Goal: Information Seeking & Learning: Learn about a topic

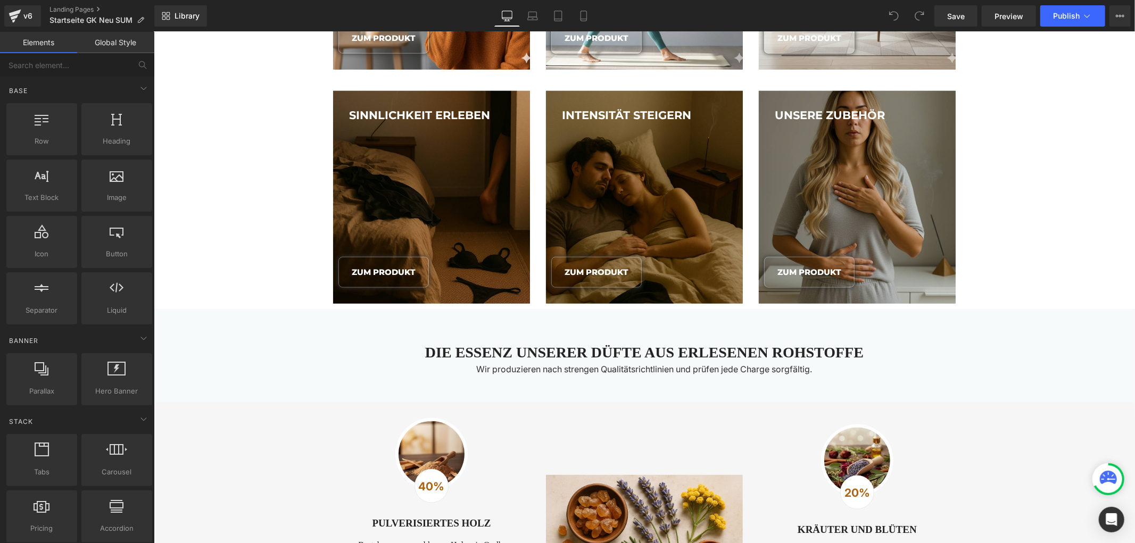
scroll to position [1004, 0]
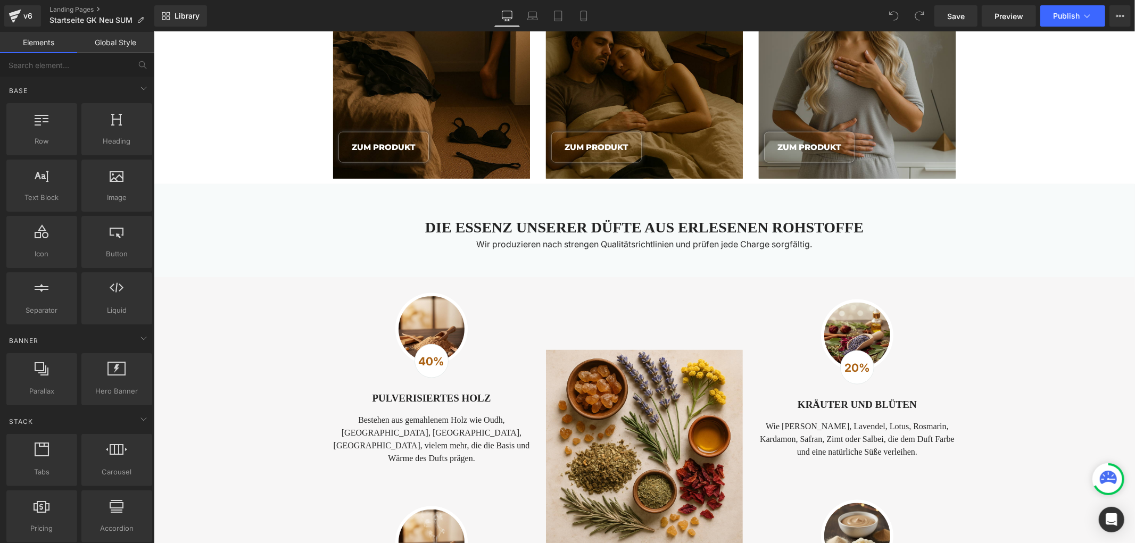
scroll to position [1241, 0]
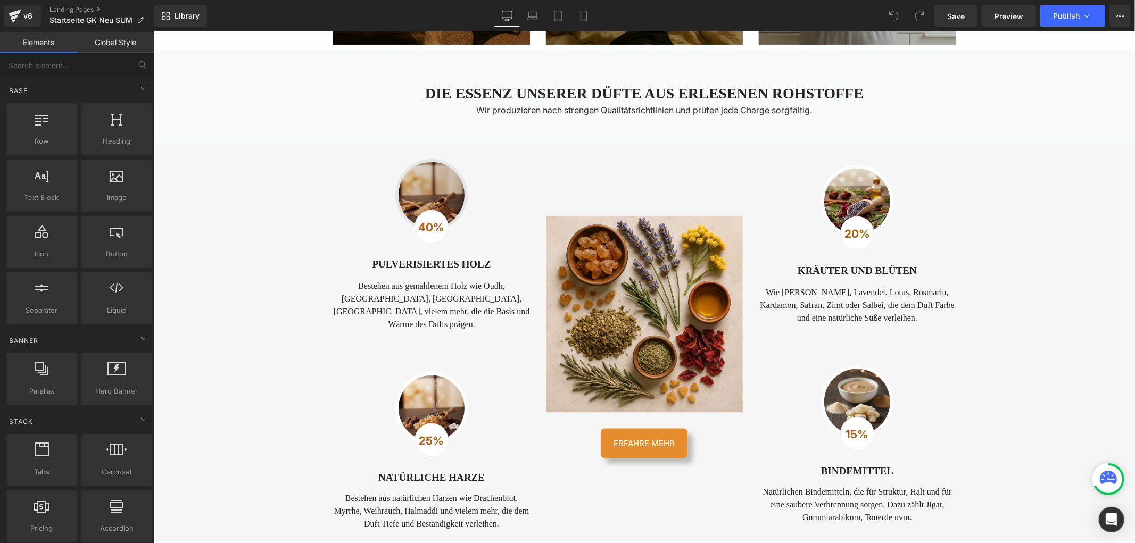
click at [442, 205] on img at bounding box center [431, 195] width 72 height 72
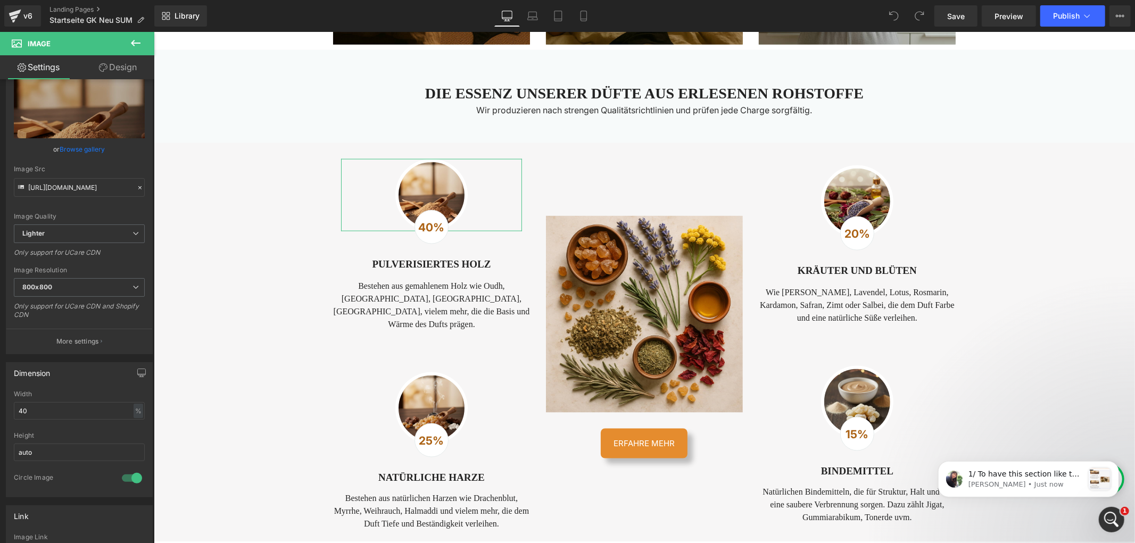
scroll to position [59, 0]
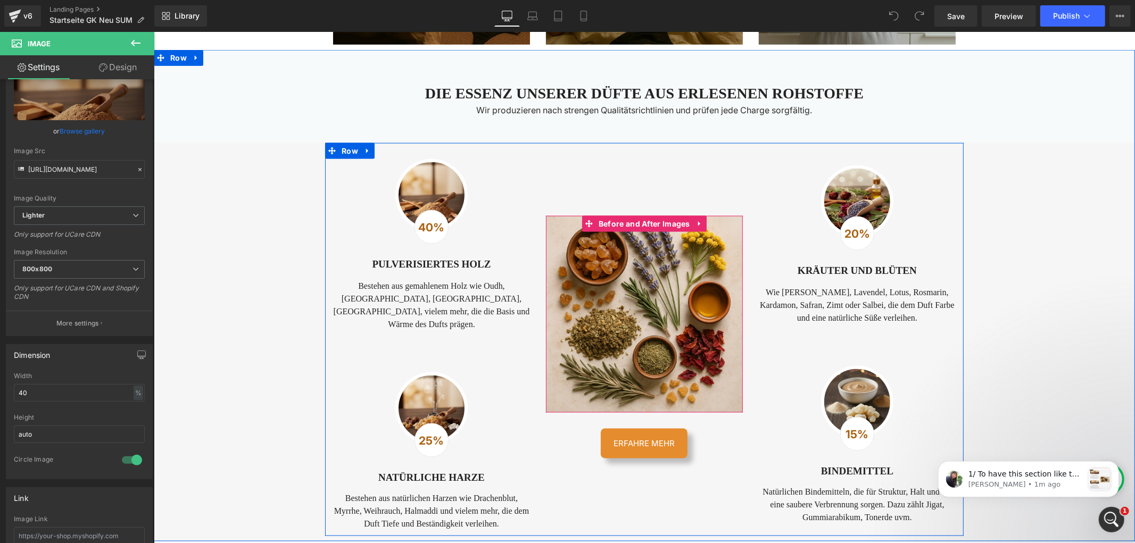
click at [612, 307] on img at bounding box center [643, 313] width 197 height 197
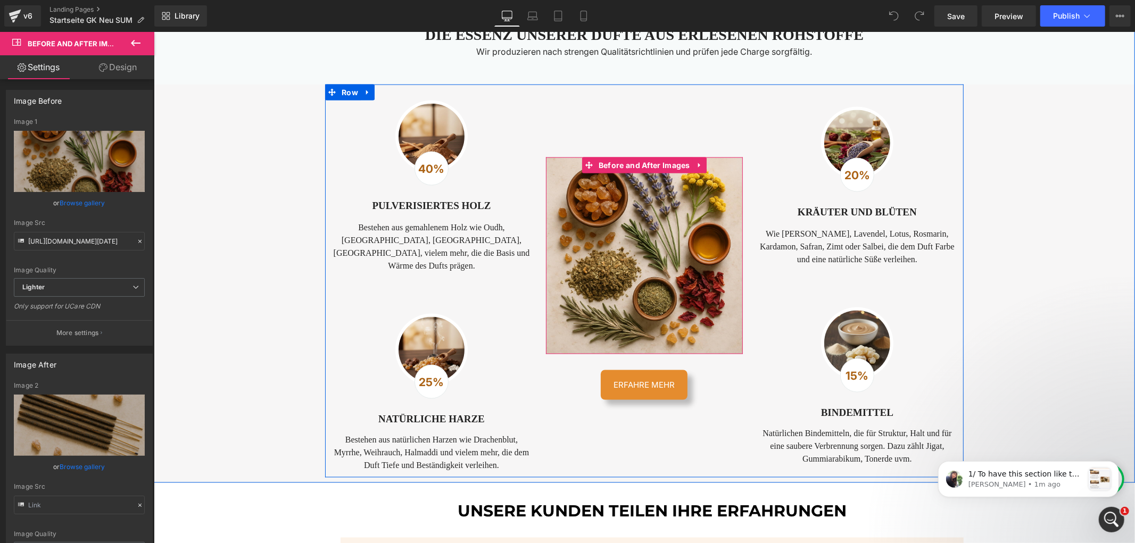
scroll to position [1300, 0]
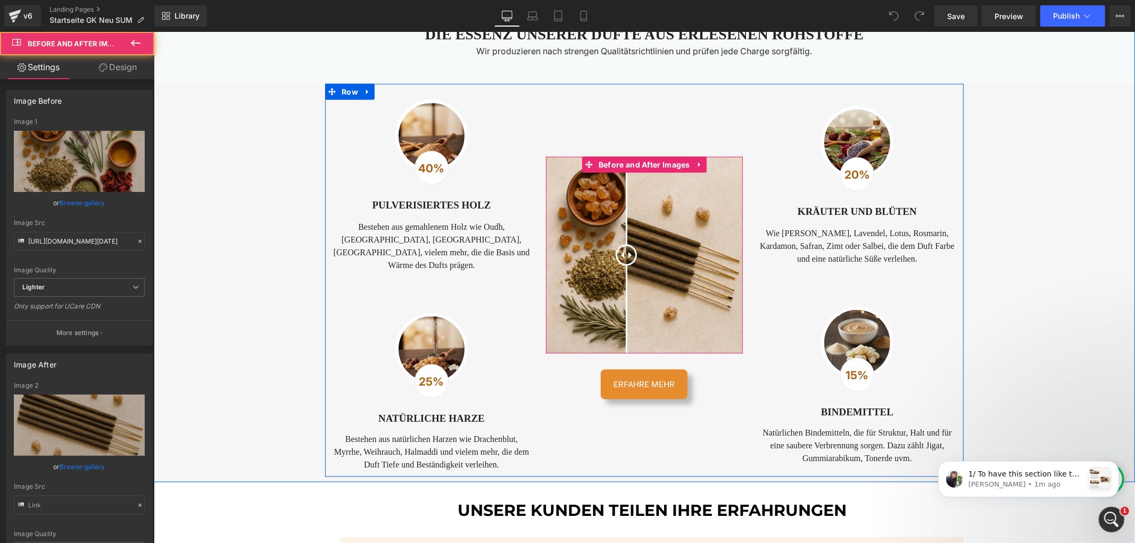
drag, startPoint x: 692, startPoint y: 272, endPoint x: 621, endPoint y: 278, distance: 71.0
click at [621, 278] on div at bounding box center [643, 254] width 197 height 197
drag, startPoint x: 617, startPoint y: 262, endPoint x: 625, endPoint y: 271, distance: 11.7
click at [625, 265] on div at bounding box center [628, 254] width 21 height 21
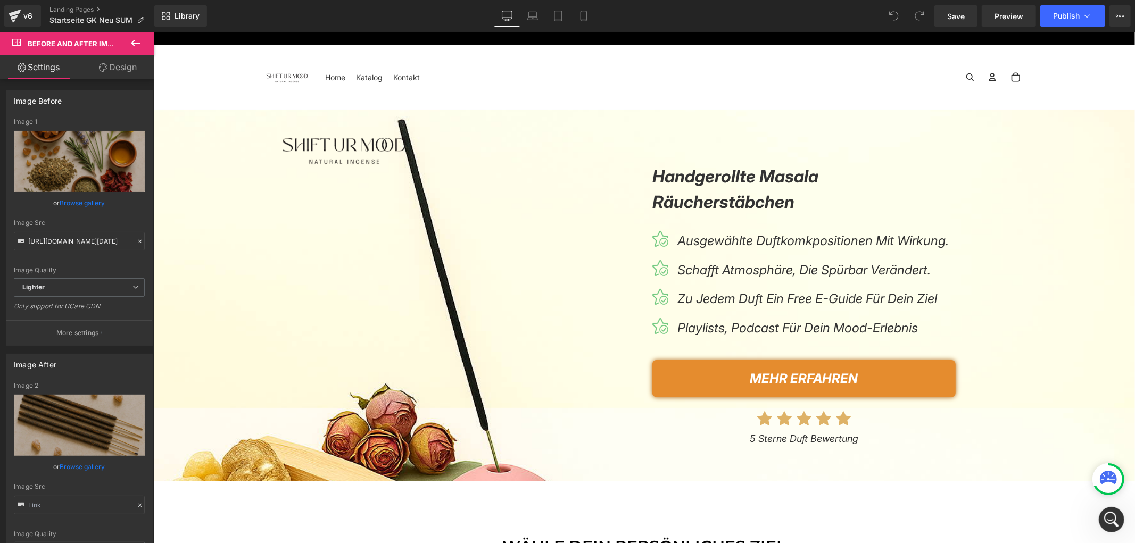
scroll to position [0, 0]
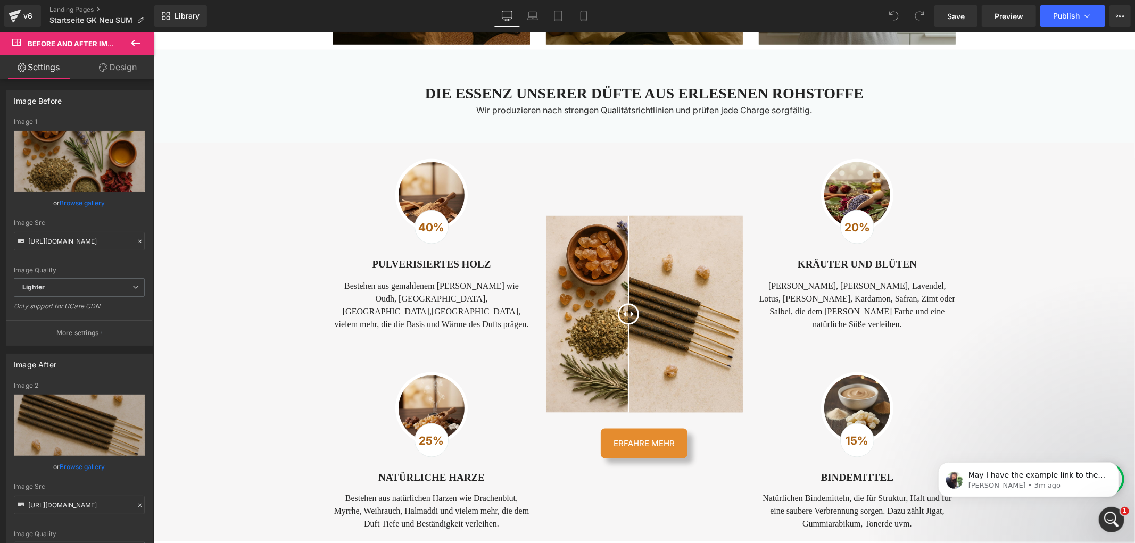
scroll to position [1655, 0]
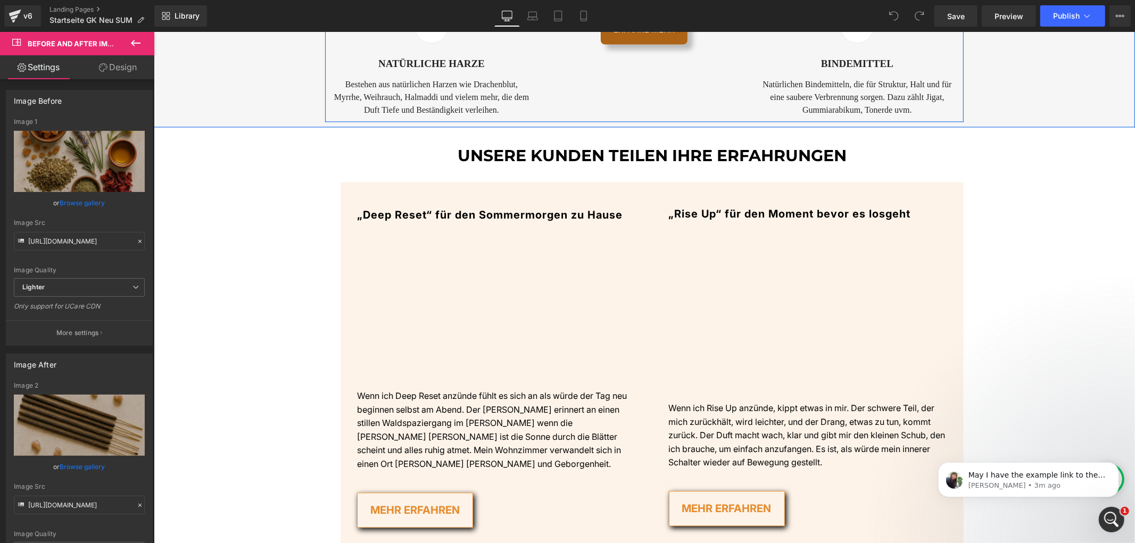
click at [653, 44] on link "ERFAHRE MEHR" at bounding box center [643, 29] width 87 height 30
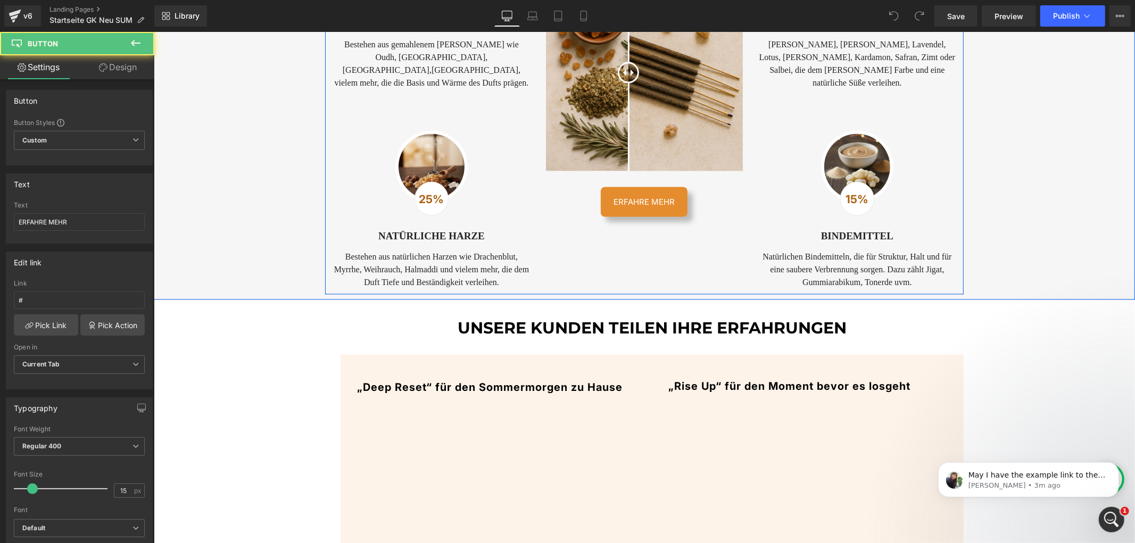
scroll to position [1477, 0]
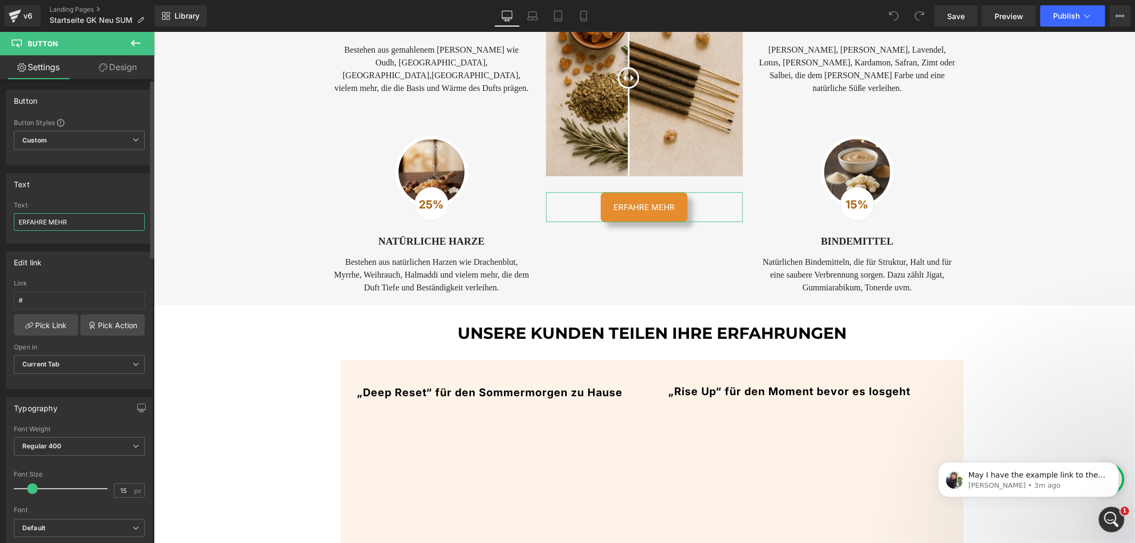
click at [96, 219] on input "ERFAHRE MEHR" at bounding box center [79, 222] width 131 height 18
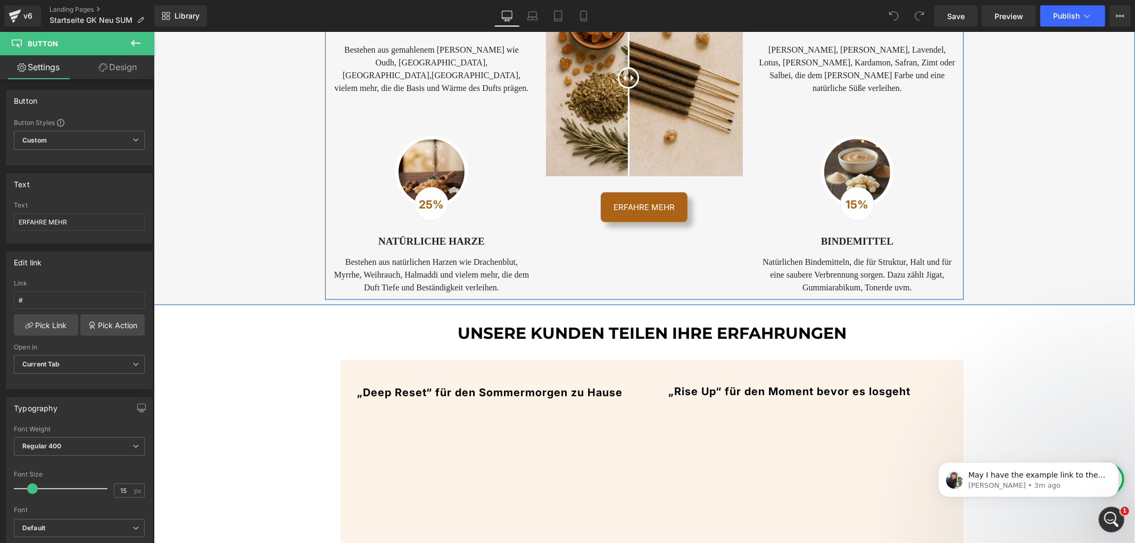
click at [656, 210] on link "ERFAHRE MEHR" at bounding box center [643, 207] width 87 height 30
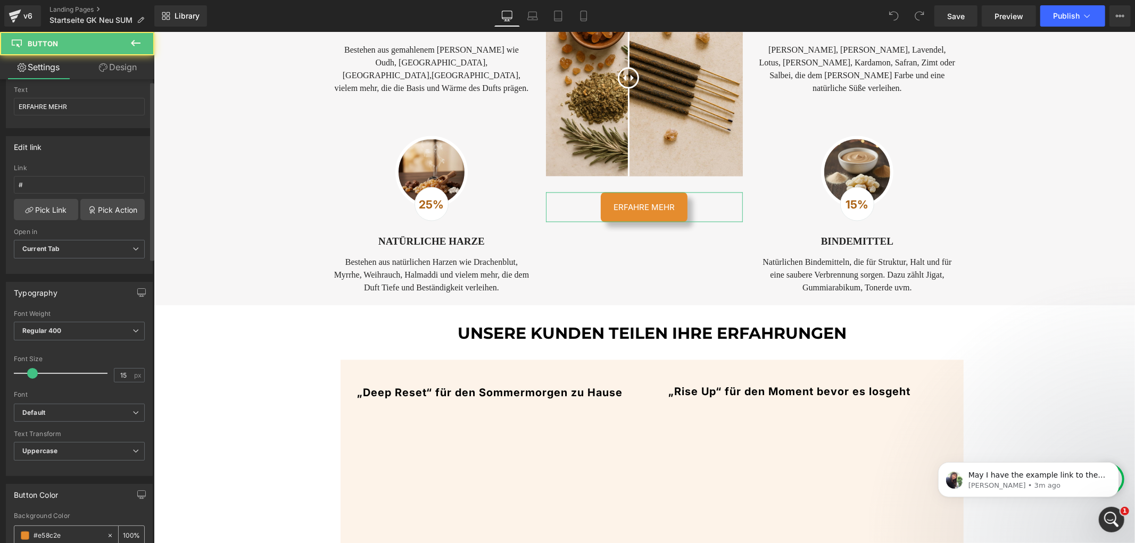
scroll to position [295, 0]
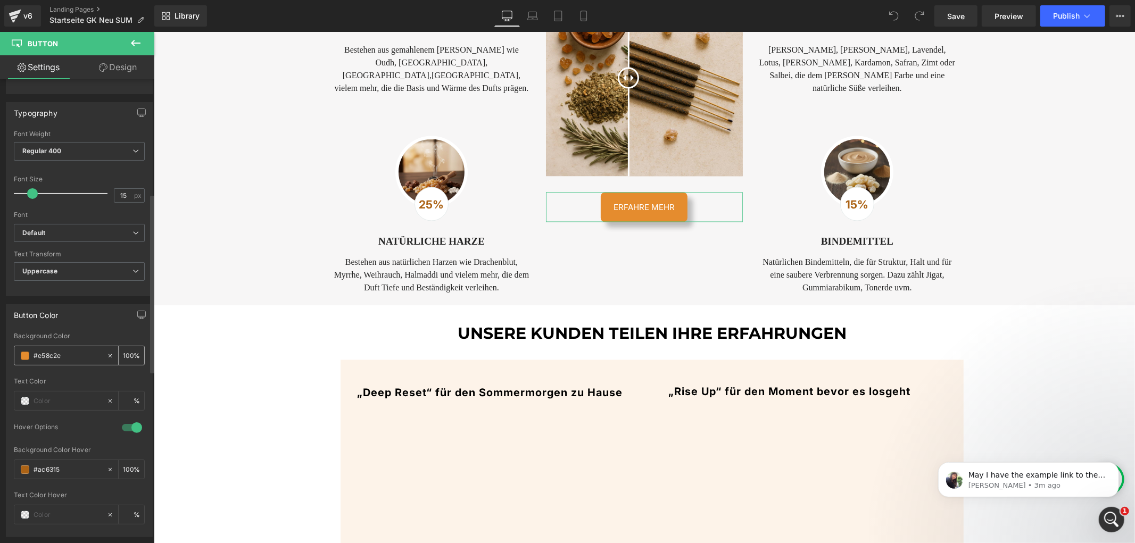
click at [80, 357] on input "#e58c2e" at bounding box center [68, 356] width 68 height 12
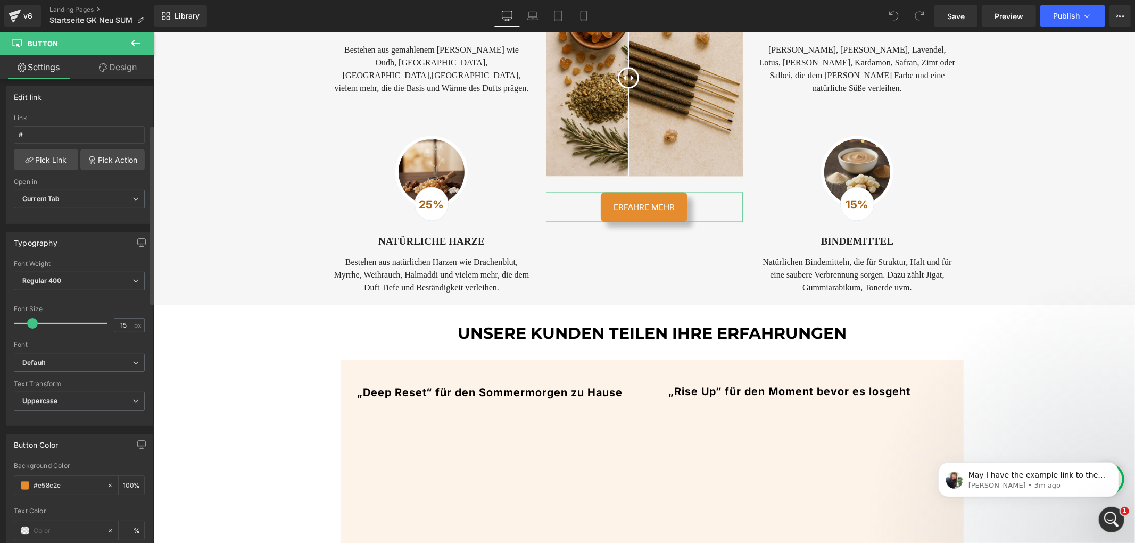
scroll to position [118, 0]
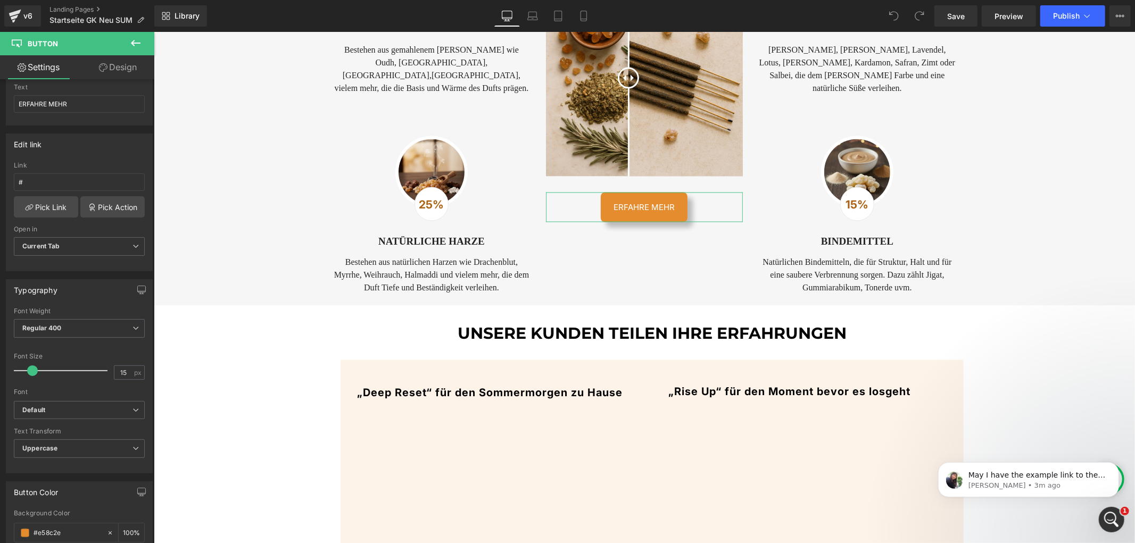
click at [126, 68] on link "Design" at bounding box center [117, 67] width 77 height 24
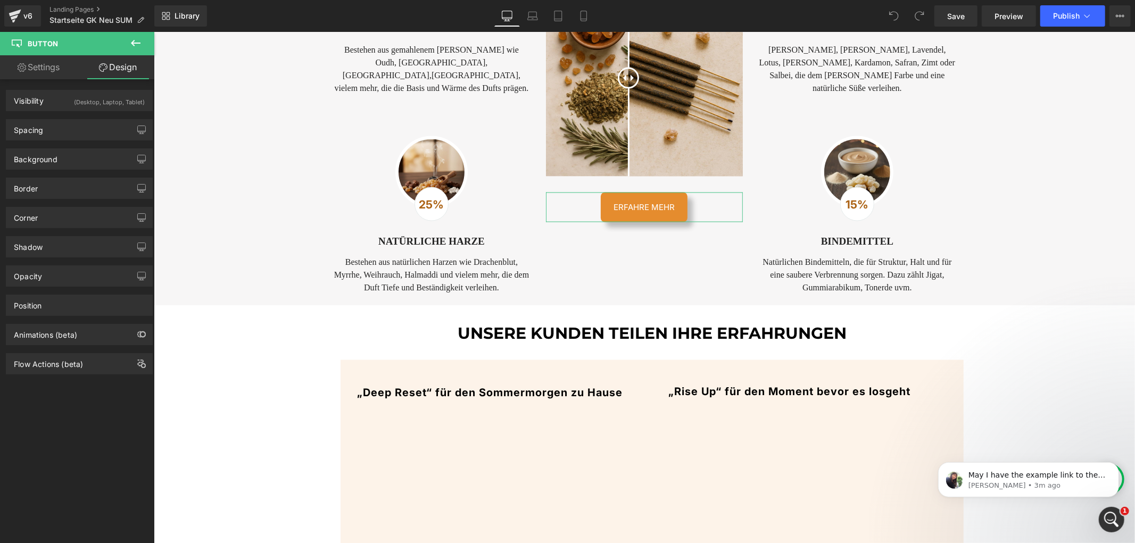
click at [54, 222] on div "Corner" at bounding box center [79, 217] width 146 height 20
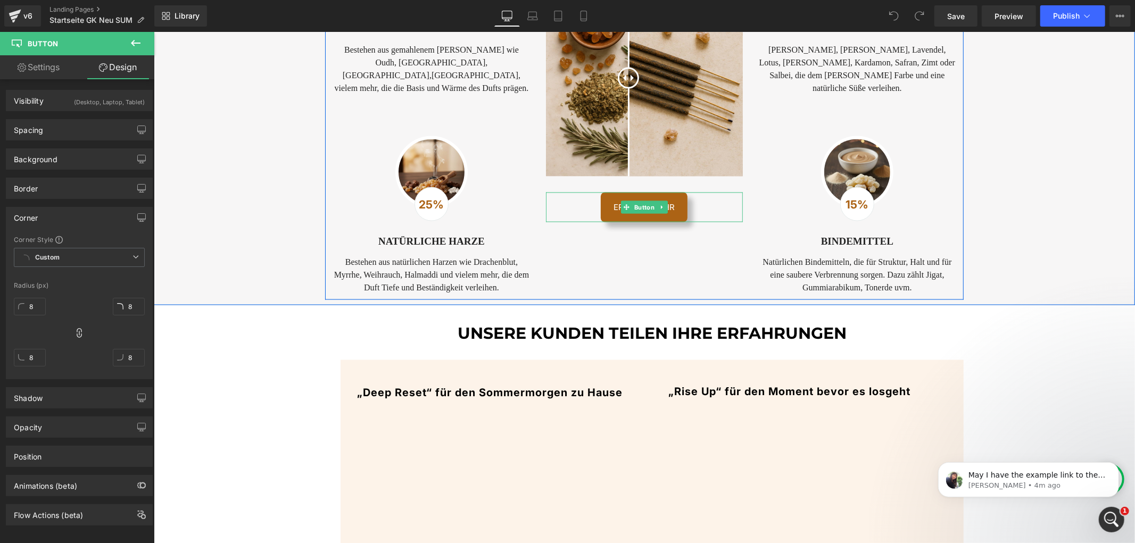
click at [668, 213] on span "ERFAHRE MEHR" at bounding box center [643, 207] width 61 height 13
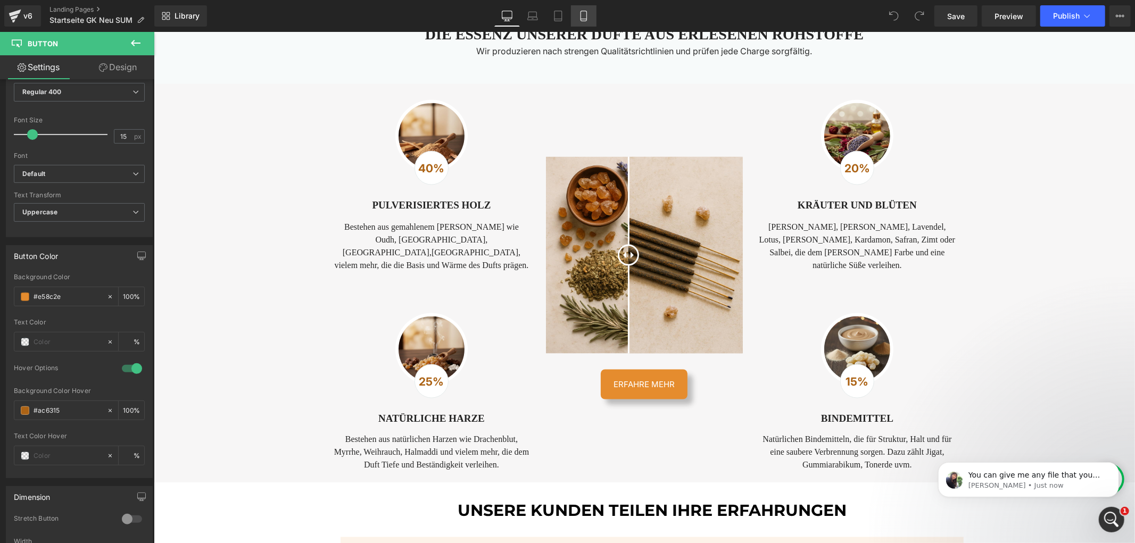
scroll to position [0, 0]
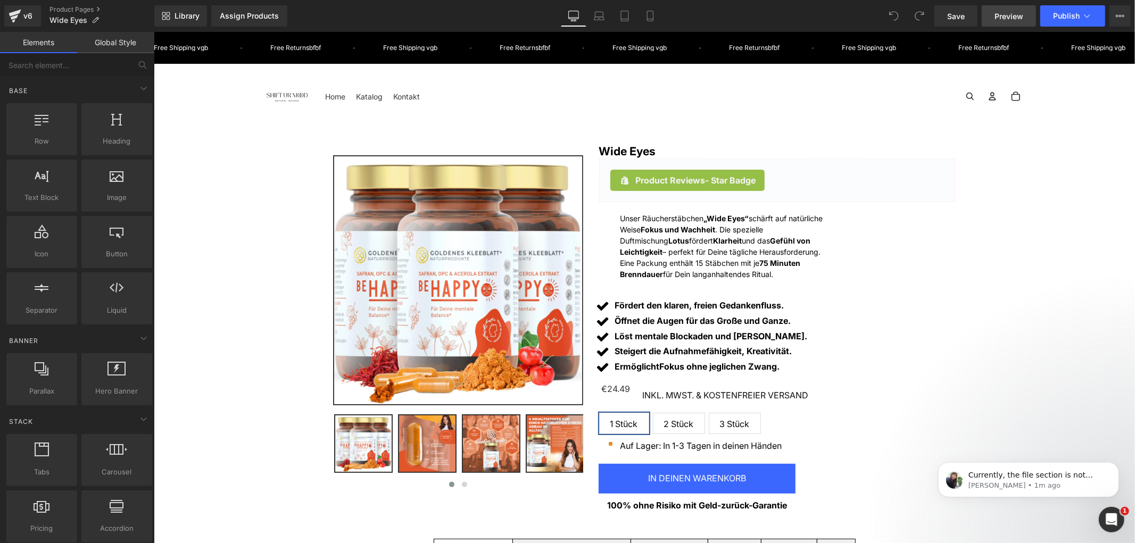
click at [1004, 15] on span "Preview" at bounding box center [1008, 16] width 29 height 11
click at [279, 178] on div "(P) Image ‹" at bounding box center [643, 333] width 971 height 378
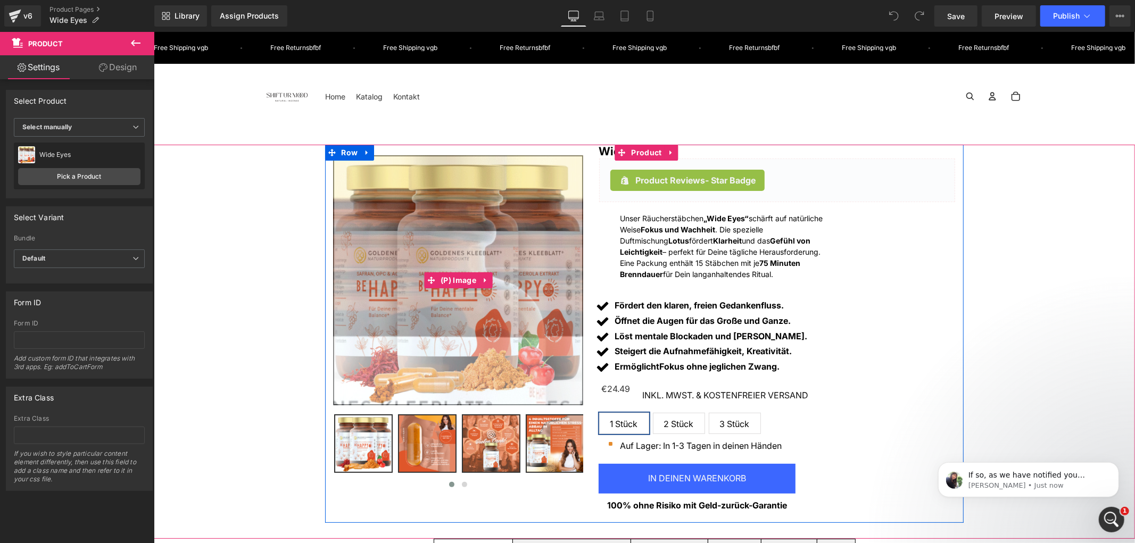
click at [501, 189] on img at bounding box center [351, 495] width 798 height 798
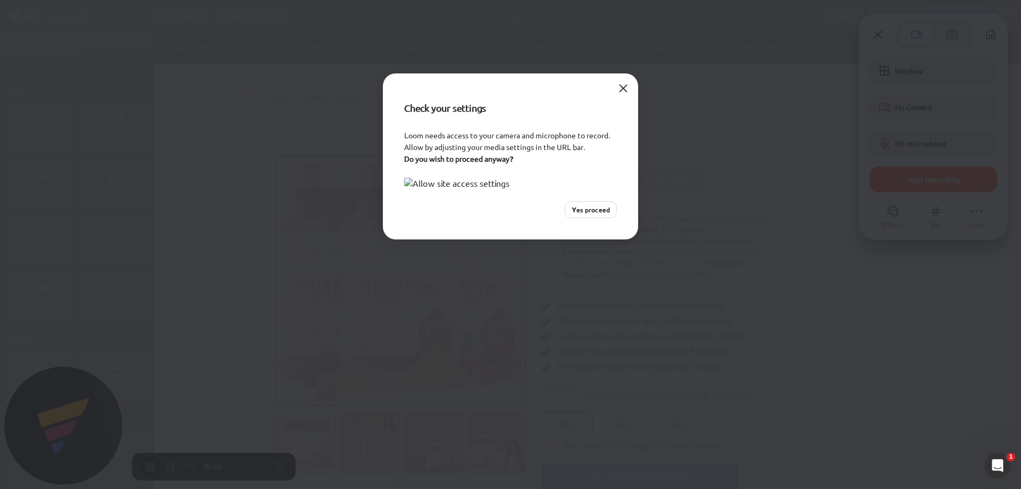
click at [604, 218] on button "Yes proceed" at bounding box center [591, 209] width 52 height 17
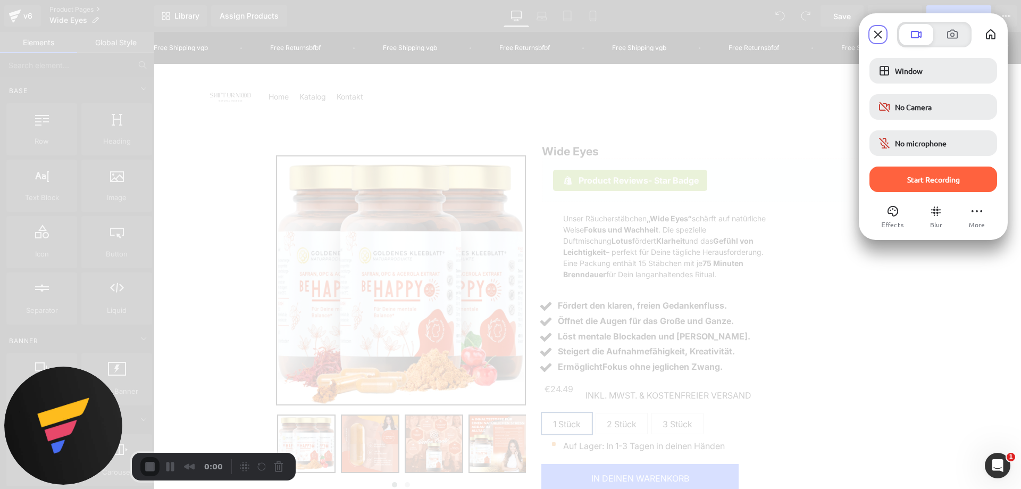
click at [970, 182] on span "Start Recording" at bounding box center [933, 180] width 111 height 10
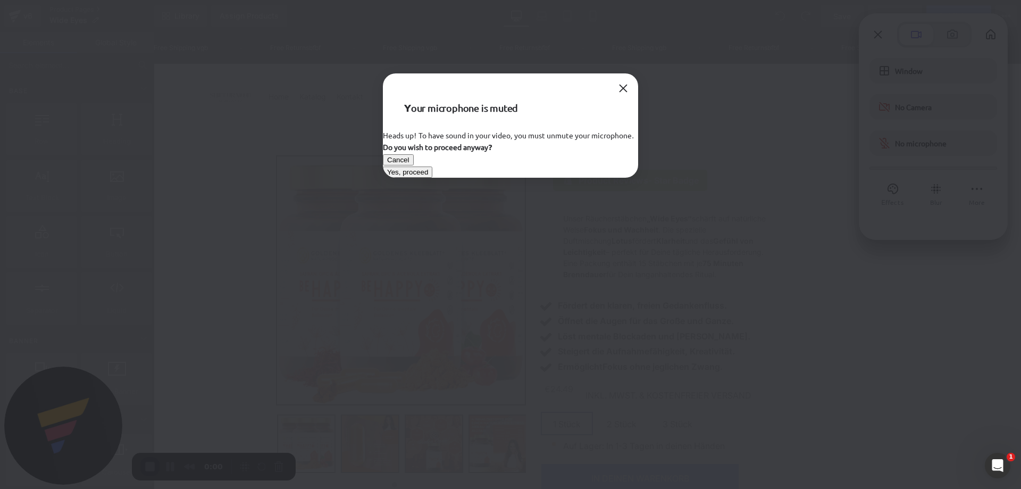
click at [428, 176] on span "Yes, proceed" at bounding box center [407, 172] width 41 height 8
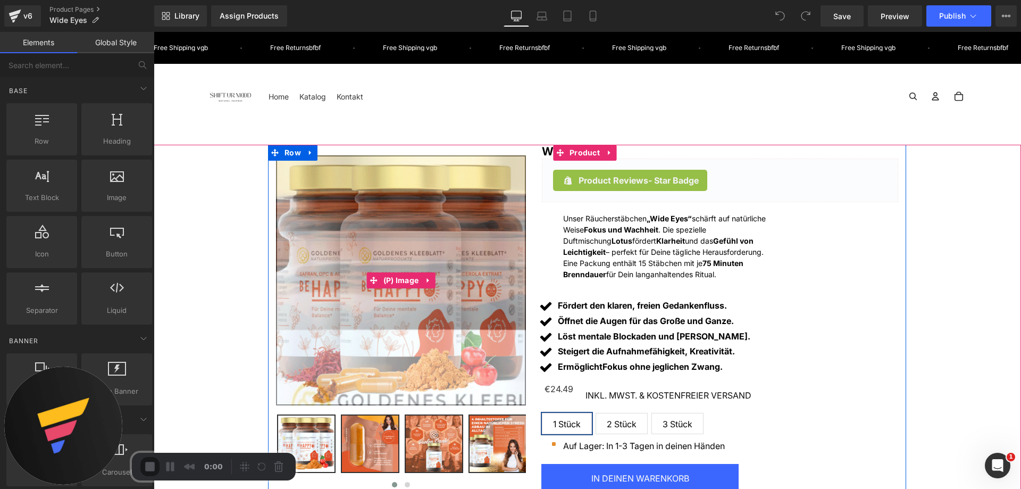
click at [387, 186] on img at bounding box center [427, 488] width 798 height 798
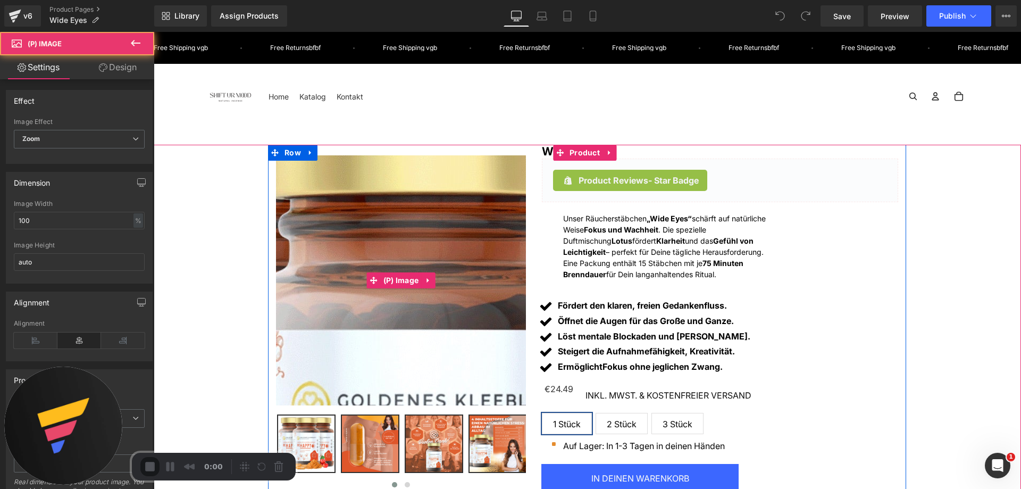
scroll to position [53, 0]
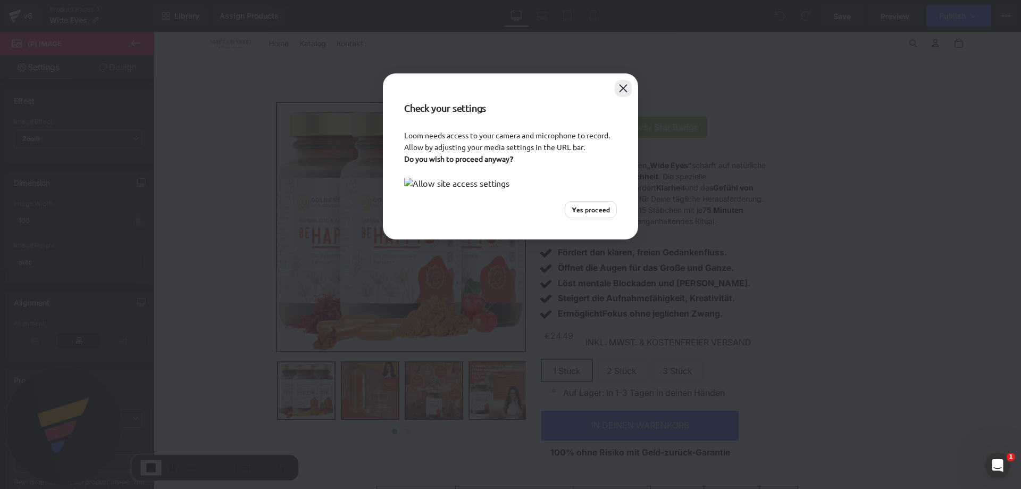
click at [624, 84] on button "Close" at bounding box center [623, 88] width 17 height 17
click at [625, 87] on button "Close" at bounding box center [623, 88] width 17 height 17
click at [660, 179] on div "Check your settings Loom needs access to your camera and microphone to record. …" at bounding box center [510, 244] width 1021 height 489
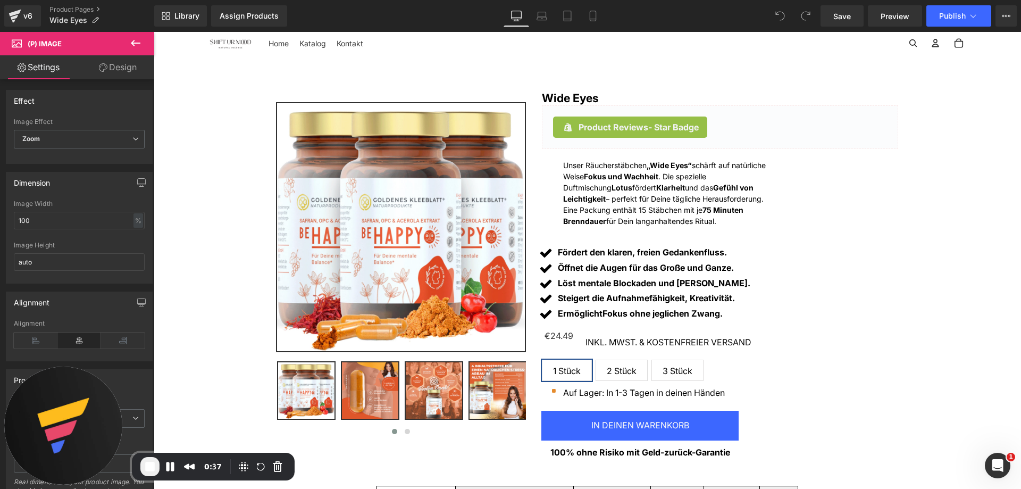
click at [638, 185] on div "Unser Räucherstäbchen „Wide Eyes“ schärft auf natürliche Weise Fokus und Wachhe…" at bounding box center [666, 193] width 207 height 67
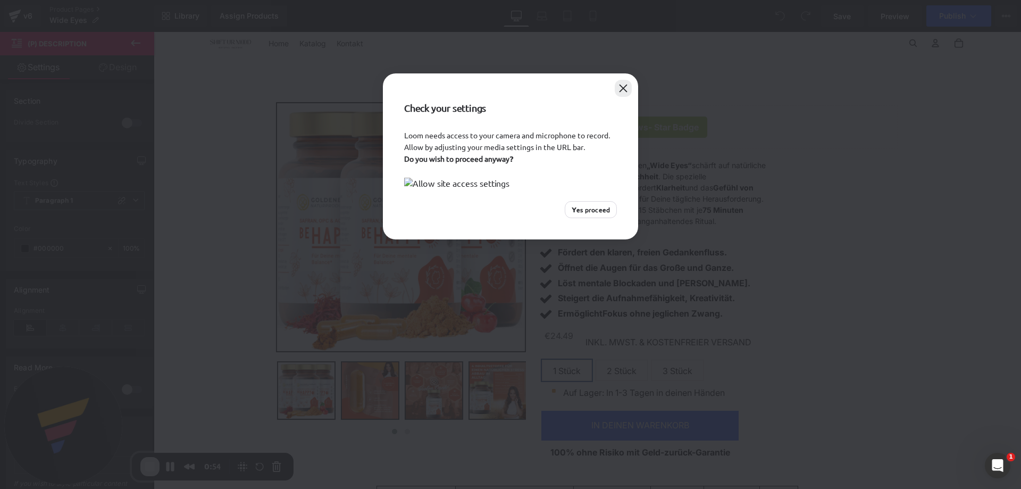
click at [619, 87] on button "Close" at bounding box center [623, 88] width 17 height 17
click at [633, 86] on div "Check your settings" at bounding box center [510, 101] width 255 height 56
click at [631, 80] on div at bounding box center [623, 88] width 17 height 17
click at [626, 93] on button "Close" at bounding box center [623, 88] width 17 height 17
click at [621, 86] on button "Close" at bounding box center [623, 88] width 17 height 17
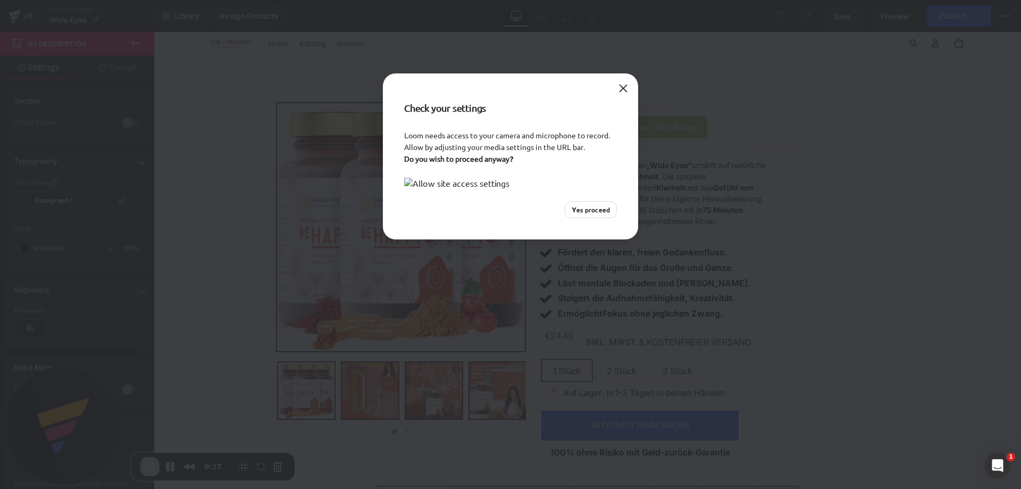
click at [616, 82] on div at bounding box center [623, 88] width 17 height 17
click at [628, 92] on button "Close" at bounding box center [623, 88] width 17 height 17
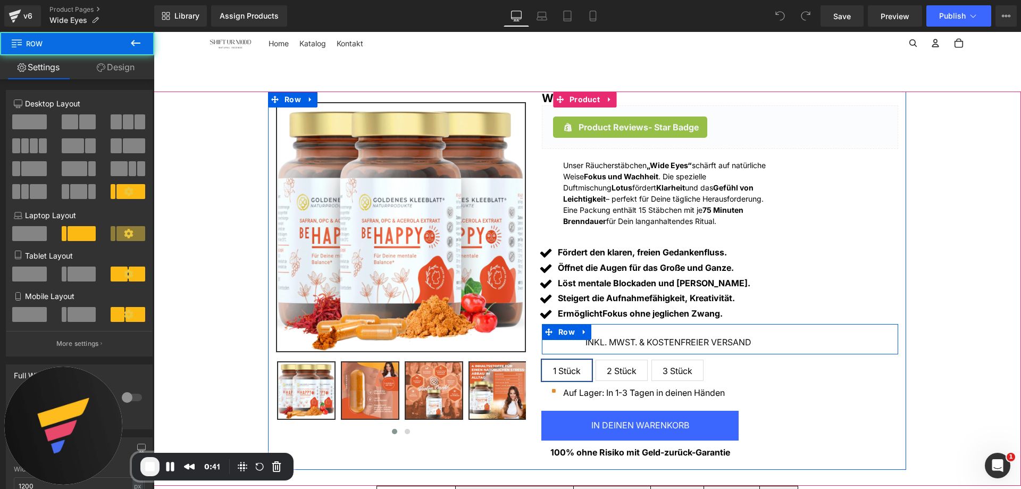
click at [644, 333] on div "Inkl. MwSt. & kostenfreier Versand Text Block" at bounding box center [750, 339] width 297 height 20
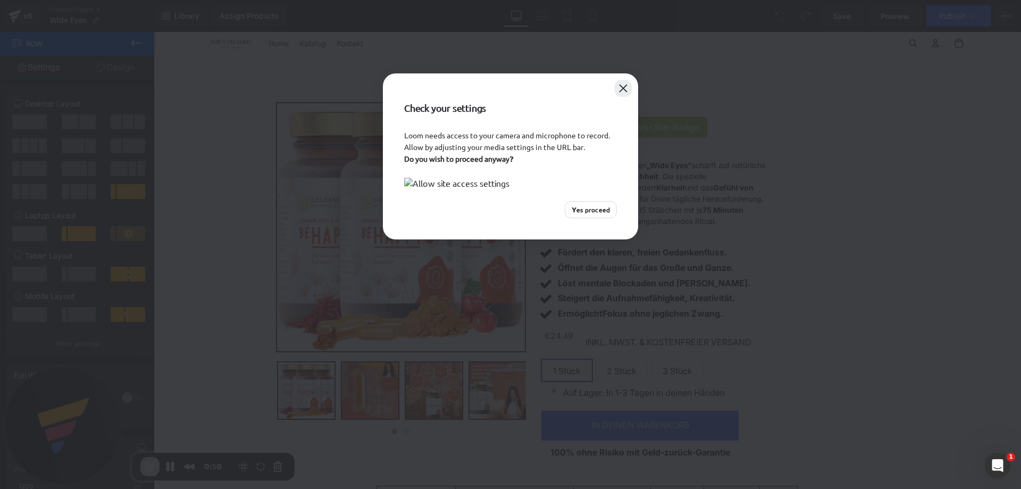
click at [621, 88] on button "Close" at bounding box center [623, 88] width 17 height 17
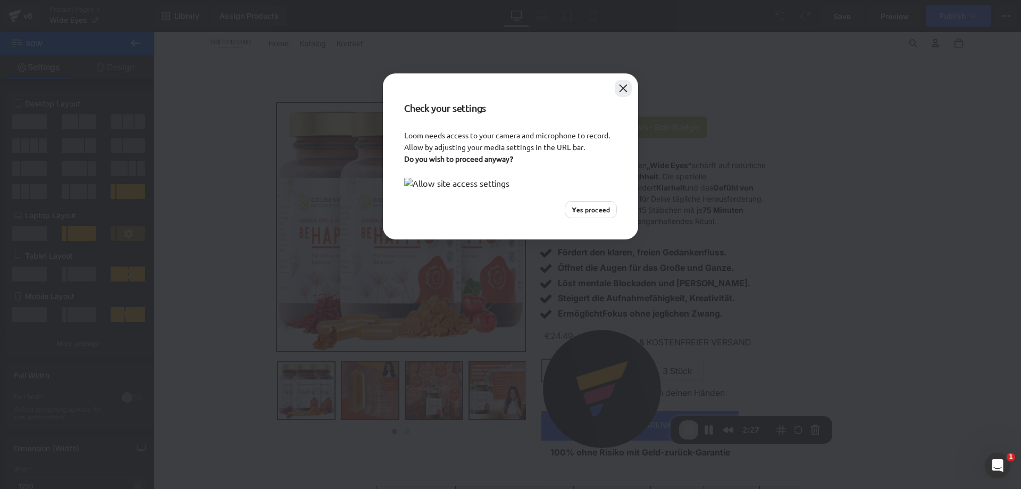
click at [618, 93] on button "Close" at bounding box center [623, 88] width 17 height 17
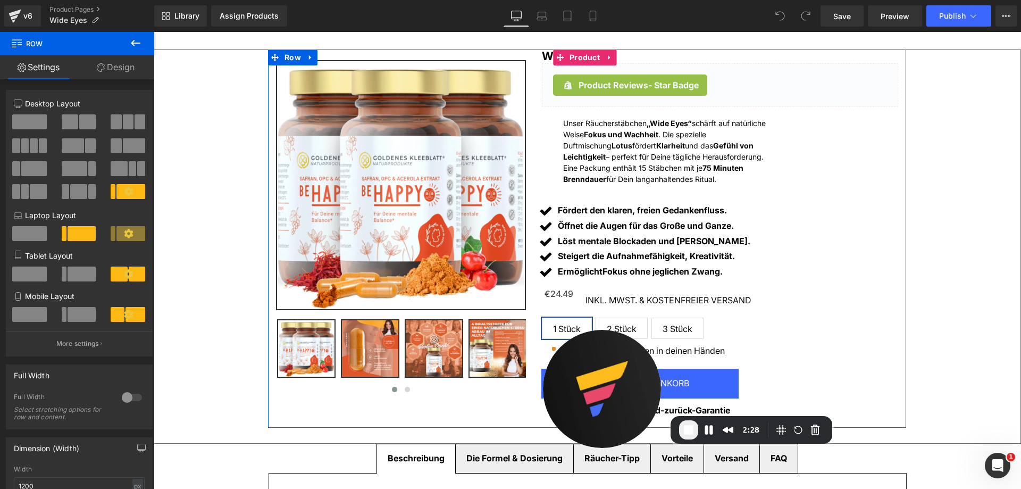
scroll to position [106, 0]
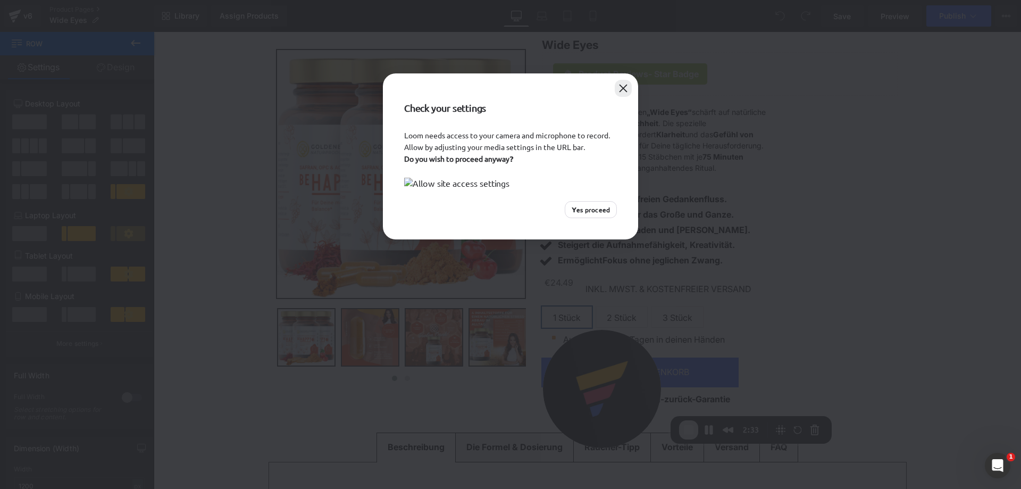
click at [626, 90] on button "Close" at bounding box center [623, 88] width 17 height 17
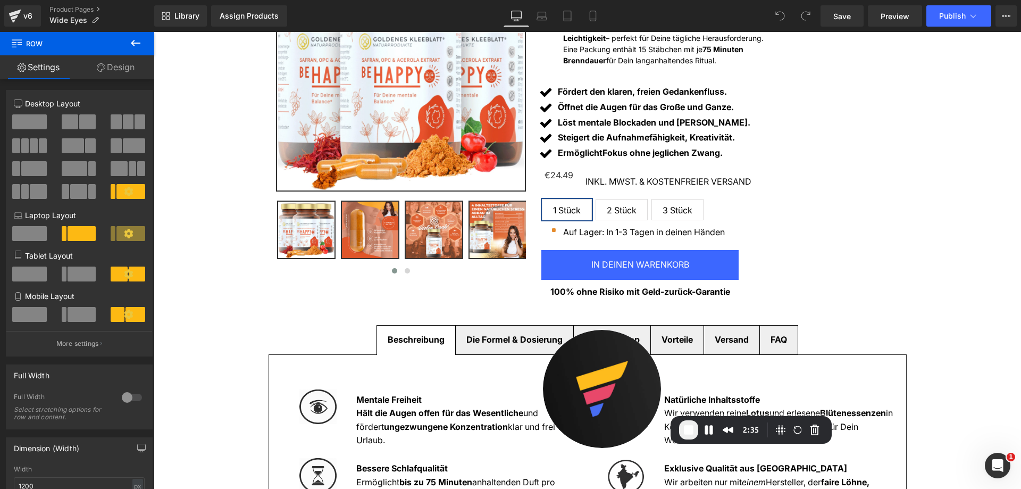
scroll to position [319, 0]
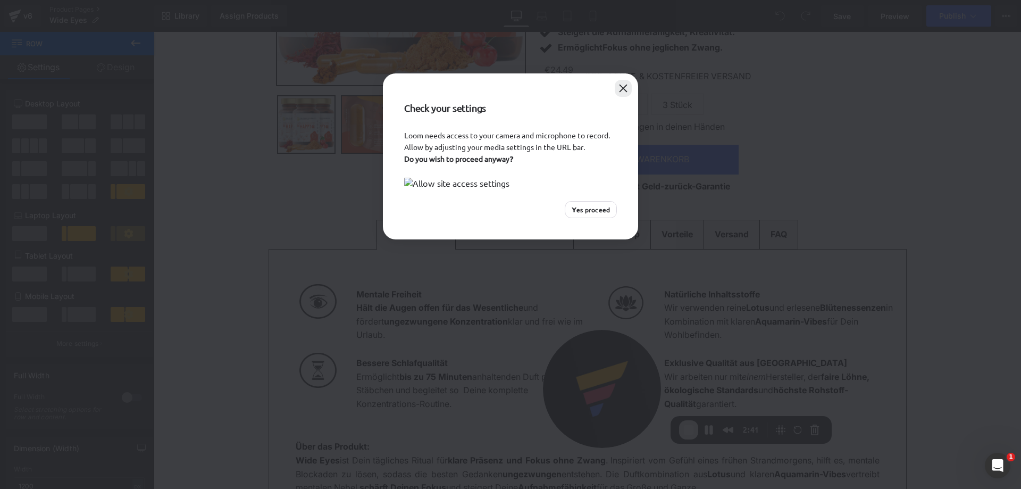
click at [630, 86] on button "Close" at bounding box center [623, 88] width 17 height 17
click at [617, 86] on button "Close" at bounding box center [623, 88] width 17 height 17
click at [634, 90] on div "Check your settings" at bounding box center [510, 101] width 255 height 56
click at [630, 86] on button "Close" at bounding box center [623, 88] width 17 height 17
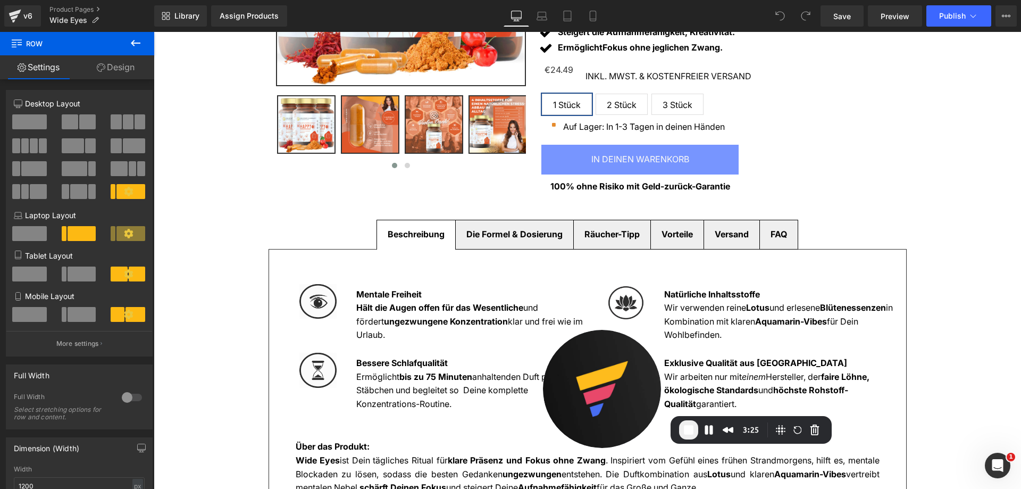
click at [725, 159] on button "In deinen Warenkorb" at bounding box center [640, 160] width 197 height 30
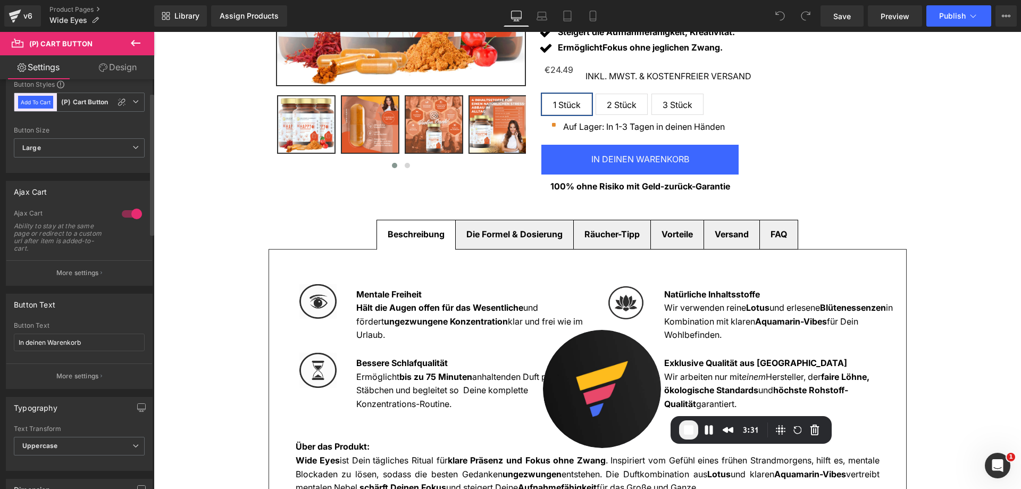
scroll to position [0, 0]
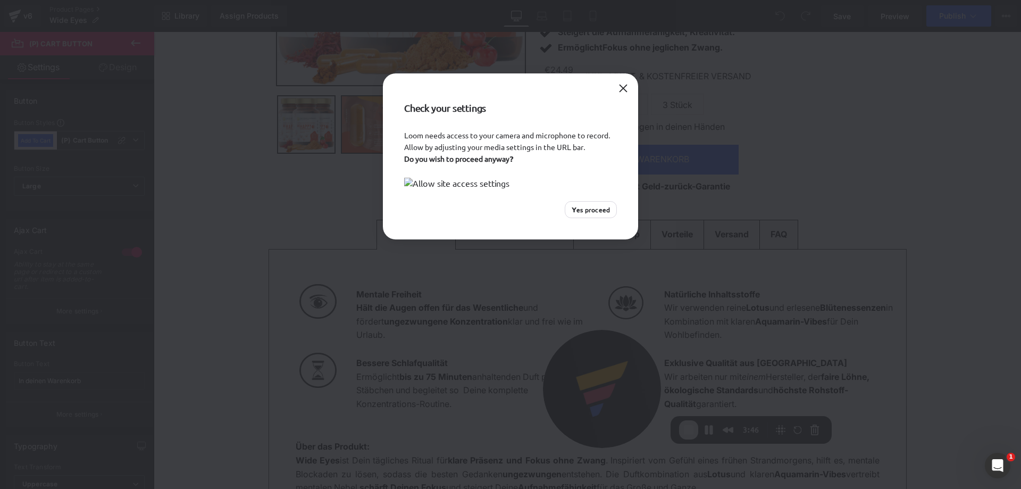
click at [690, 157] on div "Check your settings Loom needs access to your camera and microphone to record. …" at bounding box center [510, 244] width 1021 height 489
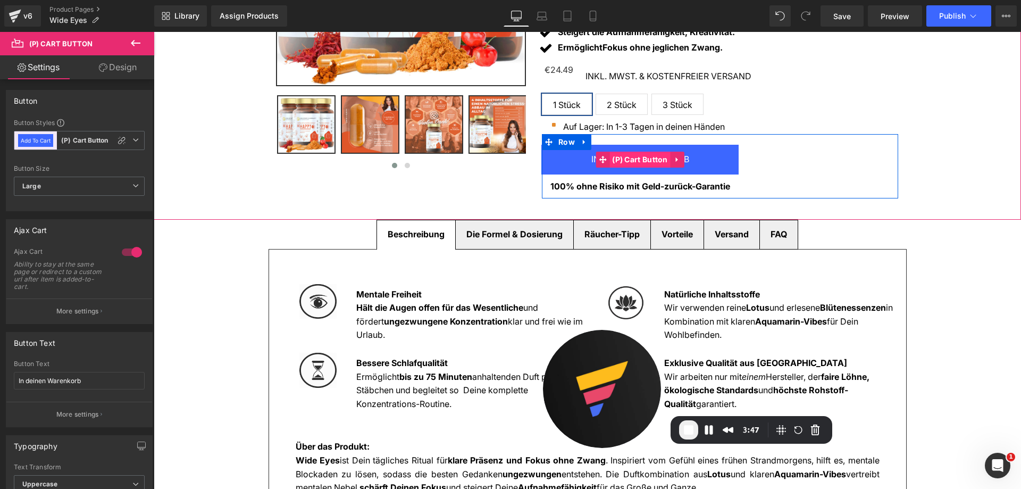
click at [620, 155] on span "(P) Cart Button" at bounding box center [640, 160] width 61 height 16
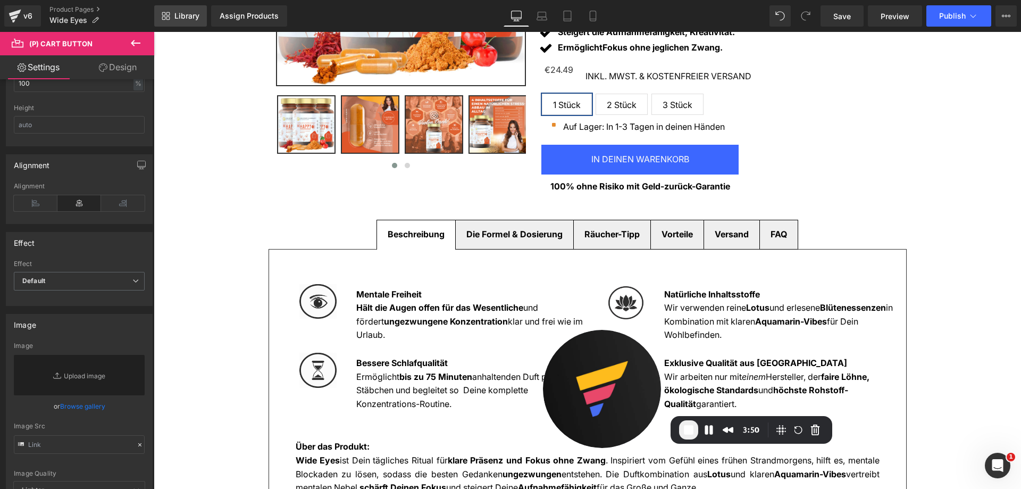
scroll to position [426, 0]
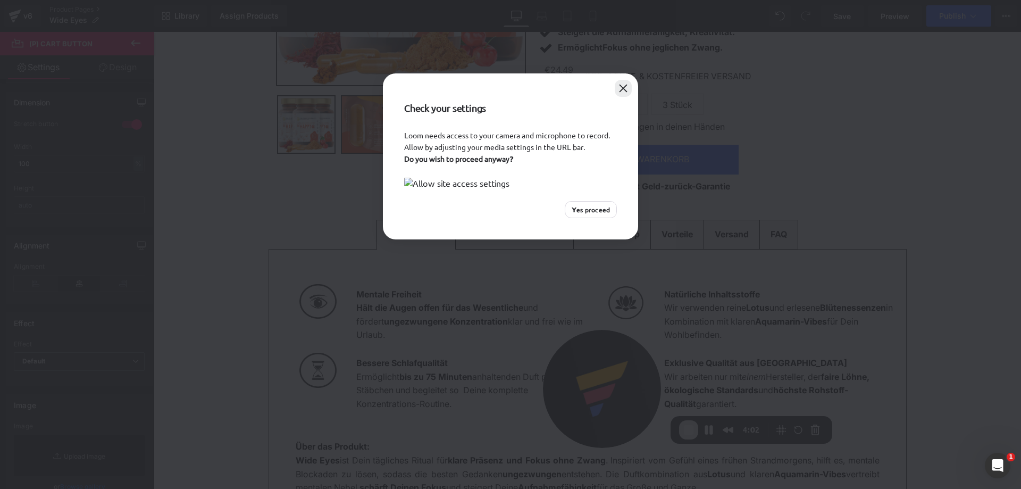
click at [626, 95] on button "Close" at bounding box center [623, 88] width 17 height 17
click at [622, 80] on button "Close" at bounding box center [623, 88] width 17 height 17
drag, startPoint x: 629, startPoint y: 87, endPoint x: 547, endPoint y: 43, distance: 92.9
click at [628, 87] on button "Close" at bounding box center [623, 88] width 17 height 17
click at [626, 90] on button "Close" at bounding box center [623, 88] width 17 height 17
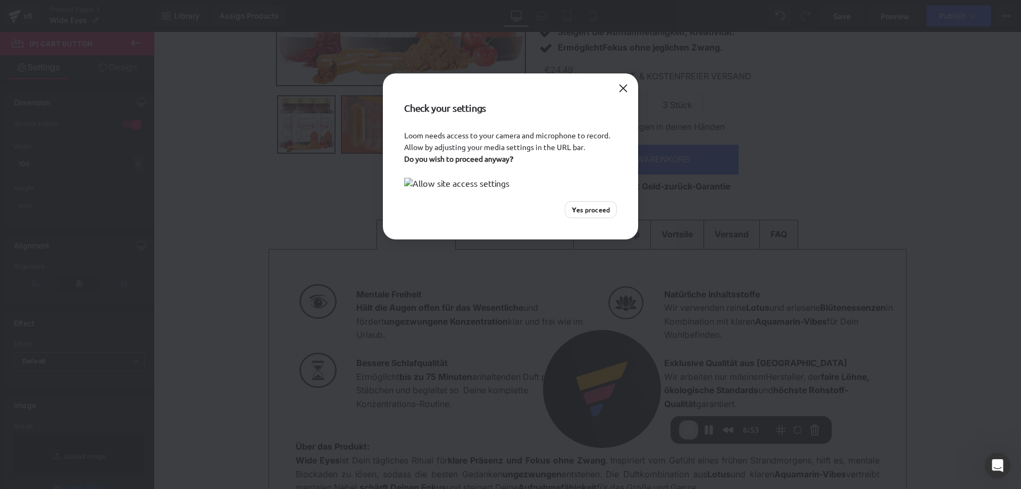
click at [531, 32] on div "Check your settings Loom needs access to your camera and microphone to record. …" at bounding box center [510, 244] width 1021 height 489
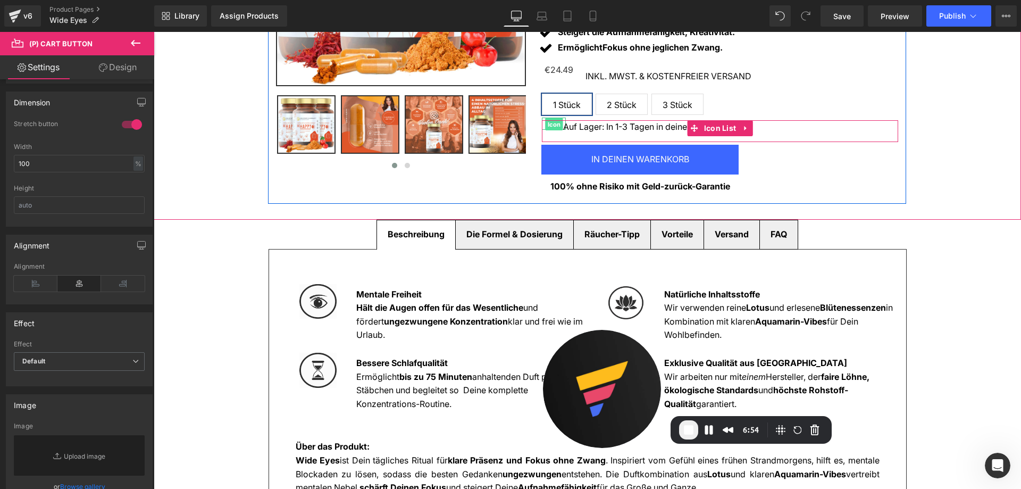
click at [550, 126] on span "Icon" at bounding box center [554, 124] width 18 height 13
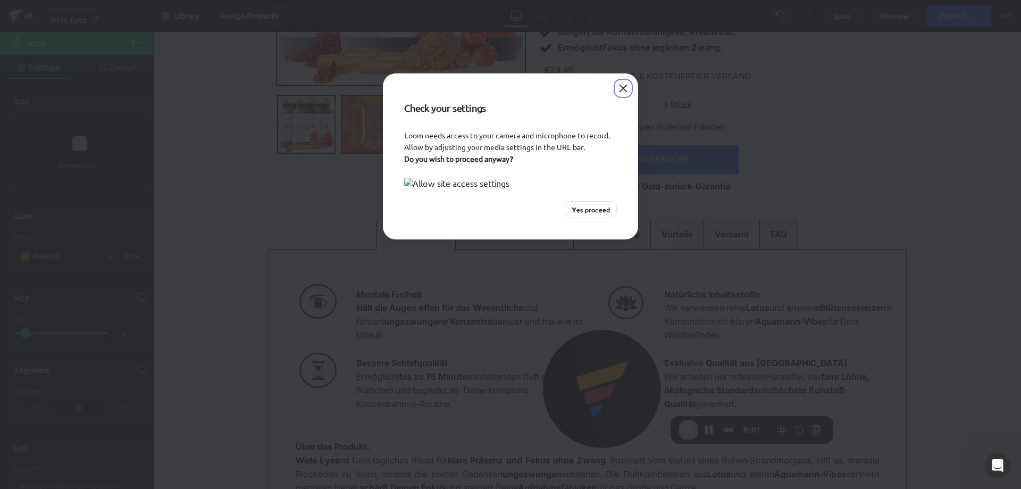
click at [632, 94] on div "Check your settings" at bounding box center [510, 101] width 255 height 56
click at [625, 92] on button "Close" at bounding box center [623, 88] width 17 height 17
click at [620, 88] on button "Close" at bounding box center [623, 88] width 17 height 17
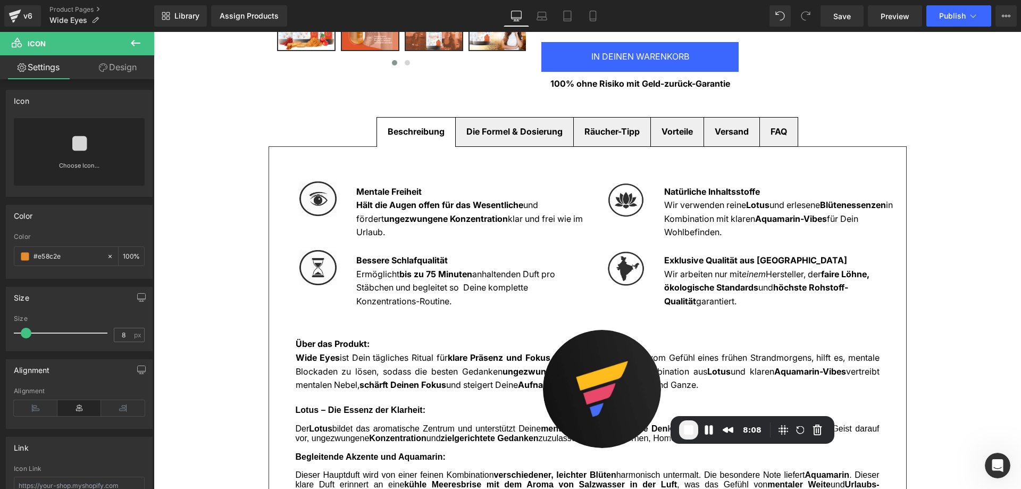
scroll to position [532, 0]
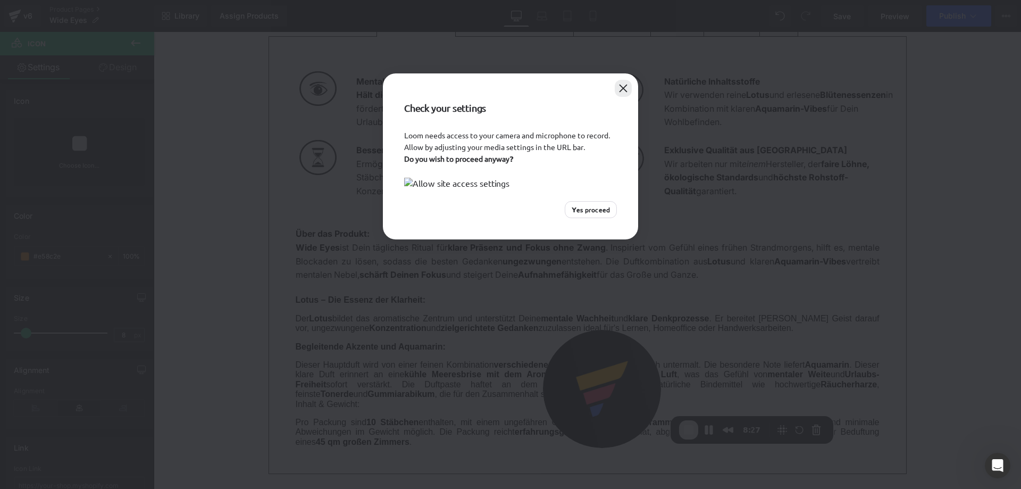
click at [629, 88] on button "Close" at bounding box center [623, 88] width 17 height 17
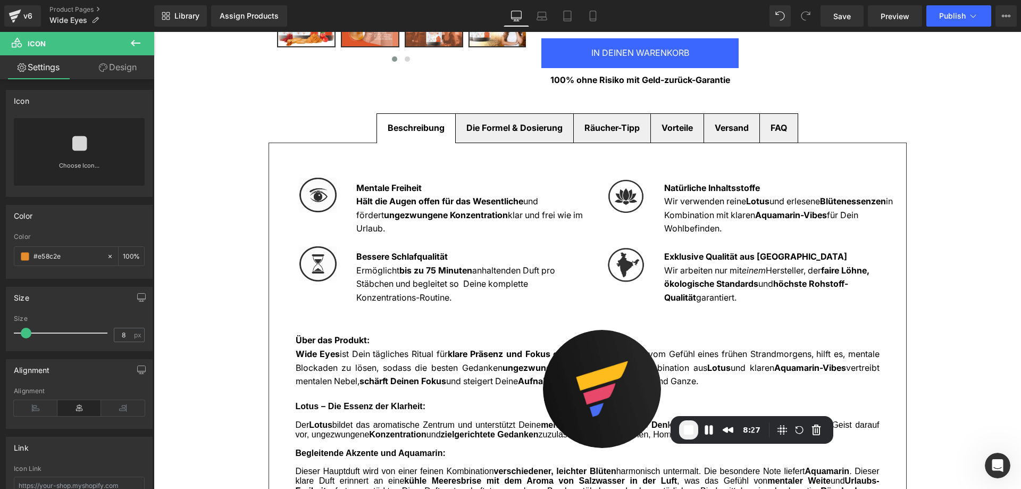
scroll to position [319, 0]
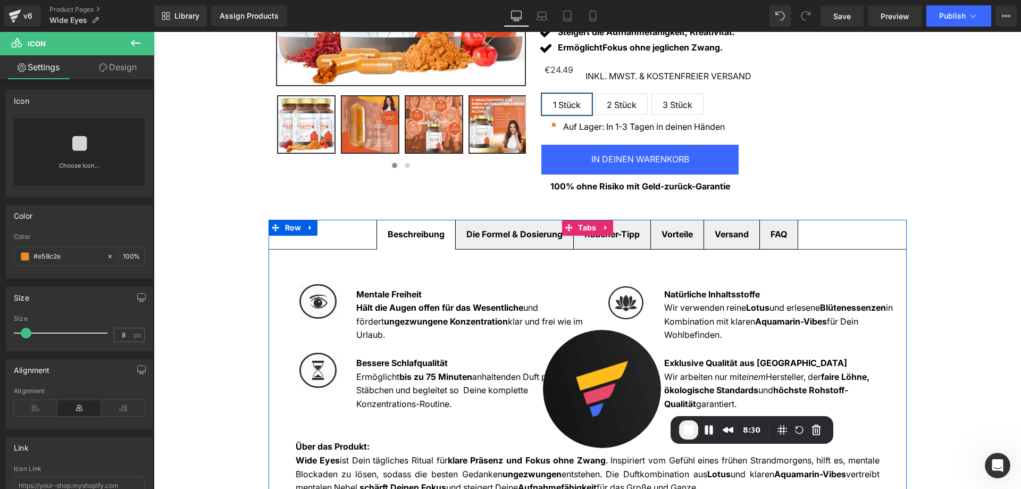
click at [337, 230] on ul "Beschreibung Text Block Die Formel & Dosierung Text Block Räucher-Tipp Text Blo…" at bounding box center [588, 235] width 638 height 30
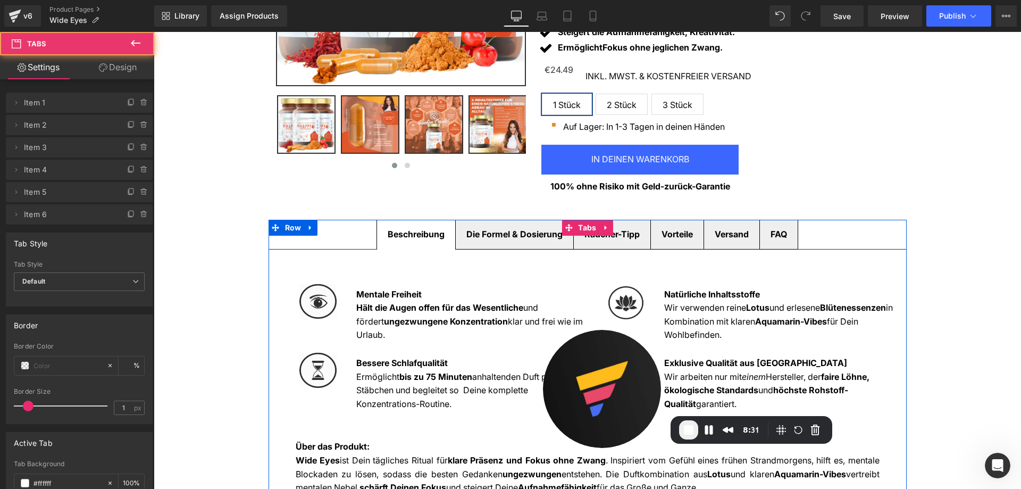
click at [491, 234] on strong "Die Formel & Dosierung" at bounding box center [515, 234] width 96 height 11
click at [596, 230] on div "Räucher-Tipp Text Block" at bounding box center [612, 235] width 55 height 14
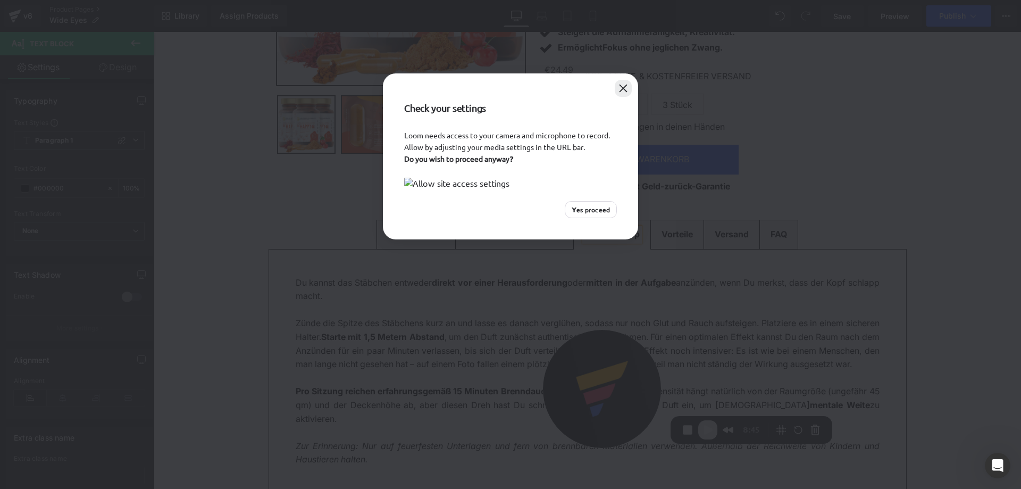
click at [628, 89] on button "Close" at bounding box center [623, 88] width 17 height 17
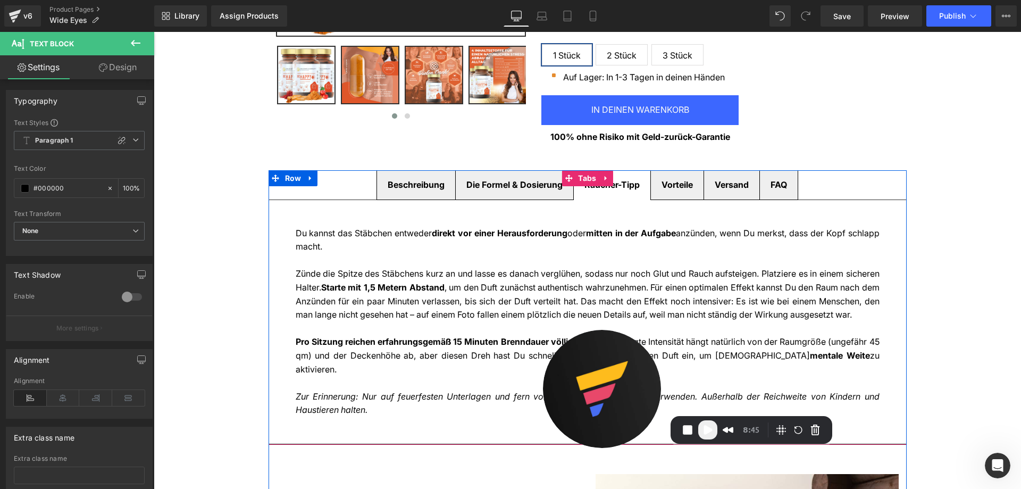
scroll to position [426, 0]
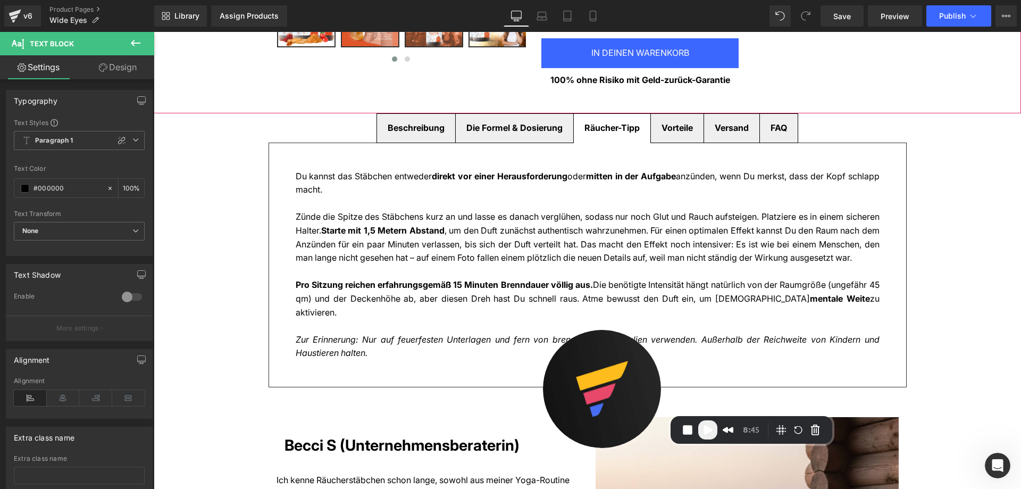
click at [428, 119] on span "Beschreibung Text Block" at bounding box center [416, 128] width 78 height 29
click at [496, 130] on strong "Die Formel & Dosierung" at bounding box center [515, 127] width 96 height 11
click at [435, 125] on div "Beschreibung Text Block" at bounding box center [416, 128] width 57 height 14
click at [529, 134] on div "Die Formel & Dosierung Text Block" at bounding box center [515, 128] width 96 height 14
click at [438, 131] on span "Beschreibung Text Block" at bounding box center [416, 128] width 78 height 29
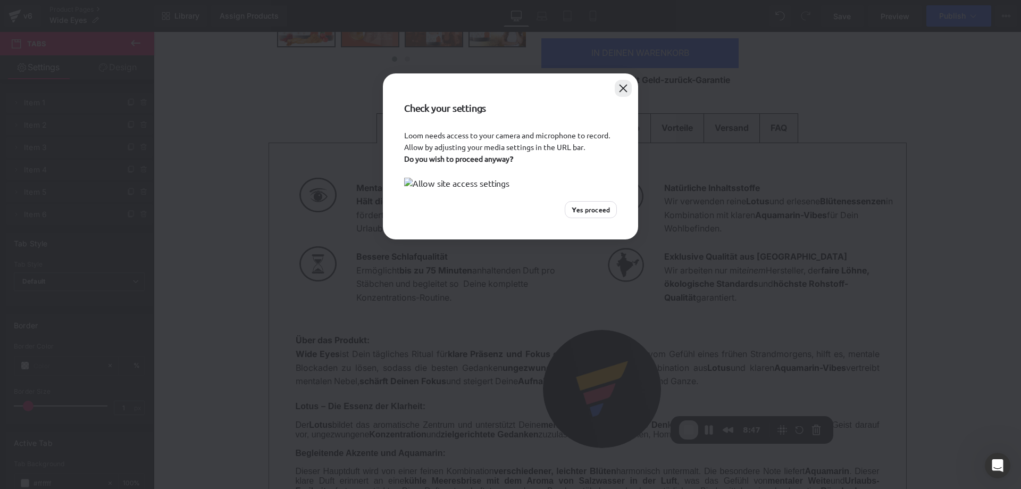
click at [626, 88] on button "Close" at bounding box center [623, 88] width 17 height 17
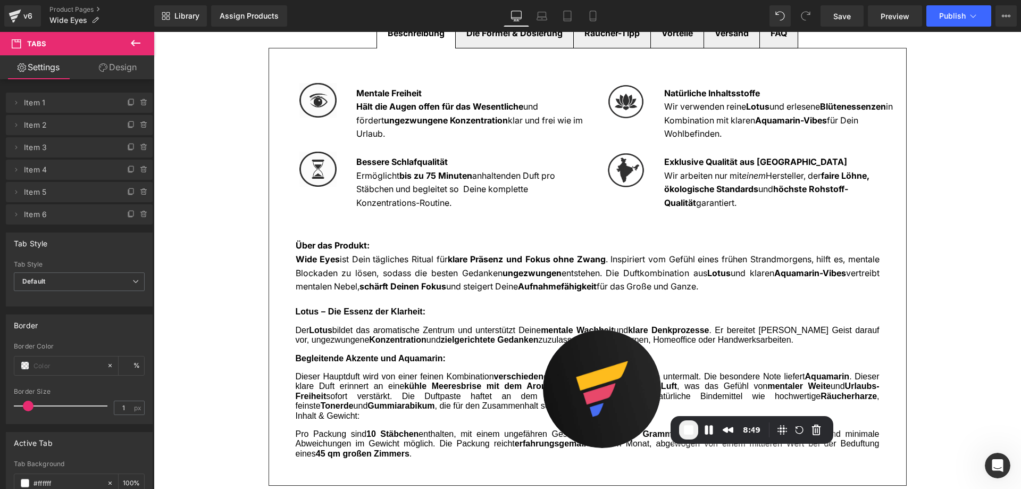
scroll to position [479, 0]
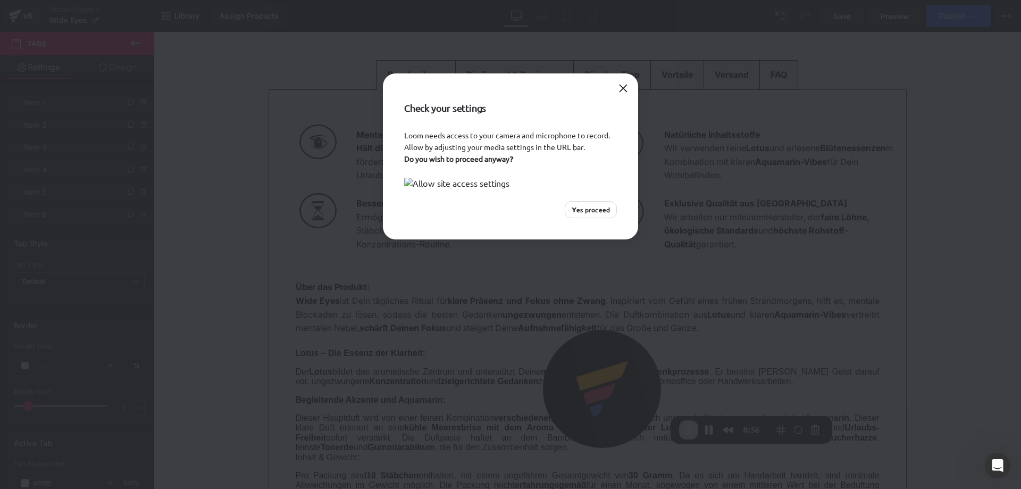
click at [617, 80] on div at bounding box center [623, 88] width 17 height 17
click at [617, 82] on button "Close" at bounding box center [623, 88] width 17 height 17
click at [621, 89] on button "Close" at bounding box center [623, 88] width 17 height 17
click at [624, 87] on button "Close" at bounding box center [623, 88] width 17 height 17
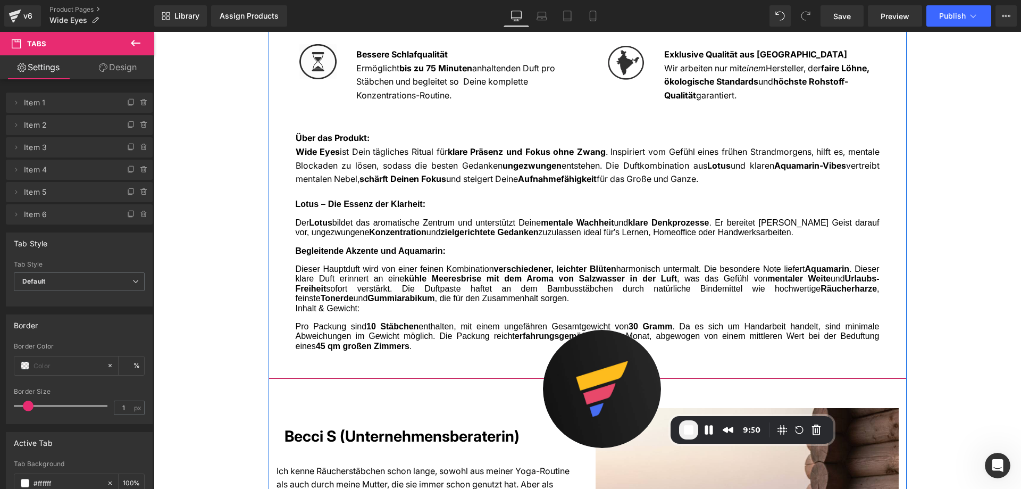
scroll to position [692, 0]
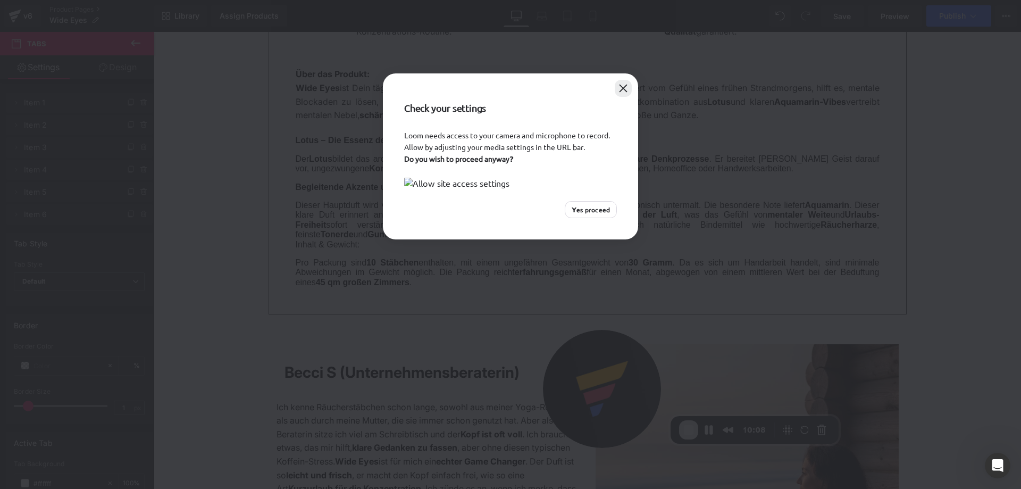
click at [616, 86] on dialog "Check your settings Loom needs access to your camera and microphone to record. …" at bounding box center [510, 156] width 255 height 166
click at [624, 84] on button "Close" at bounding box center [623, 88] width 17 height 17
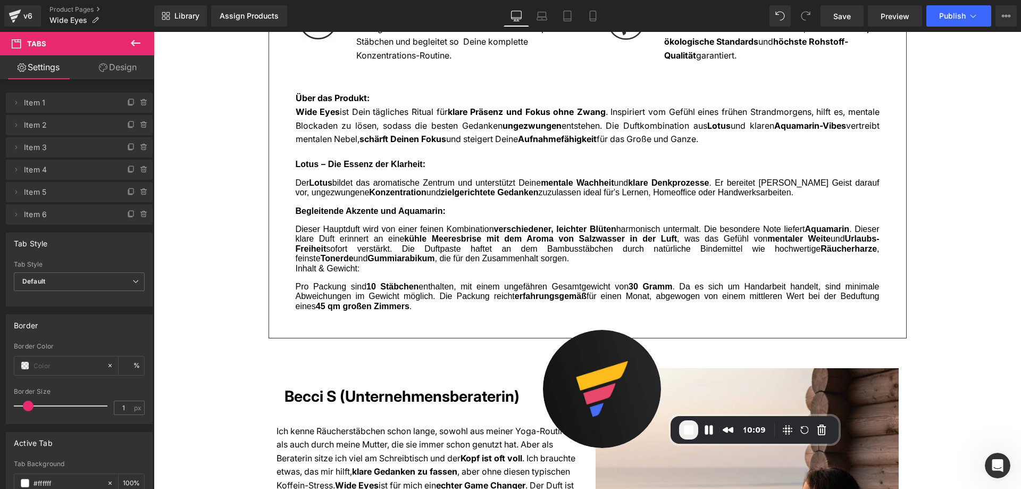
scroll to position [479, 0]
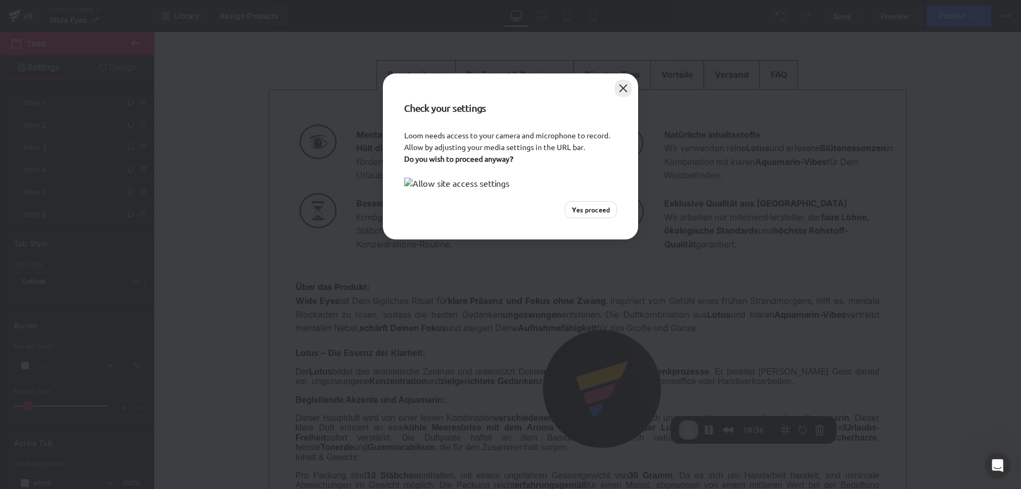
click at [621, 89] on button "Close" at bounding box center [623, 88] width 17 height 17
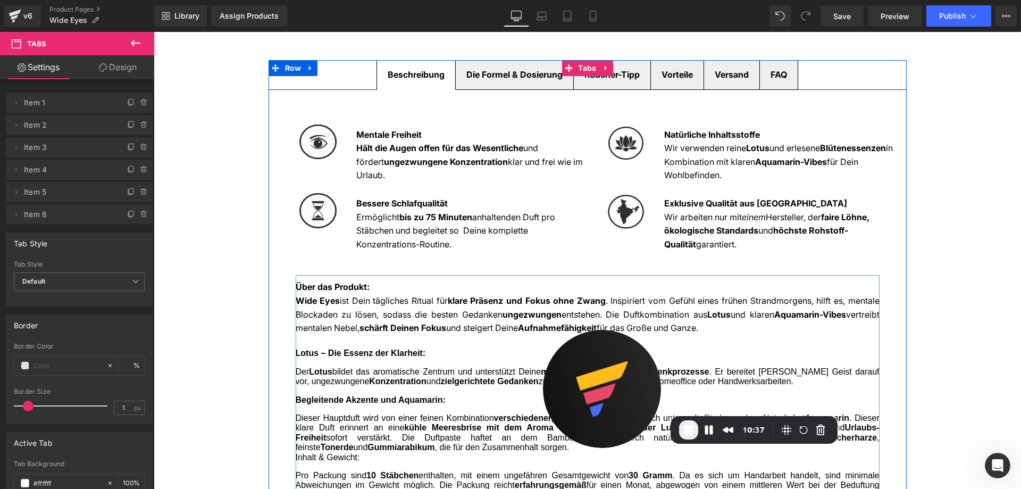
scroll to position [585, 0]
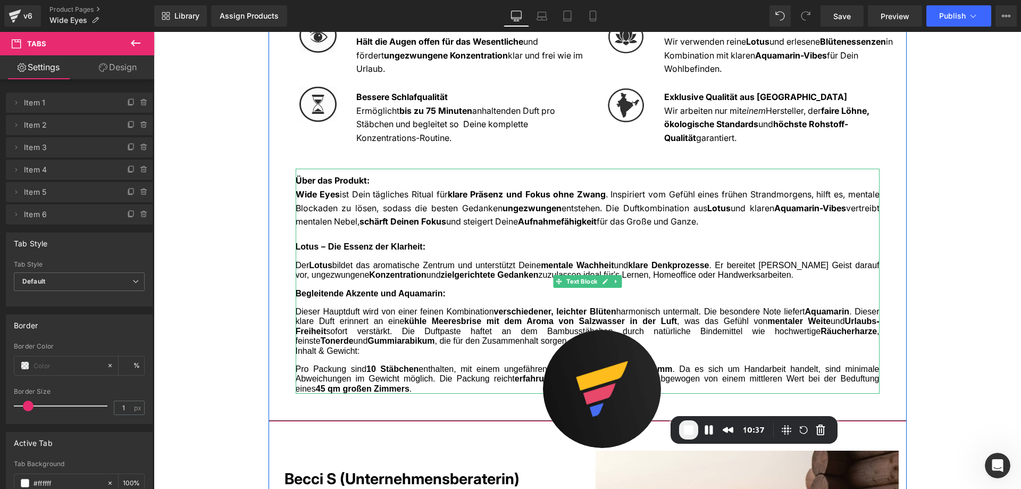
click at [426, 256] on div "Lotus – Die Essenz der Klarheit: Der Lotus bildet das aromatische Zentrum und u…" at bounding box center [588, 294] width 584 height 104
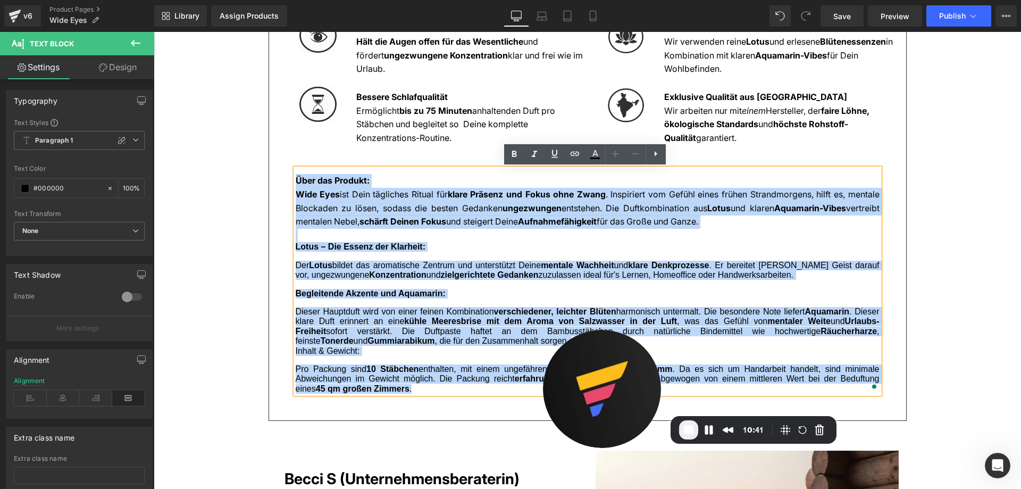
drag, startPoint x: 293, startPoint y: 176, endPoint x: 458, endPoint y: 388, distance: 268.9
click at [458, 388] on div "Über das Produkt: Wide Eyes ist Dein tägliches Ritual für klare Präsenz und Fok…" at bounding box center [588, 281] width 584 height 225
copy div "Über das Produkt: Wide Eyes ist Dein tägliches Ritual für klare Präsenz und Fok…"
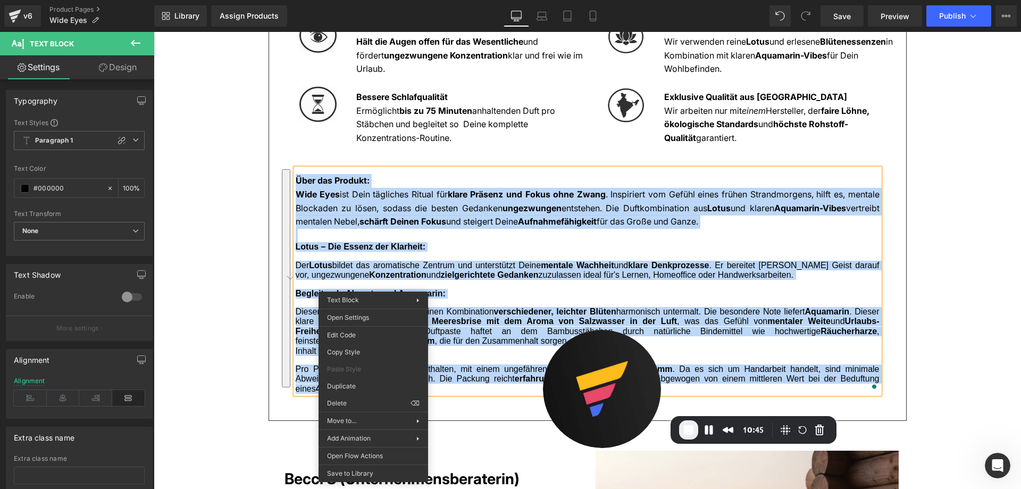
copy div "Über das Produkt: Wide Eyes ist Dein tägliches Ritual für klare Präsenz und Fok…"
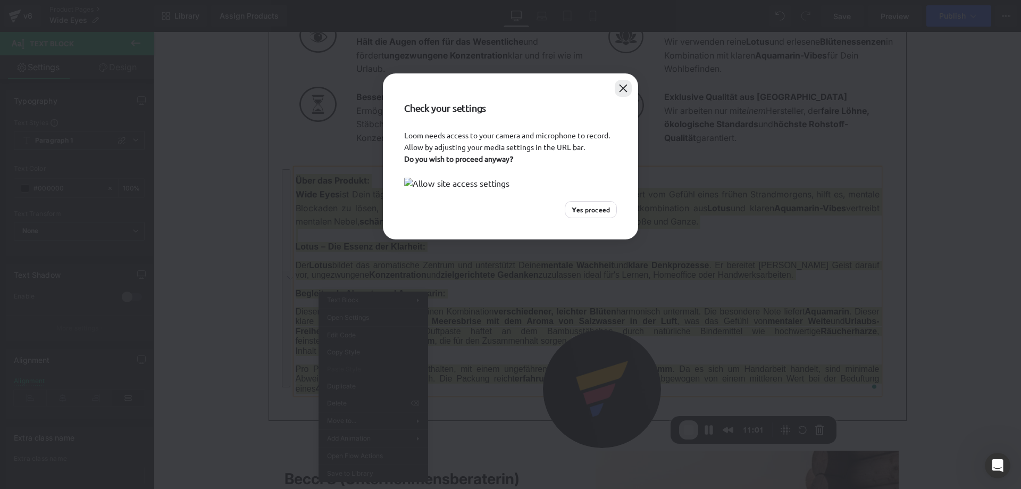
click at [618, 82] on button "Close" at bounding box center [623, 88] width 17 height 17
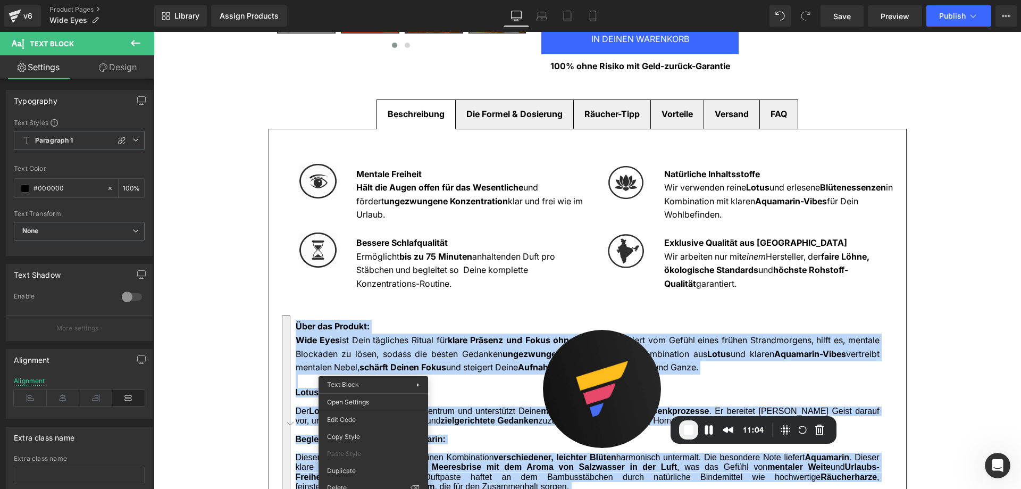
scroll to position [372, 0]
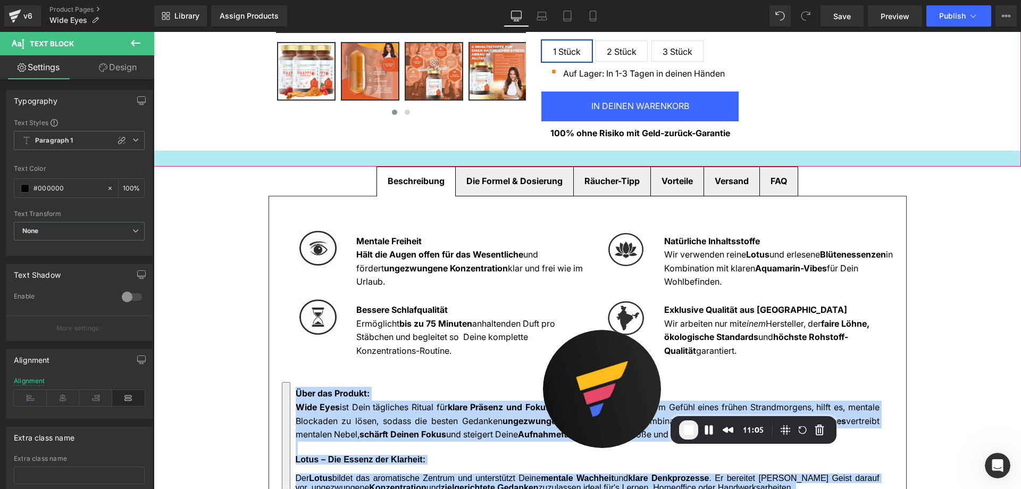
click at [494, 185] on strong "Die Formel & Dosierung" at bounding box center [515, 181] width 96 height 11
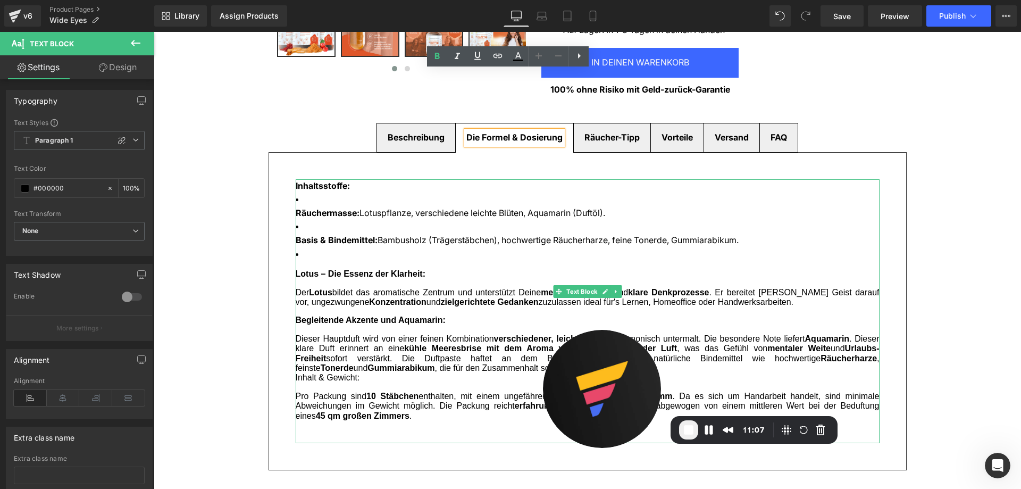
scroll to position [479, 0]
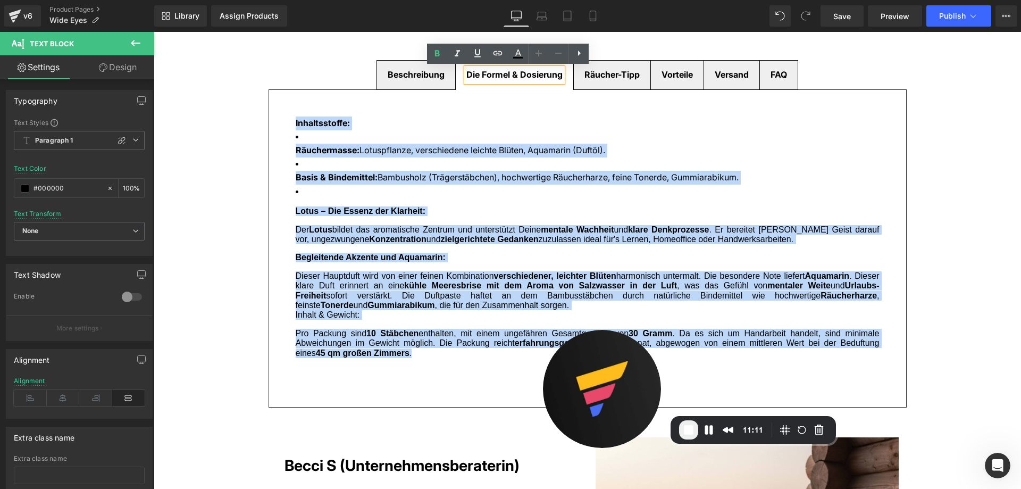
drag, startPoint x: 365, startPoint y: 280, endPoint x: 291, endPoint y: 124, distance: 172.5
click at [291, 124] on div "Inhaltsstoffe: Räuchermasse: Lotuspflanze, verschiedene leichte Blüten, Aquamar…" at bounding box center [588, 248] width 638 height 318
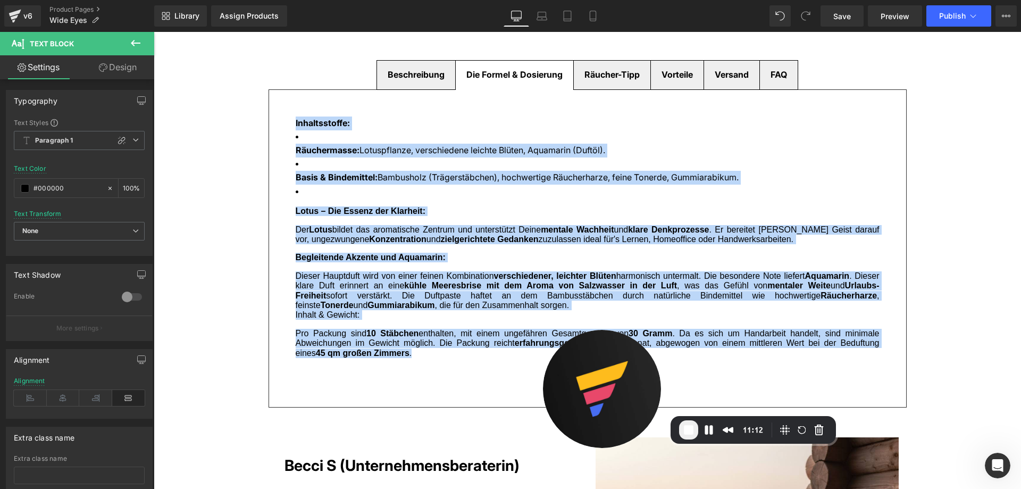
copy div "Inhaltsstoffe: Räuchermasse: Lotuspflanze, verschiedene leichte Blüten, Aquamar…"
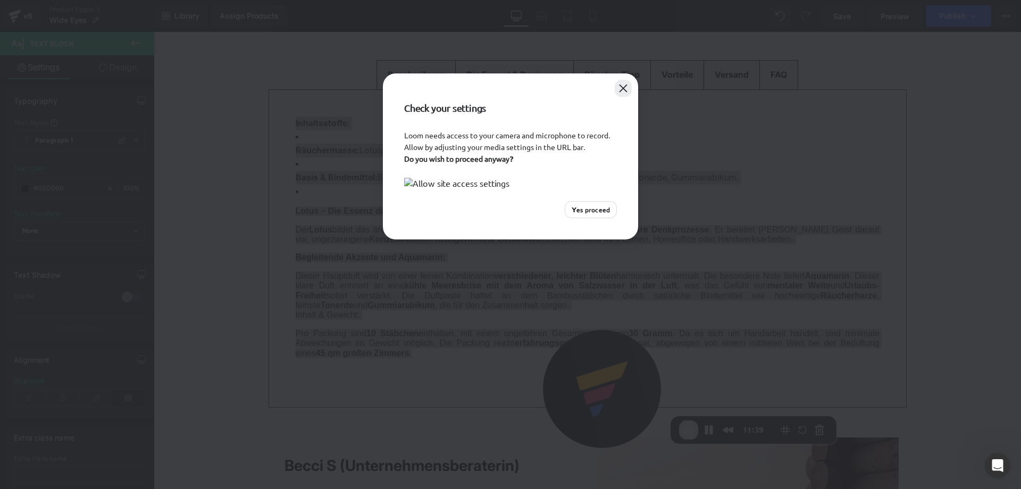
click at [617, 92] on button "Close" at bounding box center [623, 88] width 17 height 17
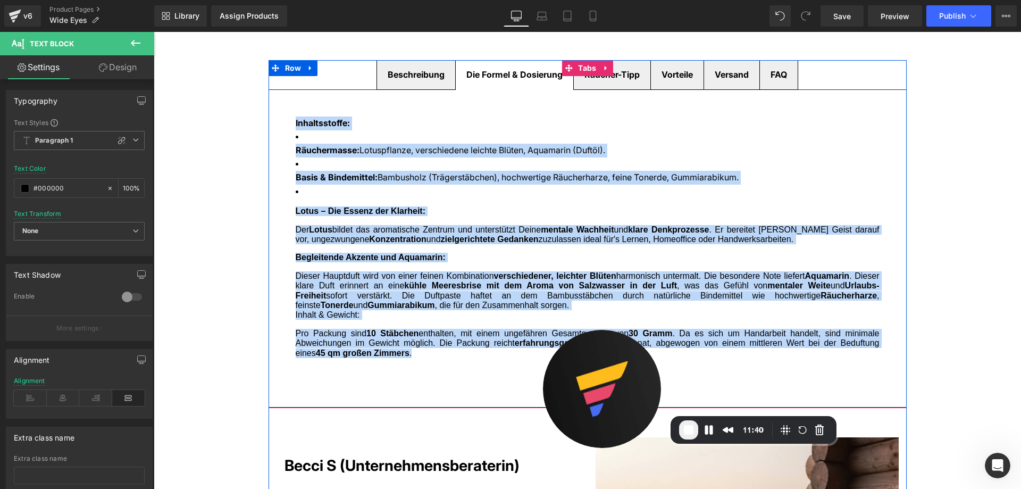
click at [604, 79] on div "Räucher-Tipp Text Block" at bounding box center [612, 75] width 55 height 14
click at [610, 76] on strong "Räucher-Tipp" at bounding box center [612, 74] width 55 height 11
click at [620, 75] on strong "Räucher-Tipp" at bounding box center [612, 74] width 55 height 11
click at [635, 77] on strong "Räucher-Tipp" at bounding box center [612, 74] width 55 height 11
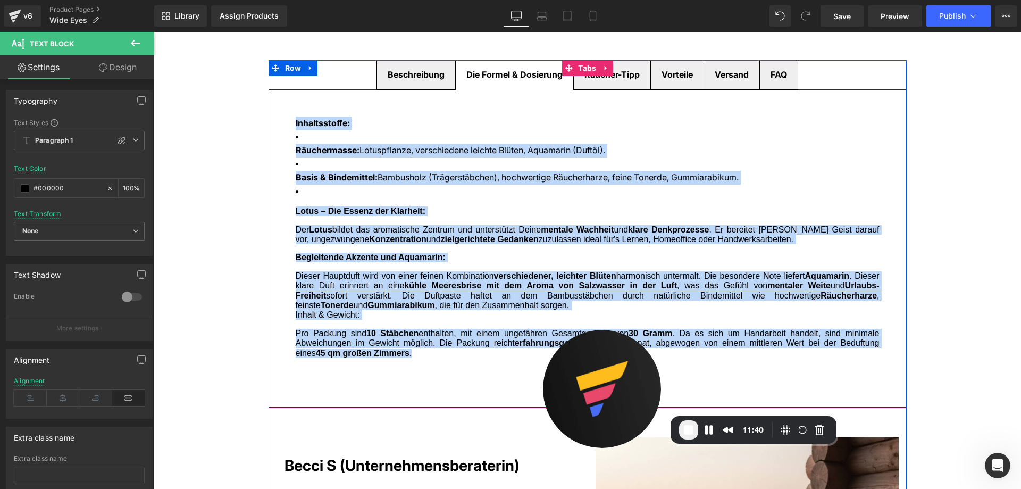
click at [635, 77] on strong "Räucher-Tipp" at bounding box center [612, 74] width 55 height 11
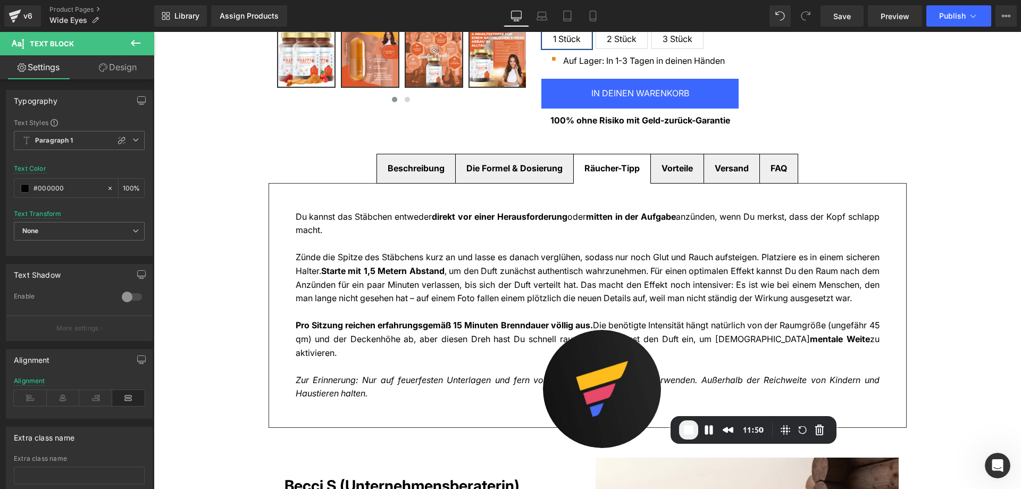
scroll to position [532, 0]
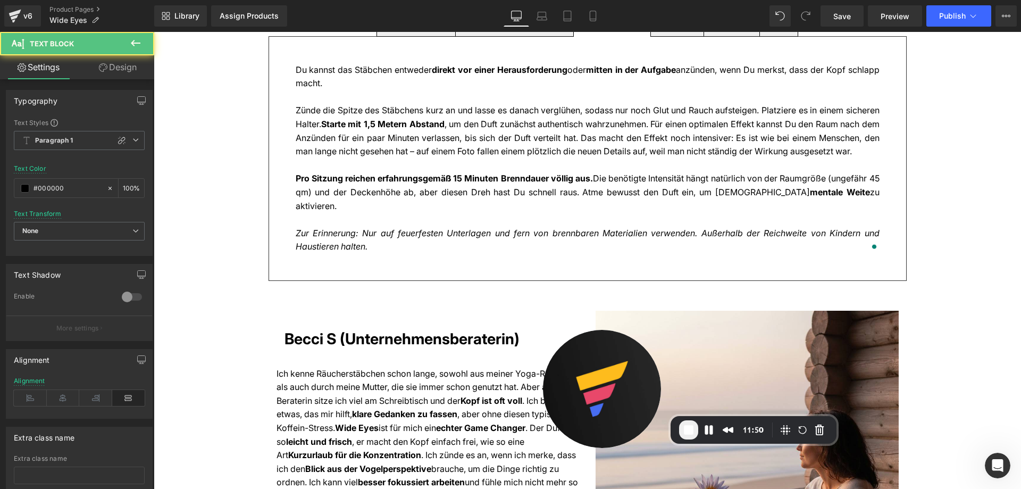
click at [461, 130] on p "Zünde die Spitze des Stäbchens kurz an und lasse es danach verglühen, sodass nu…" at bounding box center [588, 131] width 584 height 54
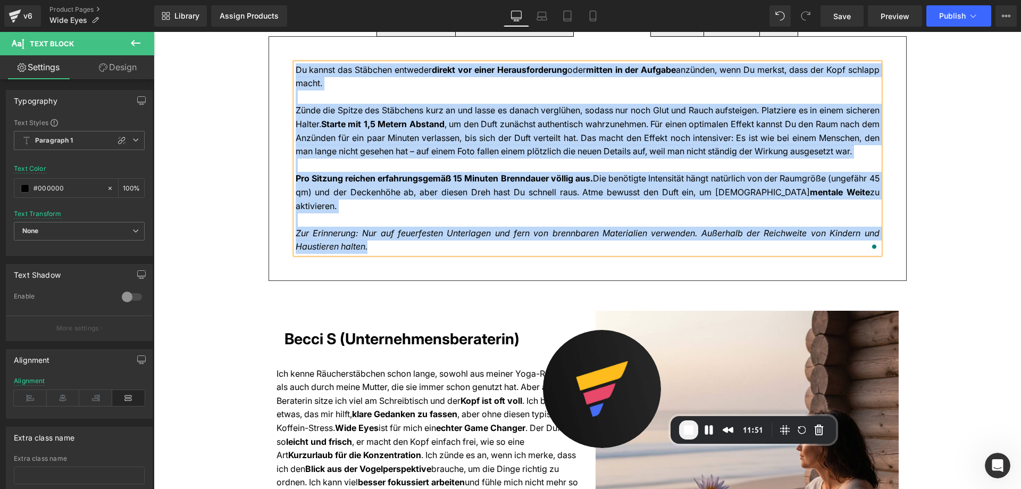
copy div "Du kannst das Stäbchen entweder direkt vor einer Herausforderung oder mitten in…"
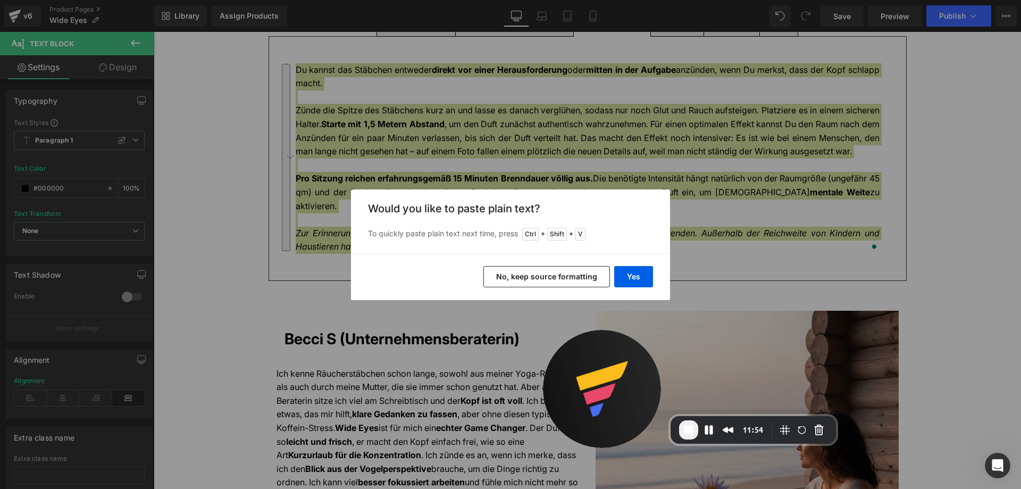
click at [569, 272] on button "No, keep source formatting" at bounding box center [547, 276] width 127 height 21
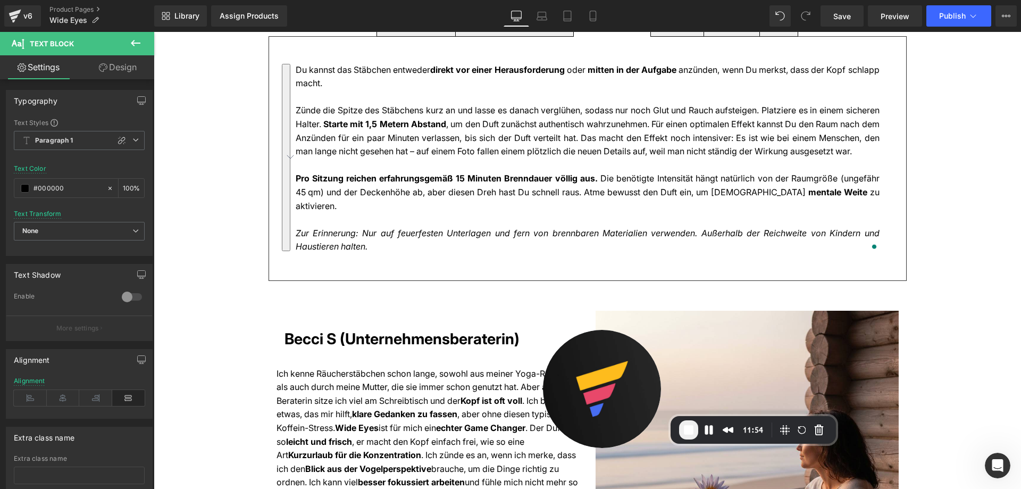
click at [566, 138] on p "Zünde die Spitze des Stäbchens kurz an und lasse es danach verglühen, sodass nu…" at bounding box center [588, 131] width 584 height 54
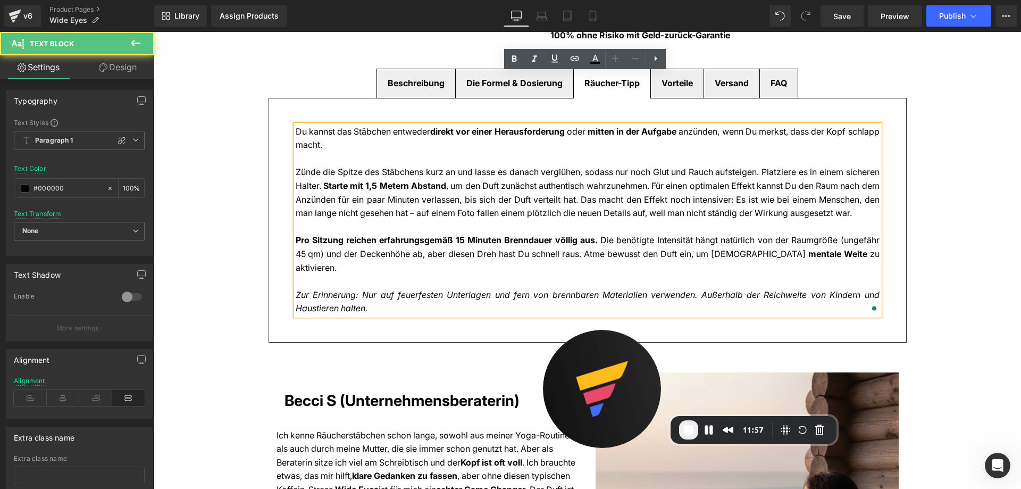
scroll to position [426, 0]
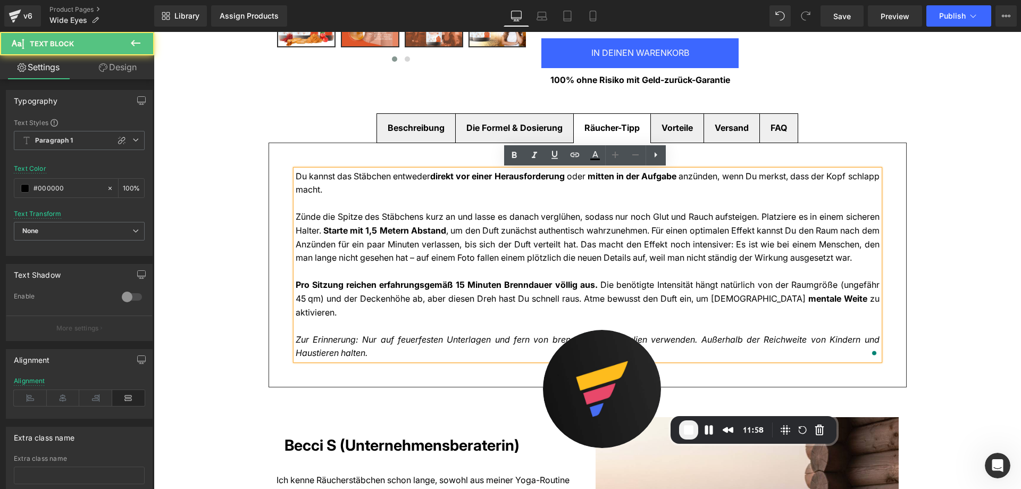
click at [426, 238] on p "Zünde die Spitze des Stäbchens kurz an und lasse es danach verglühen, sodass nu…" at bounding box center [588, 237] width 584 height 54
click at [453, 223] on p "Zünde die Spitze des Stäbchens kurz an und lasse es danach verglühen, sodass nu…" at bounding box center [588, 237] width 584 height 54
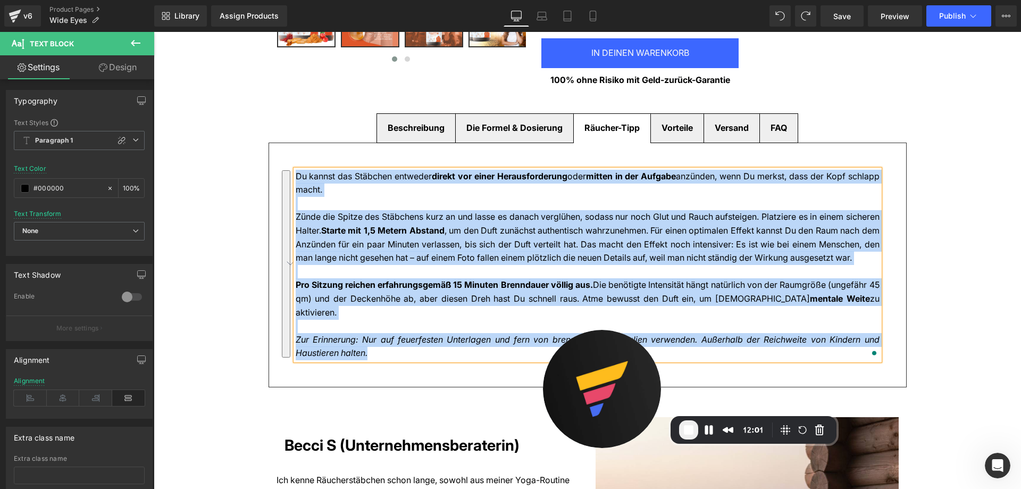
copy div "Du kannst das Stäbchen entweder direkt vor einer Herausforderung oder mitten in…"
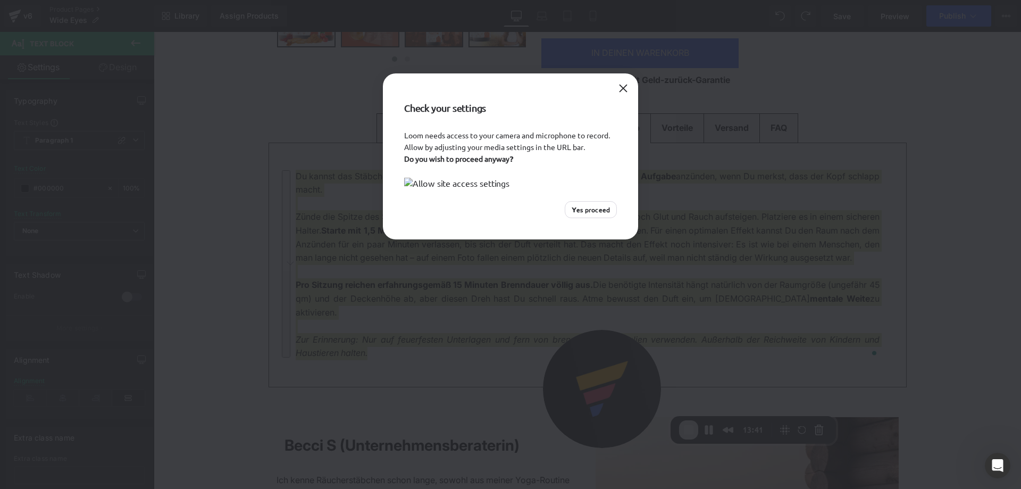
click at [622, 89] on button "Close" at bounding box center [623, 88] width 17 height 17
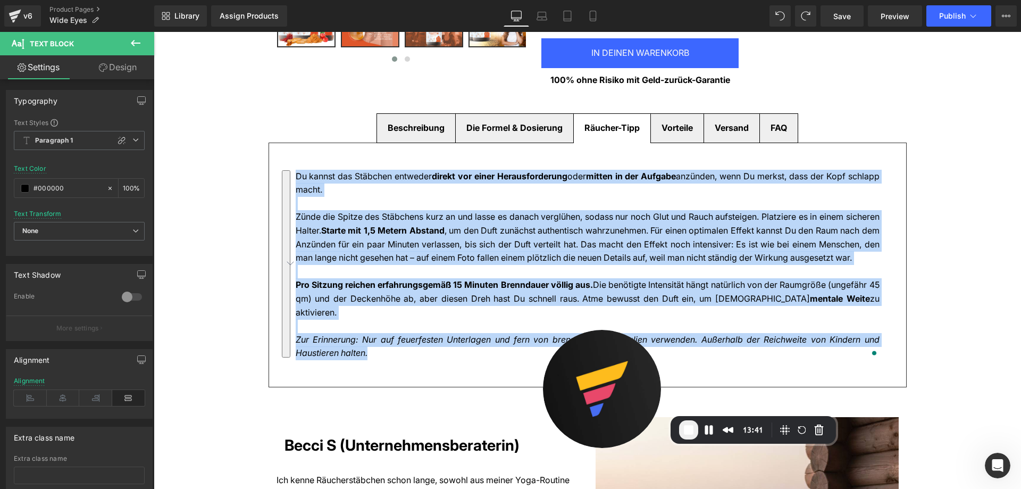
click at [690, 128] on b "Vorteile" at bounding box center [677, 127] width 31 height 11
click at [677, 131] on b "Vorteile" at bounding box center [677, 127] width 31 height 11
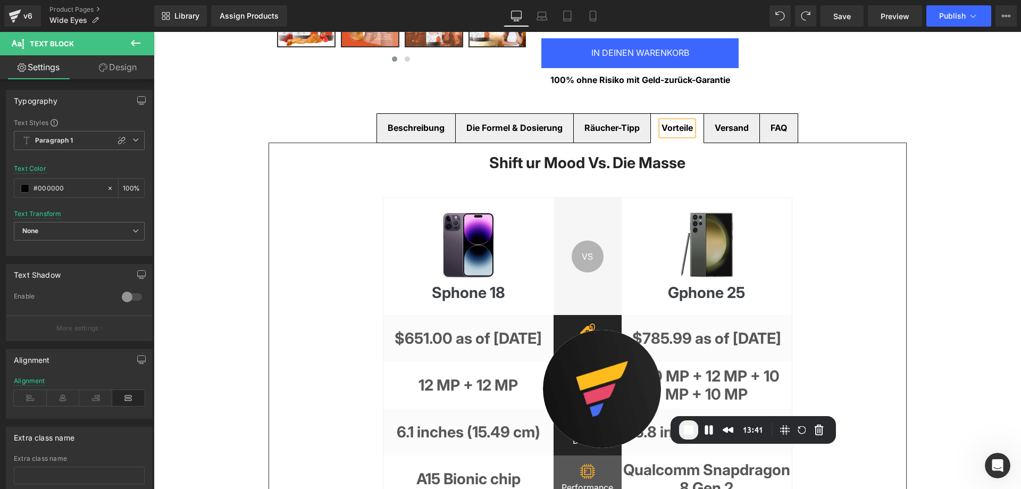
click at [677, 131] on b "Vorteile" at bounding box center [677, 127] width 31 height 11
click at [671, 127] on b "Vorteile" at bounding box center [677, 127] width 31 height 11
click at [884, 239] on div "Shift ur Mood Vs. Die Masse Heading Image Sphone 18 Heading VS Text Block Row R…" at bounding box center [588, 375] width 638 height 465
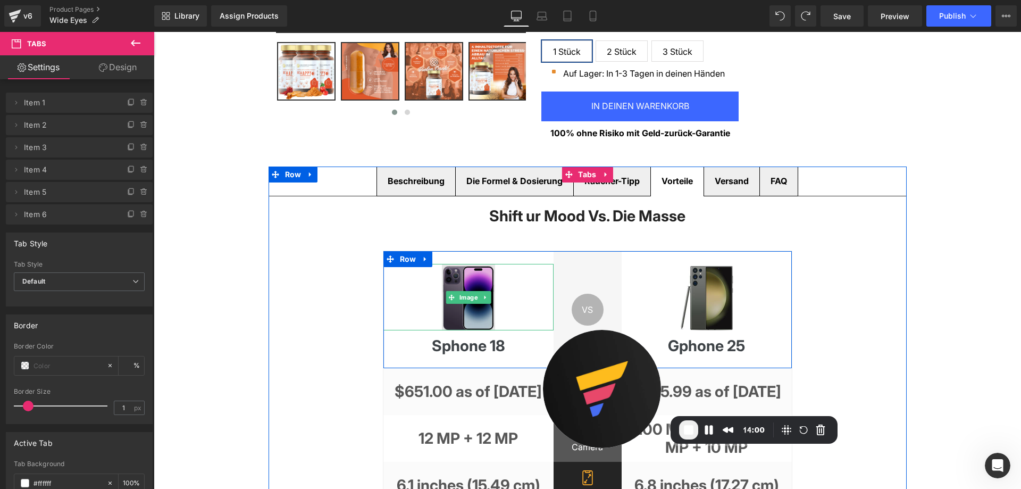
scroll to position [532, 0]
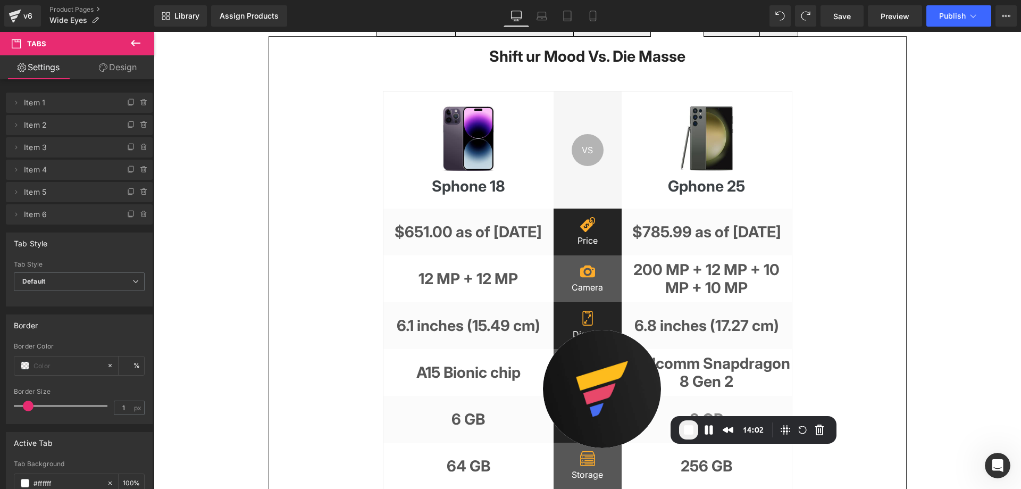
click at [711, 439] on div "14:02" at bounding box center [723, 429] width 89 height 19
click at [707, 433] on button "Pause Recording" at bounding box center [709, 429] width 17 height 17
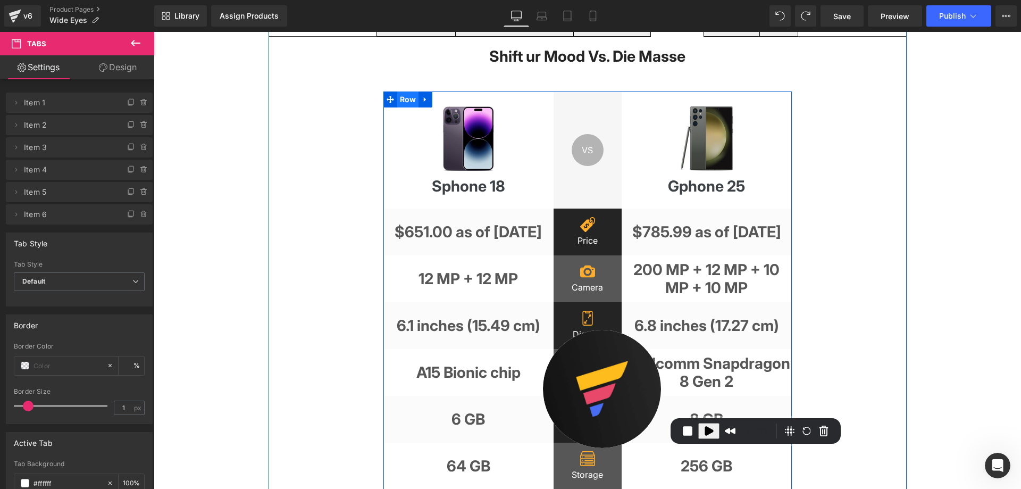
click at [401, 101] on span "Row" at bounding box center [408, 100] width 22 height 16
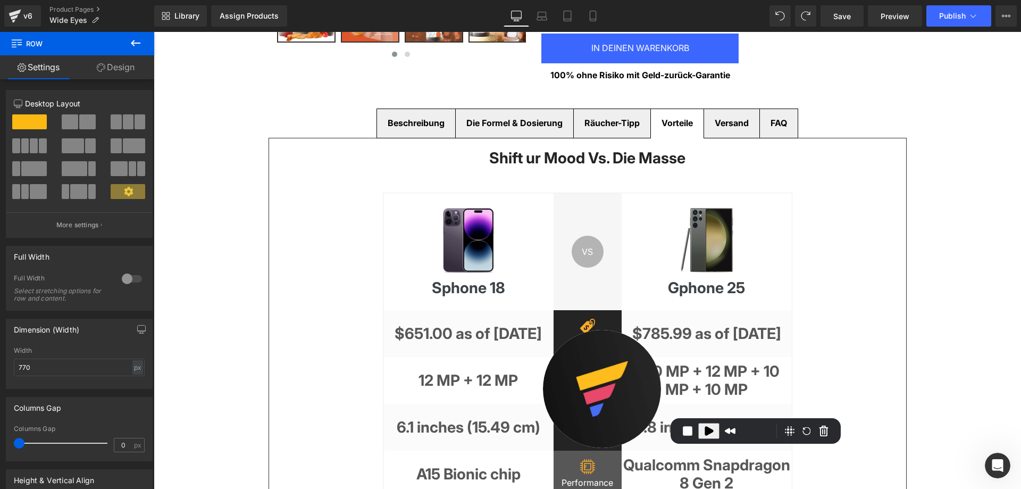
scroll to position [479, 0]
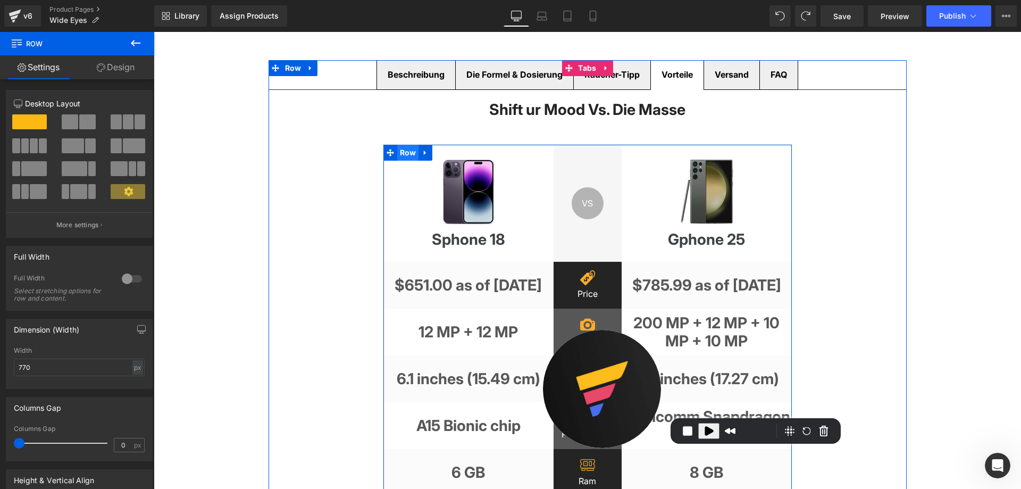
click at [408, 151] on span "Row" at bounding box center [408, 153] width 22 height 16
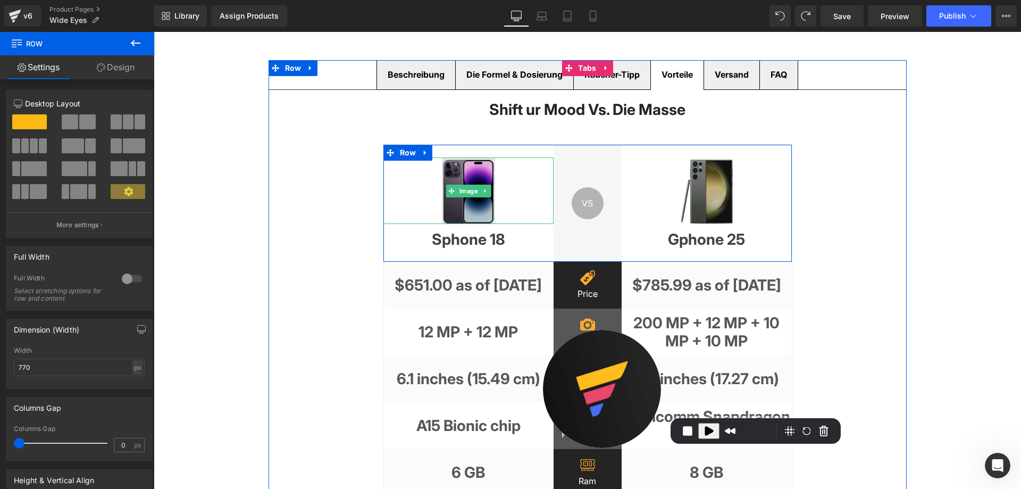
scroll to position [532, 0]
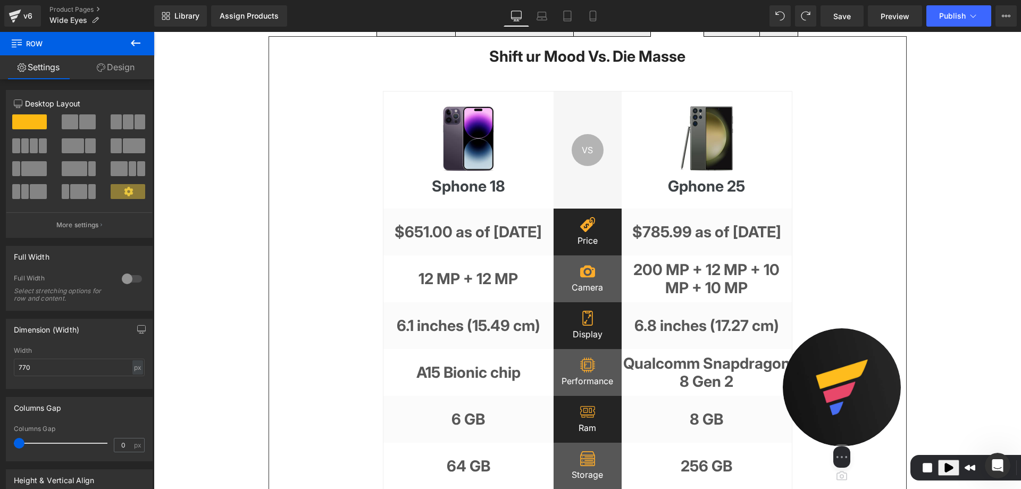
drag, startPoint x: 629, startPoint y: 364, endPoint x: 863, endPoint y: 465, distance: 255.0
click at [863, 465] on div "Select video screen size" at bounding box center [842, 406] width 118 height 156
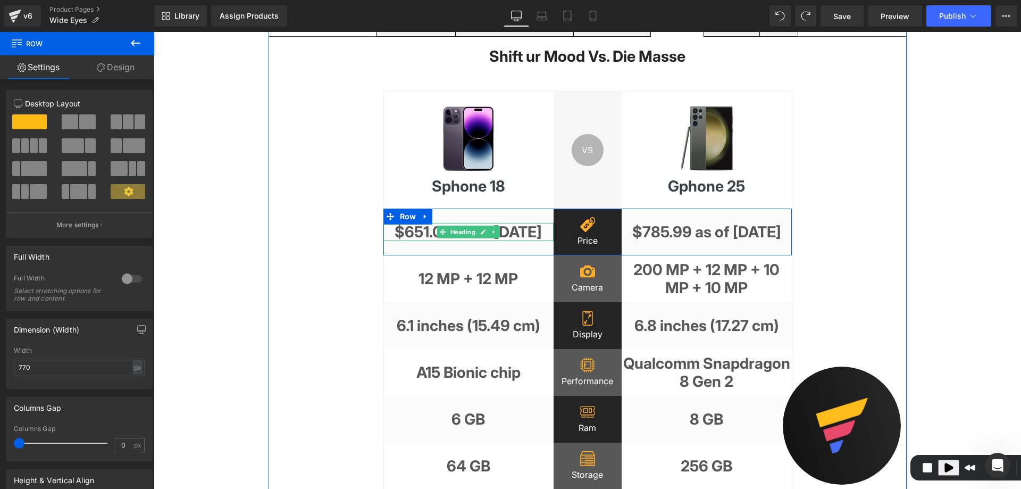
scroll to position [319, 0]
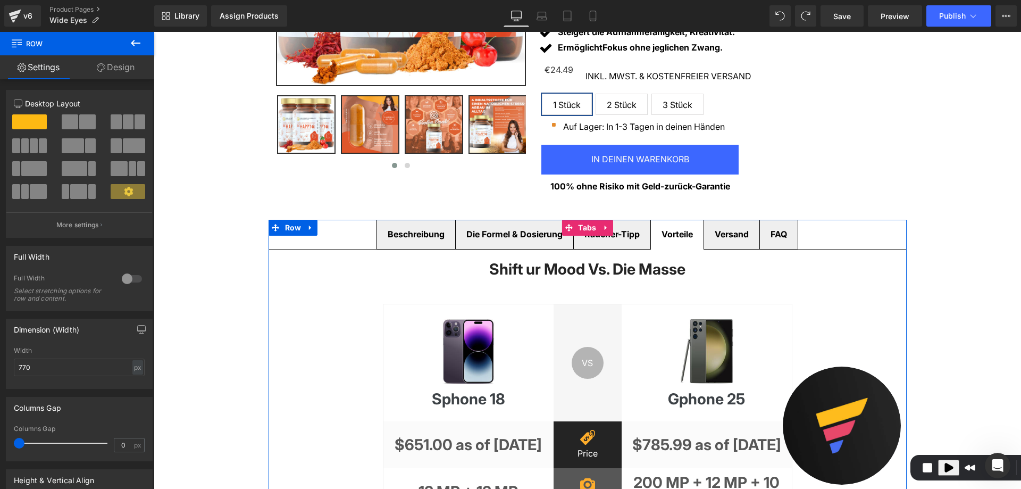
click at [724, 232] on b "Versand" at bounding box center [732, 234] width 34 height 11
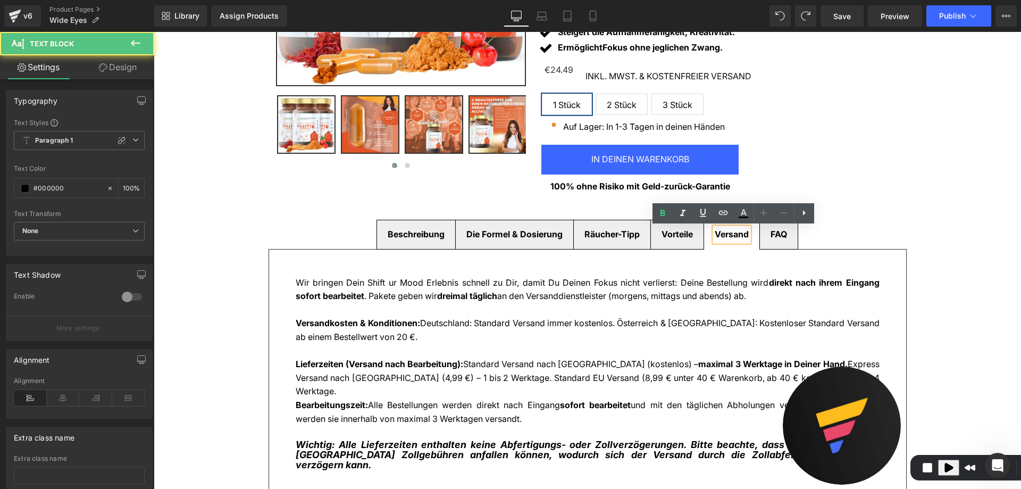
click at [725, 231] on b "Versand" at bounding box center [732, 234] width 34 height 11
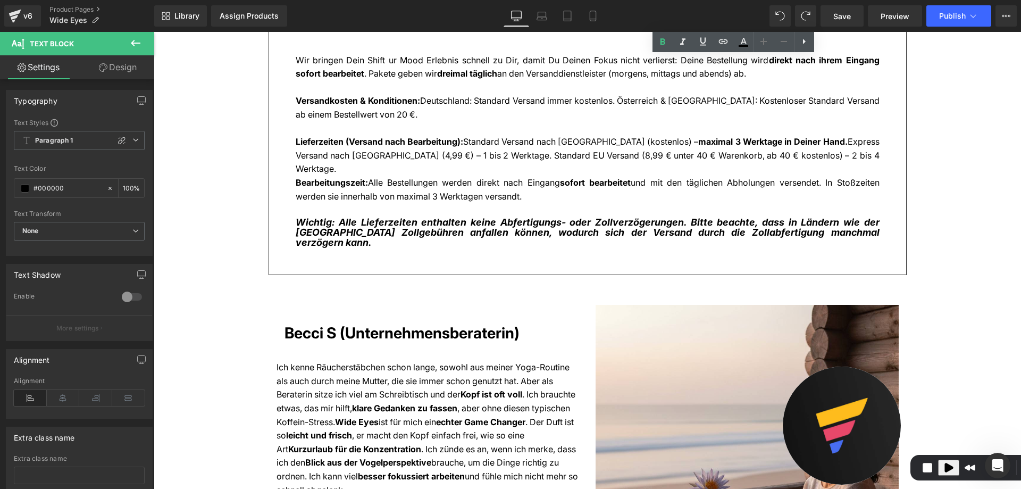
scroll to position [426, 0]
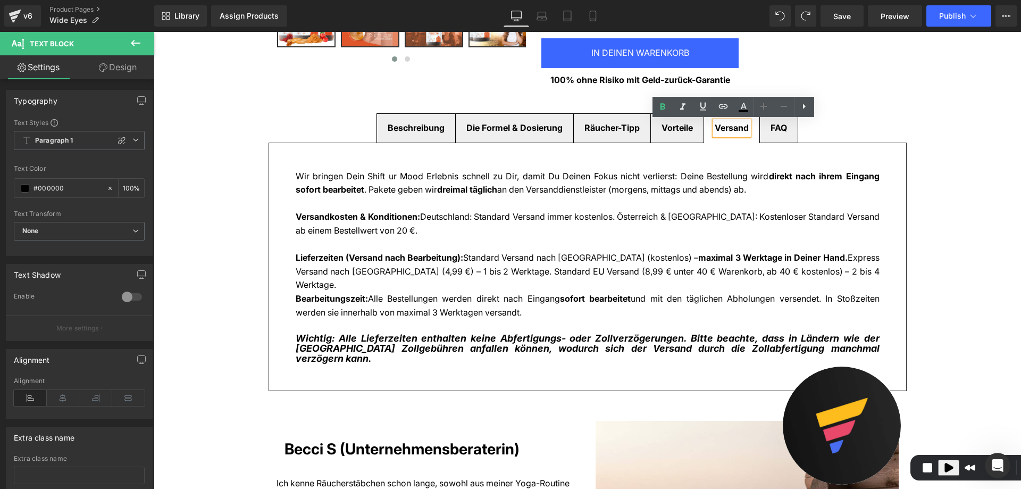
click at [434, 196] on p "Wir bringen Dein Shift ur Mood Erlebnis schnell zu Dir, damit Du Deinen Fokus n…" at bounding box center [588, 183] width 584 height 27
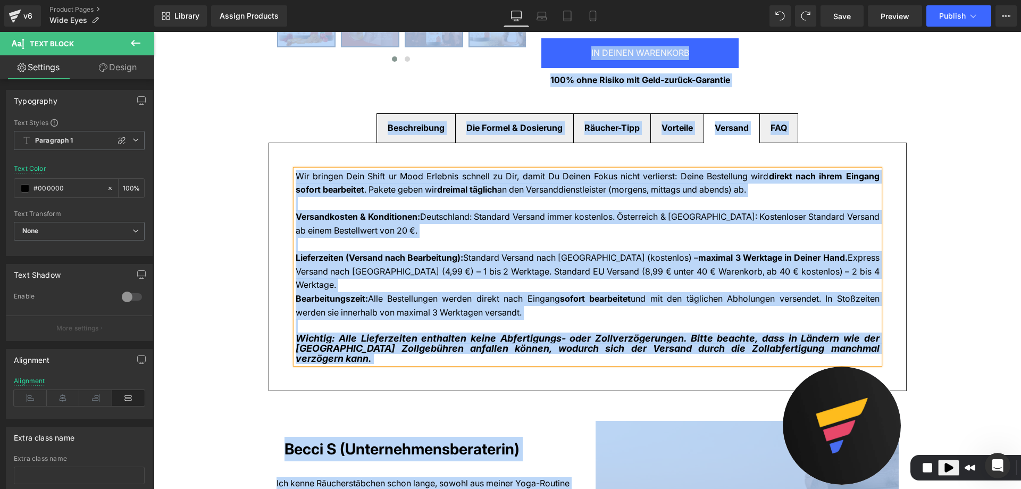
copy body "Direkt zum Inhalt Free Shipping vgb Free Returnsbfbf Free Shipping vgb Free Ret…"
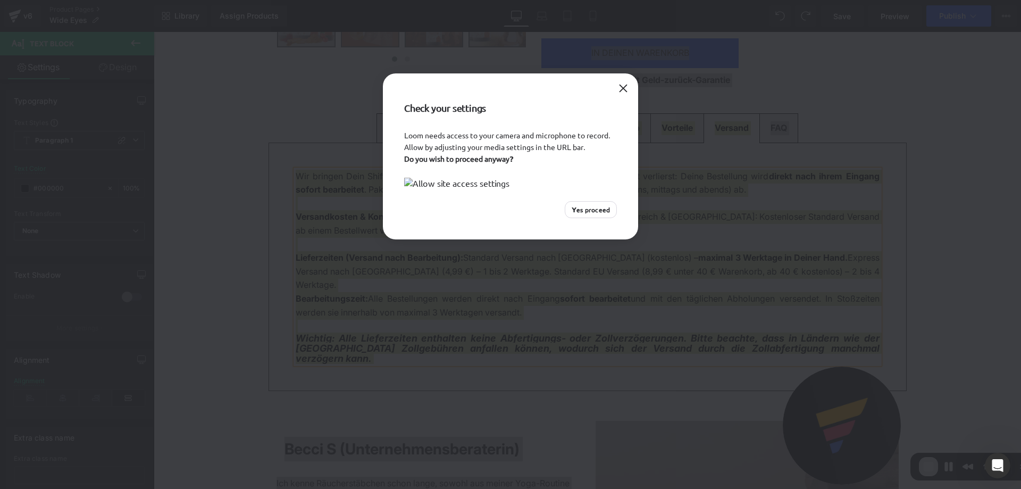
click at [528, 188] on img at bounding box center [510, 183] width 213 height 11
click at [694, 202] on div "Check your settings Loom needs access to your camera and microphone to record. …" at bounding box center [510, 244] width 1021 height 489
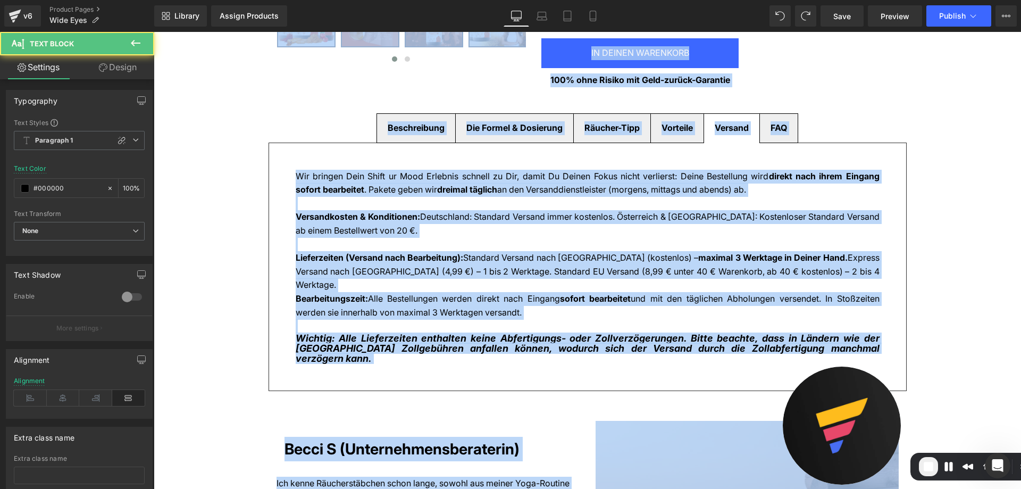
click at [698, 190] on p "Wir bringen Dein Shift ur Mood Erlebnis schnell zu Dir, damit Du Deinen Fokus n…" at bounding box center [588, 183] width 584 height 27
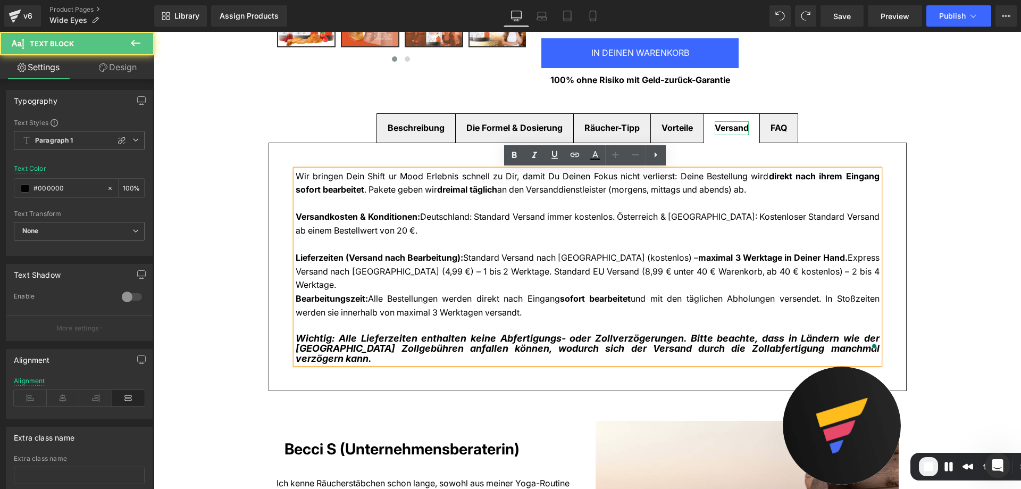
click at [745, 127] on b "Versand" at bounding box center [732, 127] width 34 height 11
click at [640, 188] on p "Wir bringen Dein Shift ur Mood Erlebnis schnell zu Dir, damit Du Deinen Fokus n…" at bounding box center [588, 183] width 584 height 27
click at [635, 196] on p "Wir bringen Dein Shift ur Mood Erlebnis schnell zu Dir, damit Du Deinen Fokus n…" at bounding box center [588, 183] width 584 height 27
click at [635, 197] on p "To enrich screen reader interactions, please activate Accessibility in Grammarl…" at bounding box center [588, 204] width 584 height 14
click at [605, 203] on p "To enrich screen reader interactions, please activate Accessibility in Grammarl…" at bounding box center [588, 204] width 584 height 14
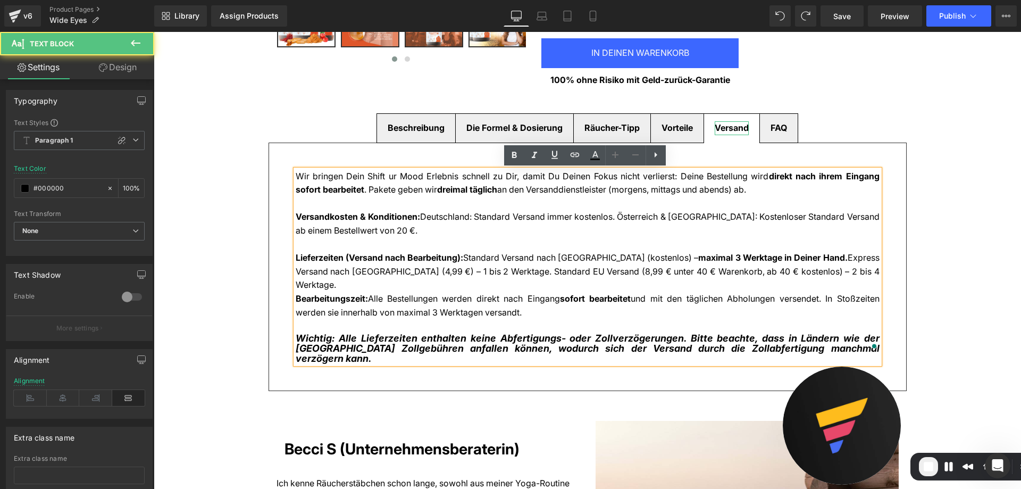
click at [605, 203] on p "To enrich screen reader interactions, please activate Accessibility in Grammarl…" at bounding box center [588, 204] width 584 height 14
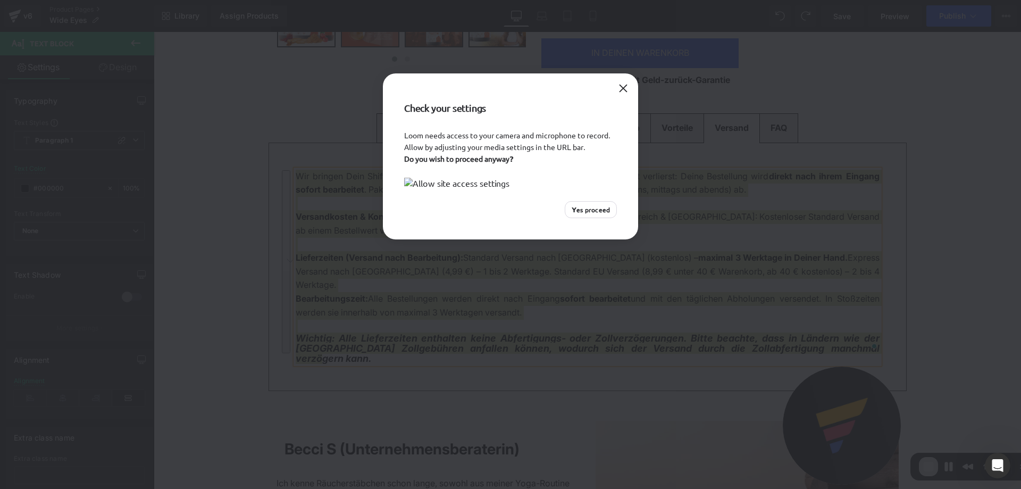
click at [775, 126] on div "Check your settings Loom needs access to your camera and microphone to record. …" at bounding box center [510, 244] width 1021 height 489
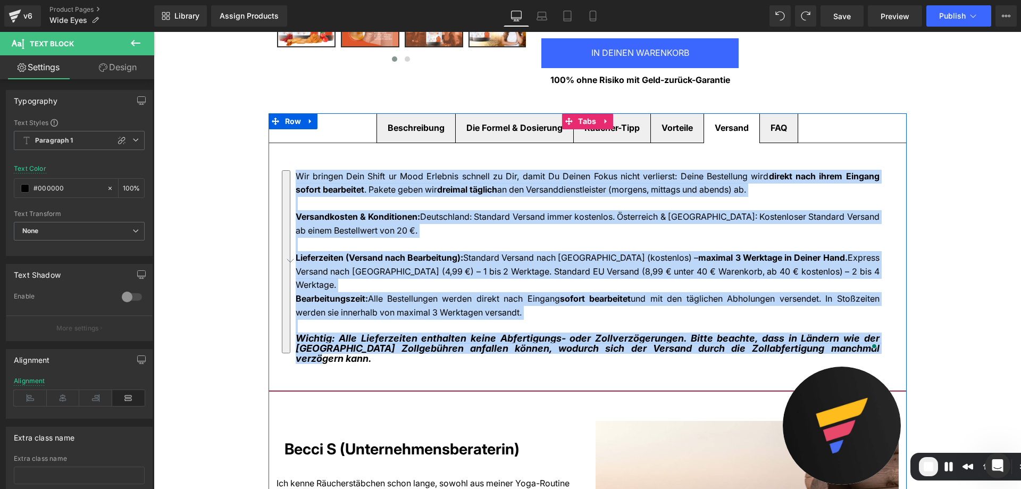
click at [774, 121] on div "FAQ Text Block" at bounding box center [779, 128] width 16 height 14
click at [775, 123] on div "FAQ Text Block" at bounding box center [779, 128] width 16 height 14
click at [775, 123] on b "FAQ" at bounding box center [779, 127] width 16 height 11
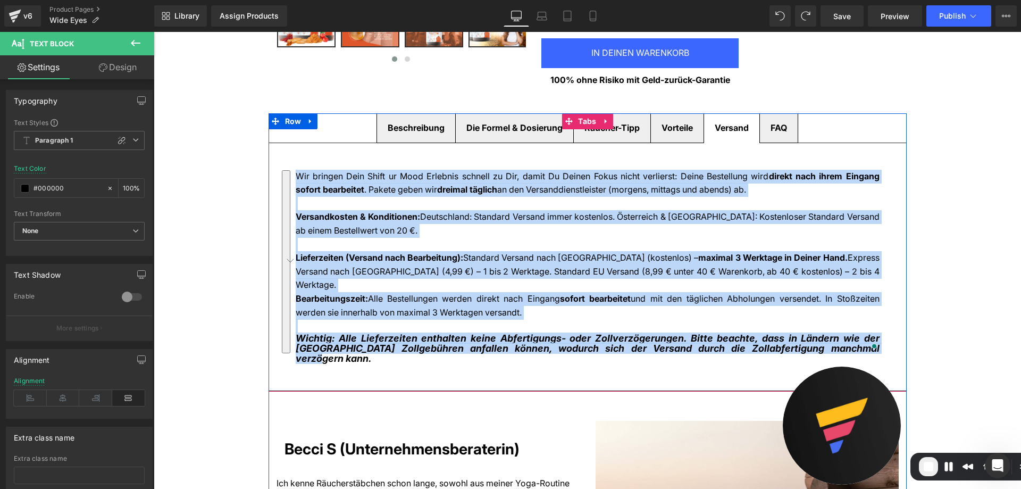
click at [775, 123] on b "FAQ" at bounding box center [779, 127] width 16 height 11
click at [779, 130] on b "FAQ" at bounding box center [779, 127] width 16 height 11
click at [782, 130] on b "FAQ" at bounding box center [779, 127] width 16 height 11
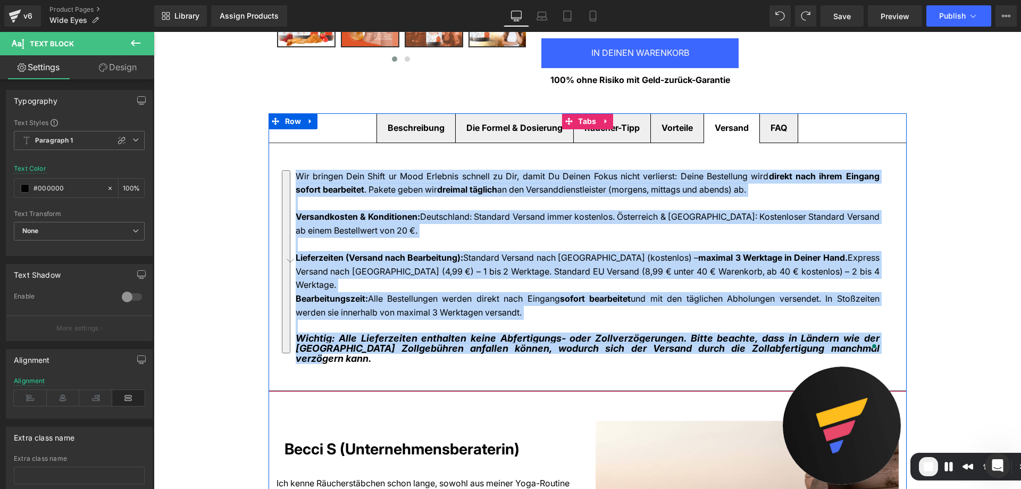
click at [782, 130] on b "FAQ" at bounding box center [779, 127] width 16 height 11
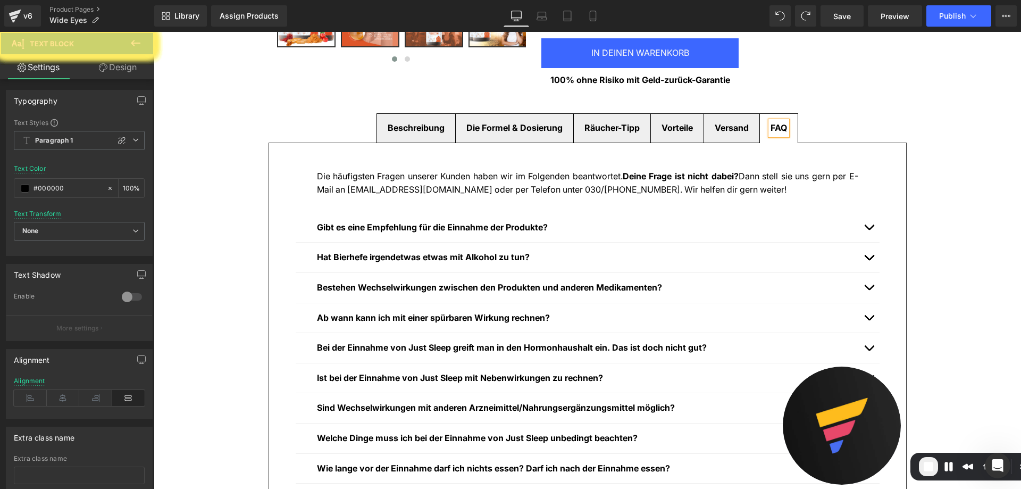
scroll to position [266, 0]
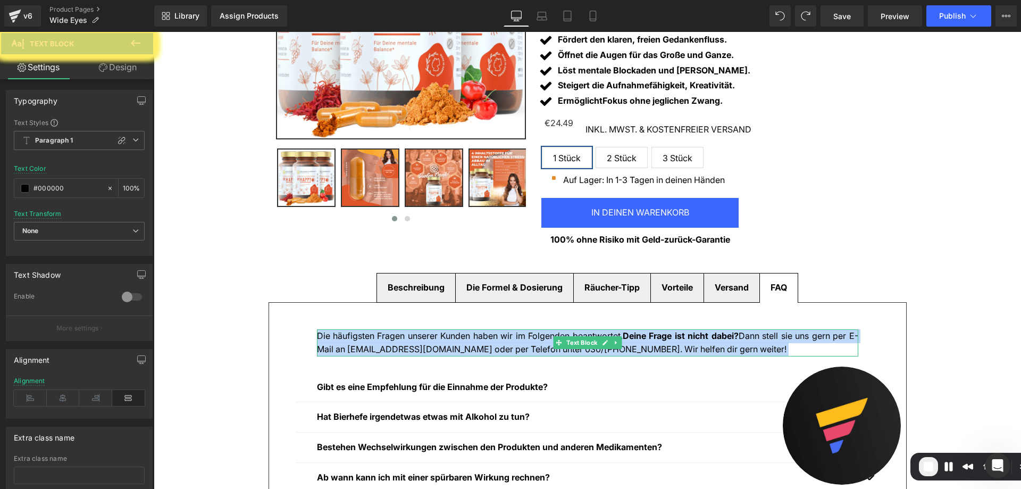
click at [742, 329] on div "Die häufigsten Fragen unserer Kunden haben wir im Folgenden beantwortet. Deine …" at bounding box center [588, 342] width 542 height 27
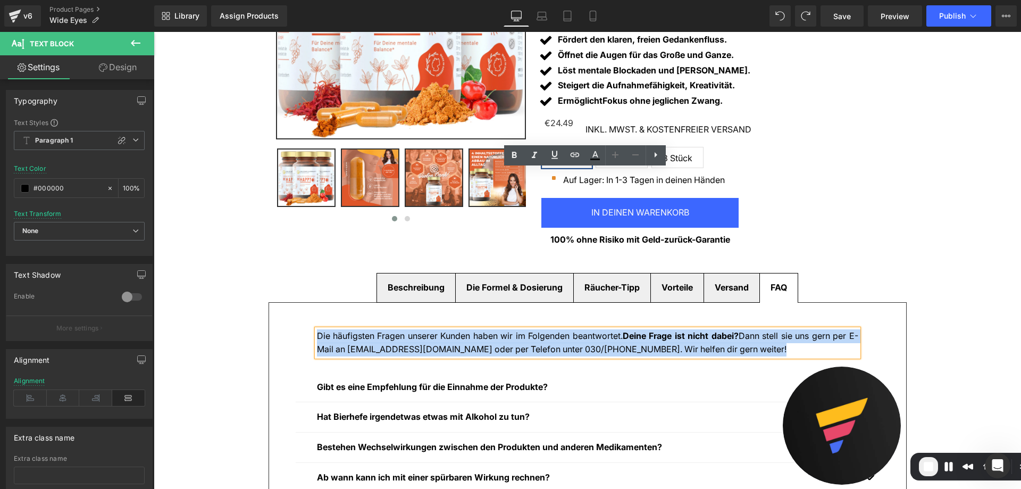
scroll to position [426, 0]
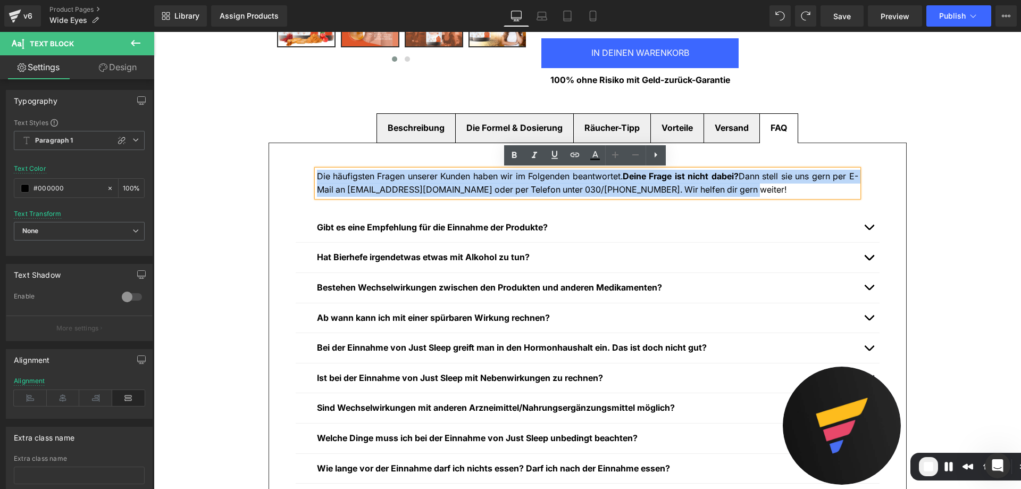
drag, startPoint x: 442, startPoint y: 182, endPoint x: 315, endPoint y: 175, distance: 126.3
click at [317, 175] on p "Die häufigsten Fragen unserer Kunden haben wir im Folgenden beantwortet. Deine …" at bounding box center [588, 183] width 542 height 27
copy p "Die häufigsten Fragen unserer Kunden haben wir im Folgenden beantwortet. Deine …"
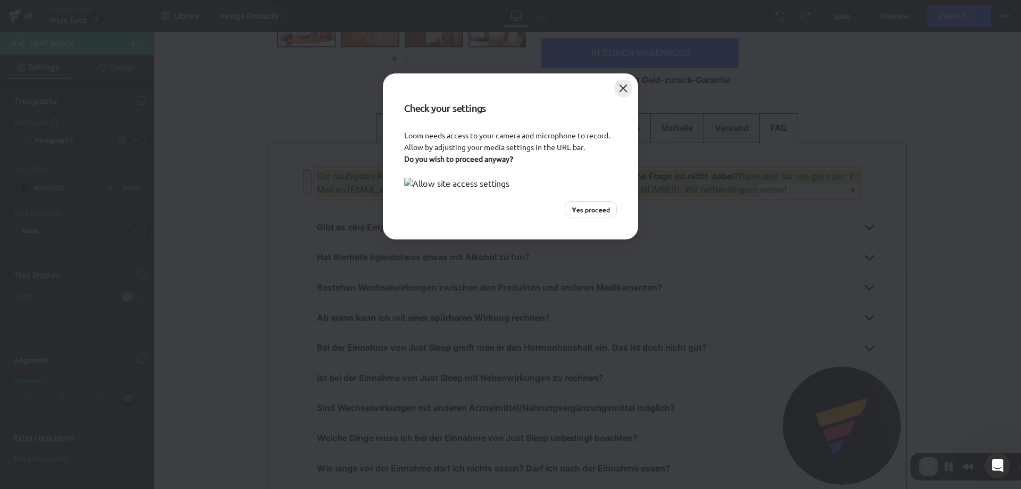
click at [624, 85] on button "Close" at bounding box center [623, 88] width 17 height 17
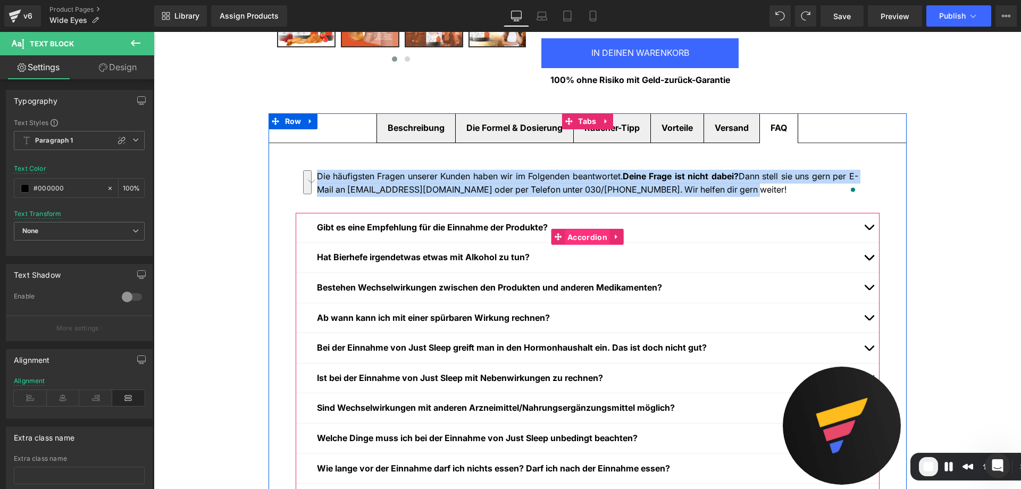
drag, startPoint x: 574, startPoint y: 237, endPoint x: 489, endPoint y: 46, distance: 208.7
click at [574, 237] on span "Accordion" at bounding box center [587, 237] width 45 height 16
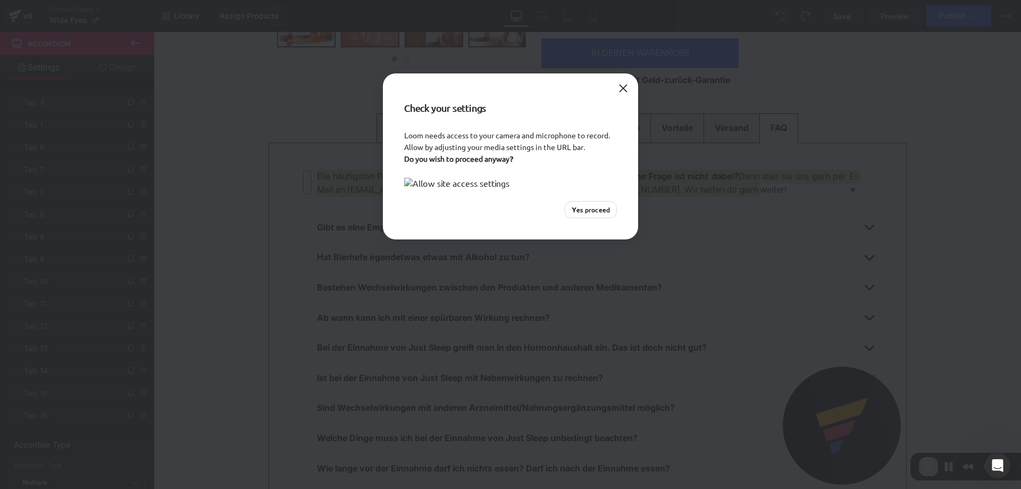
click at [608, 85] on div "Check your settings" at bounding box center [510, 101] width 255 height 56
click at [618, 85] on button "Close" at bounding box center [623, 88] width 17 height 17
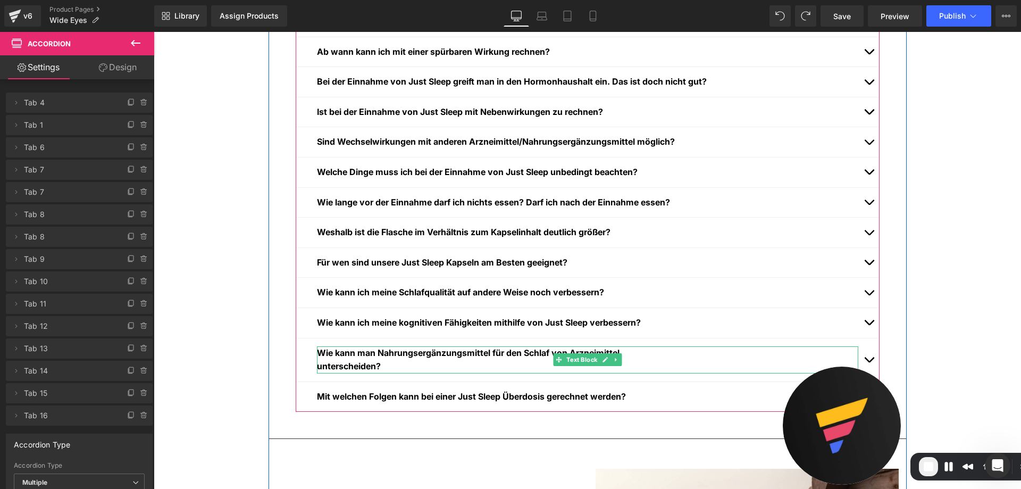
scroll to position [532, 0]
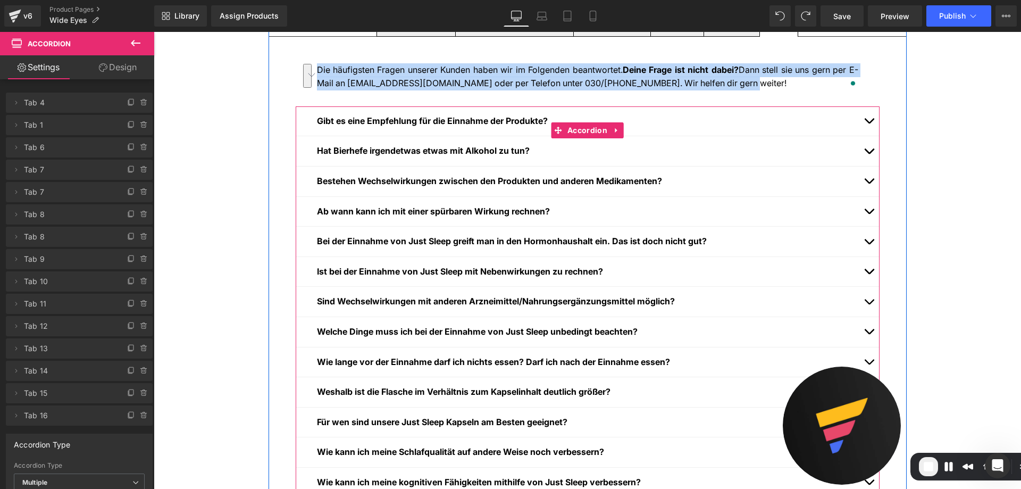
click at [452, 125] on div "Gibt es eine Empfehlung für die Einnahme der Produkte? Text Block" at bounding box center [588, 121] width 542 height 14
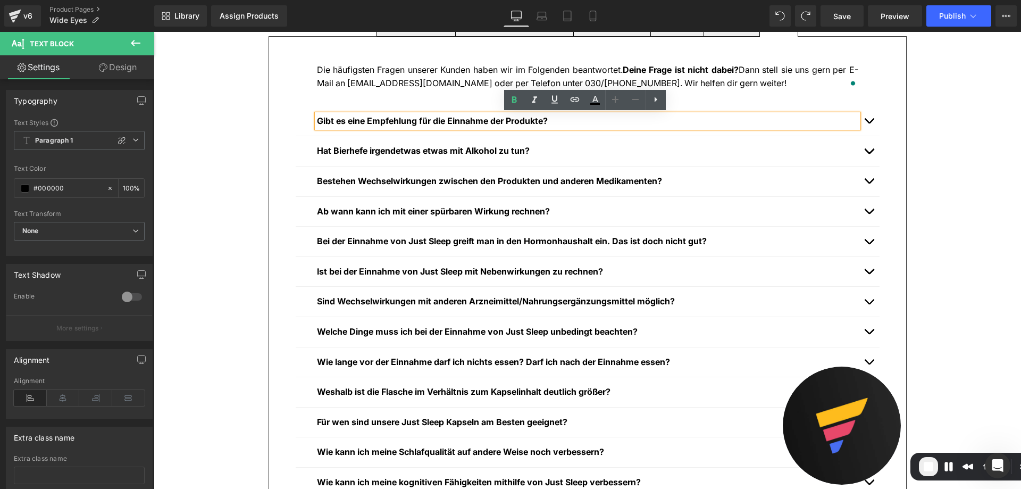
click at [860, 121] on button "button" at bounding box center [869, 121] width 21 height 30
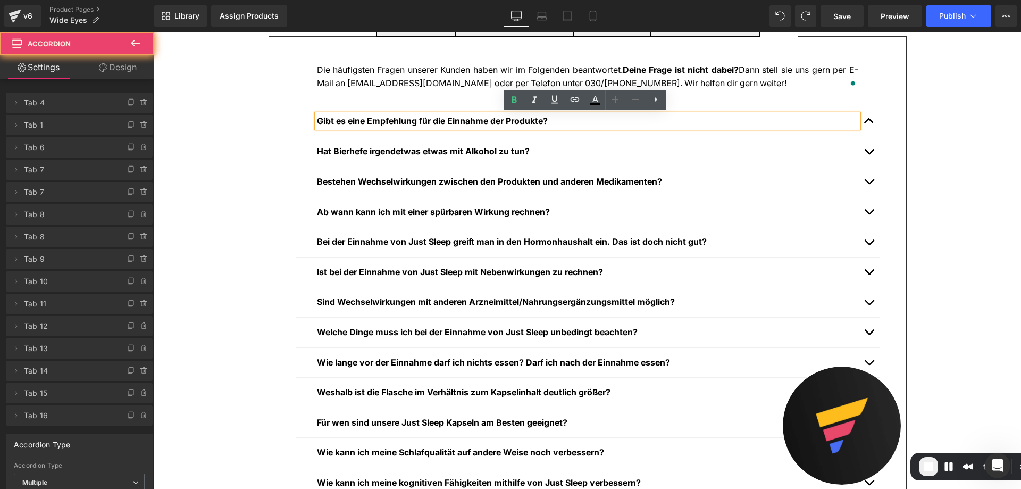
click at [865, 121] on button "button" at bounding box center [869, 121] width 21 height 30
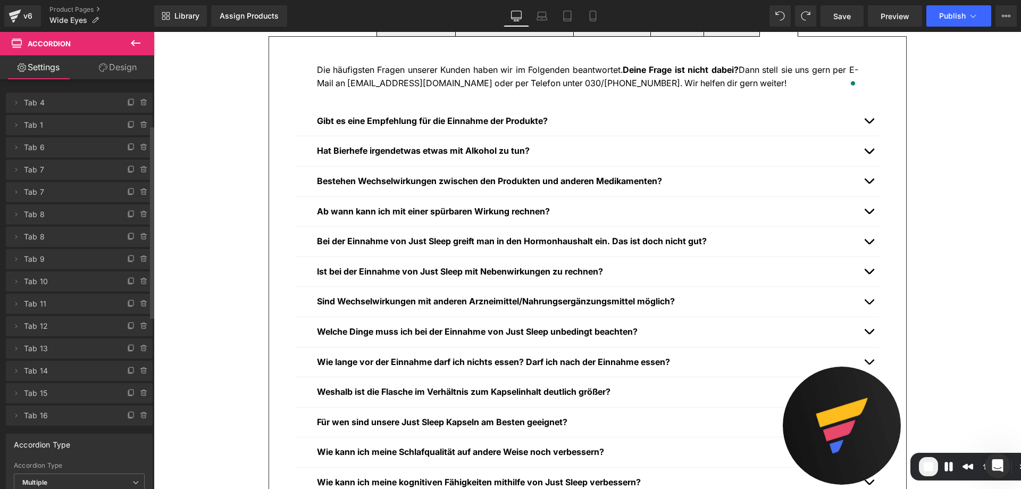
scroll to position [106, 0]
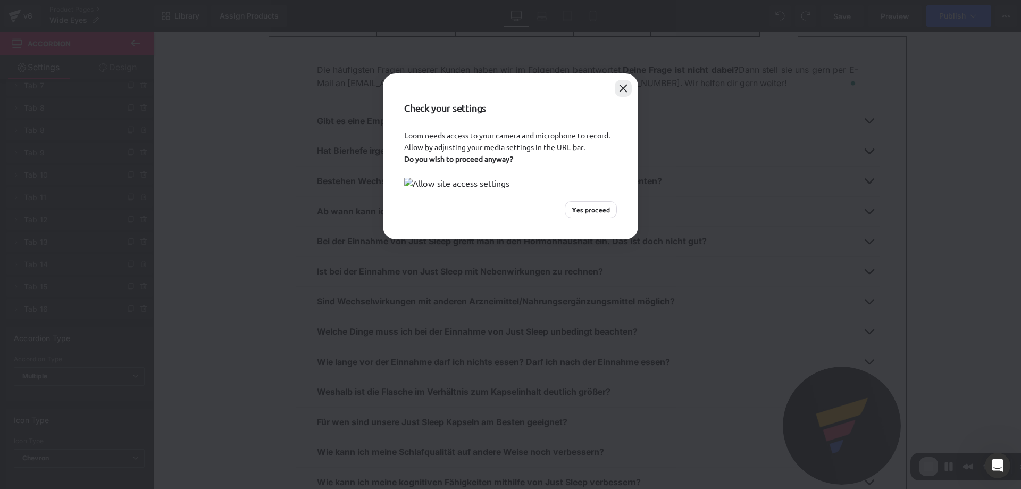
click at [617, 89] on button "Close" at bounding box center [623, 88] width 17 height 17
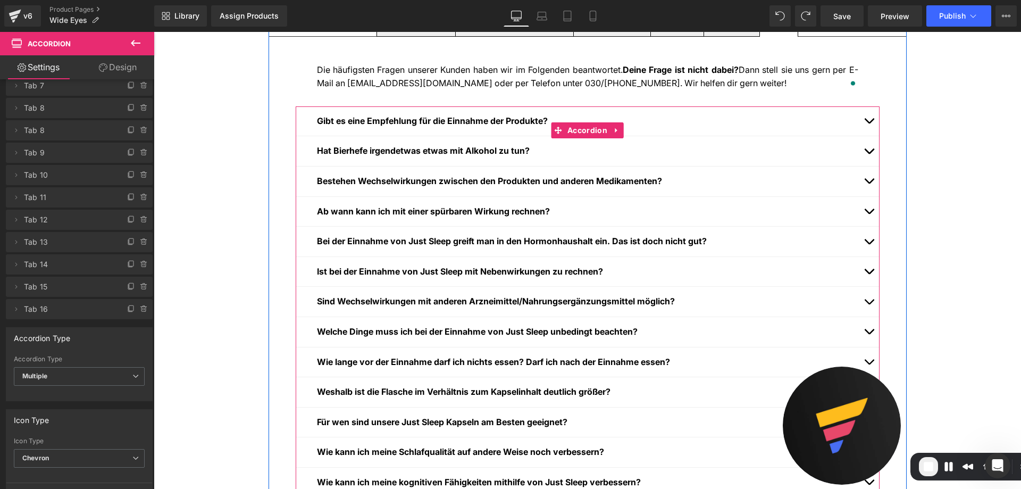
click at [370, 122] on b "Gibt es eine Empfehlung für die Einnahme der Produkte?" at bounding box center [432, 120] width 231 height 11
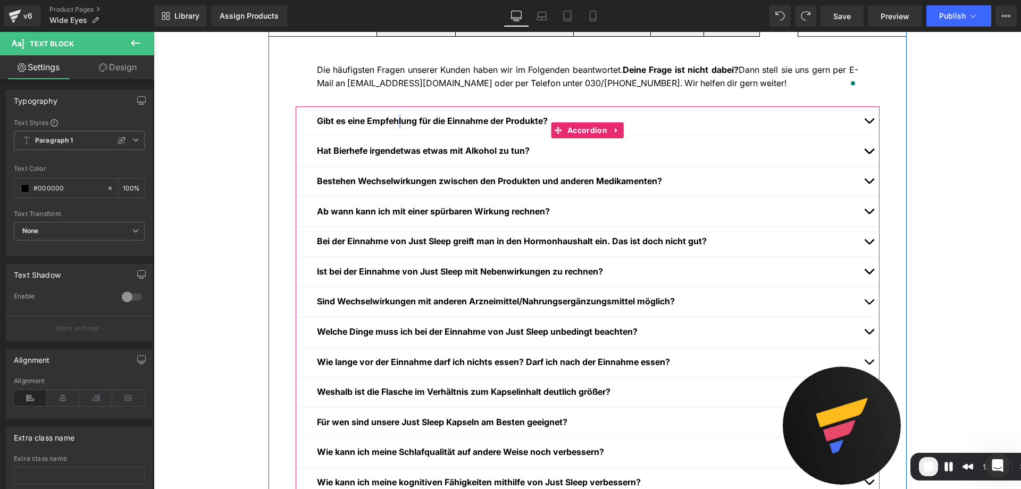
click at [399, 121] on b "Gibt es eine Empfehlung für die Einnahme der Produkte?" at bounding box center [432, 120] width 231 height 11
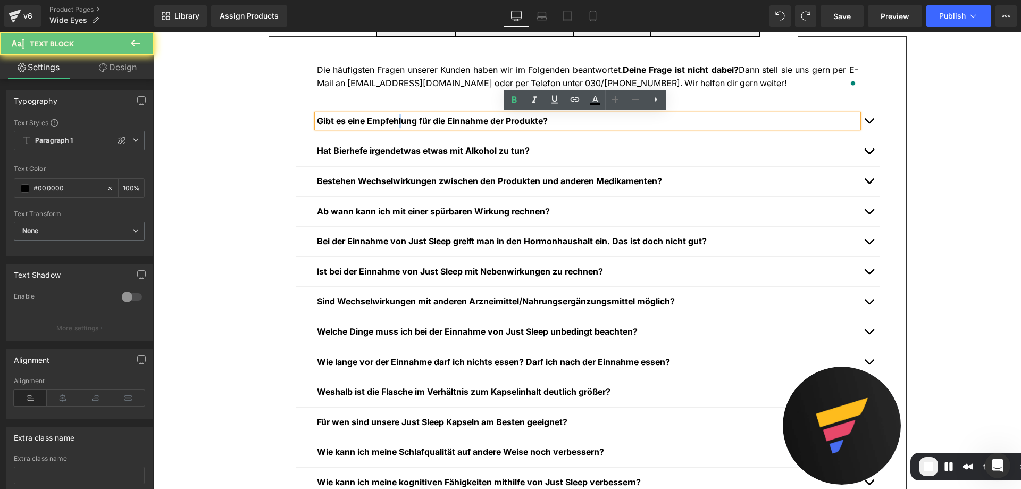
click at [399, 121] on b "Gibt es eine Empfehlung für die Einnahme der Produkte?" at bounding box center [432, 120] width 231 height 11
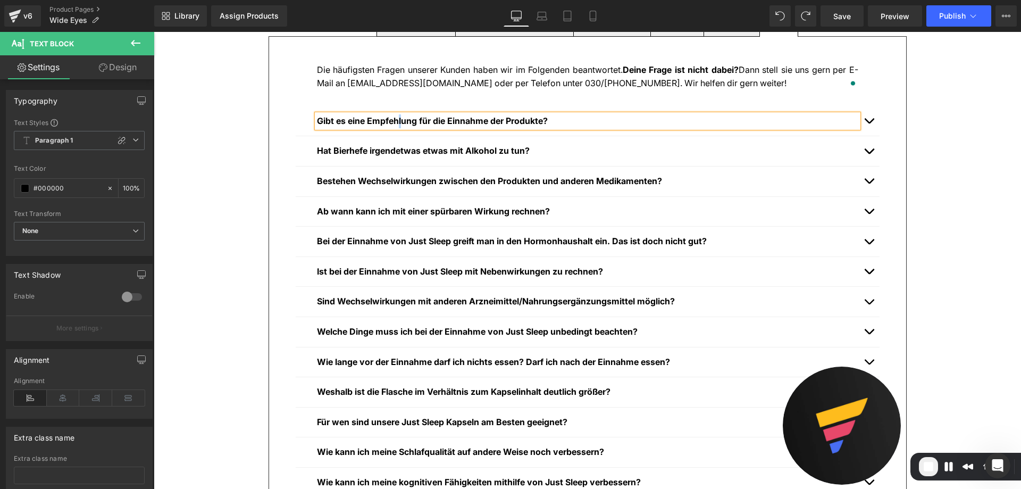
copy b "Gibt es eine Empfehlung für die Einnahme der Produkte?"
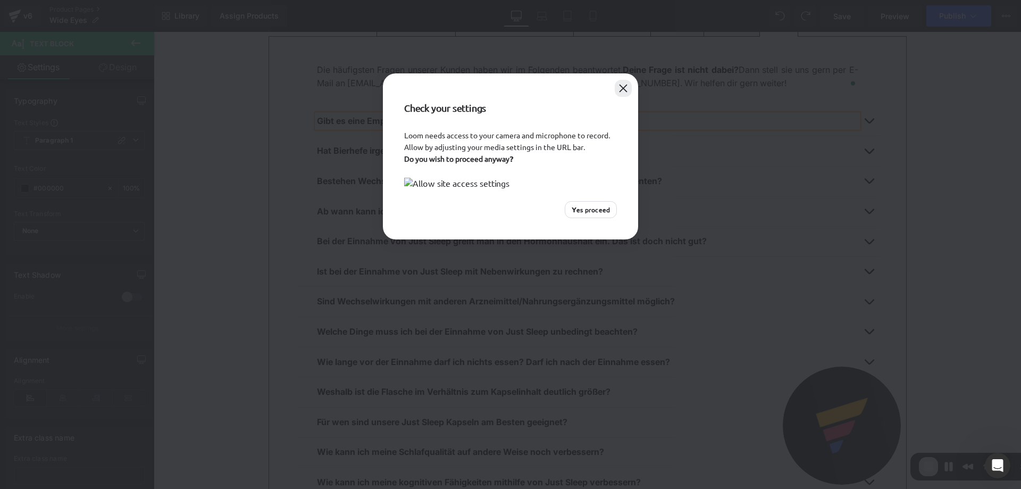
click at [626, 86] on button "Close" at bounding box center [623, 88] width 17 height 17
click at [396, 147] on div "Loom needs access to your camera and microphone to record. Allow by adjusting y…" at bounding box center [510, 185] width 255 height 110
drag, startPoint x: 600, startPoint y: 352, endPoint x: 589, endPoint y: 335, distance: 20.1
click at [600, 214] on span "Yes proceed" at bounding box center [591, 210] width 38 height 10
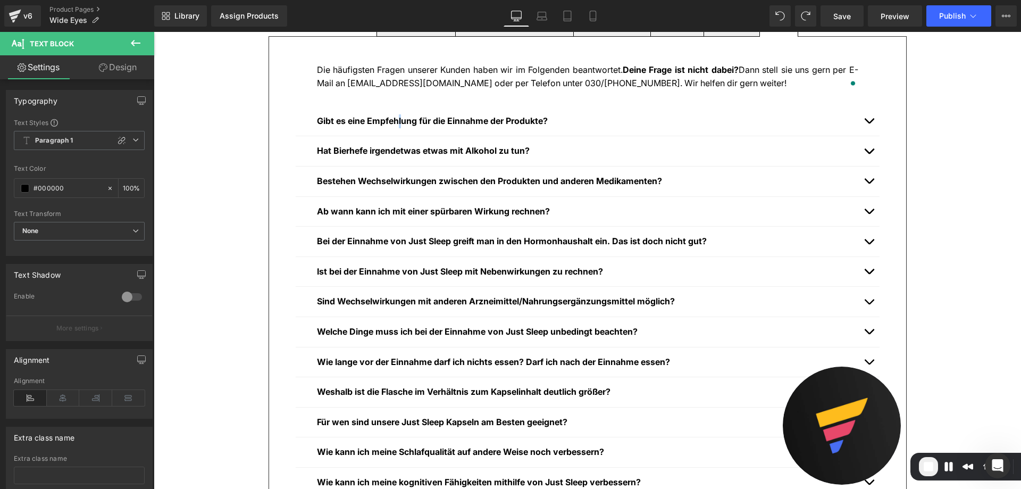
click at [371, 151] on b "Hat Bierhefe irgendetwas etwas mit Alkohol zu tun?" at bounding box center [423, 150] width 213 height 11
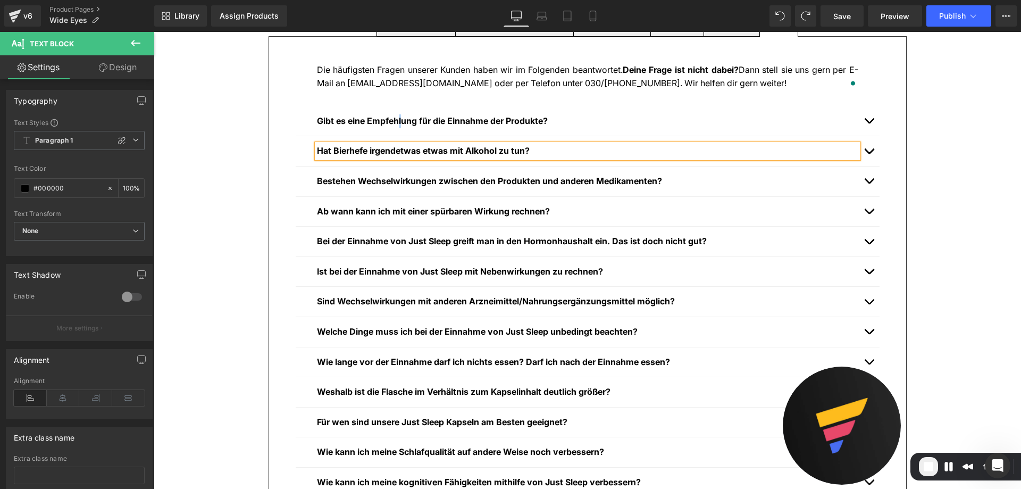
copy b "Hat Bierhefe irgendetwas etwas mit Alkohol zu tun?"
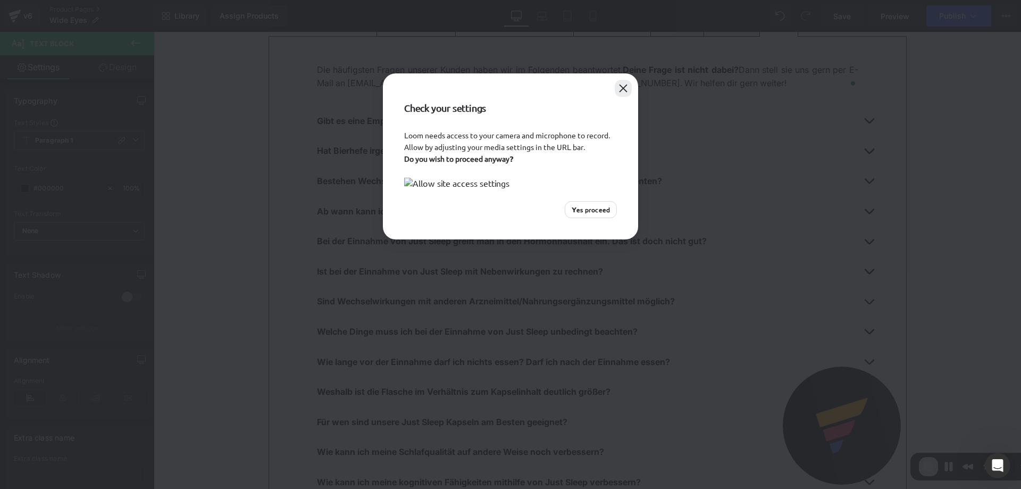
click at [626, 86] on button "Close" at bounding box center [623, 88] width 17 height 17
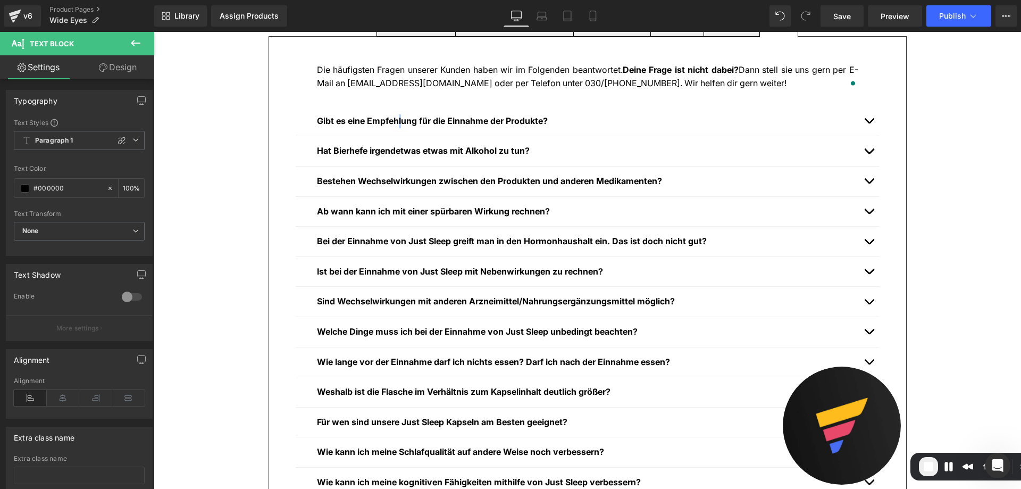
click at [376, 214] on b "Ab wann kann ich mit einer spürbaren Wirkung rechnen?" at bounding box center [433, 211] width 233 height 11
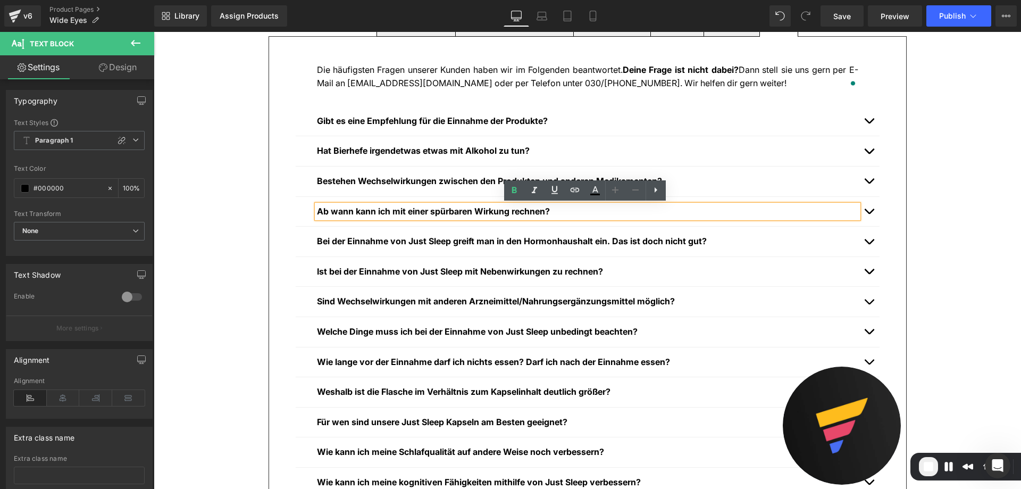
click at [365, 213] on b "Ab wann kann ich mit einer spürbaren Wirkung rechnen?" at bounding box center [433, 211] width 233 height 11
copy b "Ab wann kann ich mit einer spürbaren Wirkung rechnen?"
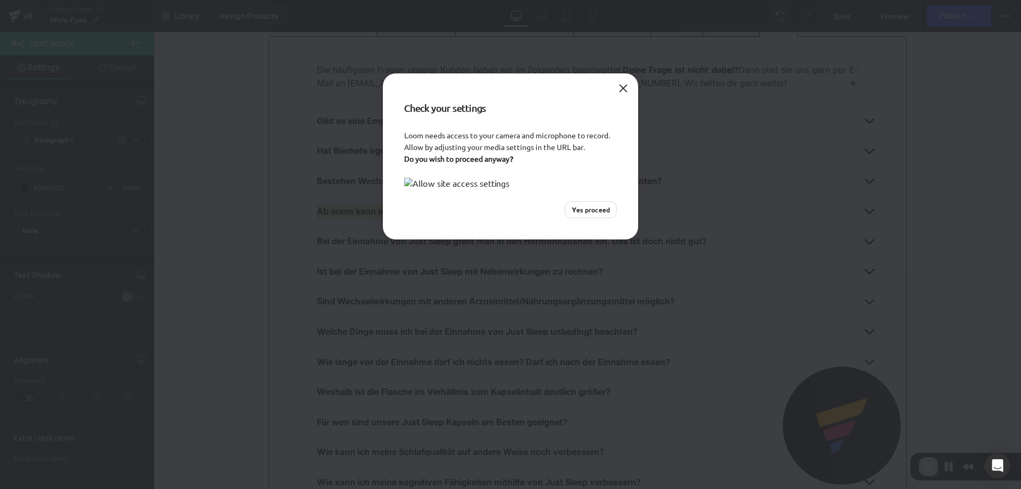
drag, startPoint x: 344, startPoint y: 243, endPoint x: 547, endPoint y: 104, distance: 246.9
click at [345, 241] on div "Check your settings Loom needs access to your camera and microphone to record. …" at bounding box center [510, 244] width 1021 height 489
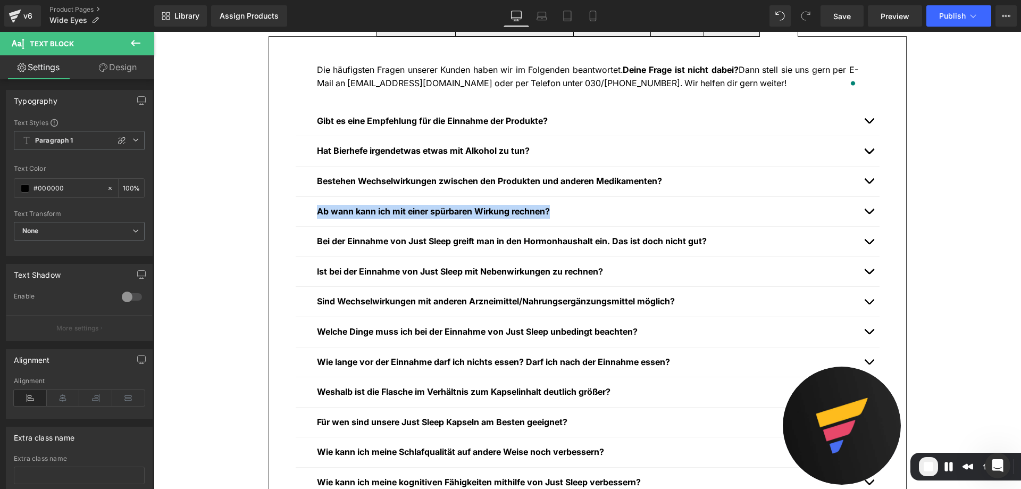
click at [369, 238] on strong "Bei der Einnahme von Just Sleep greift man in den Hormonhaushalt ein. Das ist d…" at bounding box center [512, 241] width 390 height 11
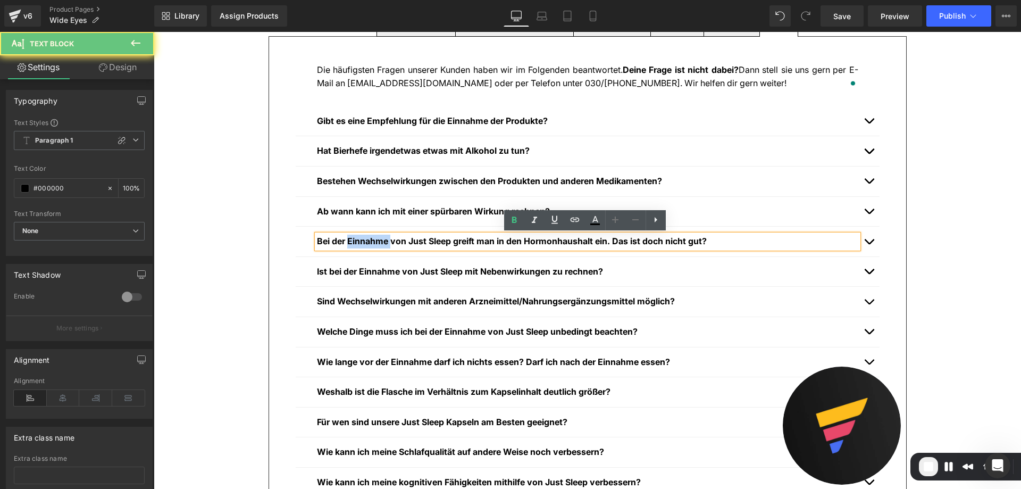
click at [370, 240] on strong "Bei der Einnahme von Just Sleep greift man in den Hormonhaushalt ein. Das ist d…" at bounding box center [512, 241] width 390 height 11
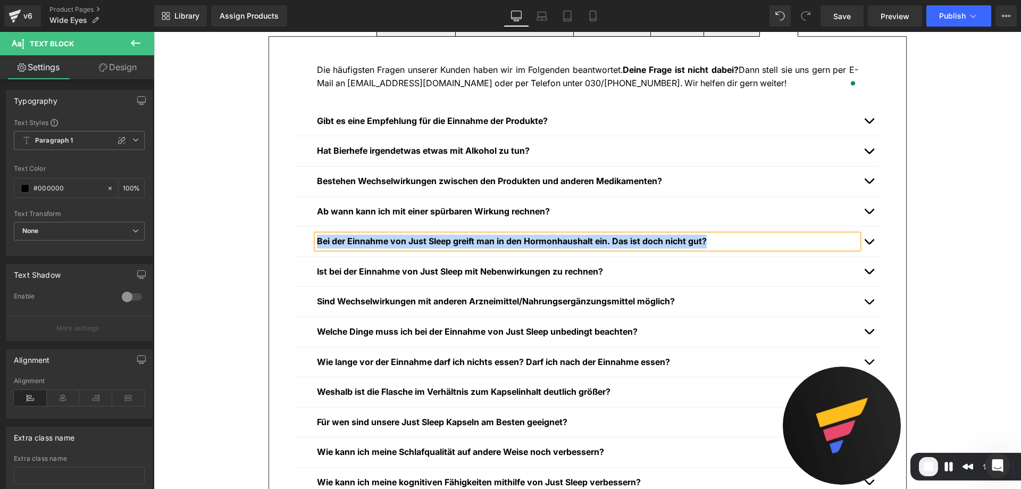
copy strong "Bei der Einnahme von Just Sleep greift man in den Hormonhaushalt ein. Das ist d…"
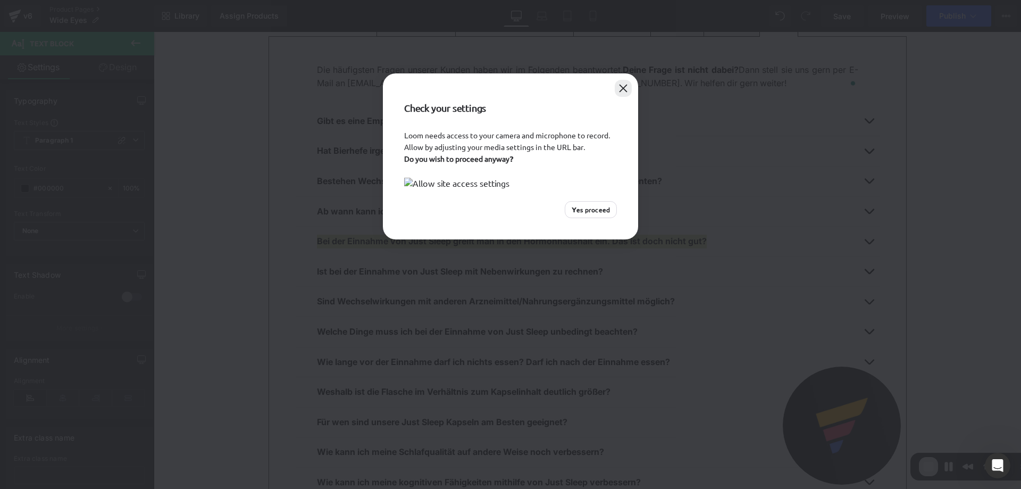
click at [627, 94] on button "Close" at bounding box center [623, 88] width 17 height 17
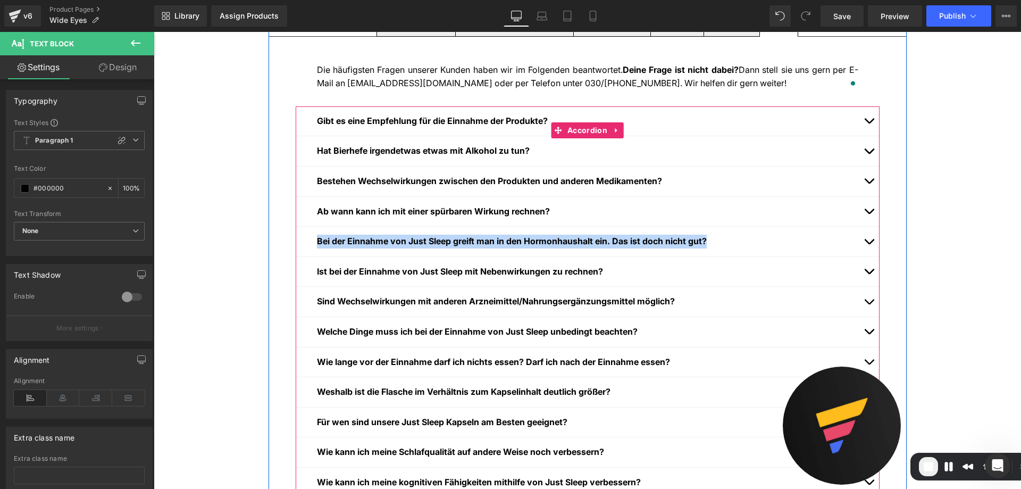
click at [154, 32] on div at bounding box center [154, 32] width 0 height 0
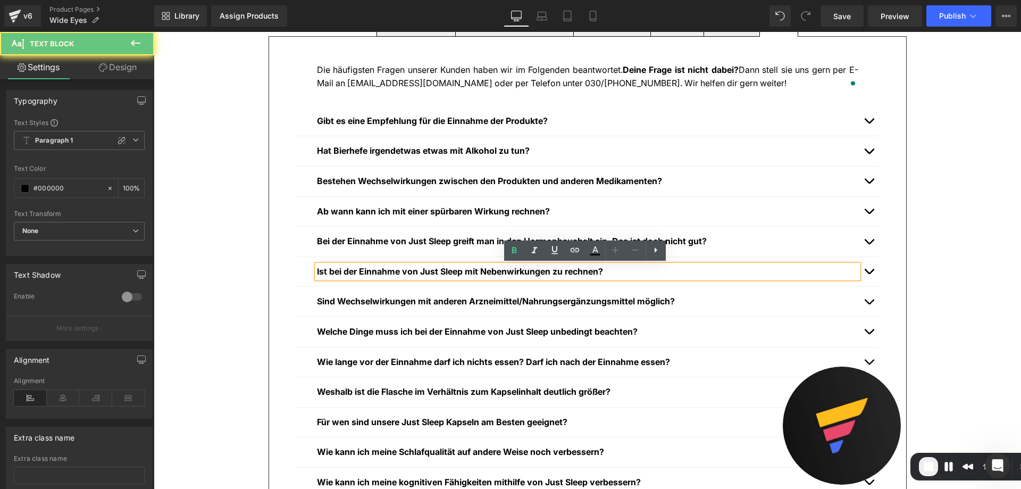
click at [379, 275] on strong "Ist bei der Einnahme von Just Sleep mit Nebenwirkungen zu rechnen?" at bounding box center [460, 271] width 286 height 11
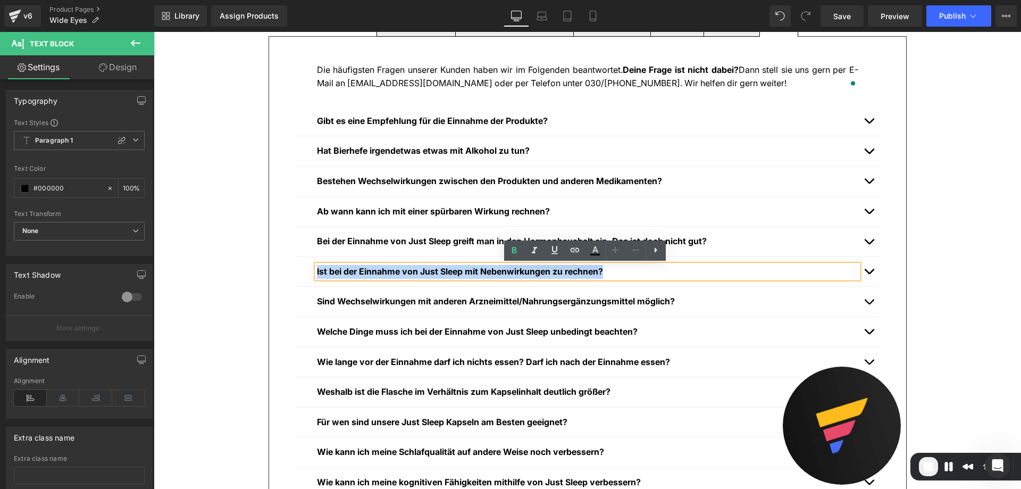
copy strong "Ist bei der Einnahme von Just Sleep mit Nebenwirkungen zu rechnen?"
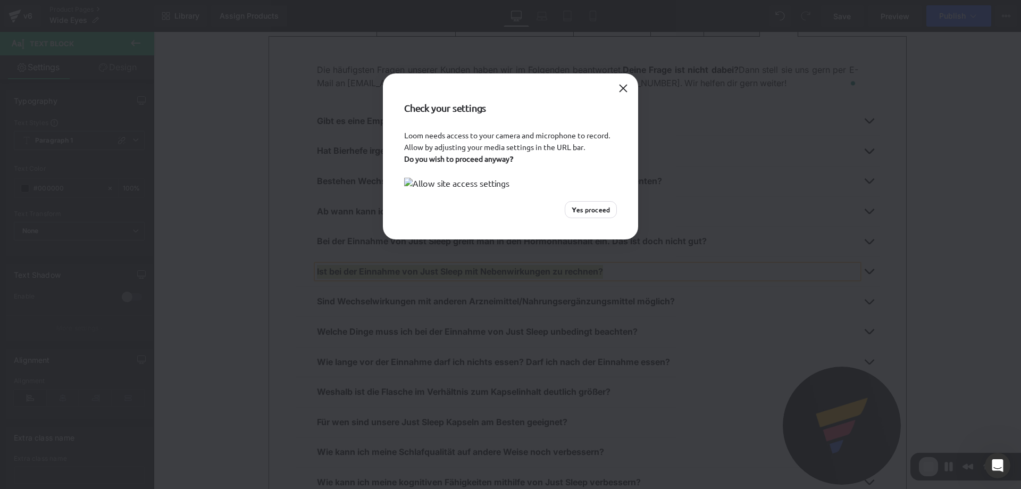
click at [589, 214] on span "Yes proceed" at bounding box center [591, 210] width 38 height 10
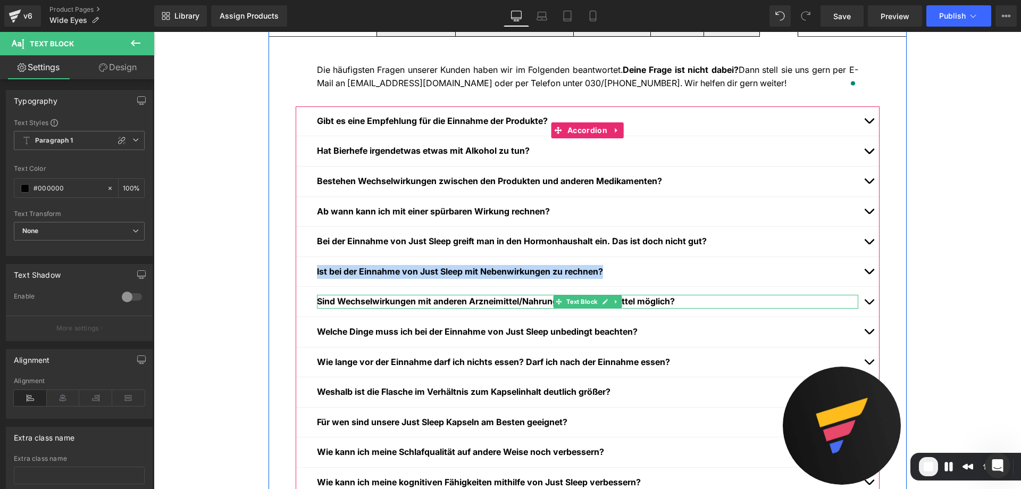
click at [391, 300] on strong "Sind Wechselwirkungen mit anderen Arzneimittel/Nahrungsergänzungsmittel möglich?" at bounding box center [496, 301] width 358 height 11
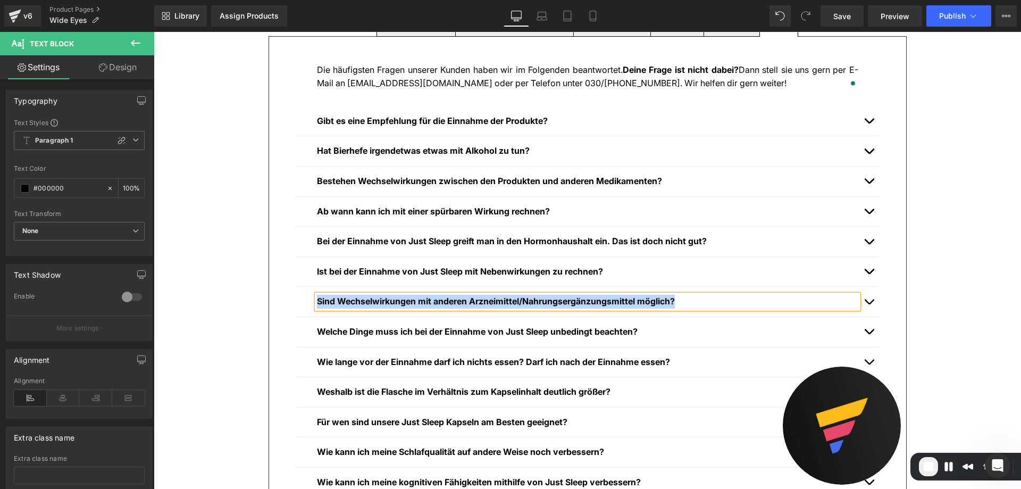
copy strong "Sind Wechselwirkungen mit anderen Arzneimittel/Nahrungsergänzungsmittel möglich?"
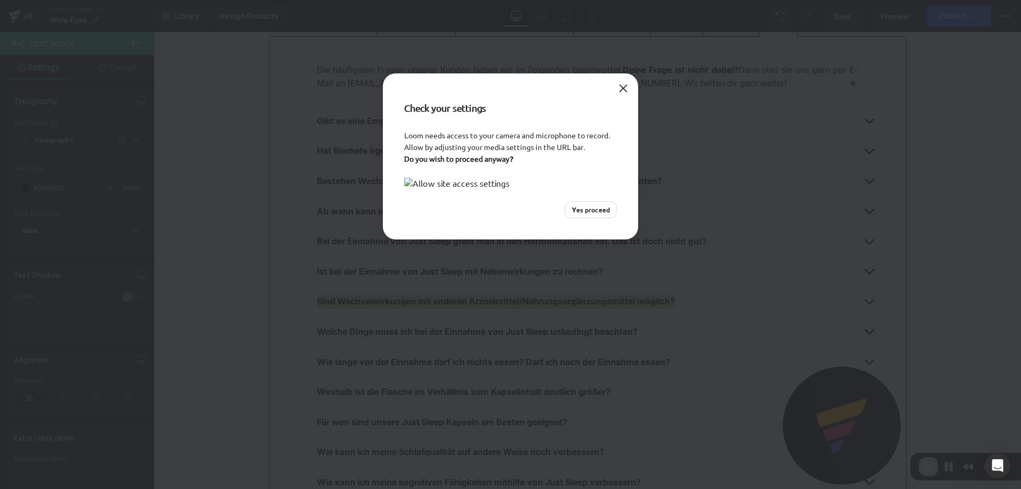
click at [605, 214] on span "Yes proceed" at bounding box center [591, 210] width 38 height 10
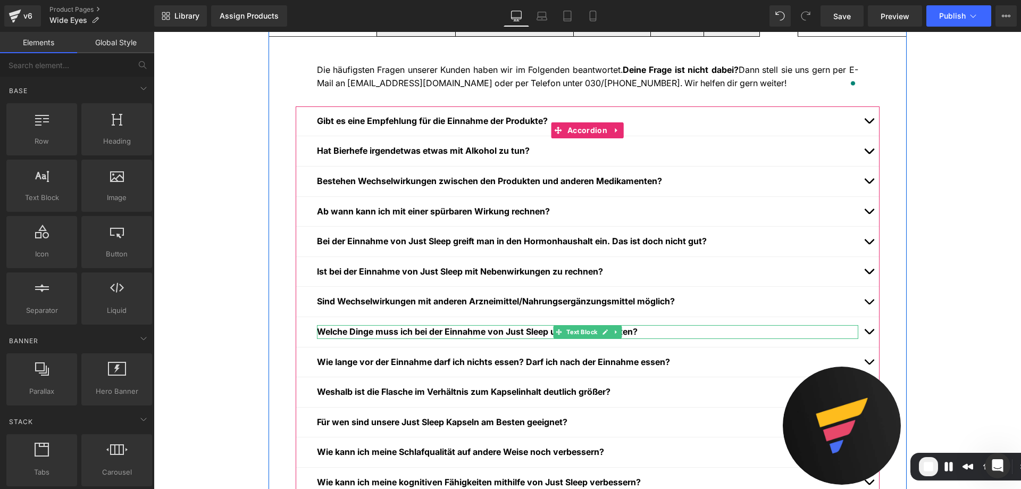
click at [355, 330] on strong "Welche Dinge muss ich bei der Einnahme von Just Sleep unbedingt beachten?" at bounding box center [477, 331] width 321 height 11
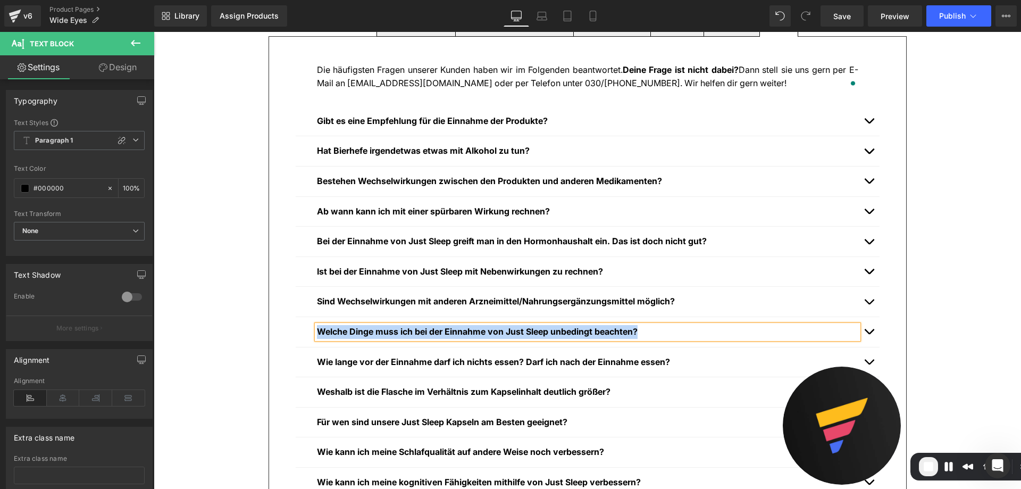
copy strong "Welche Dinge muss ich bei der Einnahme von Just Sleep unbedingt beachten?"
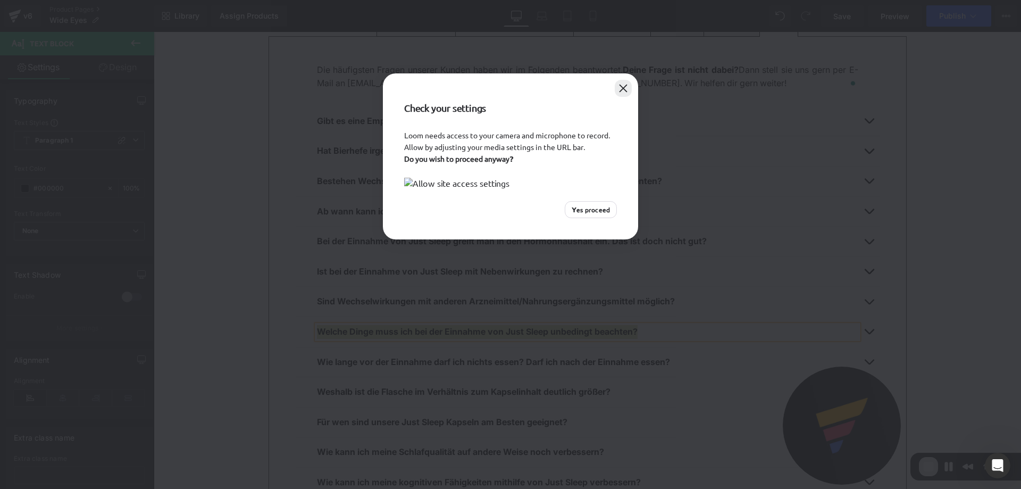
click at [621, 86] on button "Close" at bounding box center [623, 88] width 17 height 17
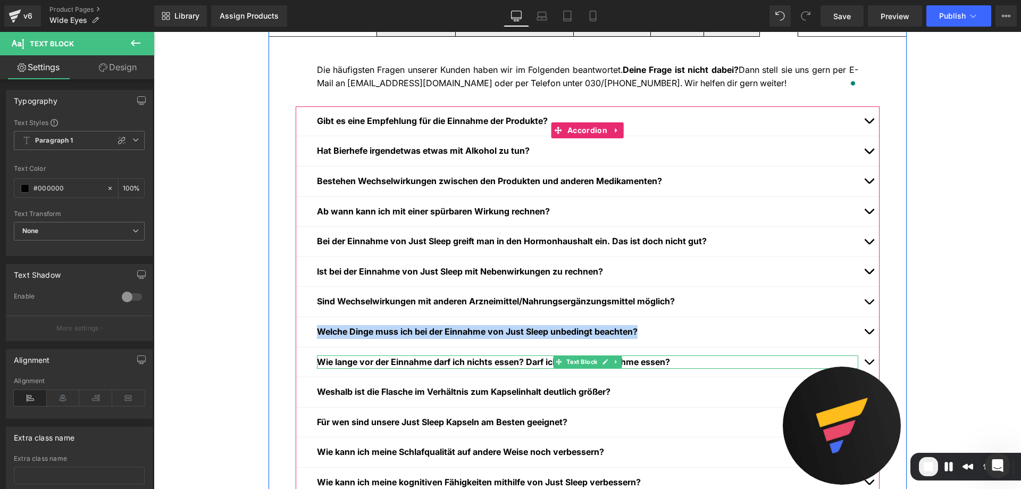
click at [330, 362] on strong "Wie lange vor der Einnahme darf ich nichts essen? Darf ich nach der Einnahme es…" at bounding box center [493, 361] width 353 height 11
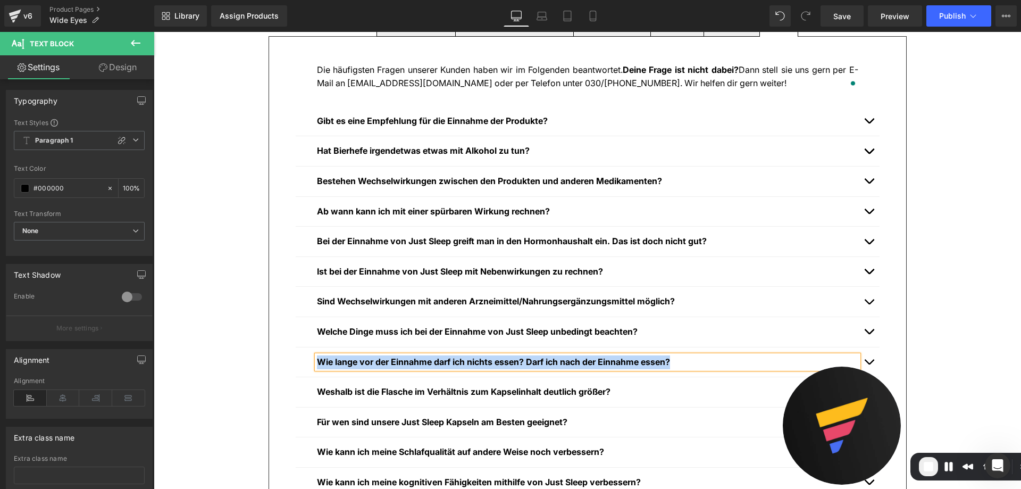
copy strong "Wie lange vor der Einnahme darf ich nichts essen? Darf ich nach der Einnahme es…"
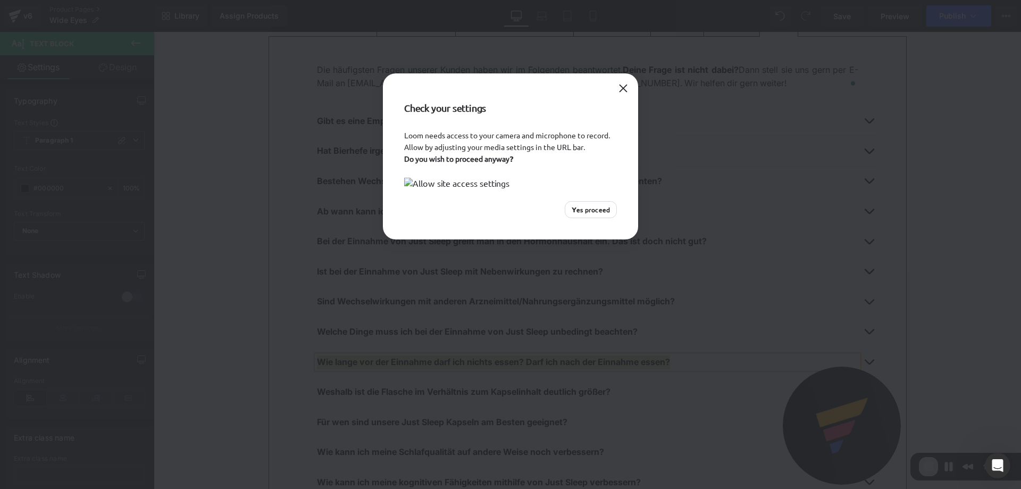
click at [338, 400] on div "Check your settings Loom needs access to your camera and microphone to record. …" at bounding box center [510, 244] width 1021 height 489
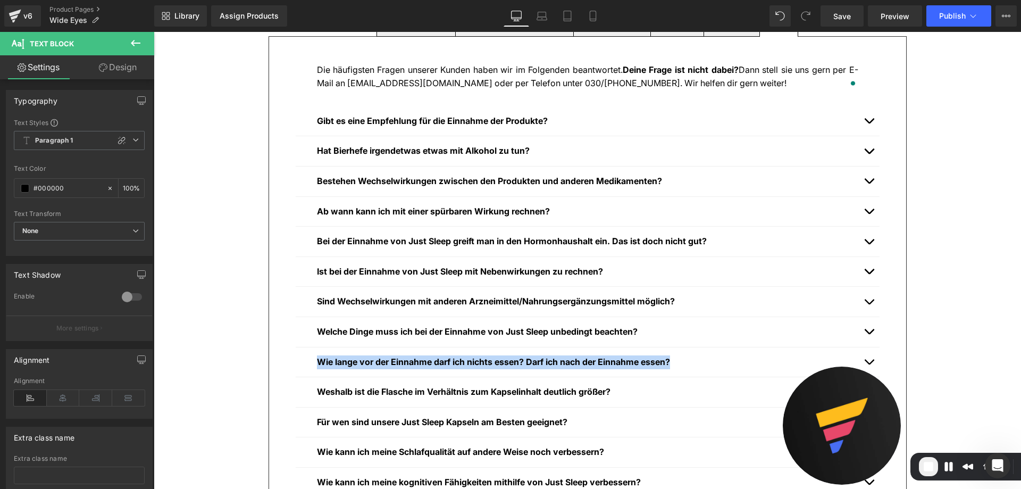
click at [339, 395] on strong "Weshalb ist die Flasche im Verhältnis zum Kapselinhalt deutlich größer?" at bounding box center [464, 391] width 294 height 11
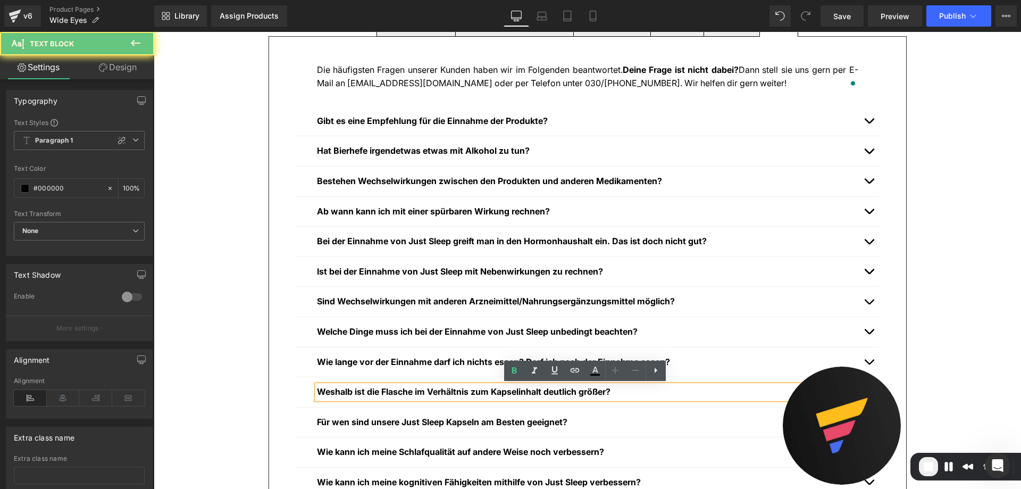
click at [354, 389] on strong "Weshalb ist die Flasche im Verhältnis zum Kapselinhalt deutlich größer?" at bounding box center [464, 391] width 294 height 11
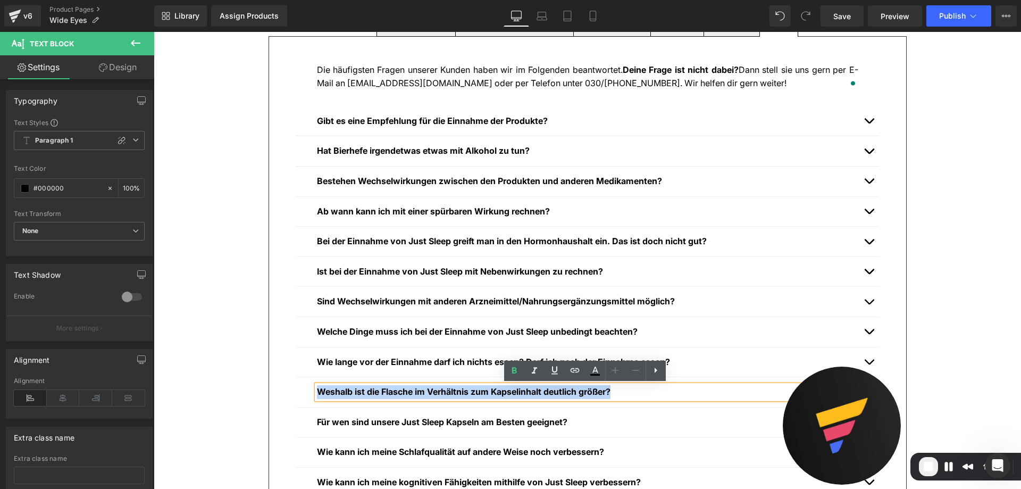
copy strong "Weshalb ist die Flasche im Verhältnis zum Kapselinhalt deutlich größer?"
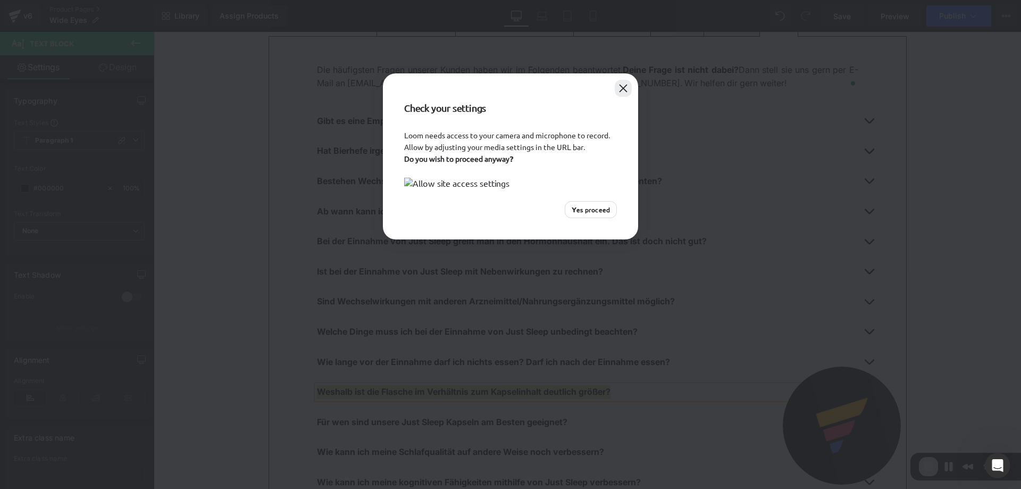
click at [624, 89] on button "Close" at bounding box center [623, 88] width 17 height 17
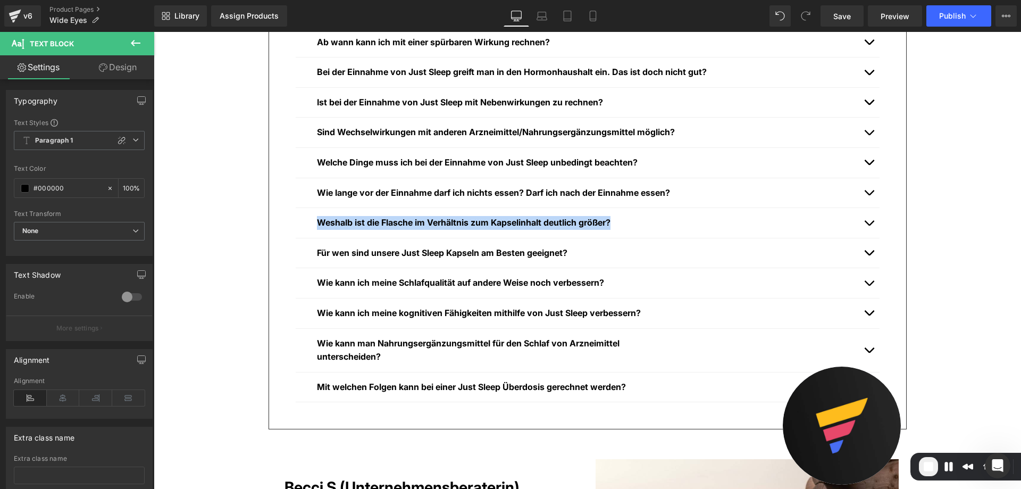
scroll to position [745, 0]
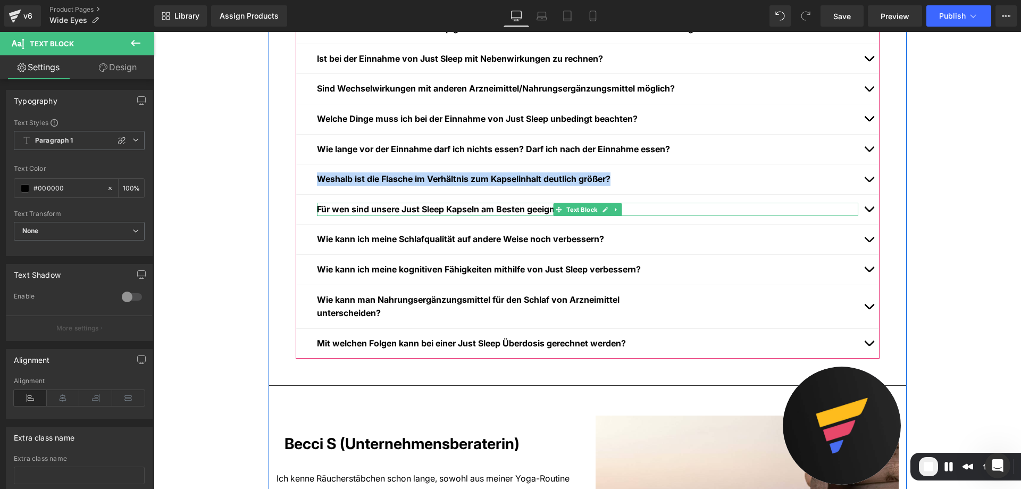
click at [355, 205] on strong "Für wen sind unsere Just Sleep Kapseln am Besten geeignet?" at bounding box center [442, 209] width 251 height 11
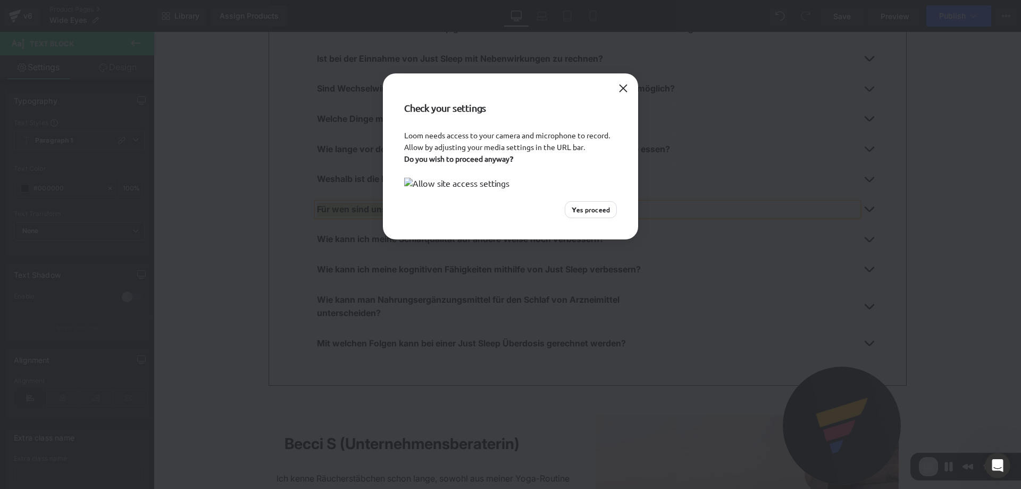
click at [331, 239] on div "Check your settings Loom needs access to your camera and microphone to record. …" at bounding box center [510, 244] width 1021 height 489
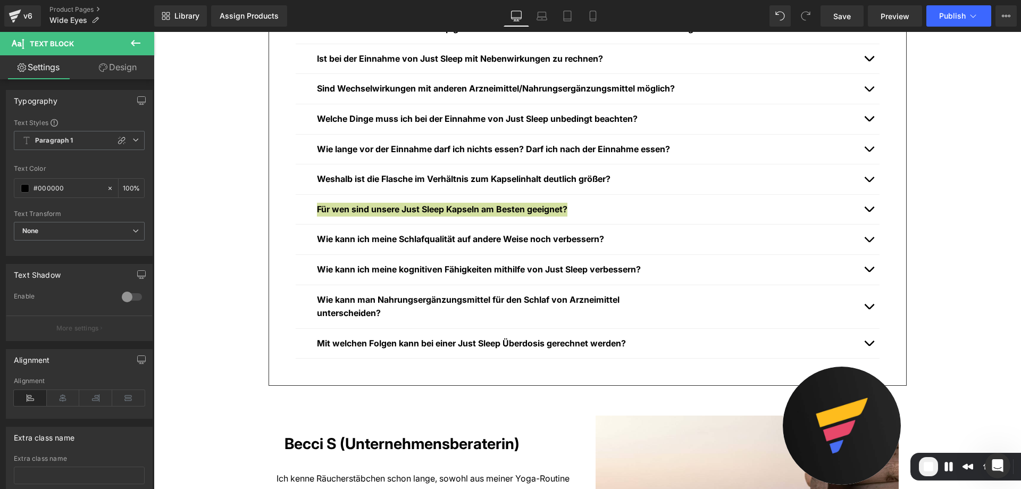
click at [331, 239] on div "Check your settings Loom needs access to your camera and microphone to record. …" at bounding box center [510, 244] width 1021 height 489
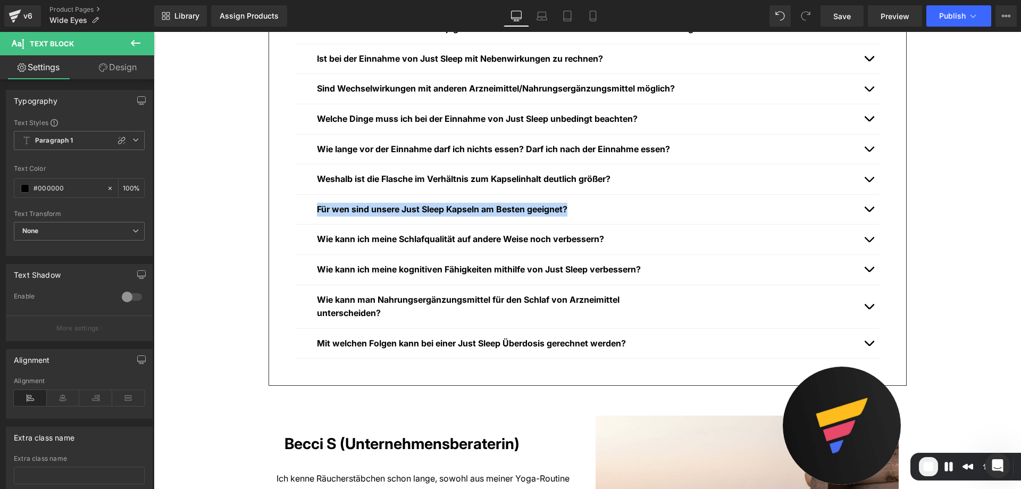
click at [332, 239] on strong "Wie kann ich meine Schlafqualität auf andere Weise noch verbessern?" at bounding box center [460, 239] width 287 height 11
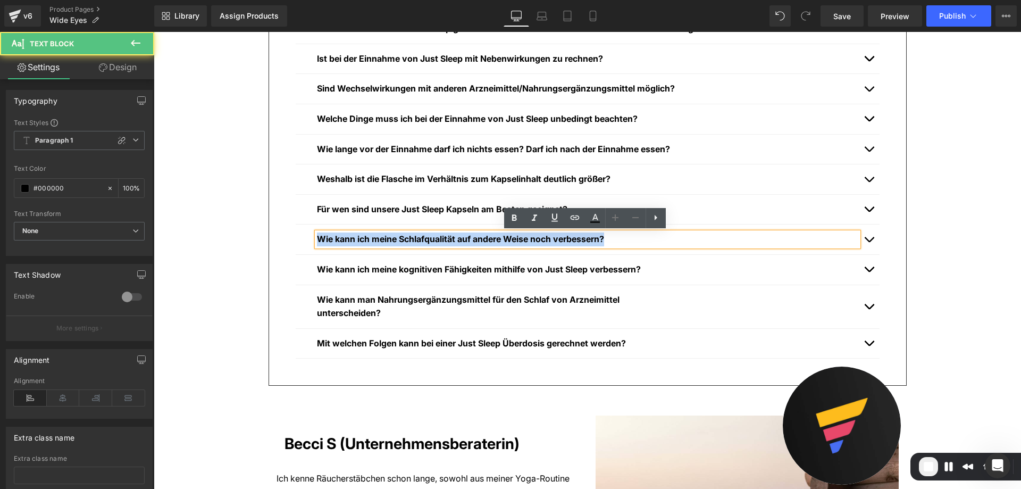
click at [342, 239] on strong "Wie kann ich meine Schlafqualität auf andere Weise noch verbessern?" at bounding box center [460, 239] width 287 height 11
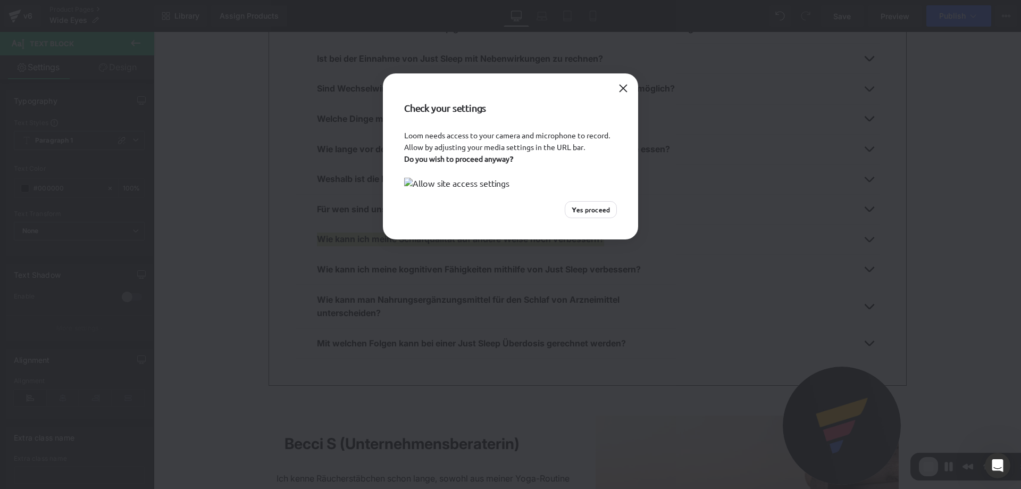
click at [353, 278] on div "Check your settings Loom needs access to your camera and microphone to record. …" at bounding box center [510, 244] width 1021 height 489
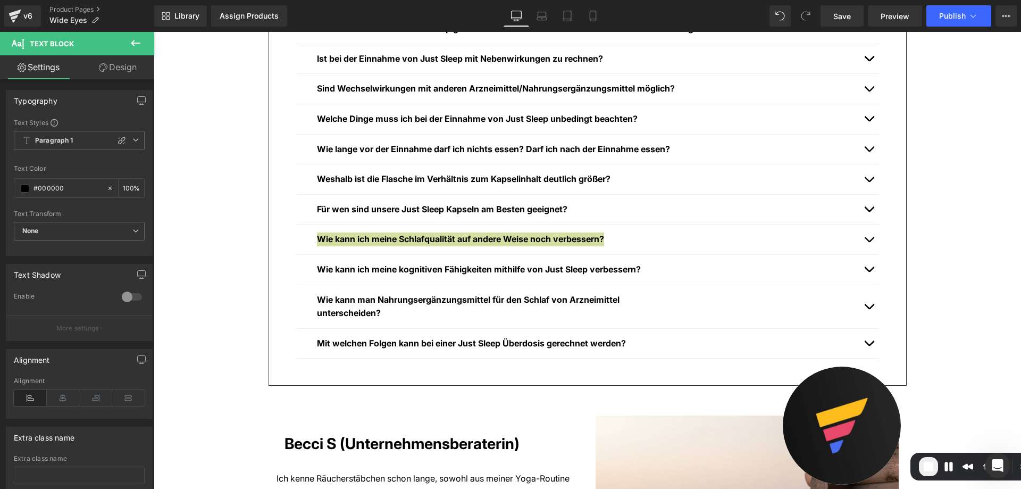
click at [341, 266] on div "Check your settings Loom needs access to your camera and microphone to record. …" at bounding box center [510, 244] width 1021 height 489
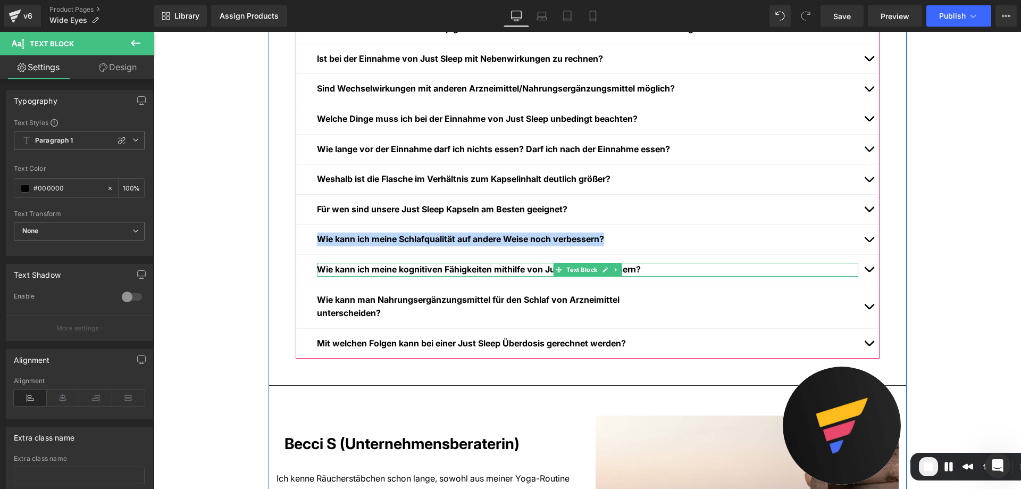
click at [342, 273] on strong "Wie kann ich meine kognitiven Fähigkeiten mithilfe von Just Sleep verbessern?" at bounding box center [479, 269] width 324 height 11
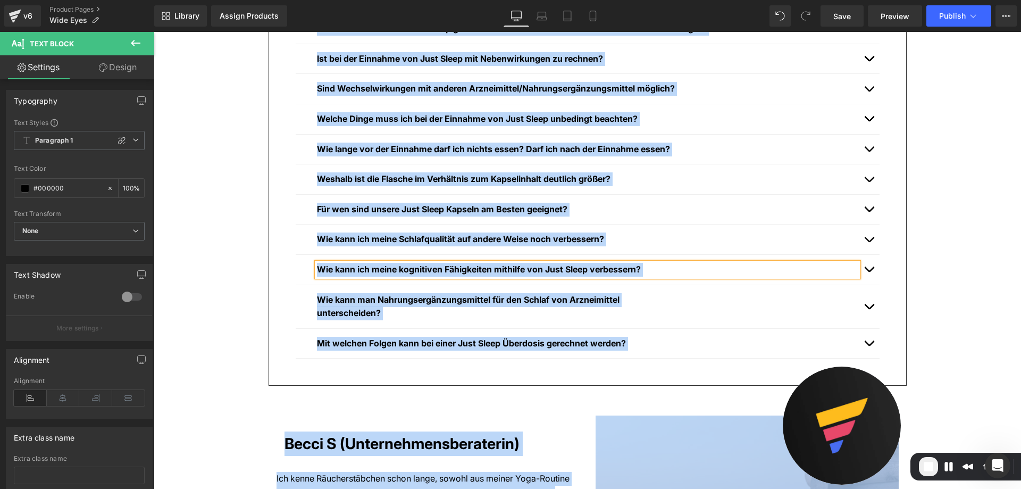
click at [343, 289] on div "Wie kann man Nahrungsergänzungsmittel für den Schlaf von Arzneimittel untersche…" at bounding box center [588, 307] width 584 height 44
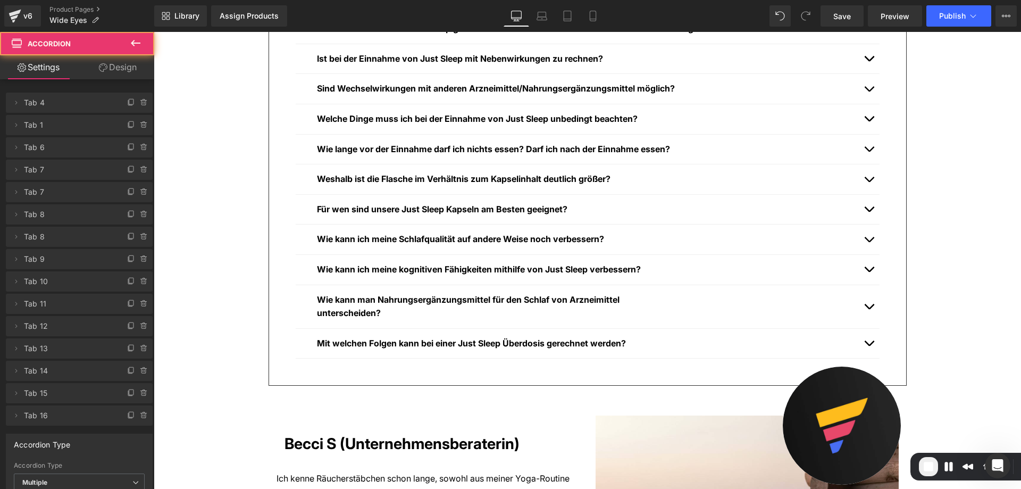
click at [353, 270] on strong "Wie kann ich meine kognitiven Fähigkeiten mithilfe von Just Sleep verbessern?" at bounding box center [479, 269] width 324 height 11
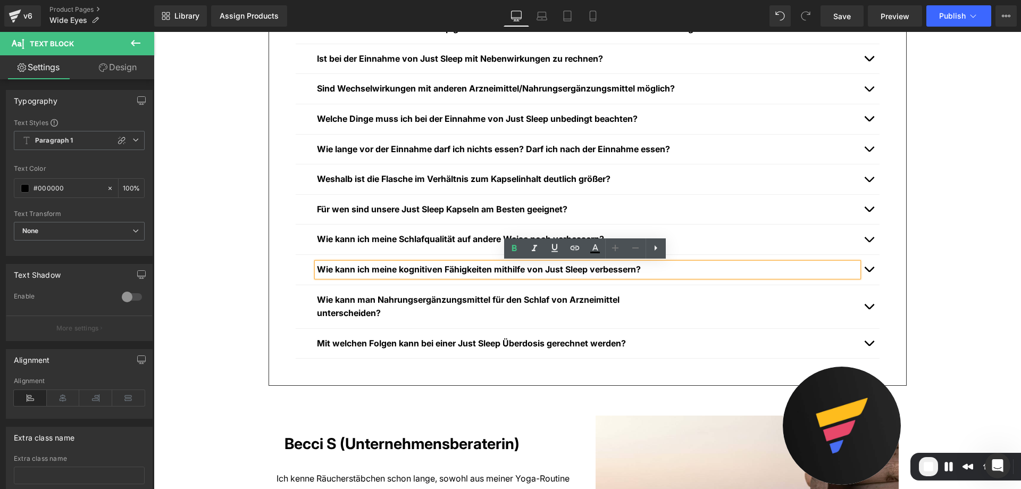
click at [353, 270] on strong "Wie kann ich meine kognitiven Fähigkeiten mithilfe von Just Sleep verbessern?" at bounding box center [479, 269] width 324 height 11
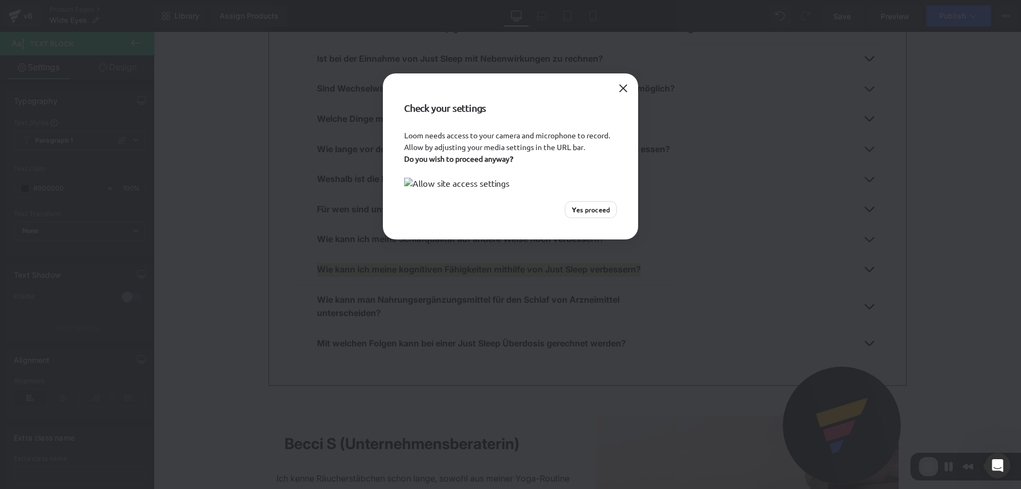
click at [616, 81] on div at bounding box center [623, 88] width 17 height 17
click at [617, 88] on button "Close" at bounding box center [623, 88] width 17 height 17
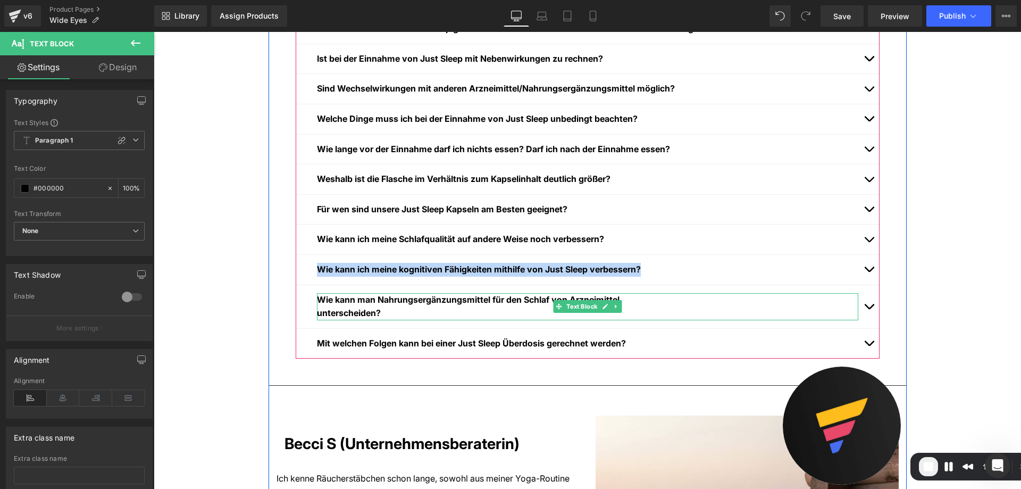
click at [348, 303] on strong "Wie kann man Nahrungsergänzungsmittel für den Schlaf von Arzneimittel untersche…" at bounding box center [468, 306] width 303 height 24
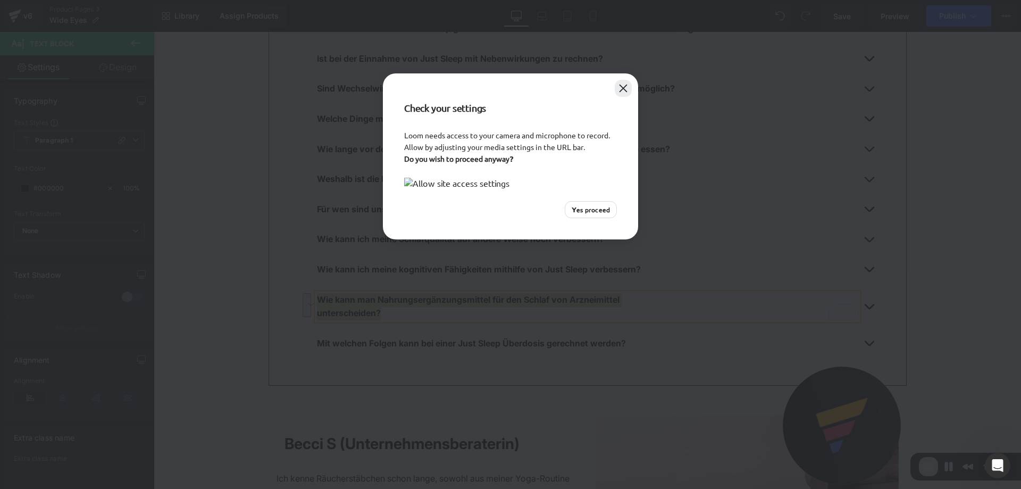
click at [628, 83] on button "Close" at bounding box center [623, 88] width 17 height 17
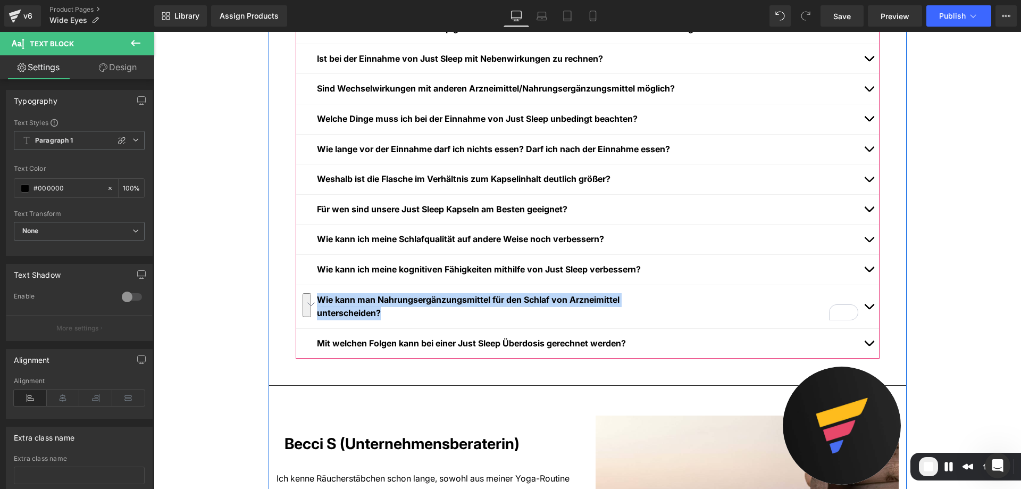
click at [333, 342] on strong "Mit welchen Folgen kann bei einer Just Sleep Überdosis gerechnet werden?" at bounding box center [471, 343] width 309 height 11
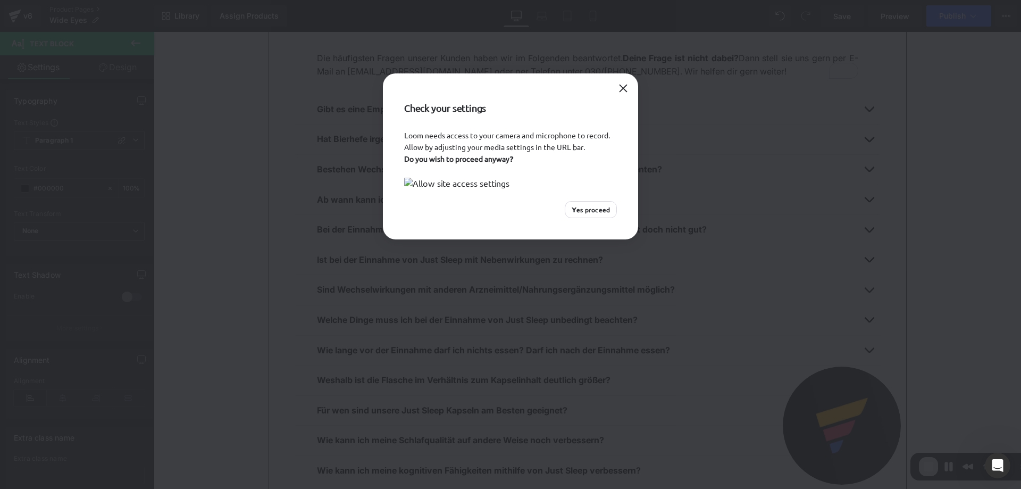
scroll to position [532, 0]
click at [626, 94] on button "Close" at bounding box center [623, 88] width 17 height 17
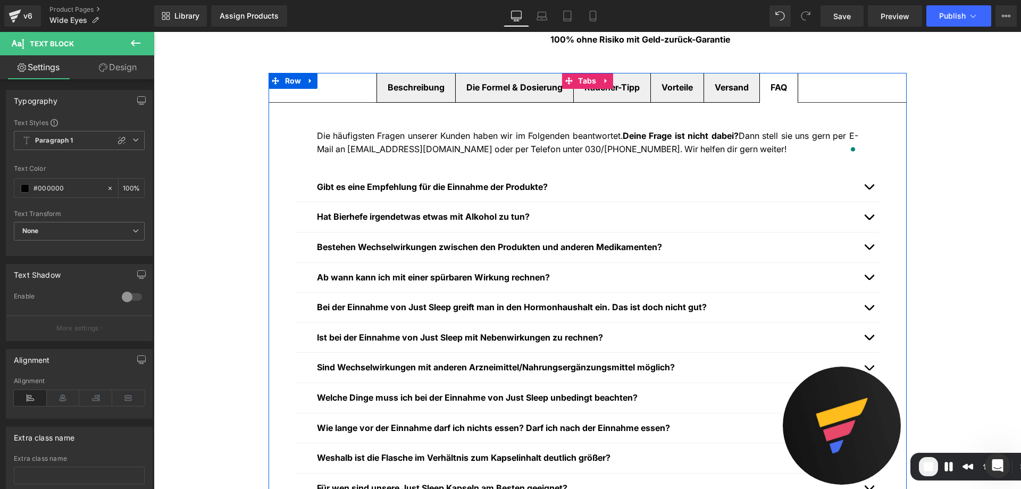
scroll to position [372, 0]
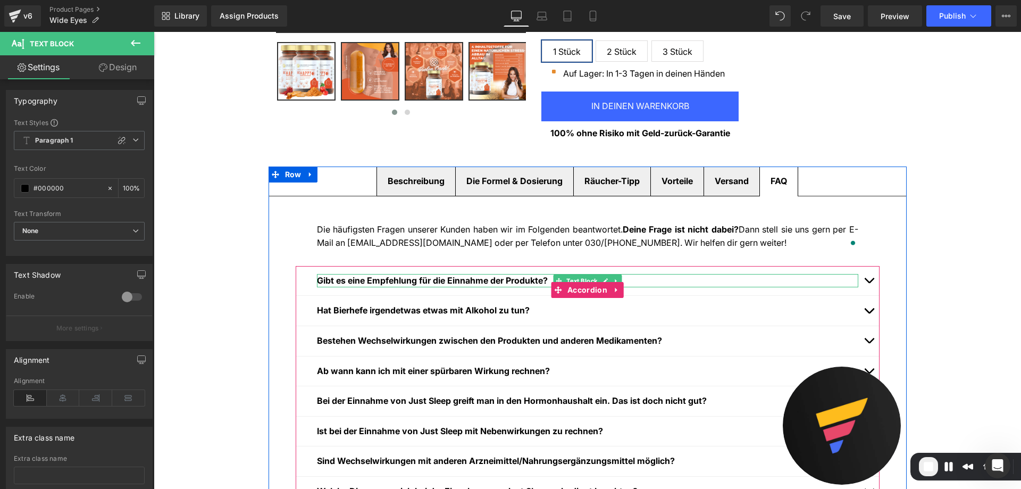
click at [412, 280] on b "Gibt es eine Empfehlung für die Einnahme der Produkte?" at bounding box center [432, 280] width 231 height 11
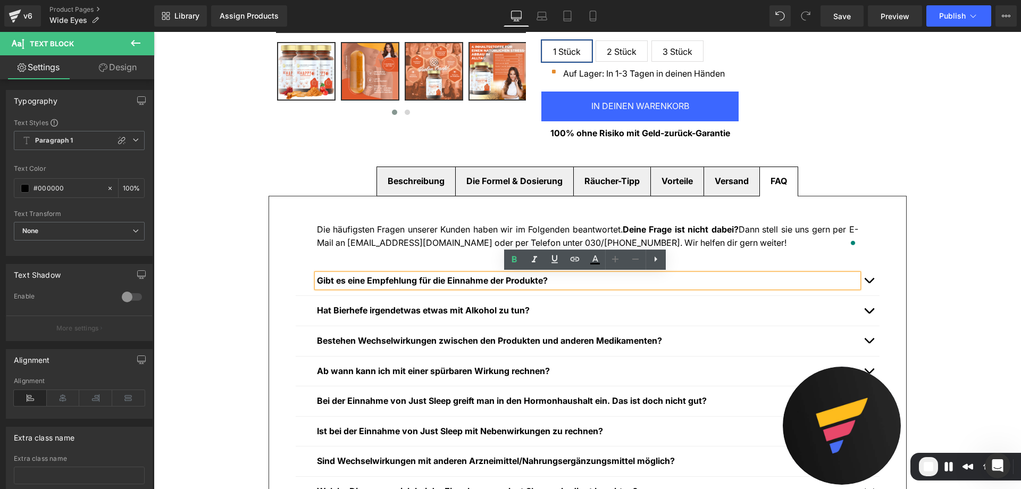
click at [627, 298] on div "Hat Bierhefe irgendetwas etwas mit Alkohol zu tun? Text Block" at bounding box center [588, 311] width 584 height 30
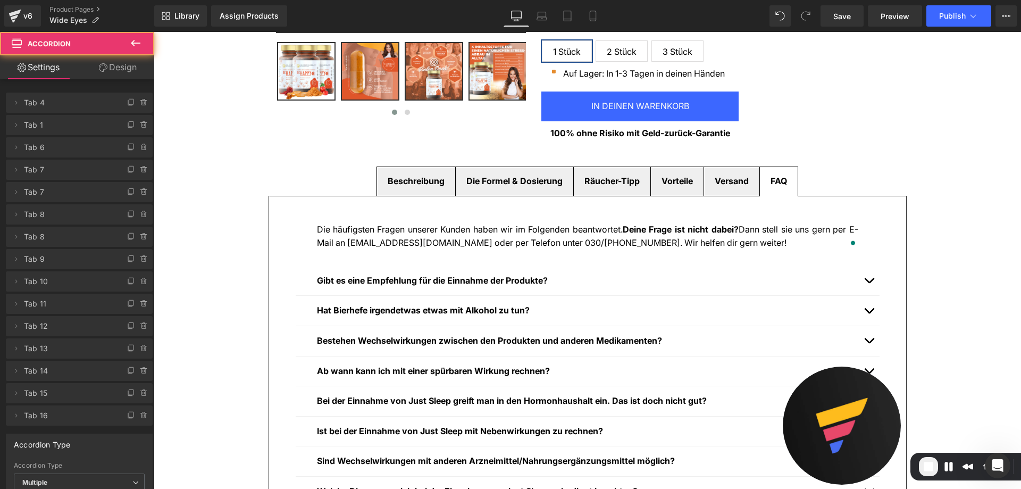
click at [722, 254] on div "Die häufigsten Fragen unserer Kunden haben wir im Folgenden beantwortet. Deine …" at bounding box center [588, 477] width 638 height 563
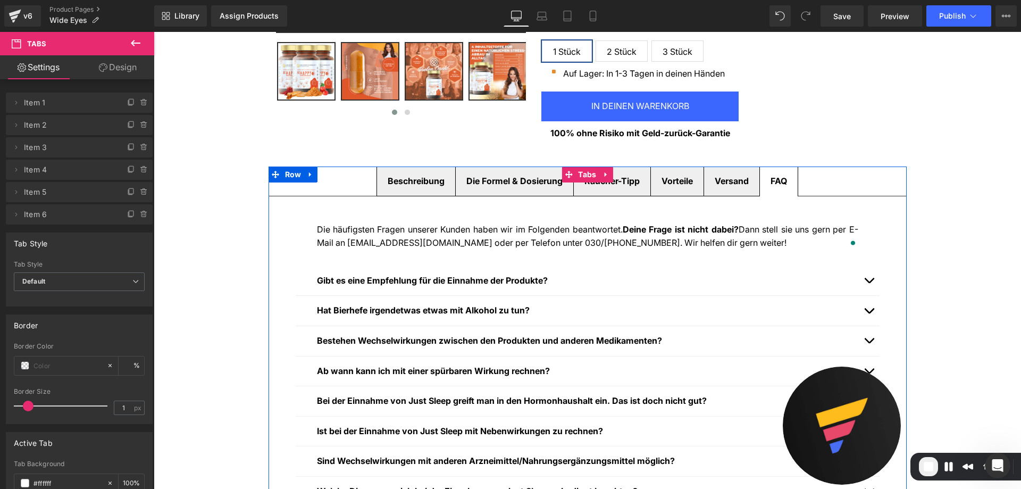
click at [574, 275] on div "Gibt es eine Empfehlung für die Einnahme der Produkte? Text Block" at bounding box center [588, 281] width 542 height 14
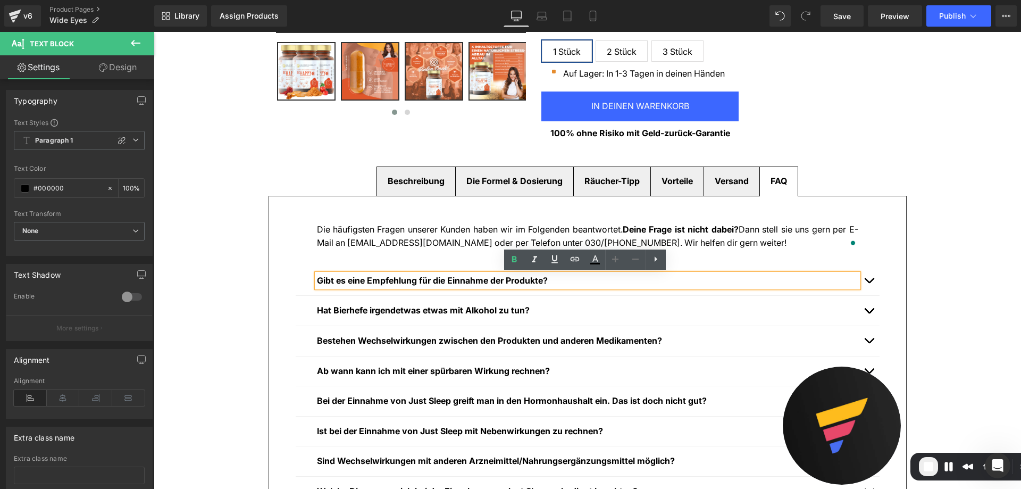
click at [497, 258] on div "Die häufigsten Fragen unserer Kunden haben wir im Folgenden beantwortet. Deine …" at bounding box center [588, 477] width 638 height 563
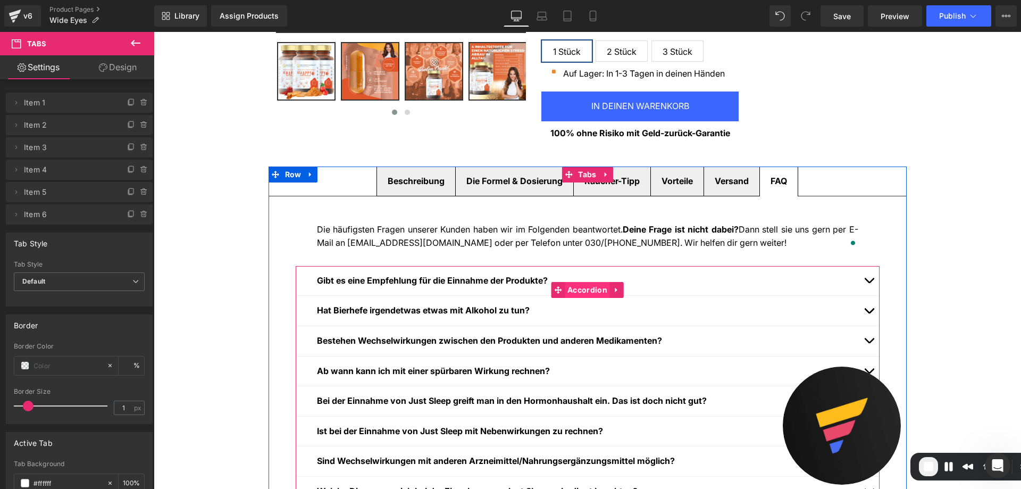
click at [577, 286] on span "Accordion" at bounding box center [587, 290] width 45 height 16
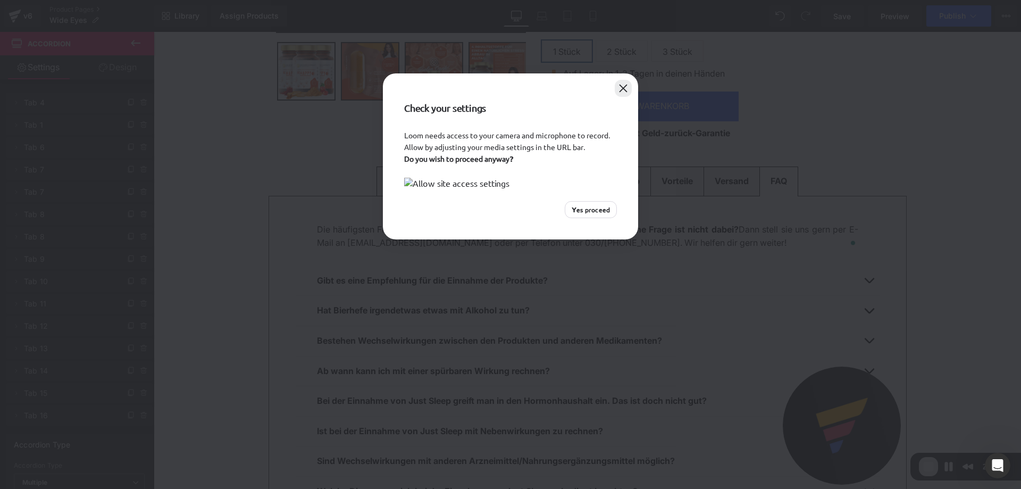
click at [629, 85] on button "Close" at bounding box center [623, 88] width 17 height 17
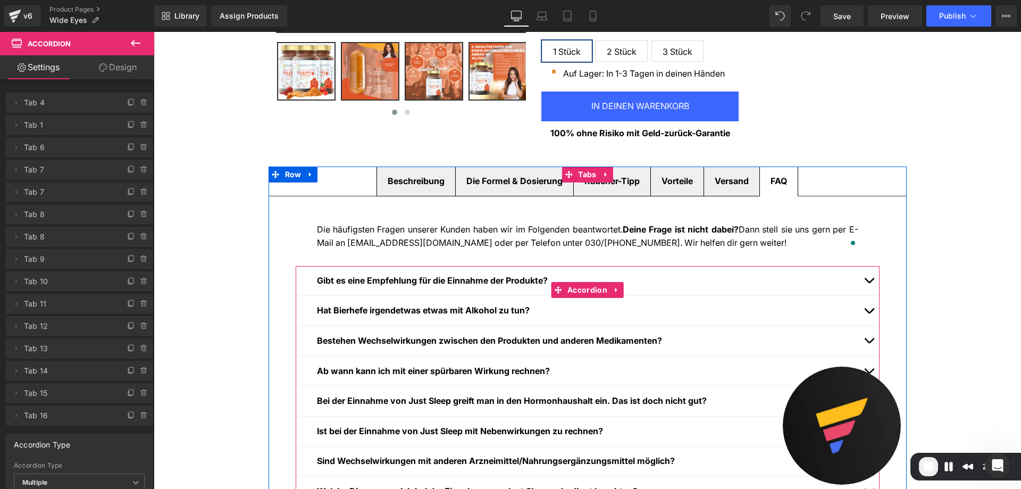
click at [865, 283] on button "button" at bounding box center [869, 281] width 21 height 30
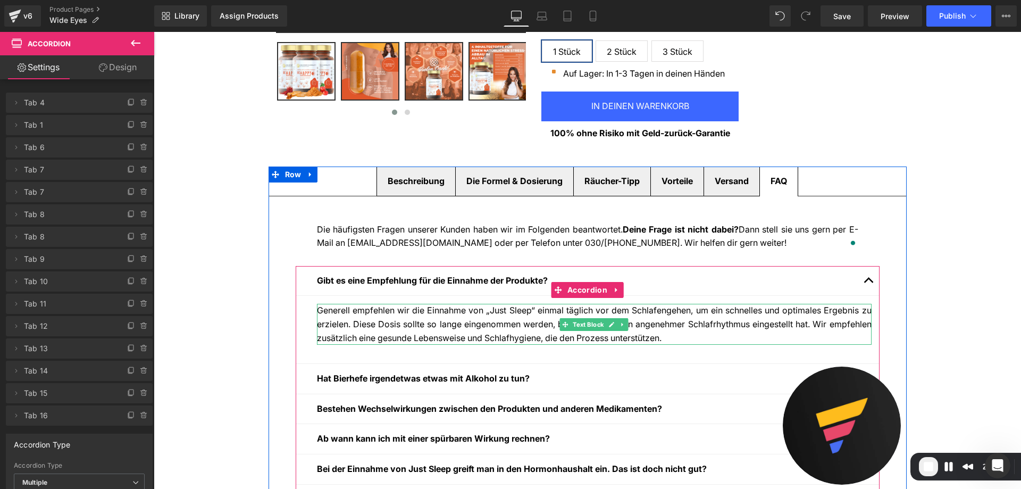
click at [437, 327] on p "Generell empfehlen wir die Einnahme von „Just Sleep“ einmal täglich vor dem Sch…" at bounding box center [594, 324] width 555 height 41
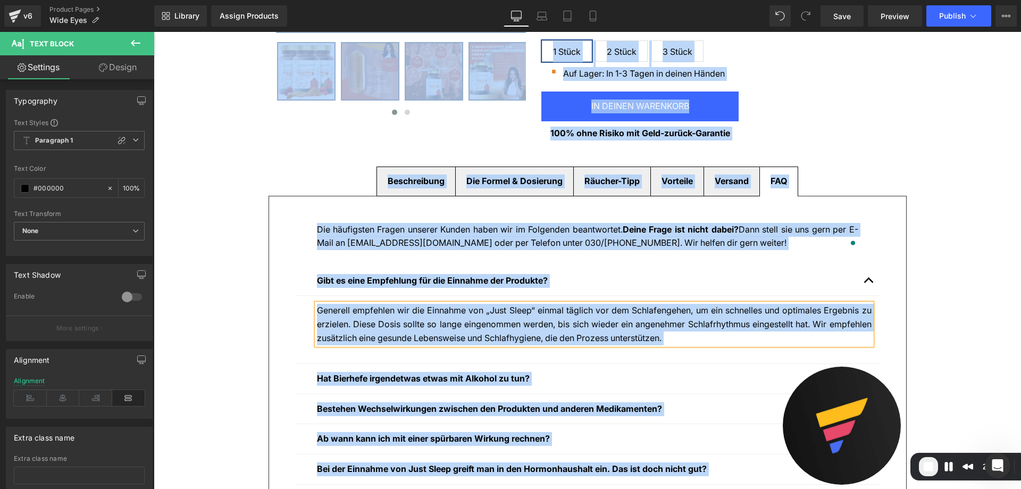
click at [434, 314] on p "Generell empfehlen wir die Einnahme von „Just Sleep“ einmal täglich vor dem Sch…" at bounding box center [594, 324] width 555 height 41
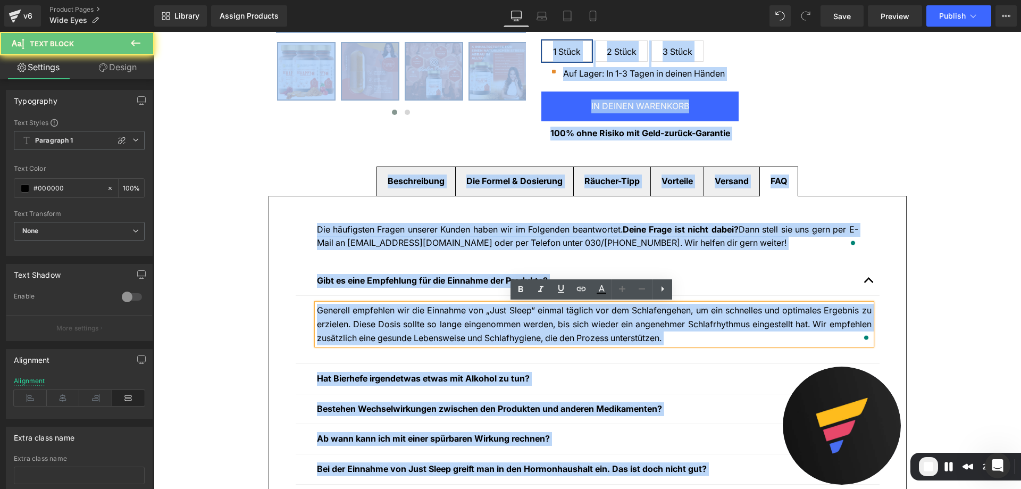
click at [434, 321] on p "Generell empfehlen wir die Einnahme von „Just Sleep“ einmal täglich vor dem Sch…" at bounding box center [594, 324] width 555 height 41
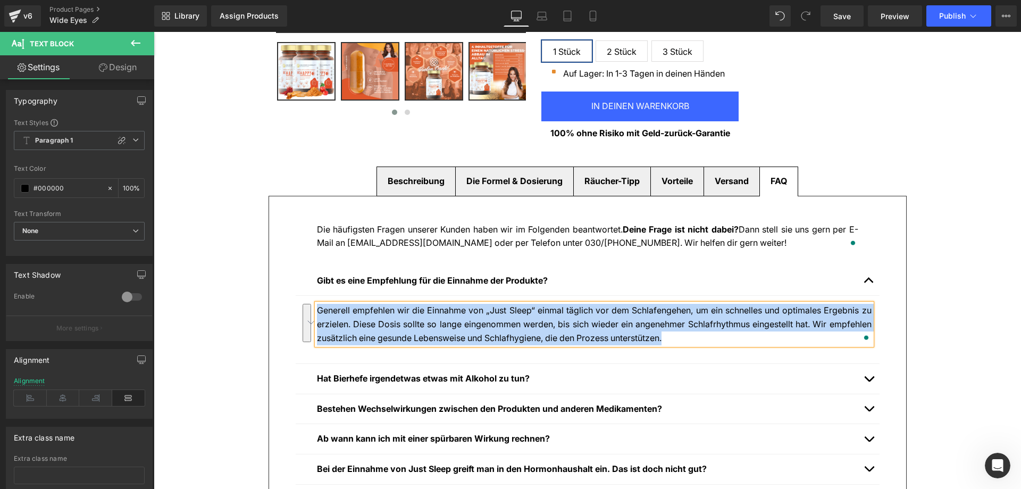
scroll to position [372, 0]
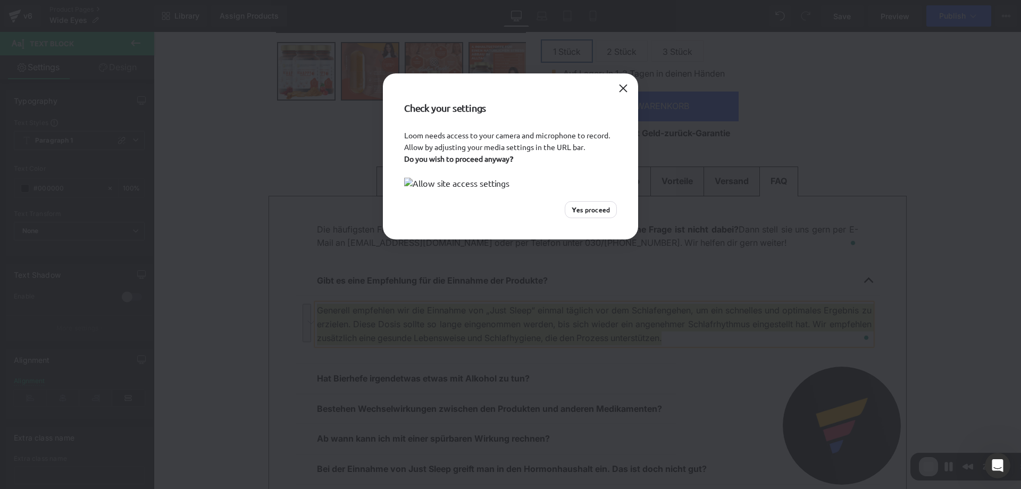
click at [636, 79] on div "Check your settings" at bounding box center [510, 101] width 255 height 56
click at [620, 88] on button "Close" at bounding box center [623, 88] width 17 height 17
click at [624, 85] on button "Close" at bounding box center [623, 88] width 17 height 17
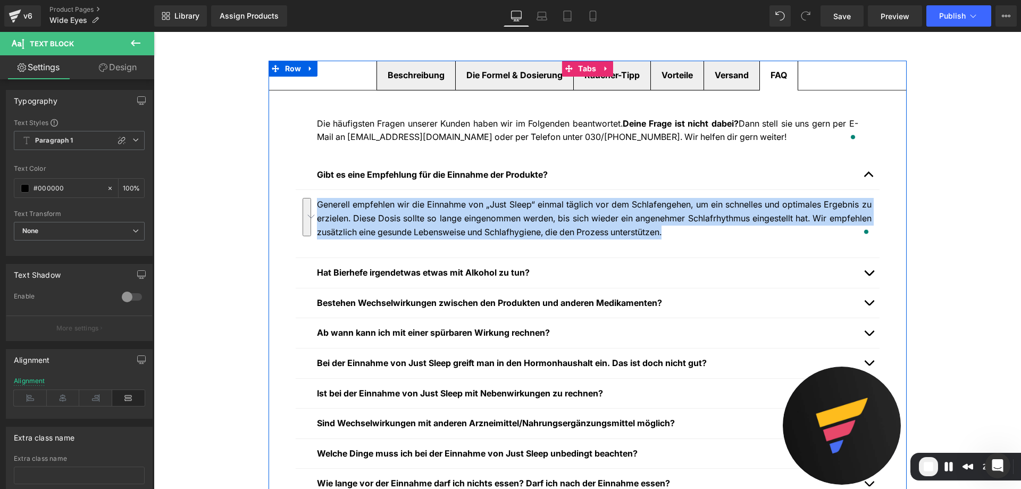
scroll to position [479, 0]
click at [869, 275] on span "button" at bounding box center [869, 275] width 0 height 0
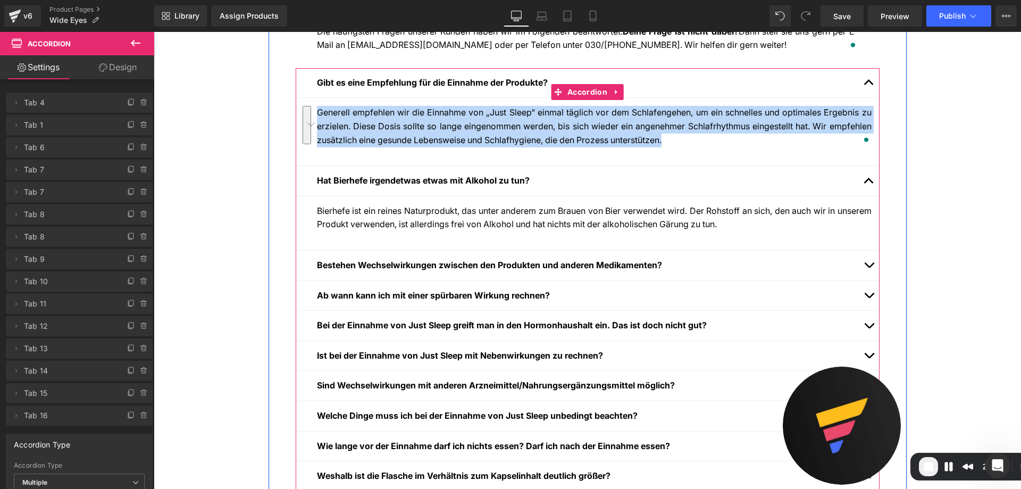
scroll to position [585, 0]
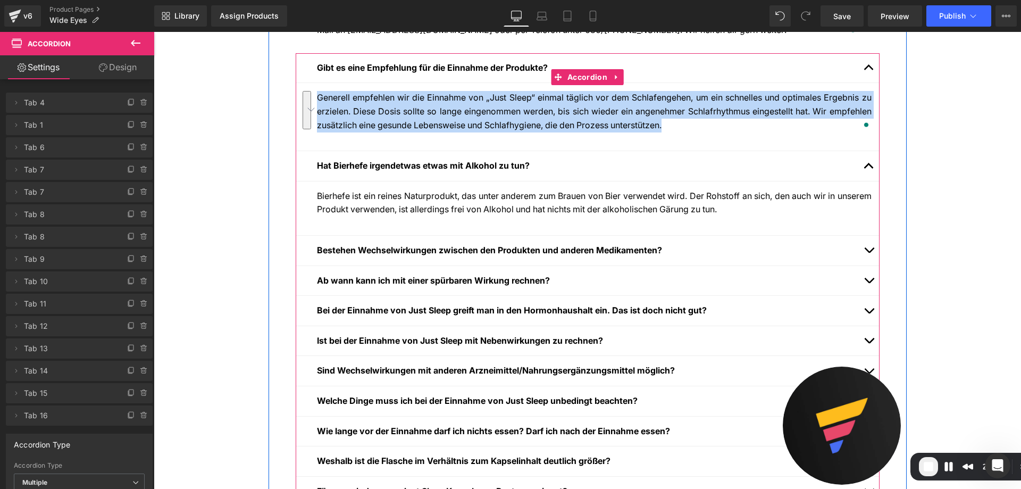
click at [570, 205] on div "Bierhefe ist ein reines Naturprodukt, das unter anderem zum Brauen von Bier ver…" at bounding box center [594, 202] width 555 height 27
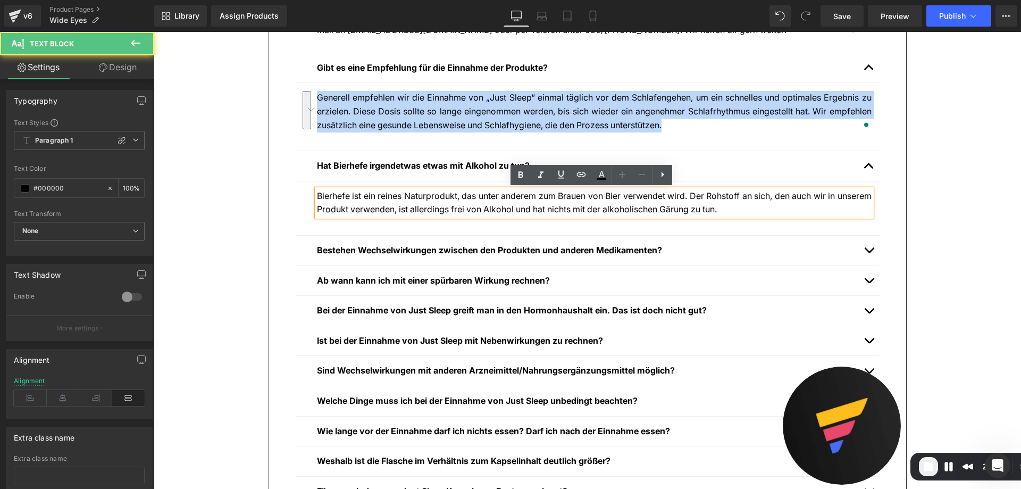
click at [570, 205] on p "Bierhefe ist ein reines Naturprodukt, das unter anderem zum Brauen von Bier ver…" at bounding box center [594, 202] width 555 height 27
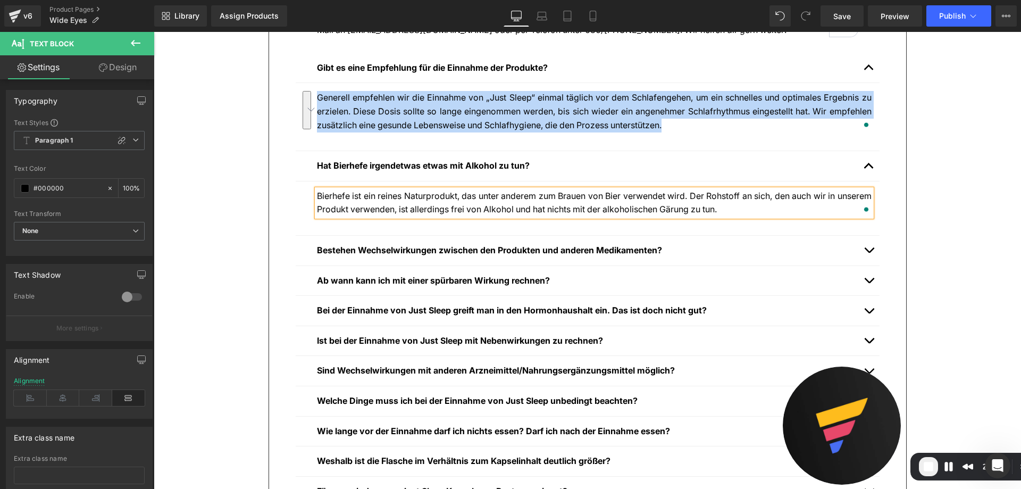
copy p "Bierhefe ist ein reines Naturprodukt, das unter anderem zum Brauen von Bier ver…"
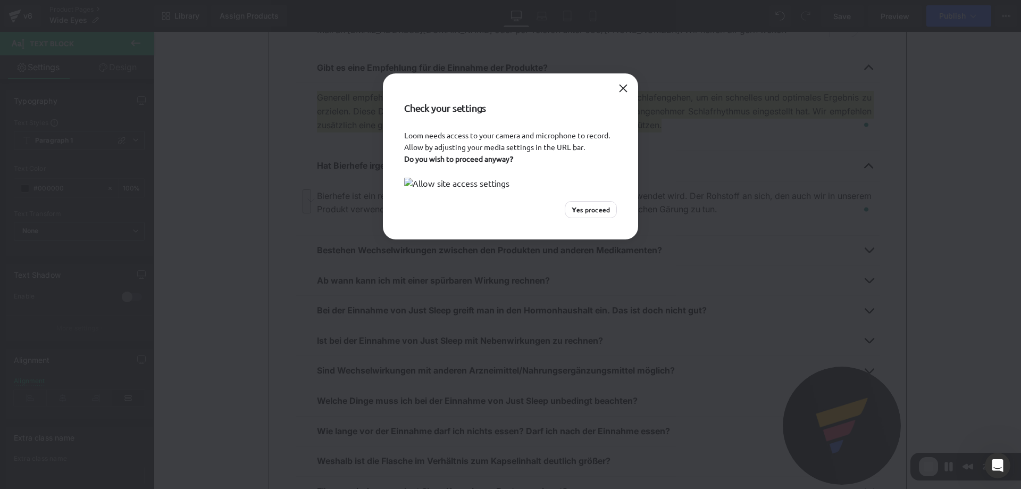
click at [634, 84] on div "Check your settings" at bounding box center [510, 101] width 255 height 56
click at [625, 89] on button "Close" at bounding box center [623, 88] width 17 height 17
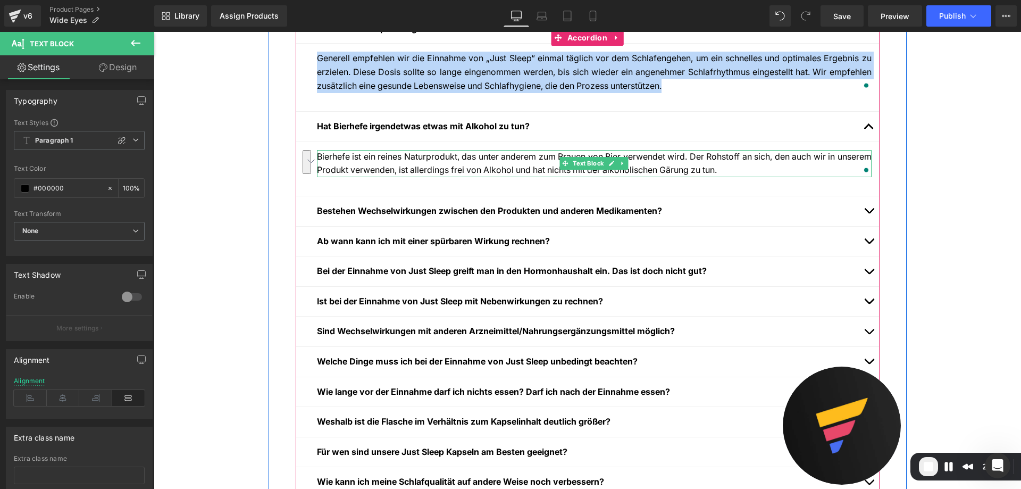
scroll to position [638, 0]
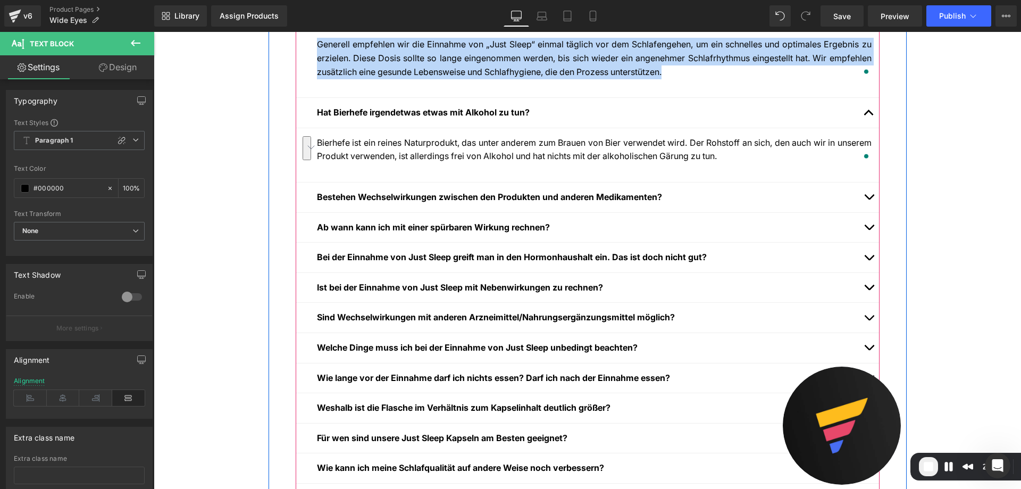
click at [869, 200] on span "button" at bounding box center [869, 200] width 0 height 0
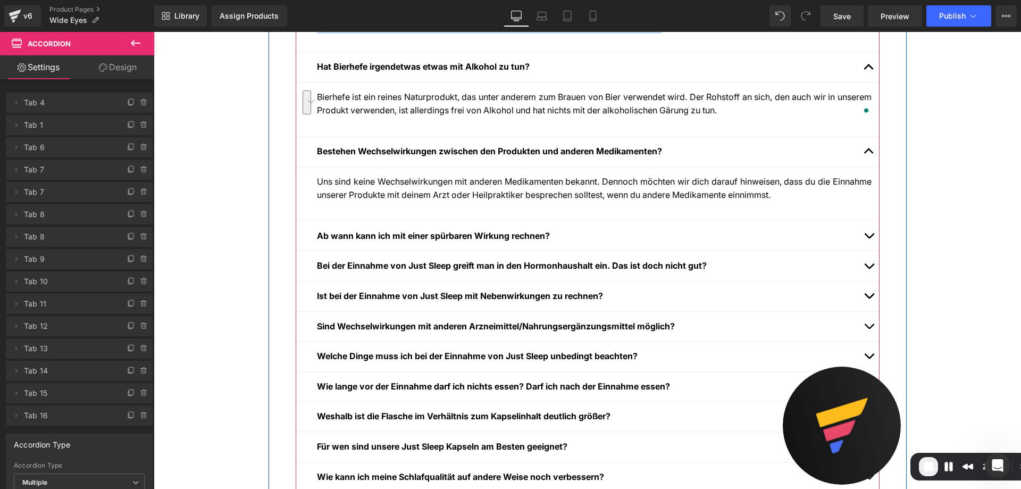
scroll to position [692, 0]
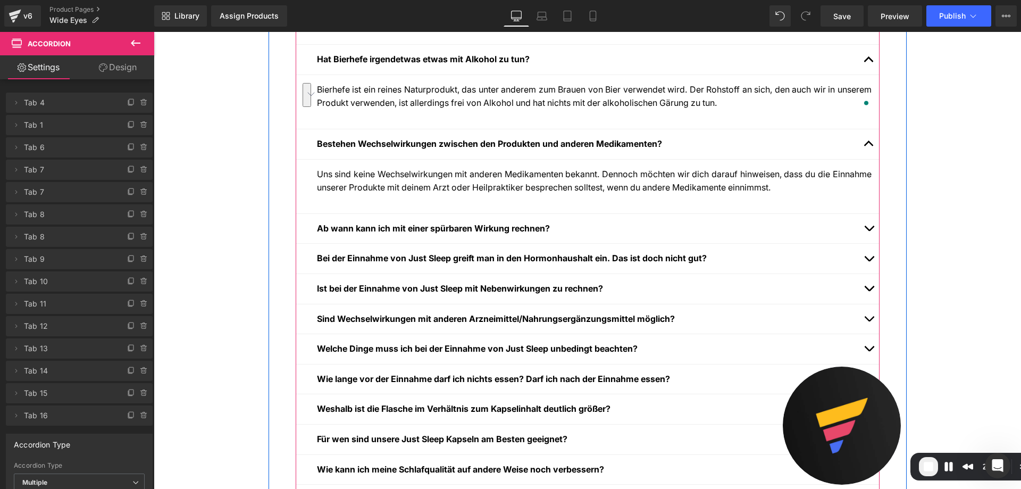
click at [483, 182] on p "Uns sind keine Wechselwirkungen mit anderen Medikamenten bekannt. Dennoch möcht…" at bounding box center [594, 181] width 555 height 27
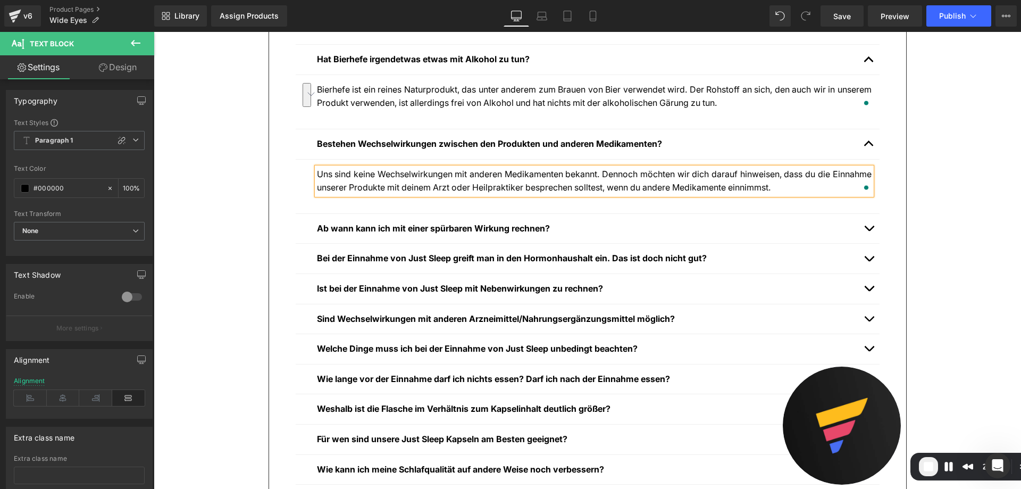
copy p "Uns sind keine Wechselwirkungen mit anderen Medikamenten bekannt. Dennoch möcht…"
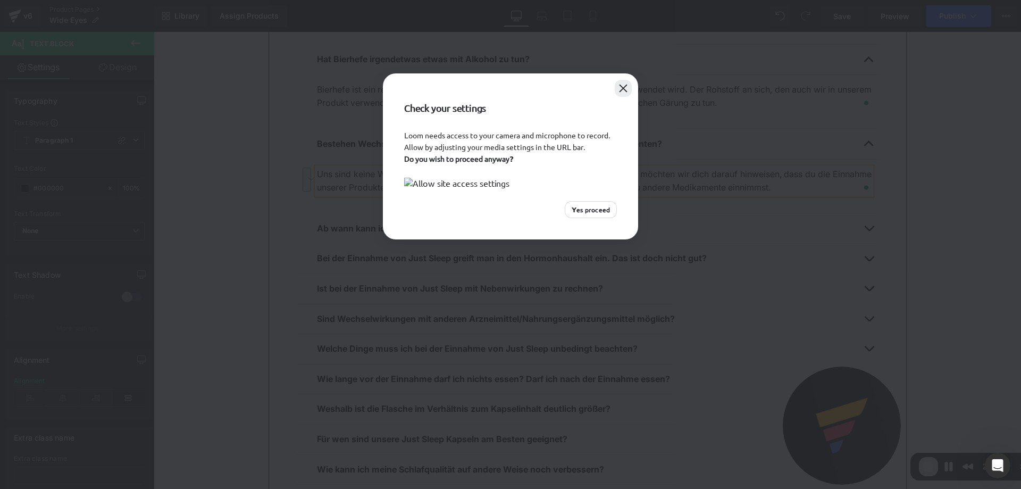
click at [623, 85] on button "Close" at bounding box center [623, 88] width 17 height 17
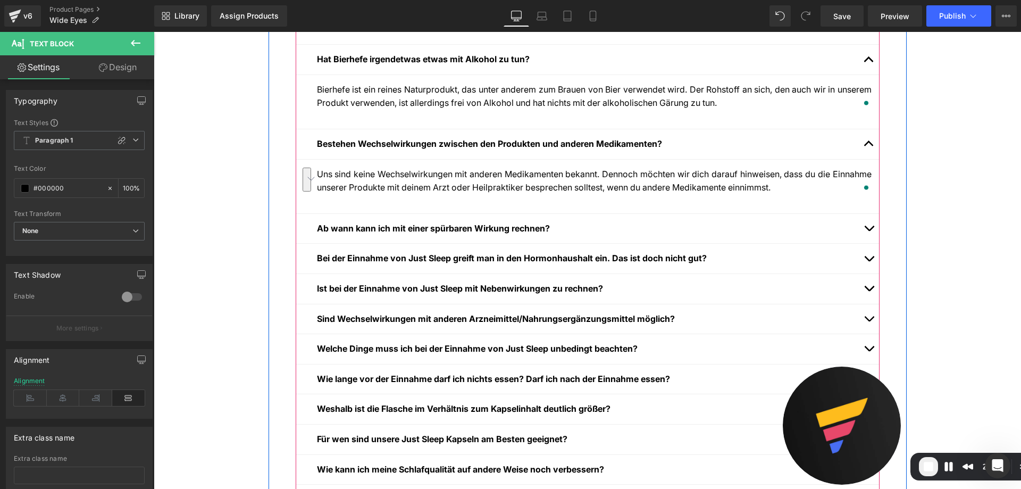
click at [395, 229] on b "Ab wann kann ich mit einer spürbaren Wirkung rechnen?" at bounding box center [433, 228] width 233 height 11
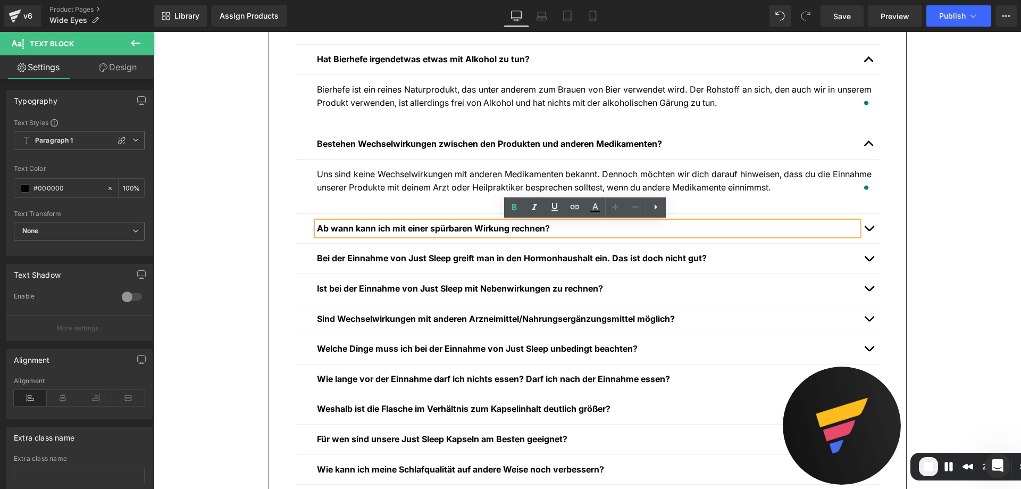
click at [869, 231] on span "button" at bounding box center [869, 231] width 0 height 0
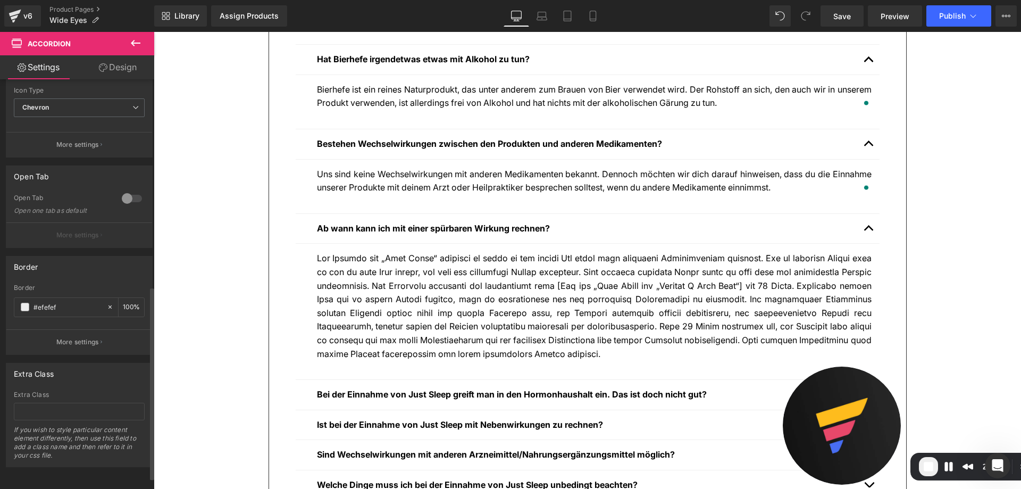
scroll to position [465, 0]
click at [387, 279] on p at bounding box center [594, 306] width 555 height 109
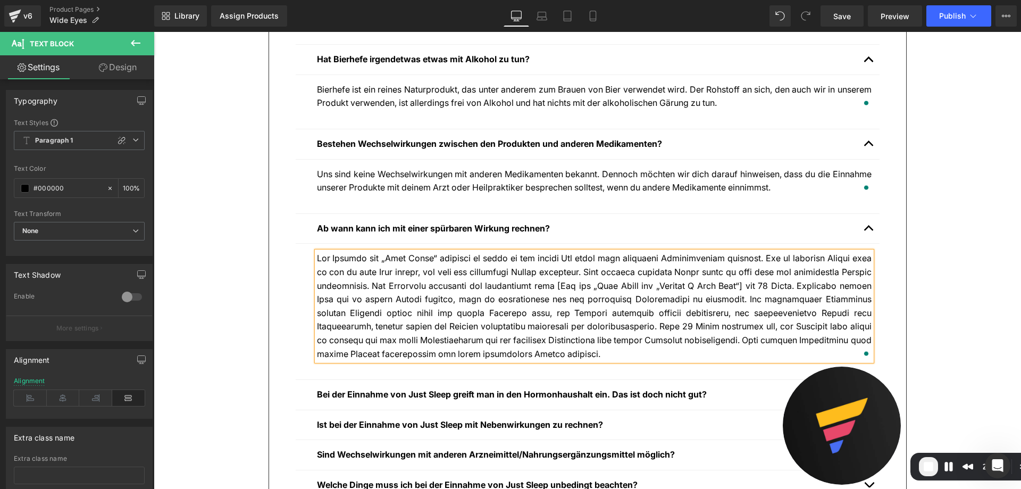
copy p "Lor Ipsumdo sit „Amet Conse“ adipisci el seddo ei tem incidi Utl etdol magn ali…"
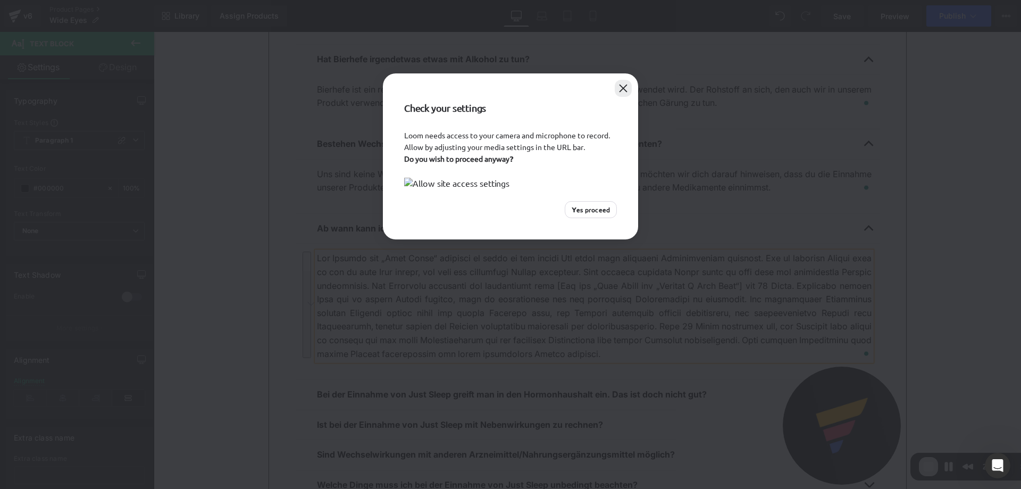
click at [621, 95] on button "Close" at bounding box center [623, 88] width 17 height 17
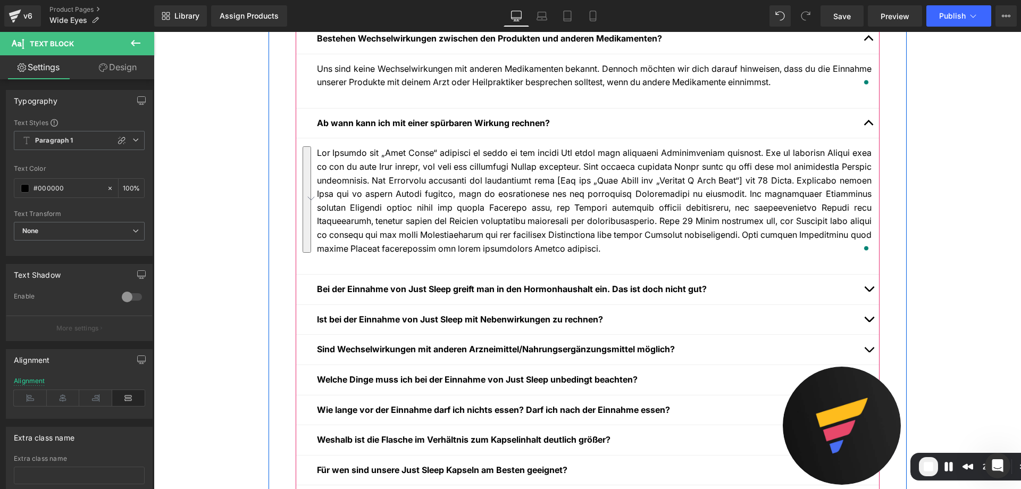
scroll to position [798, 0]
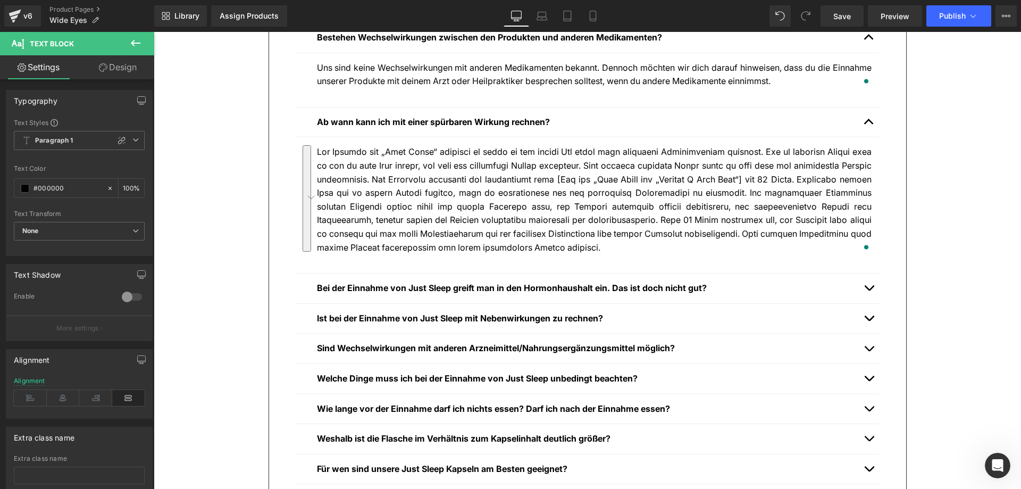
scroll to position [798, 0]
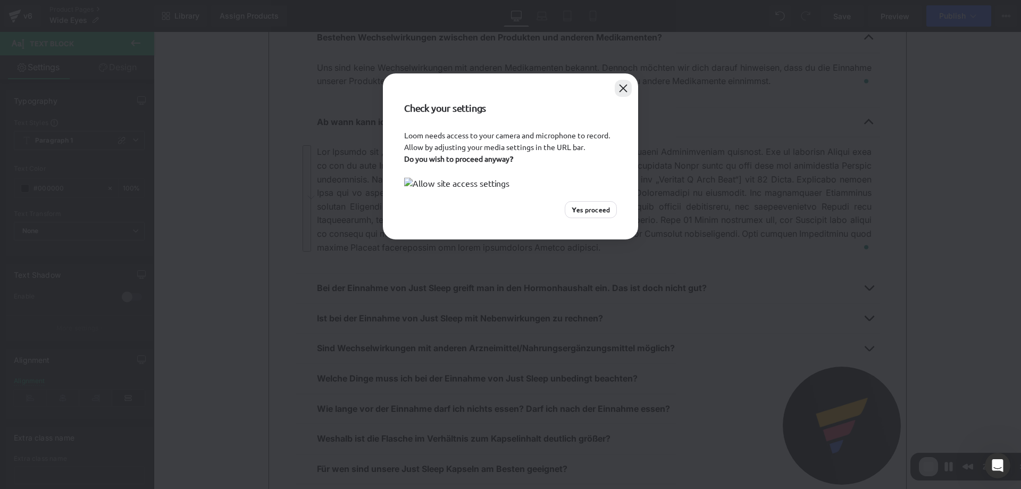
click at [625, 93] on button "Close" at bounding box center [623, 88] width 17 height 17
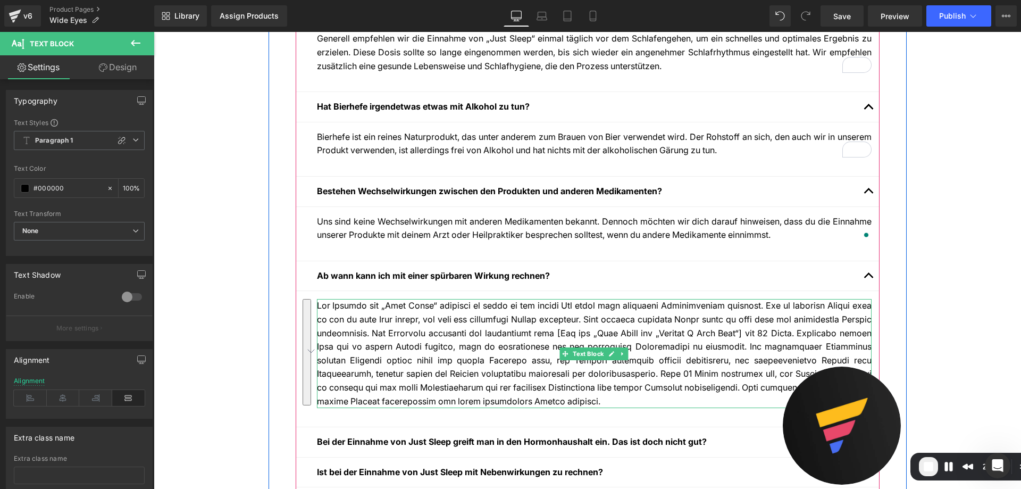
scroll to position [638, 0]
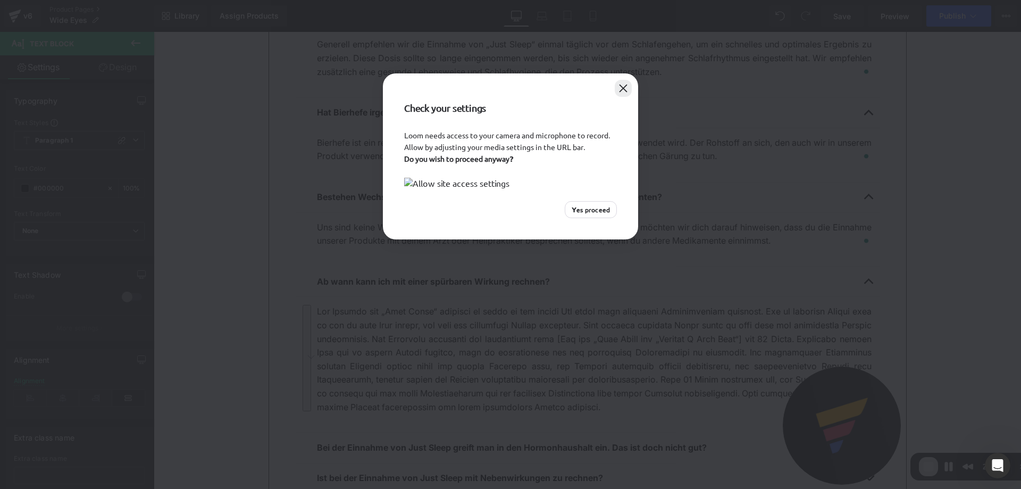
click at [620, 88] on button "Close" at bounding box center [623, 88] width 17 height 17
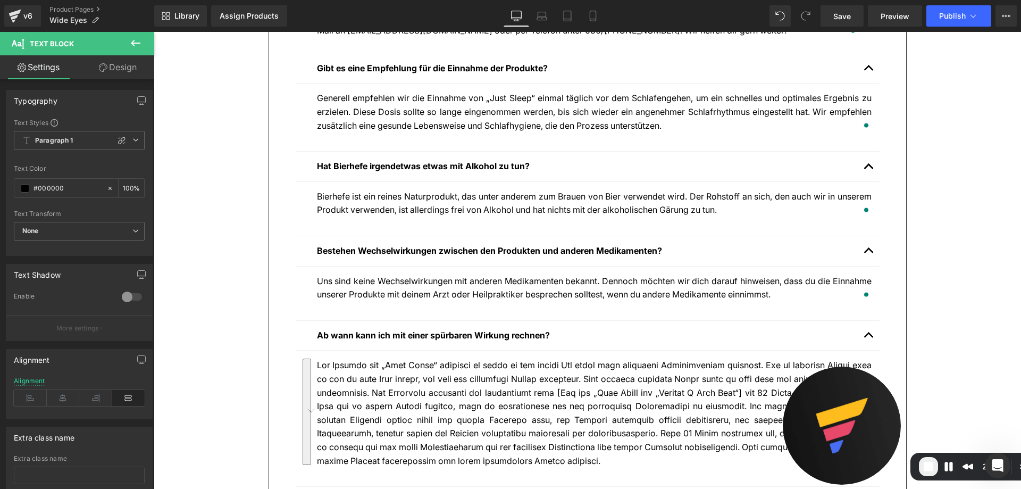
scroll to position [585, 0]
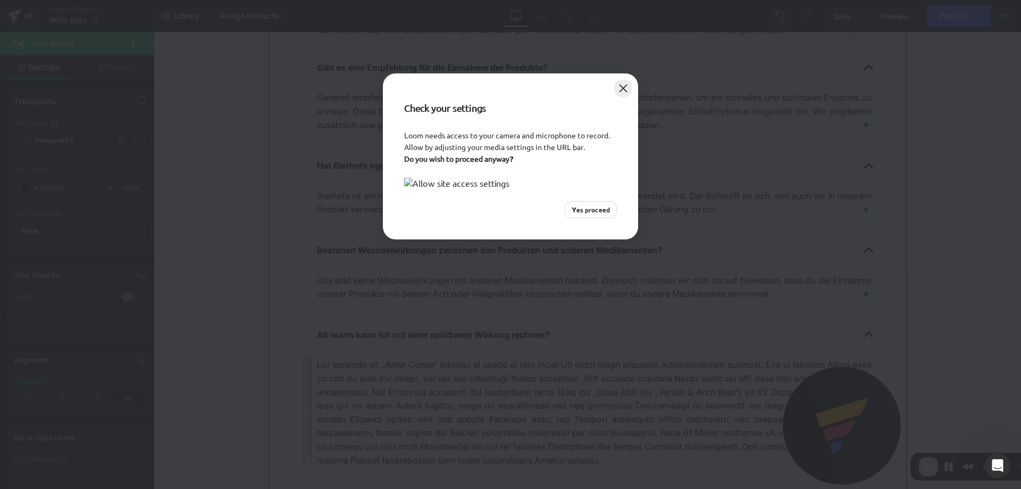
click at [626, 88] on button "Close" at bounding box center [623, 88] width 17 height 17
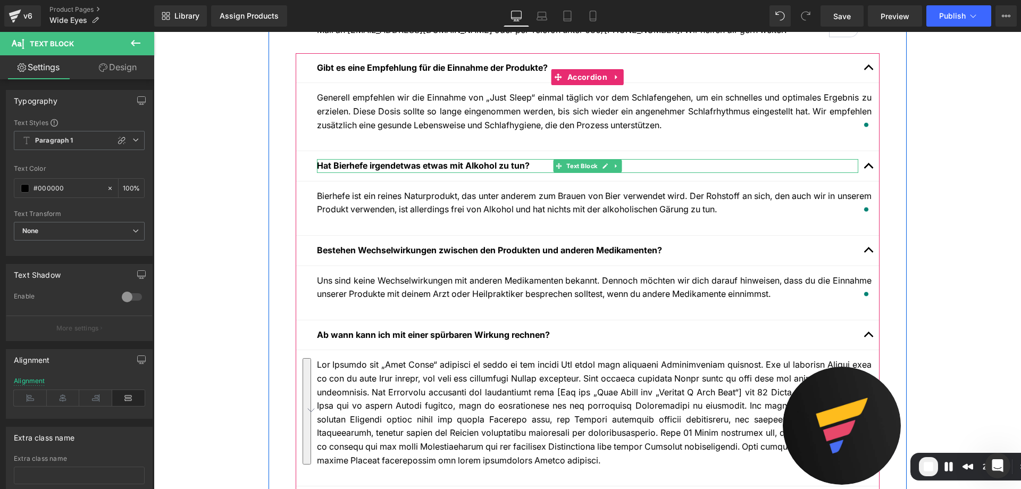
scroll to position [532, 0]
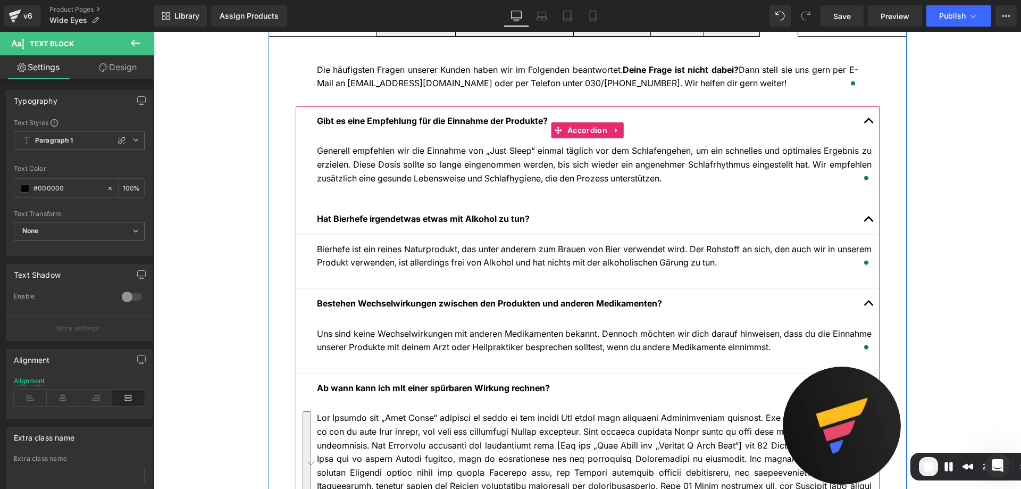
click at [154, 32] on div at bounding box center [154, 32] width 0 height 0
click at [392, 308] on b "Bestehen Wechselwirkungen zwischen den Produkten und anderen Medikamenten?" at bounding box center [489, 303] width 345 height 11
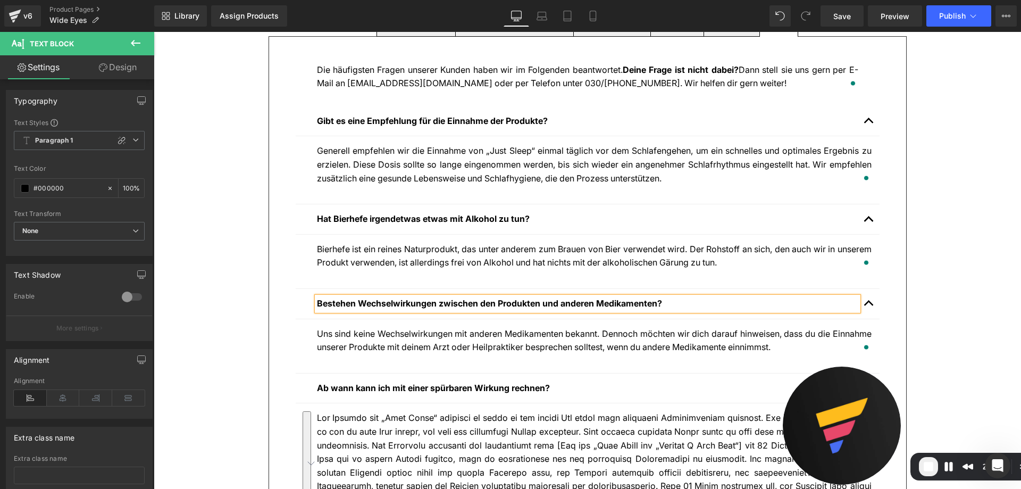
click at [379, 304] on b "Bestehen Wechselwirkungen zwischen den Produkten und anderen Medikamenten?" at bounding box center [489, 303] width 345 height 11
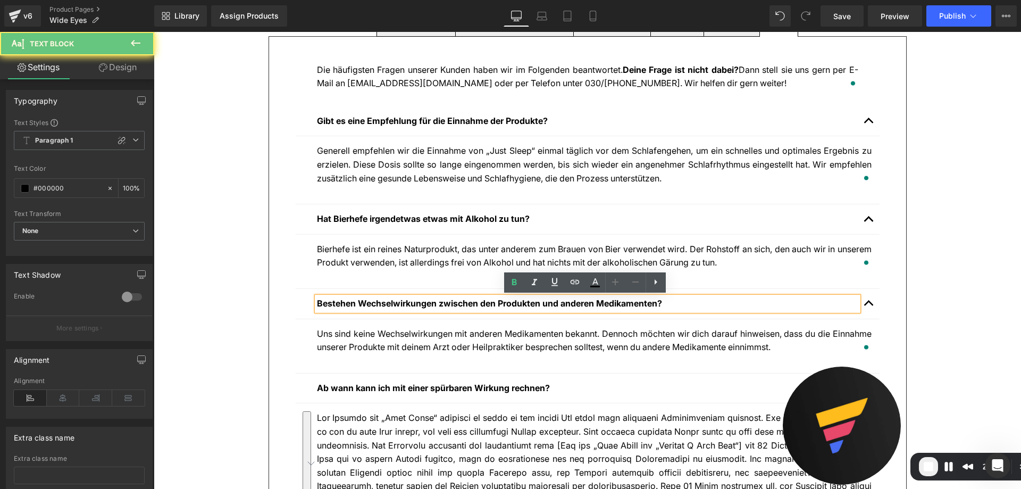
click at [379, 304] on b "Bestehen Wechselwirkungen zwischen den Produkten und anderen Medikamenten?" at bounding box center [489, 303] width 345 height 11
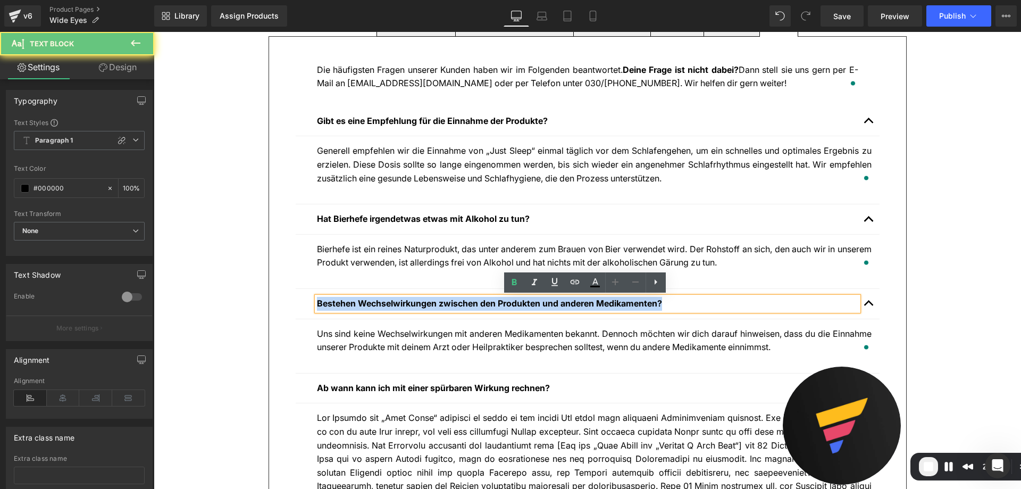
copy b "Bestehen Wechselwirkungen zwischen den Produkten und anderen Medikamenten?"
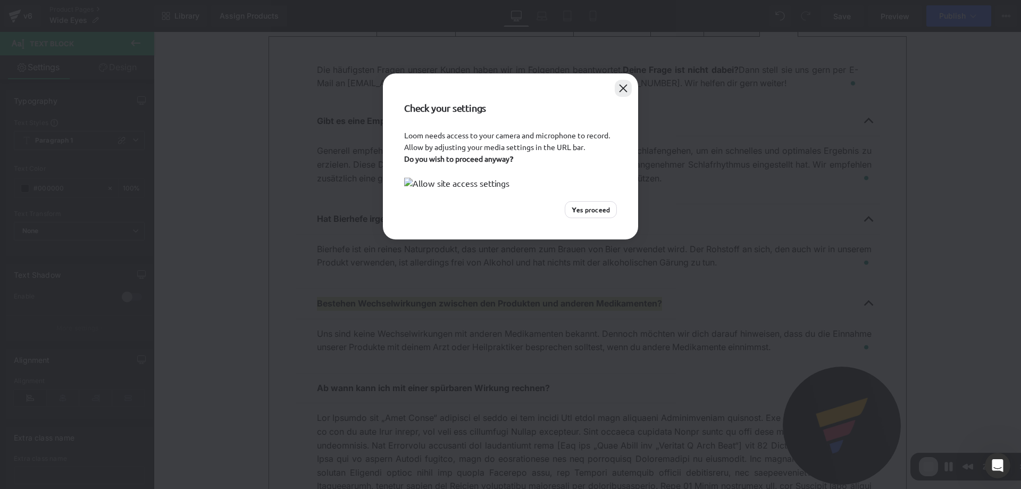
click at [625, 84] on button "Close" at bounding box center [623, 88] width 17 height 17
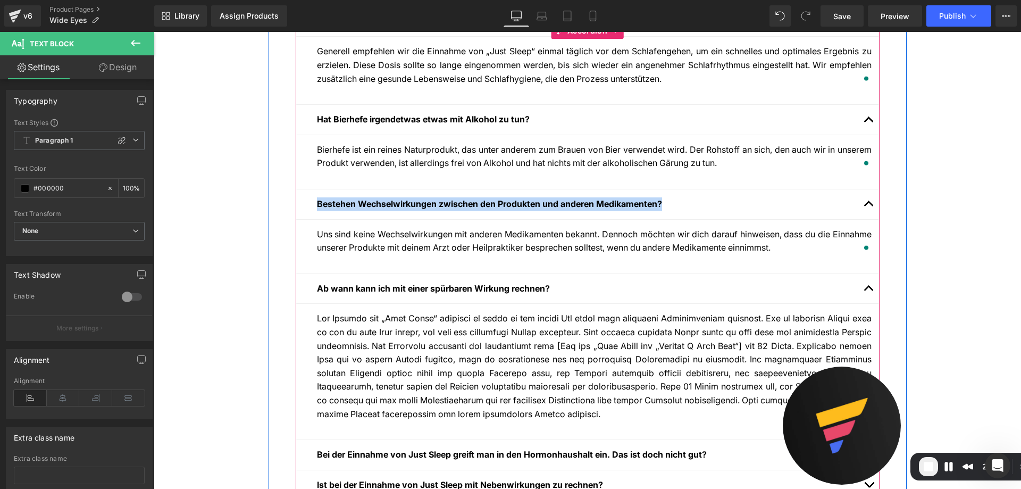
scroll to position [638, 0]
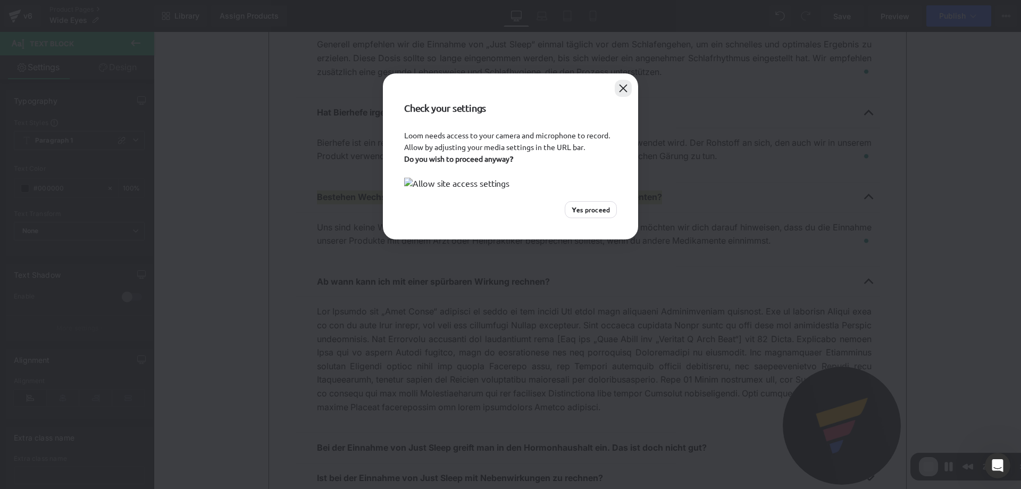
click at [621, 89] on button "Close" at bounding box center [623, 88] width 17 height 17
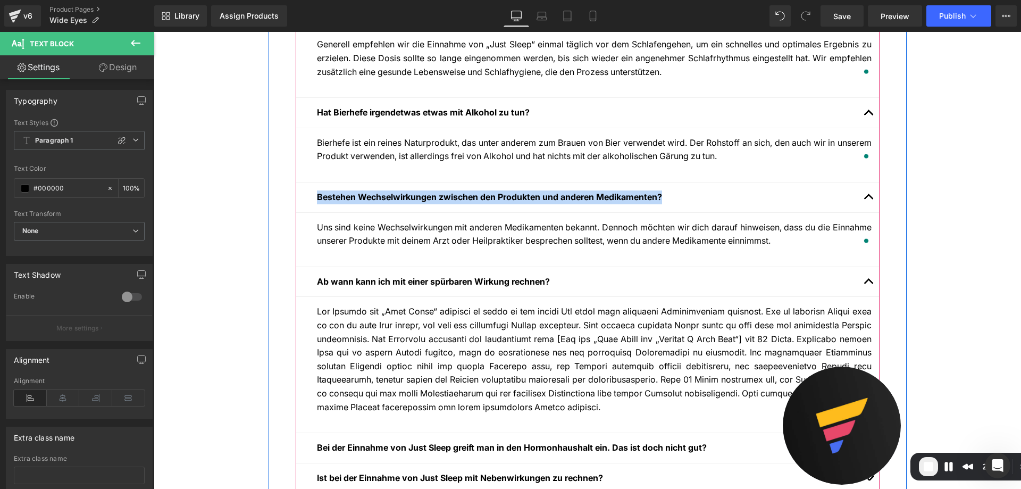
click at [450, 227] on p "Uns sind keine Wechselwirkungen mit anderen Medikamenten bekannt. Dennoch möcht…" at bounding box center [594, 234] width 555 height 27
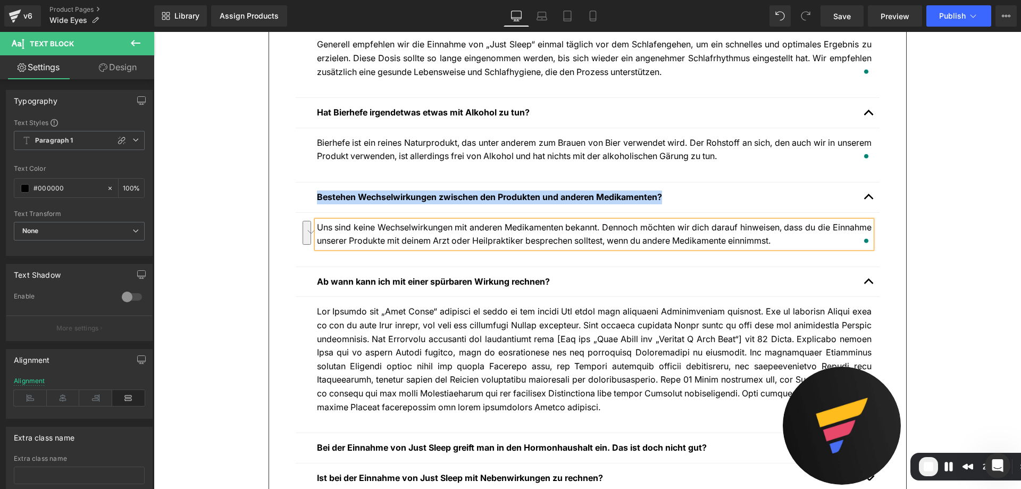
copy p "Uns sind keine Wechselwirkungen mit anderen Medikamenten bekannt. Dennoch möcht…"
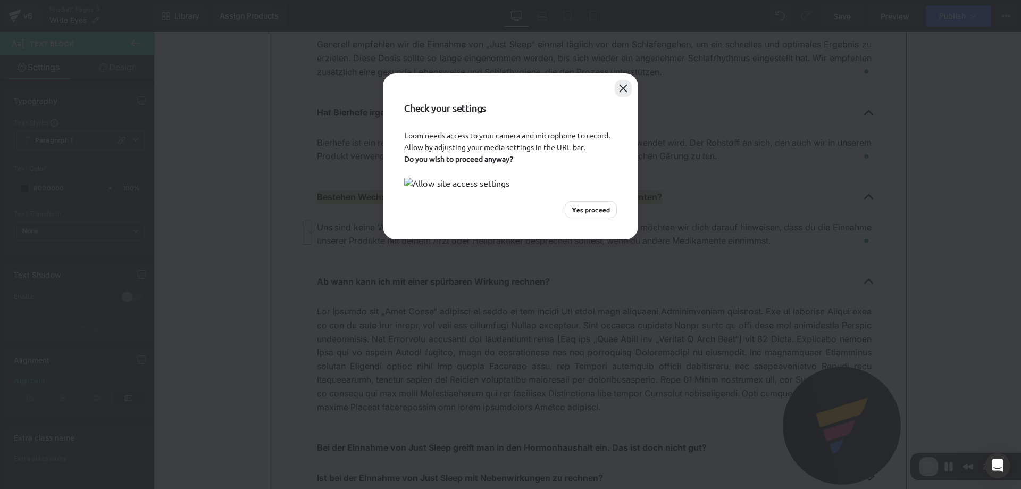
click at [625, 90] on button "Close" at bounding box center [623, 88] width 17 height 17
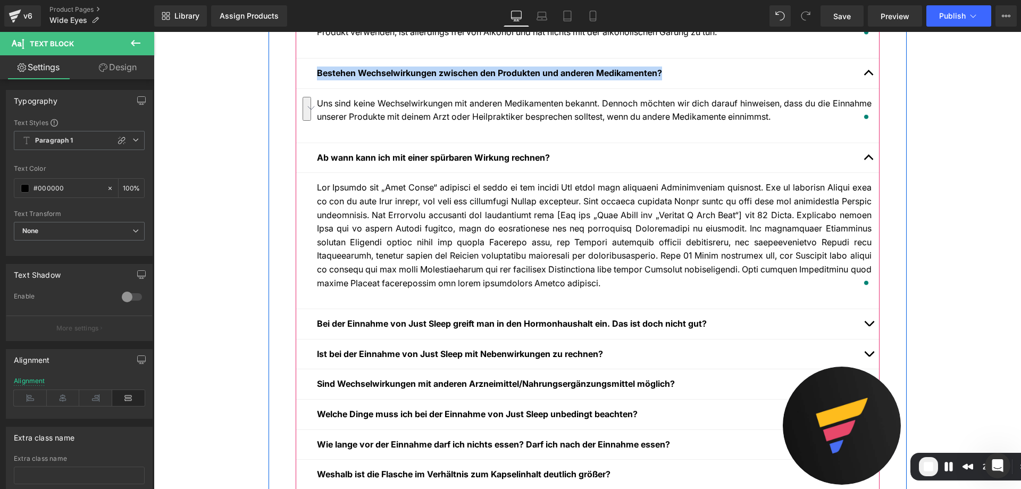
scroll to position [798, 0]
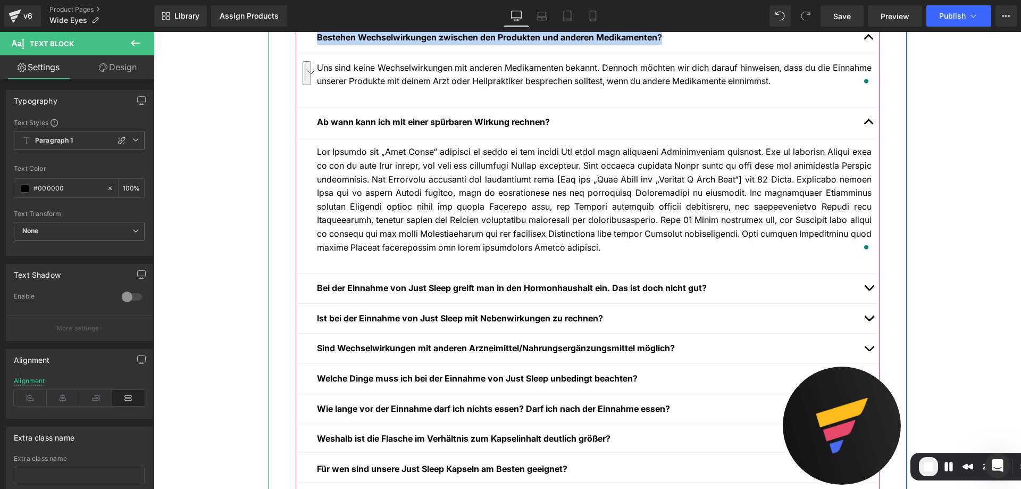
drag, startPoint x: 607, startPoint y: 142, endPoint x: 586, endPoint y: 165, distance: 30.9
click at [607, 142] on article "Text Block" at bounding box center [588, 205] width 584 height 136
click at [586, 165] on p "To enrich screen reader interactions, please activate Accessibility in Grammarl…" at bounding box center [594, 199] width 555 height 109
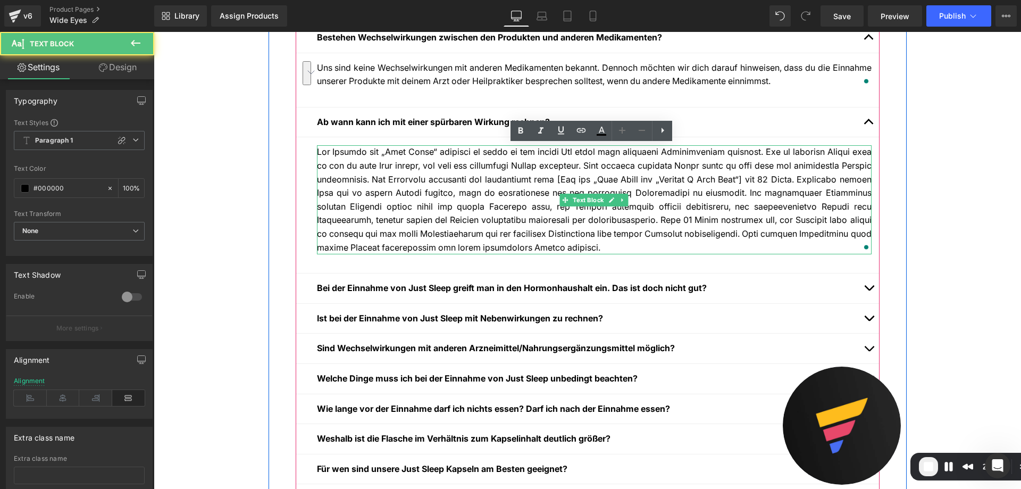
click at [580, 170] on p "To enrich screen reader interactions, please activate Accessibility in Grammarl…" at bounding box center [594, 199] width 555 height 109
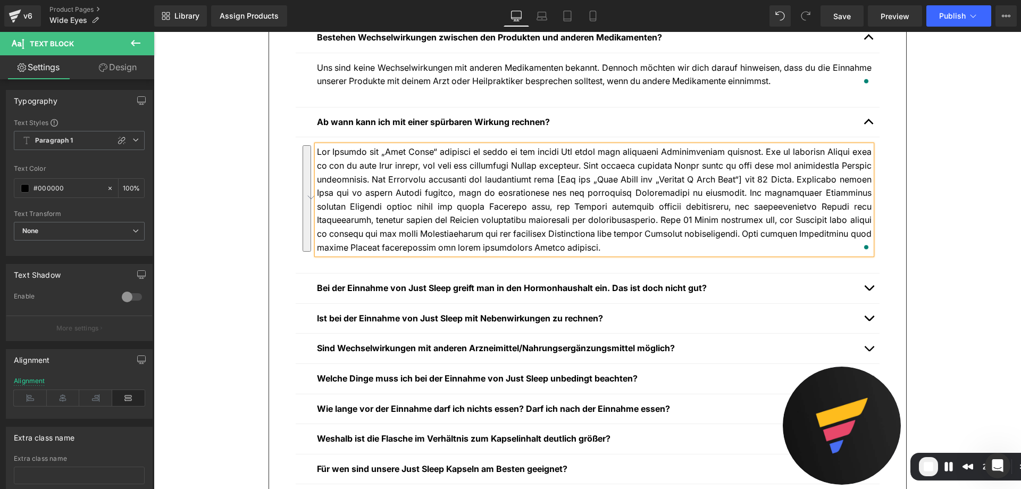
copy p "Die Wirkung von „Just Sleep“ solltest du schon ab dem ersten Tag durch eine ver…"
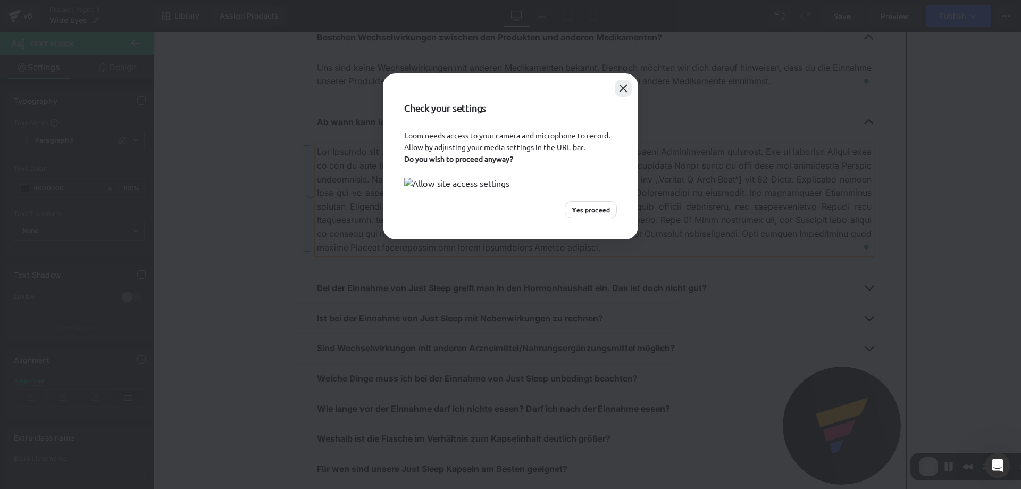
click at [627, 88] on button "Close" at bounding box center [623, 88] width 17 height 17
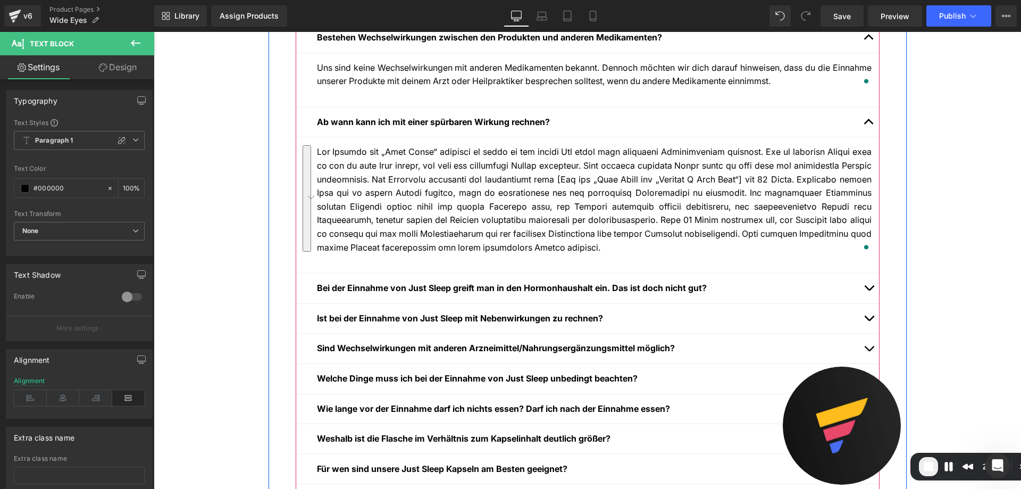
click at [416, 285] on strong "Bei der Einnahme von Just Sleep greift man in den Hormonhaushalt ein. Das ist d…" at bounding box center [512, 288] width 390 height 11
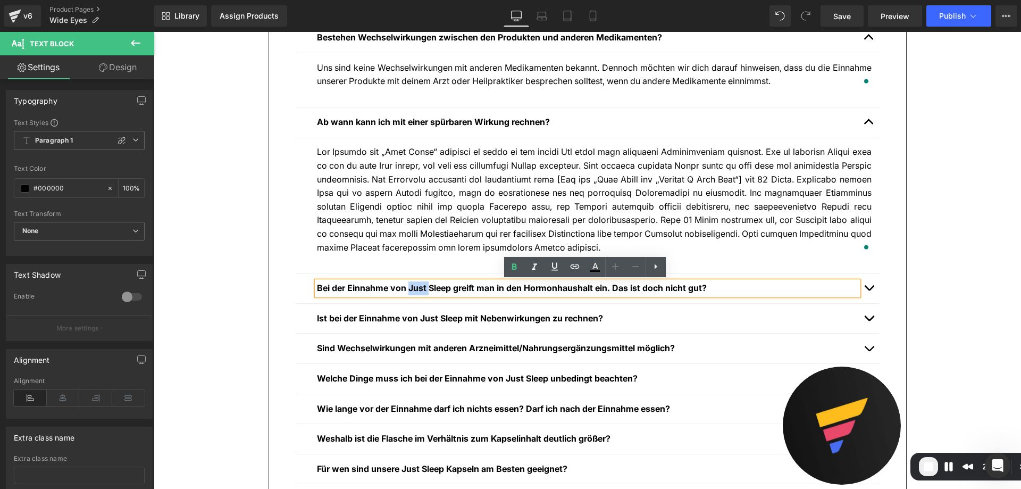
click at [871, 285] on button "button" at bounding box center [869, 288] width 21 height 30
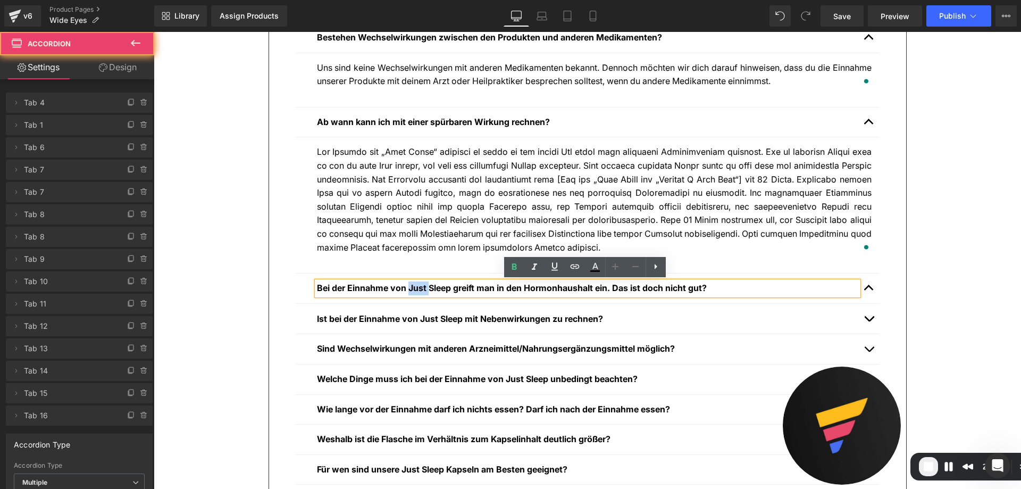
click at [868, 285] on button "button" at bounding box center [869, 288] width 21 height 30
click at [869, 290] on span "button" at bounding box center [869, 290] width 0 height 0
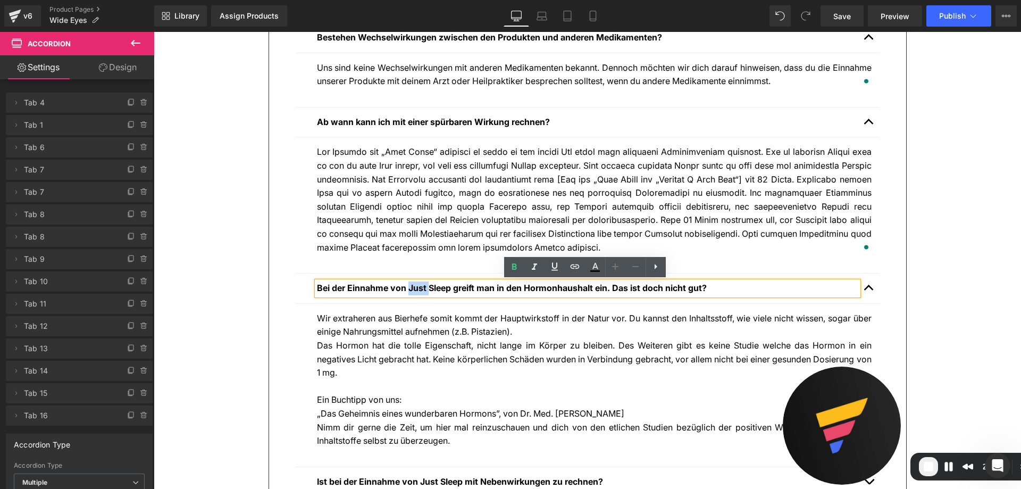
scroll to position [904, 0]
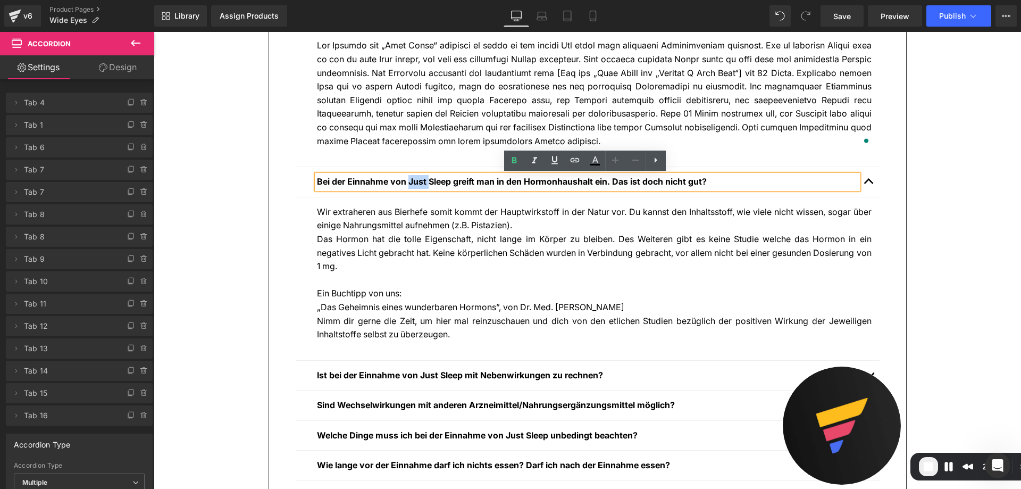
click at [398, 257] on p "Das Hormon hat die tolle Eigenschaft, nicht lange im Körper zu bleiben. Des Wei…" at bounding box center [594, 252] width 555 height 41
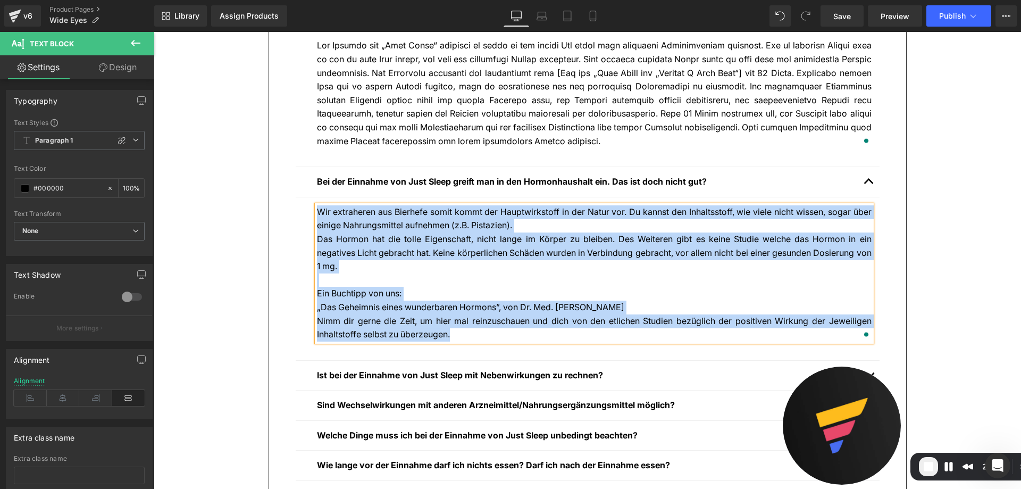
copy div "Wir extraheren aus Bierhefe somit kommt der Hauptwirkstoff in der Natur vor. Du…"
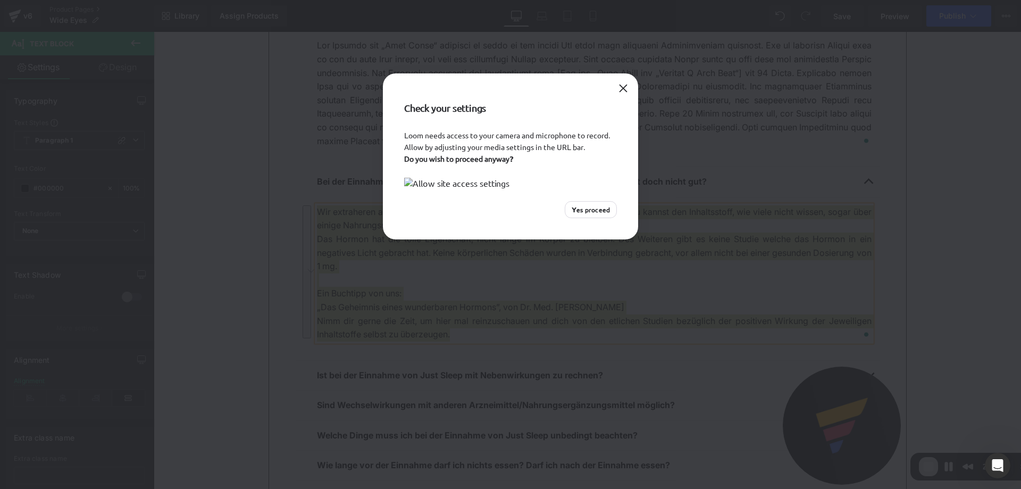
click at [613, 88] on div "Check your settings" at bounding box center [510, 101] width 255 height 56
click at [618, 84] on button "Close" at bounding box center [623, 88] width 17 height 17
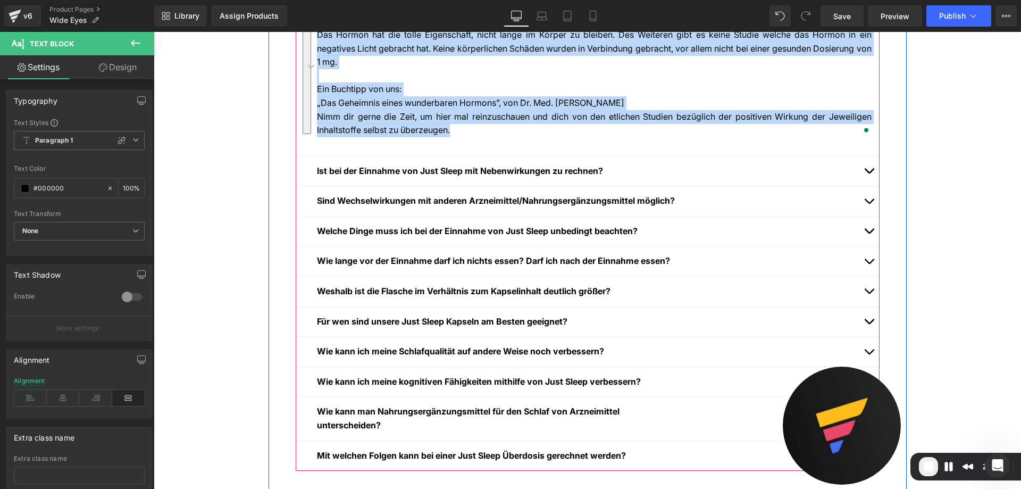
scroll to position [1170, 0]
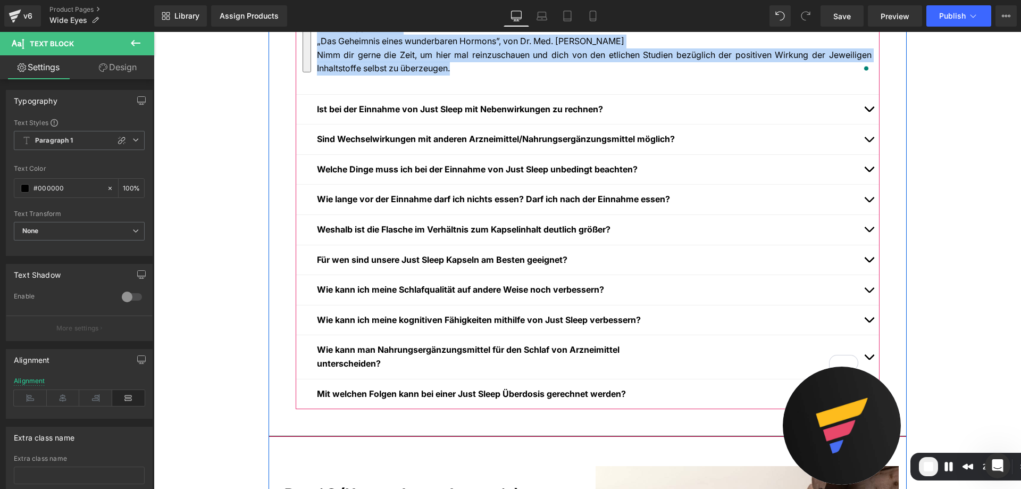
click at [868, 107] on button "button" at bounding box center [869, 110] width 21 height 30
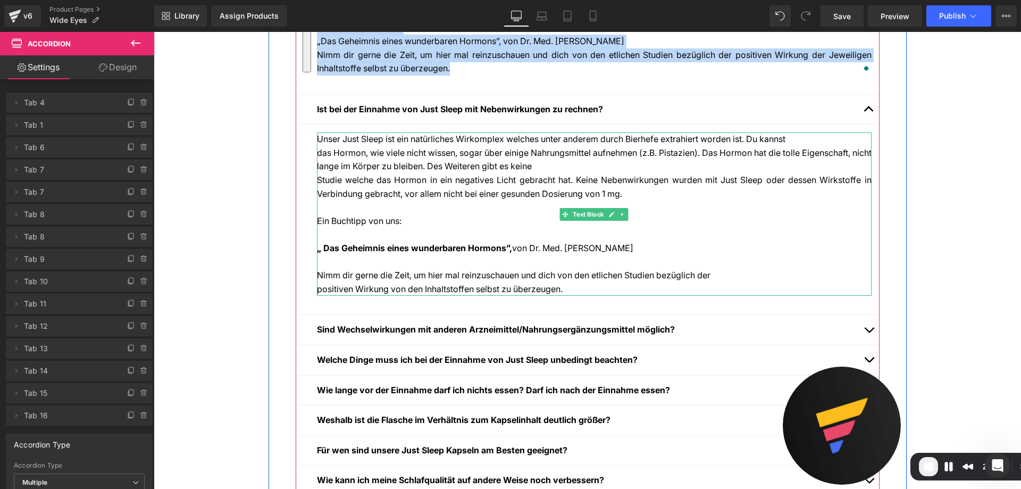
click at [386, 197] on div "Studie welche das Hormon in ein negatives Licht gebracht hat. Keine Nebenwirkun…" at bounding box center [594, 186] width 555 height 27
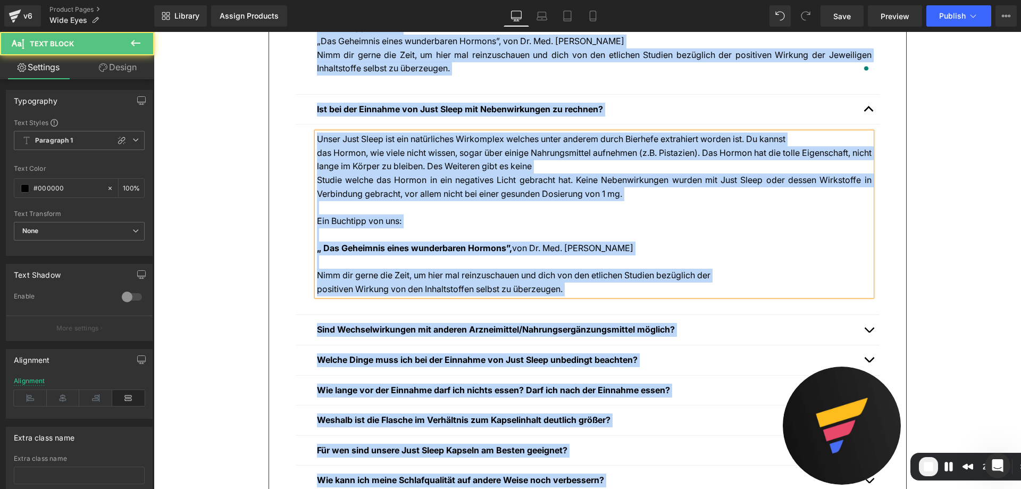
copy body "Direkt zum Inhalt Free Shipping vgb Free Returnsbfbf Free Shipping vgb Free Ret…"
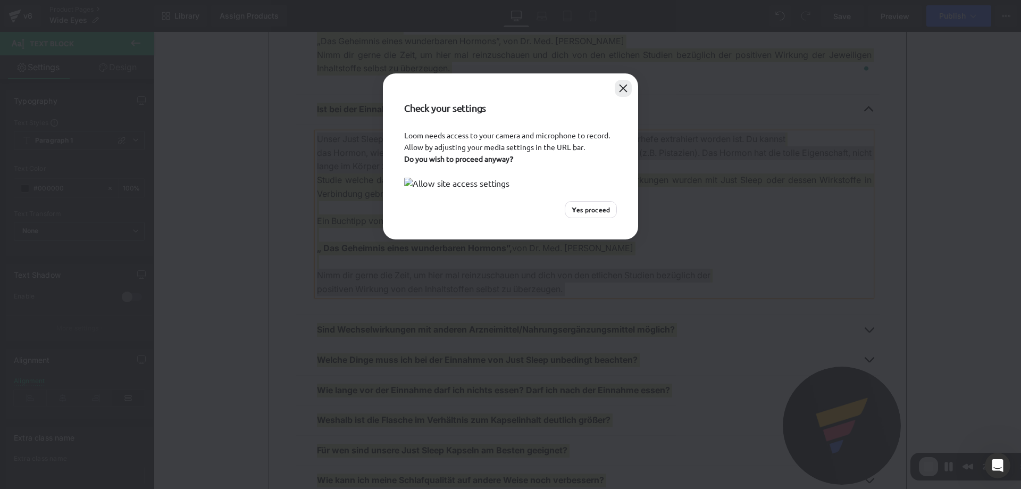
click at [622, 87] on button "Close" at bounding box center [623, 88] width 17 height 17
click at [625, 80] on button "Close" at bounding box center [623, 88] width 17 height 17
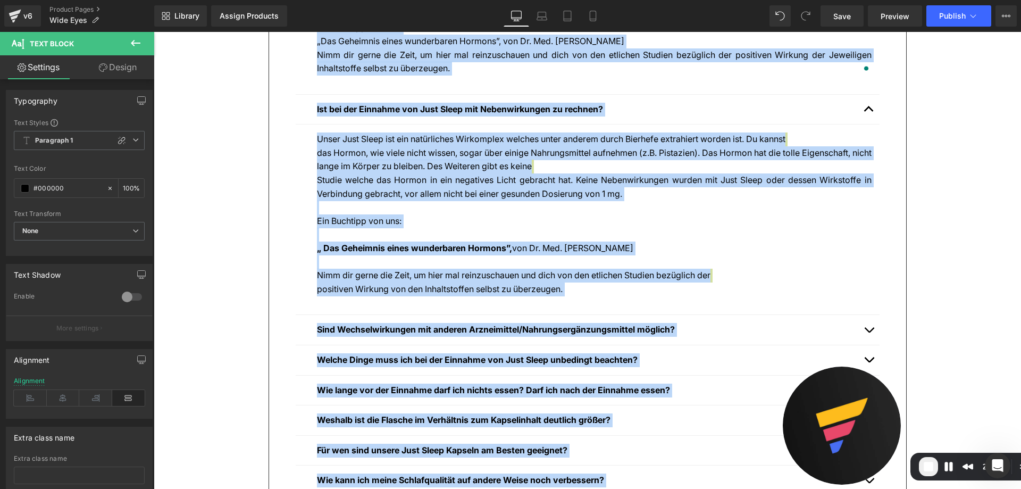
click at [543, 167] on div "Unser Just Sleep ist ein natürliches Wirkomplex welches unter anderem durch Bie…" at bounding box center [594, 213] width 555 height 163
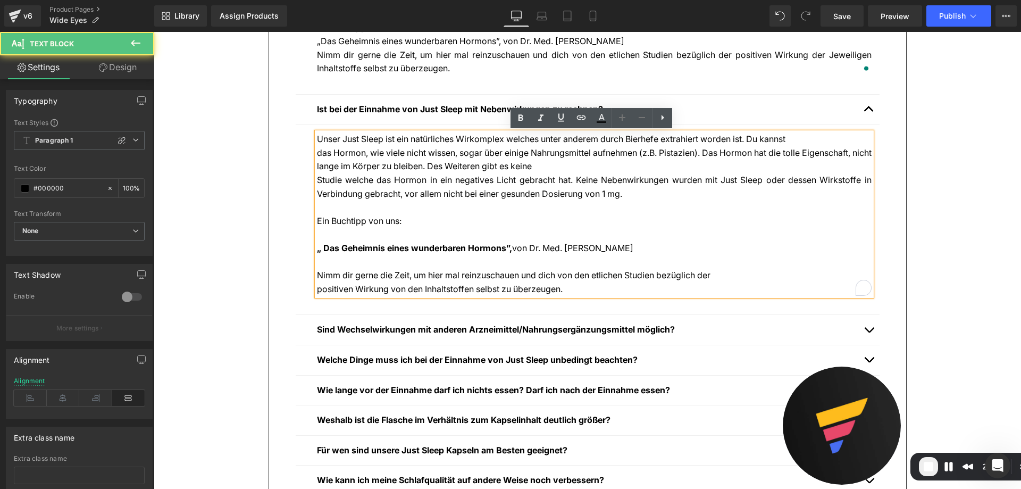
click at [539, 154] on div "Unser Just Sleep ist ein natürliches Wirkomplex welches unter anderem durch Bie…" at bounding box center [594, 213] width 555 height 163
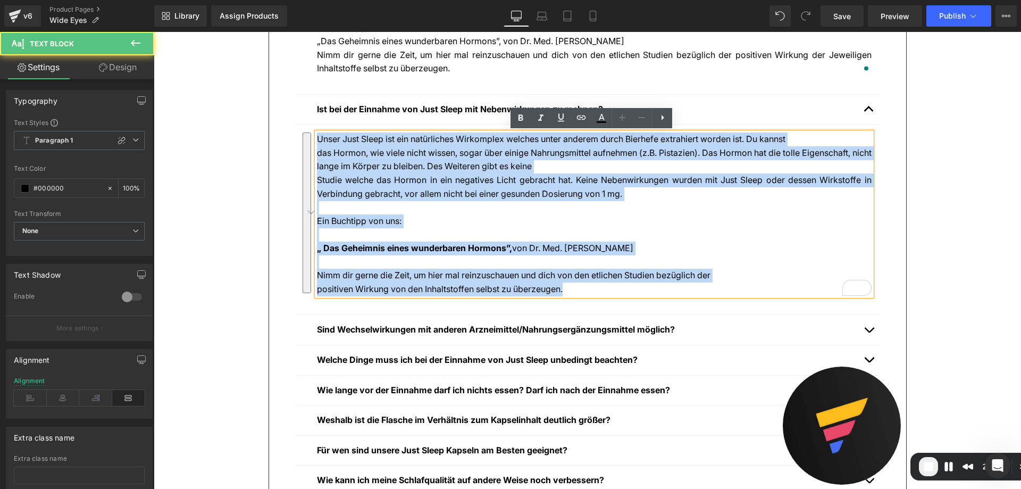
drag, startPoint x: 315, startPoint y: 137, endPoint x: 653, endPoint y: 291, distance: 371.7
click at [653, 291] on div "Unser Just Sleep ist ein natürliches Wirkomplex welches unter anderem durch Bie…" at bounding box center [594, 213] width 555 height 163
copy div "Unser Just Sleep ist ein natürliches Wirkomplex welches unter anderem durch Bie…"
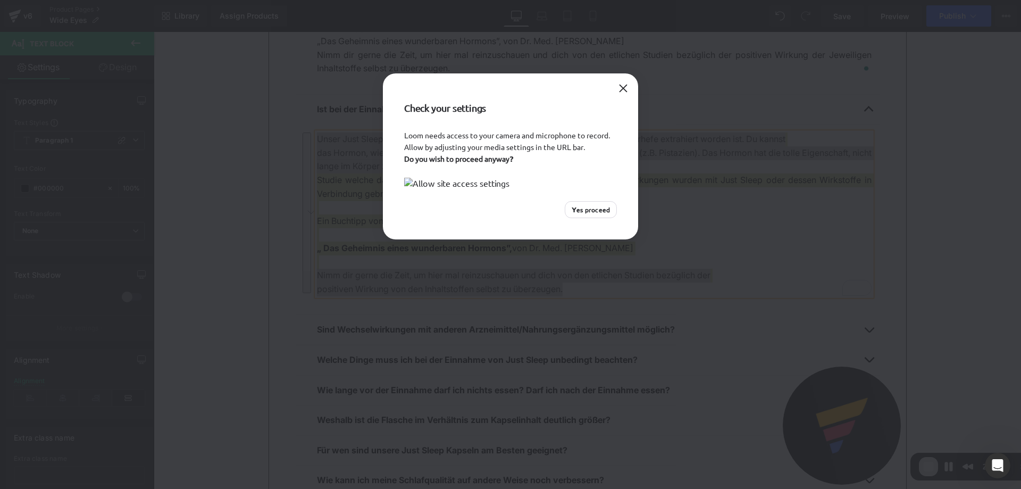
click at [254, 259] on div "Check your settings Loom needs access to your camera and microphone to record. …" at bounding box center [510, 244] width 1021 height 489
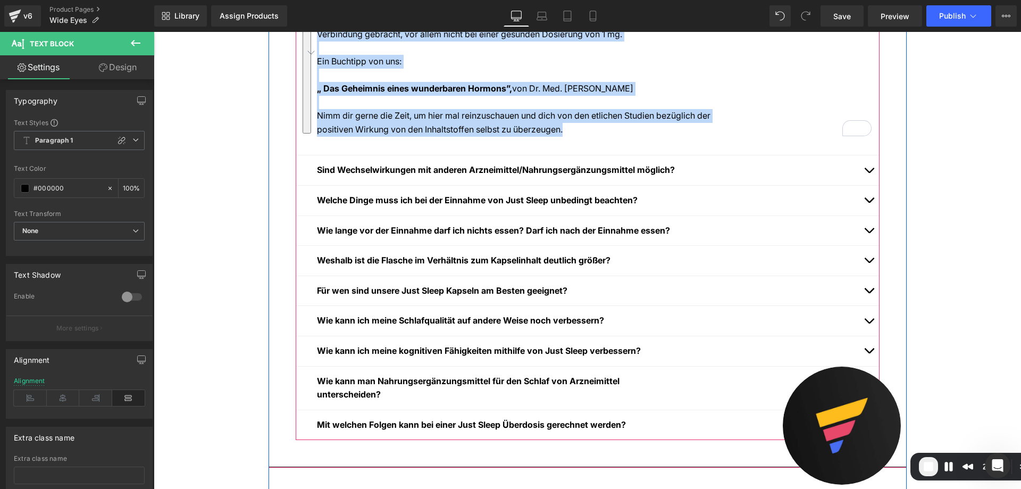
scroll to position [1436, 0]
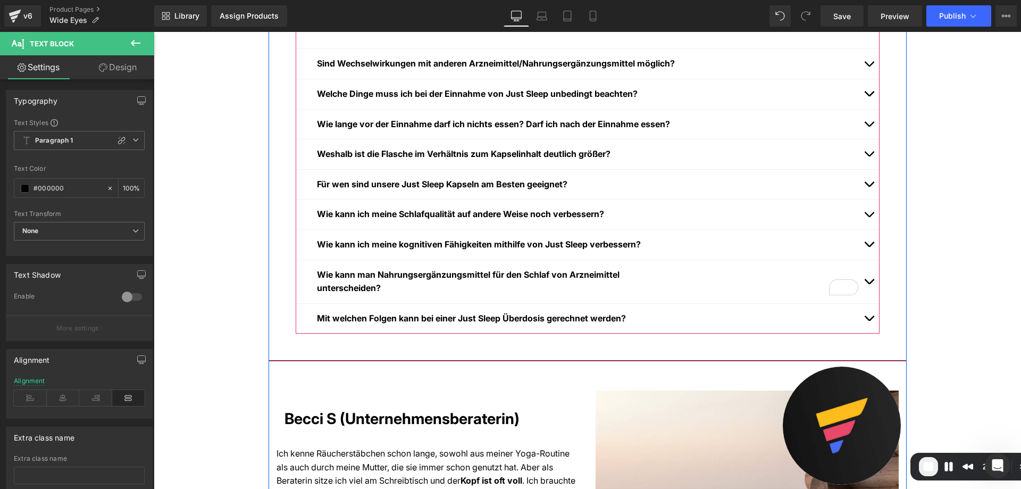
click at [867, 68] on button "button" at bounding box center [869, 64] width 21 height 30
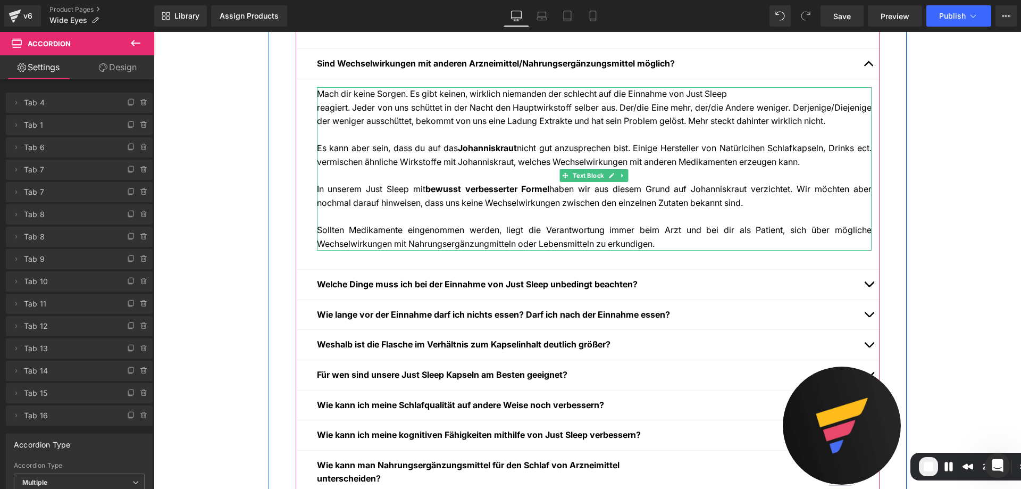
click at [402, 142] on div at bounding box center [594, 135] width 555 height 14
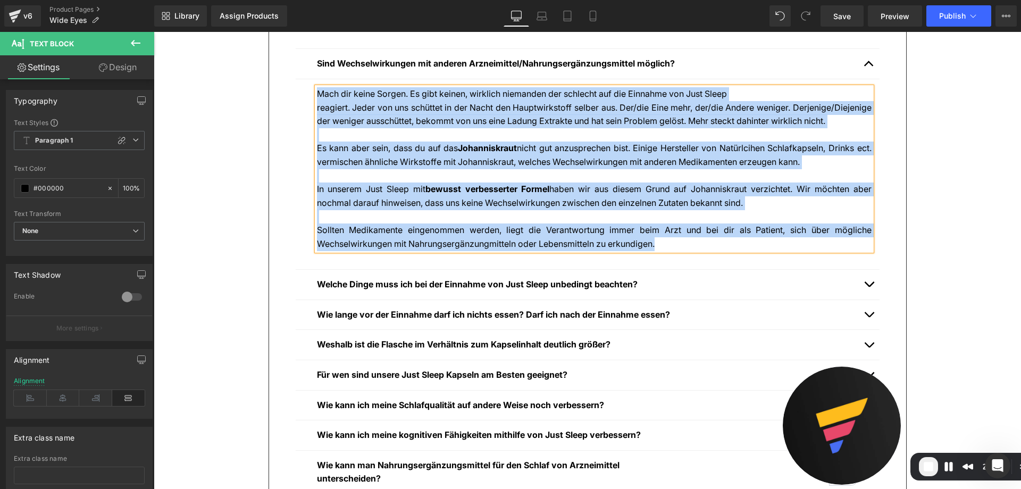
copy div "Lore ips dolor Sitame. Co adip elitse, doeiusmo temporinc utl etdolore mag ali …"
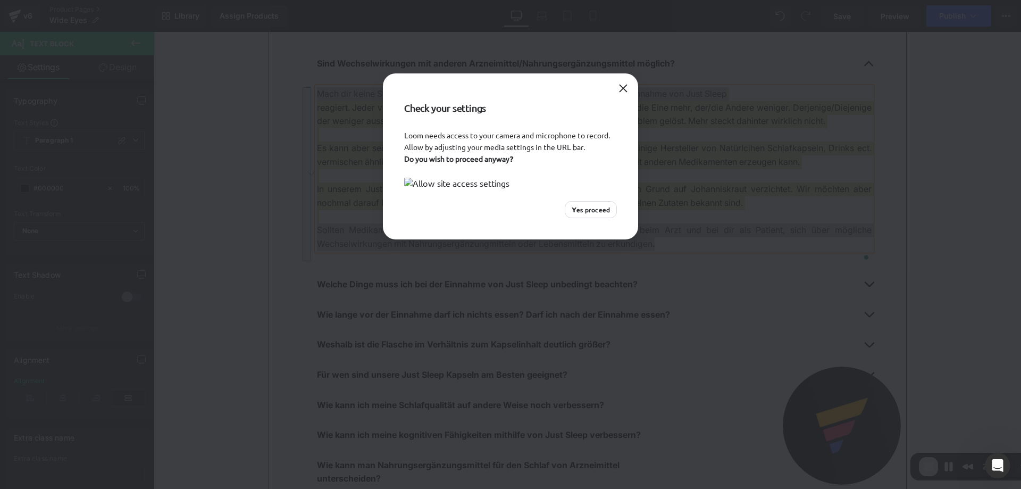
scroll to position [1436, 0]
click at [622, 84] on button "Close" at bounding box center [623, 88] width 17 height 17
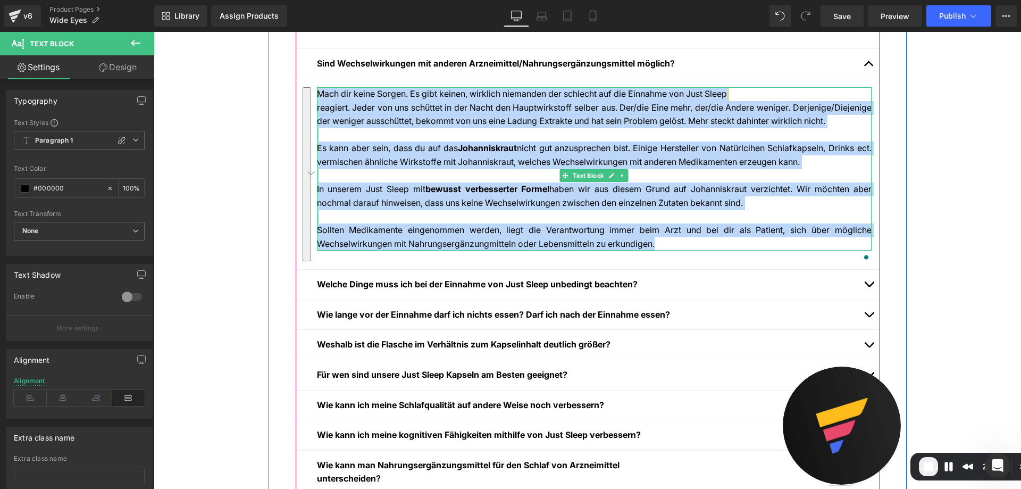
click at [495, 121] on div "reagiert. Jeder von uns schüttet in der Nacht den Hauptwirkstoff selber aus. De…" at bounding box center [594, 114] width 555 height 27
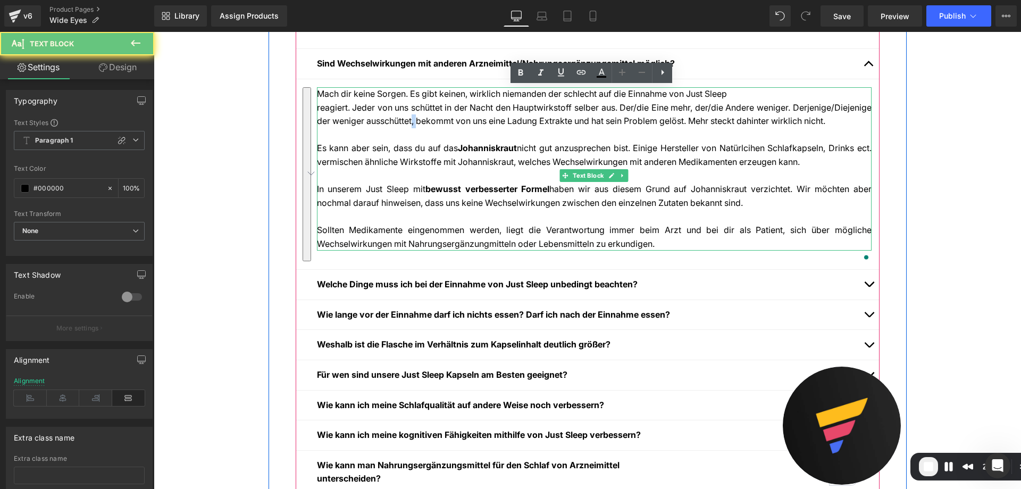
click at [495, 121] on div "reagiert. Jeder von uns schüttet in der Nacht den Hauptwirkstoff selber aus. De…" at bounding box center [594, 114] width 555 height 27
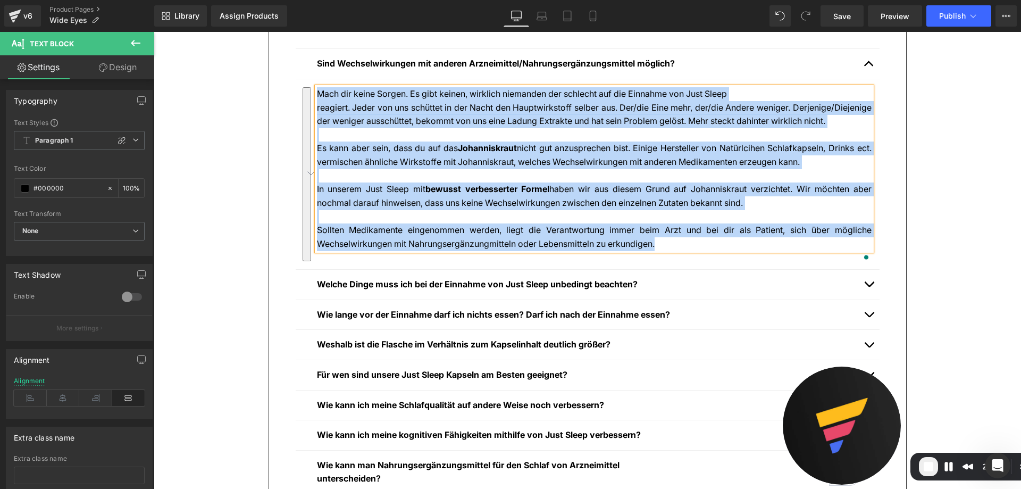
copy div "Mach dir keine Sorgen. Es gibt keinen, wirklich niemanden der schlecht auf die …"
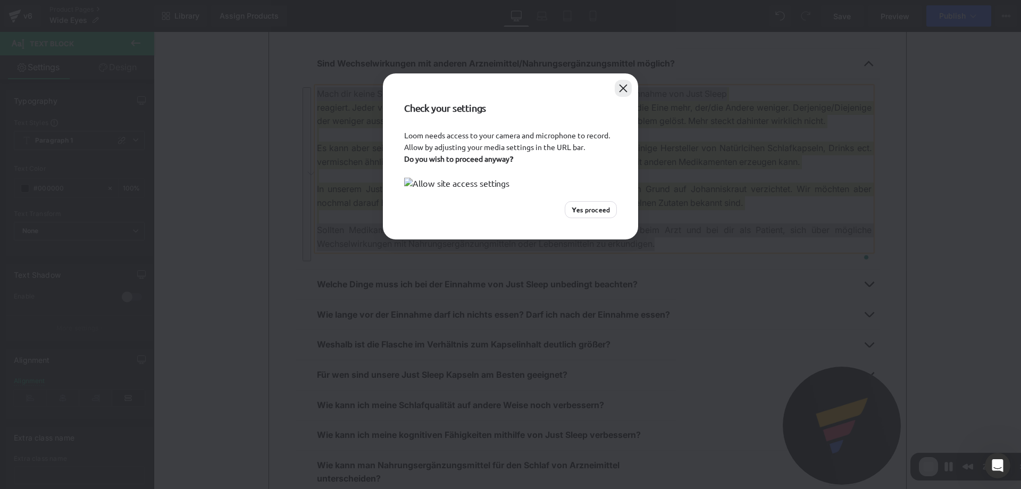
click at [626, 86] on button "Close" at bounding box center [623, 88] width 17 height 17
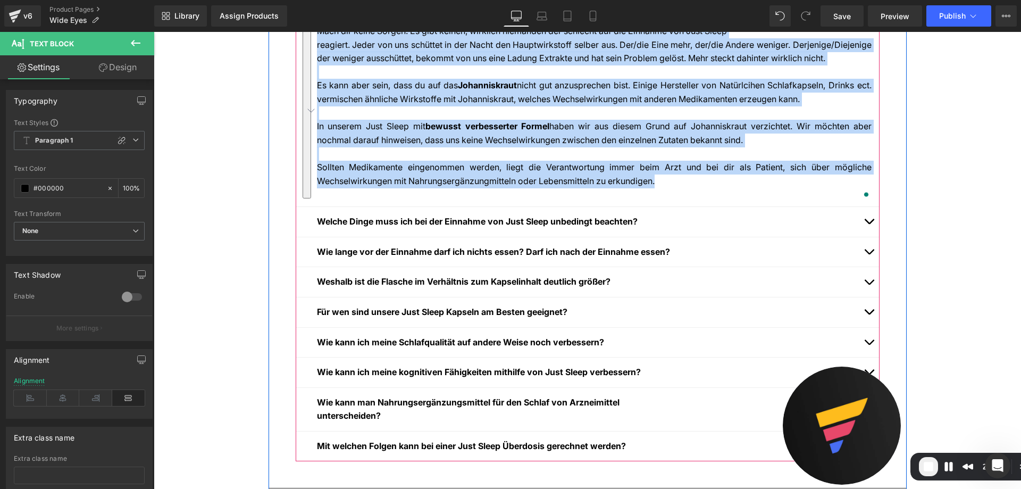
scroll to position [1596, 0]
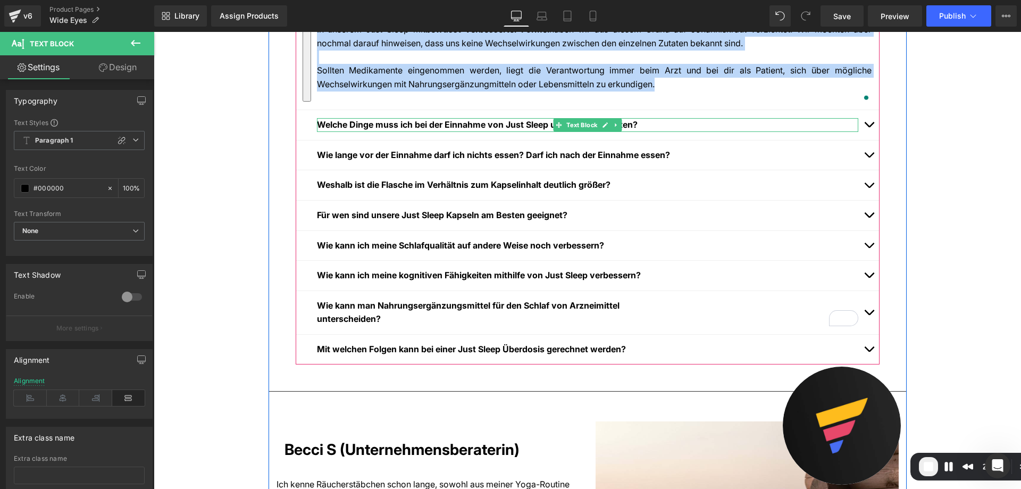
click at [856, 132] on div at bounding box center [857, 125] width 3 height 14
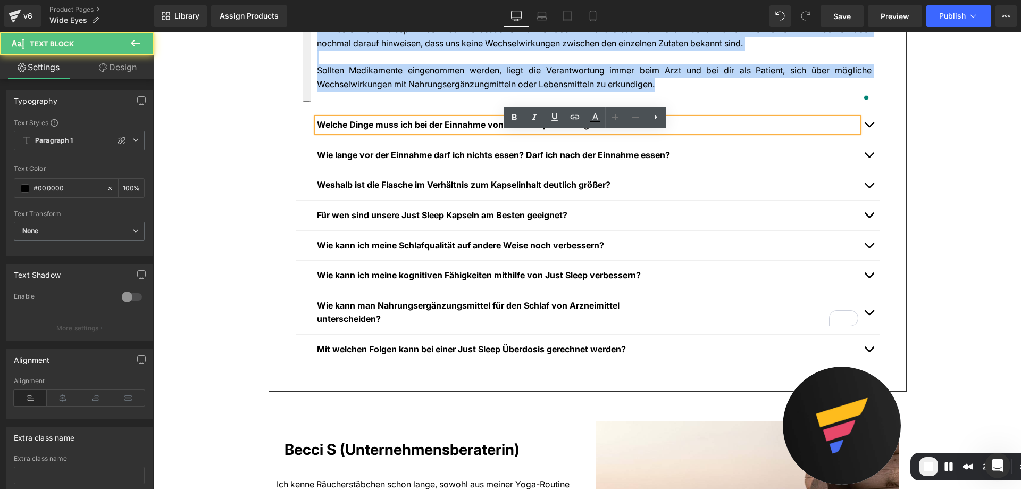
click at [869, 127] on span "button" at bounding box center [869, 127] width 0 height 0
click at [870, 137] on button "button" at bounding box center [869, 125] width 21 height 30
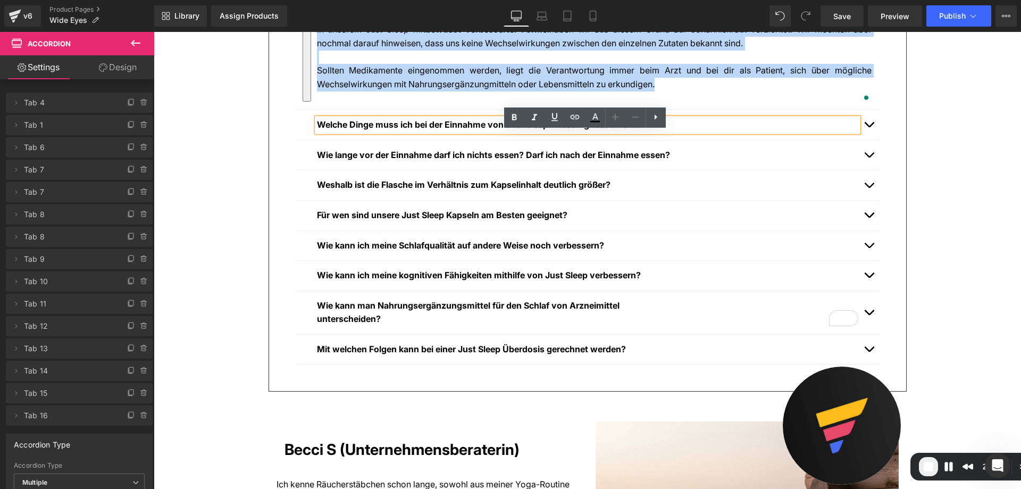
click at [869, 139] on button "button" at bounding box center [869, 125] width 21 height 30
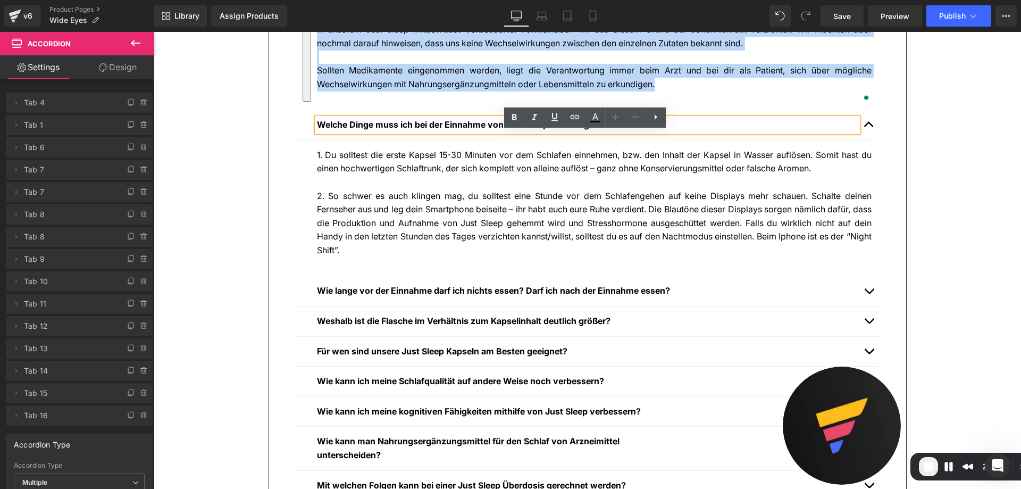
click at [570, 206] on p "2. So schwer es auch klingen mag, du solltest eine Stunde vor dem Schlafengehen…" at bounding box center [594, 223] width 555 height 68
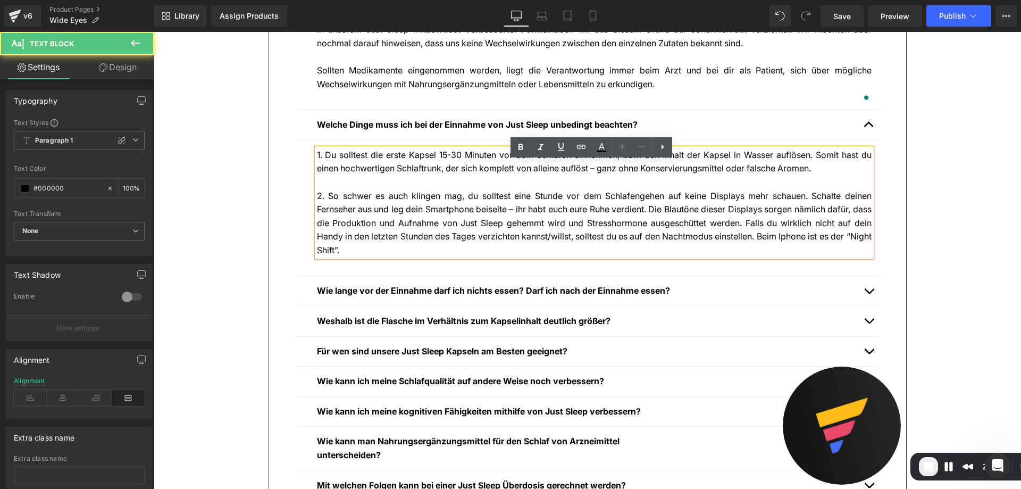
click at [422, 228] on p "2. So schwer es auch klingen mag, du solltest eine Stunde vor dem Schlafengehen…" at bounding box center [594, 223] width 555 height 68
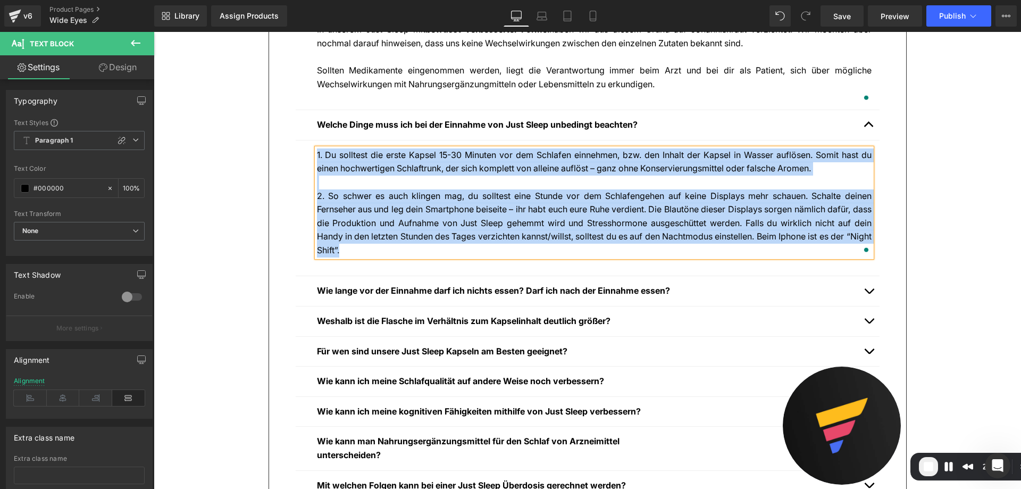
copy div "1. Du solltest die erste Kapsel 15-30 Minuten vor dem Schlafen einnehmen, bzw. …"
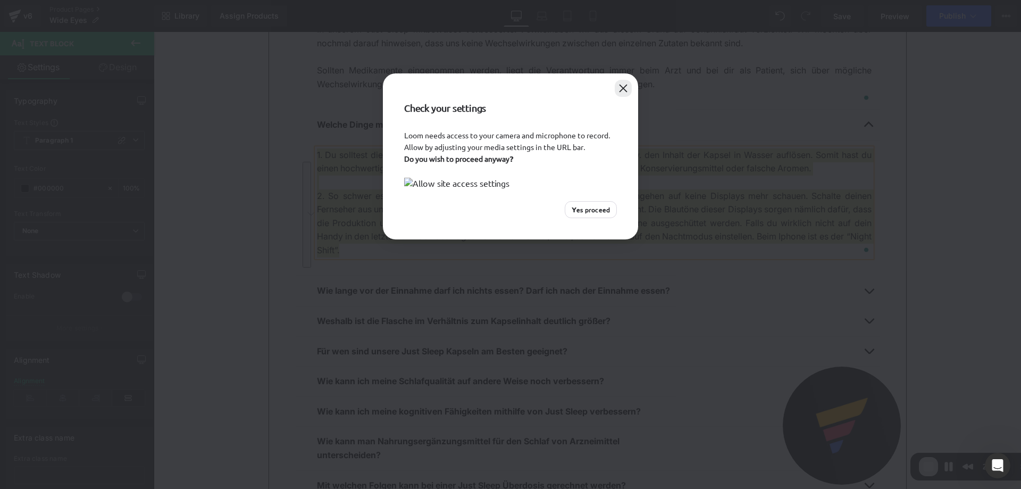
click at [625, 84] on button "Close" at bounding box center [623, 88] width 17 height 17
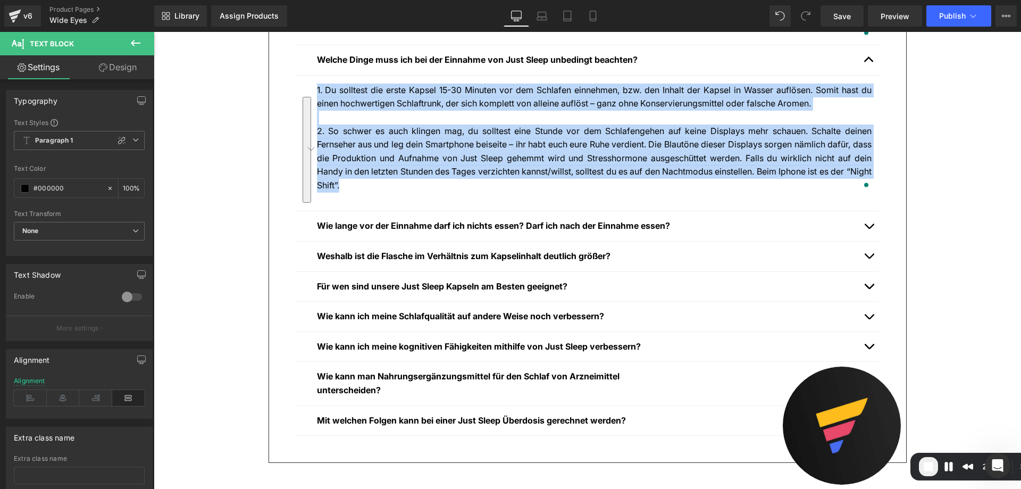
scroll to position [1702, 0]
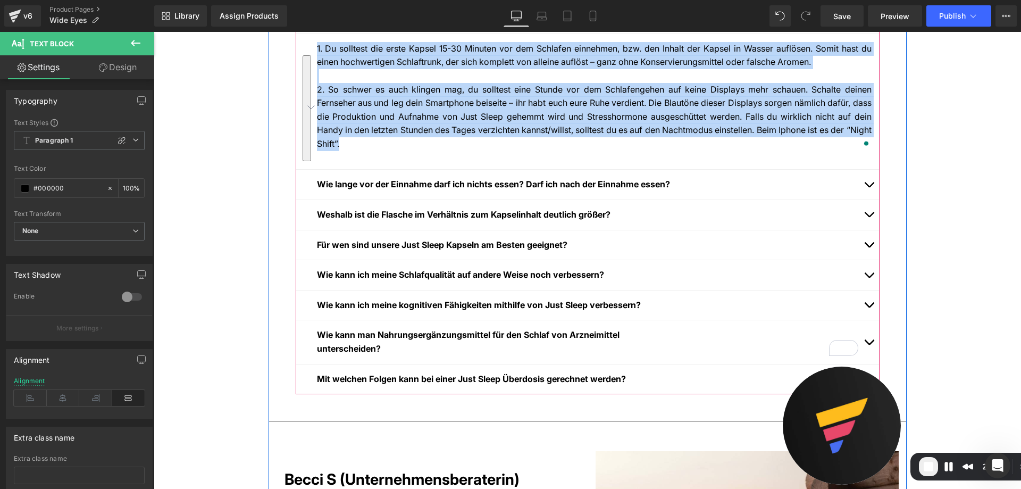
click at [869, 187] on span "button" at bounding box center [869, 187] width 0 height 0
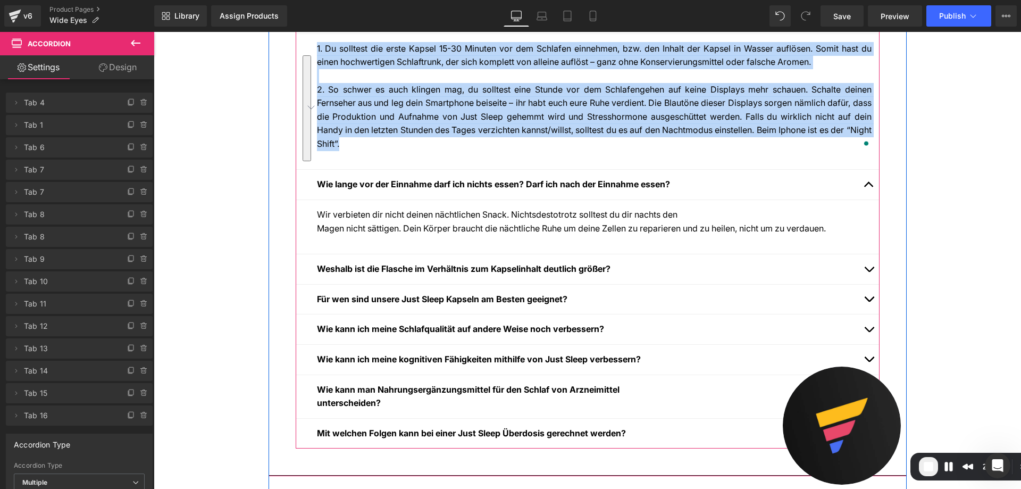
click at [435, 235] on div "Wir verbieten dir nicht deinen nächtlichen Snack. Nichtsdestotrotz solltest du …" at bounding box center [594, 221] width 555 height 27
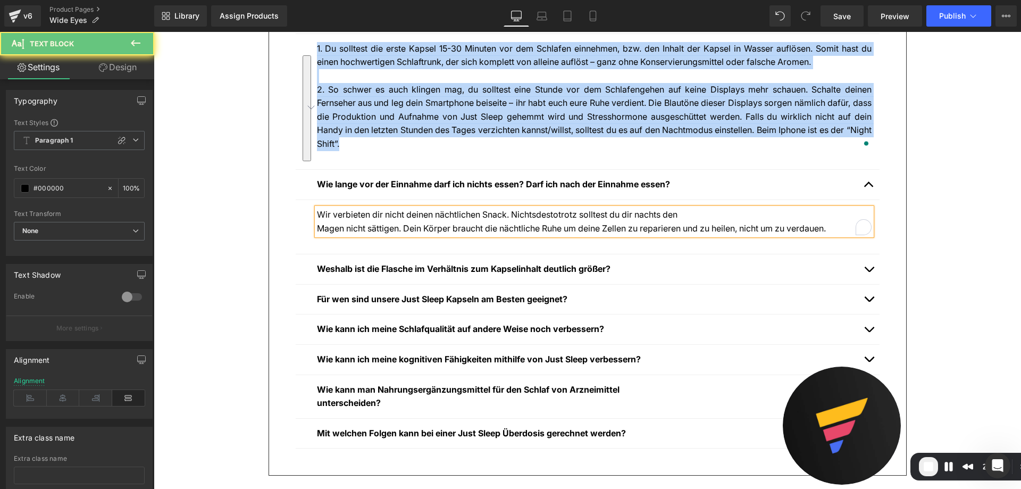
copy div "1. Du solltest die erste Kapsel 15-30 Minuten vor dem Schlafen einnehmen, bzw. …"
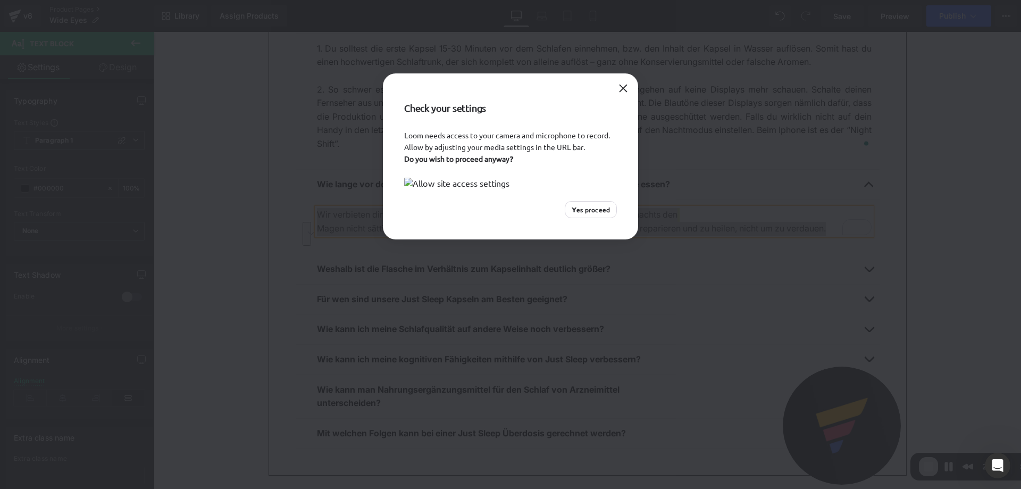
click at [614, 80] on div "Check your settings" at bounding box center [510, 101] width 255 height 56
click at [614, 82] on div "Check your settings" at bounding box center [510, 101] width 255 height 56
click at [619, 88] on button "Close" at bounding box center [623, 88] width 17 height 17
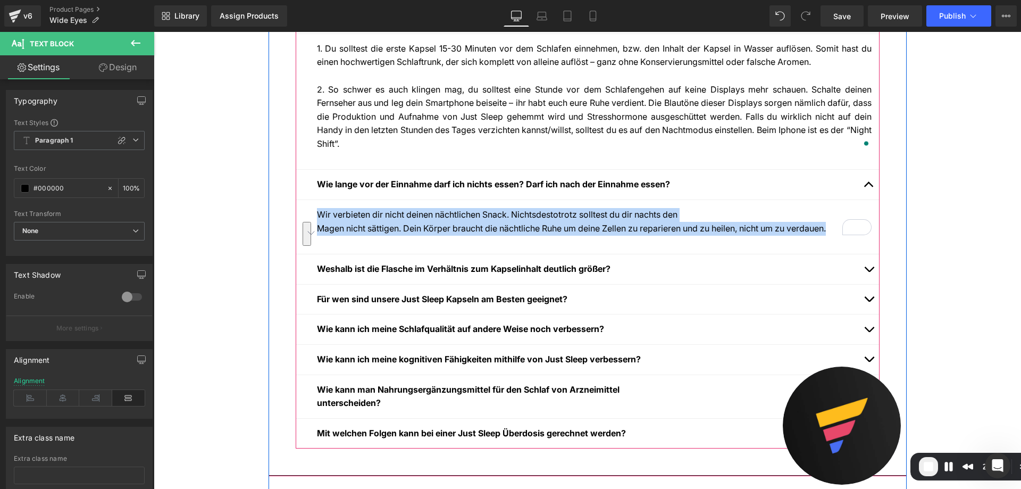
click at [869, 272] on span "button" at bounding box center [869, 272] width 0 height 0
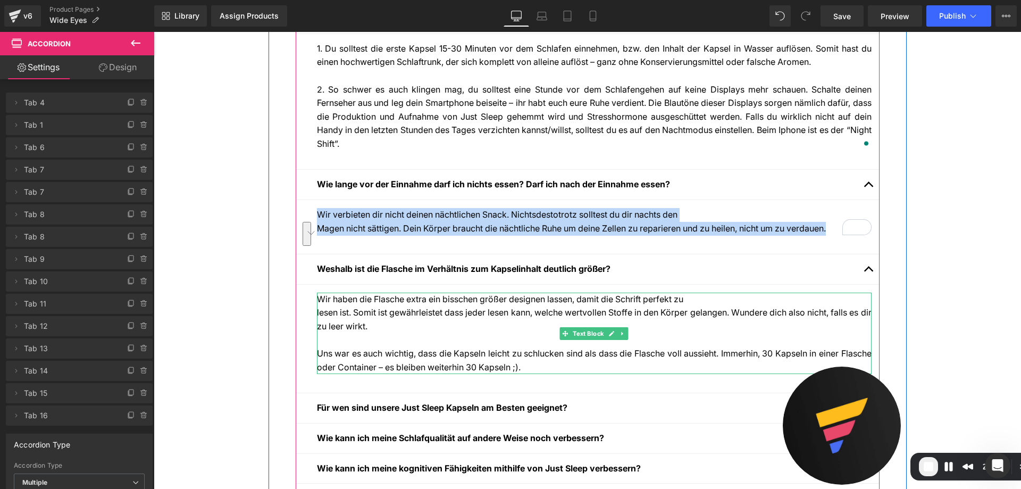
click at [499, 334] on p "Wir haben die Flasche extra ein bisschen größer designen lassen, damit die Schr…" at bounding box center [594, 313] width 555 height 41
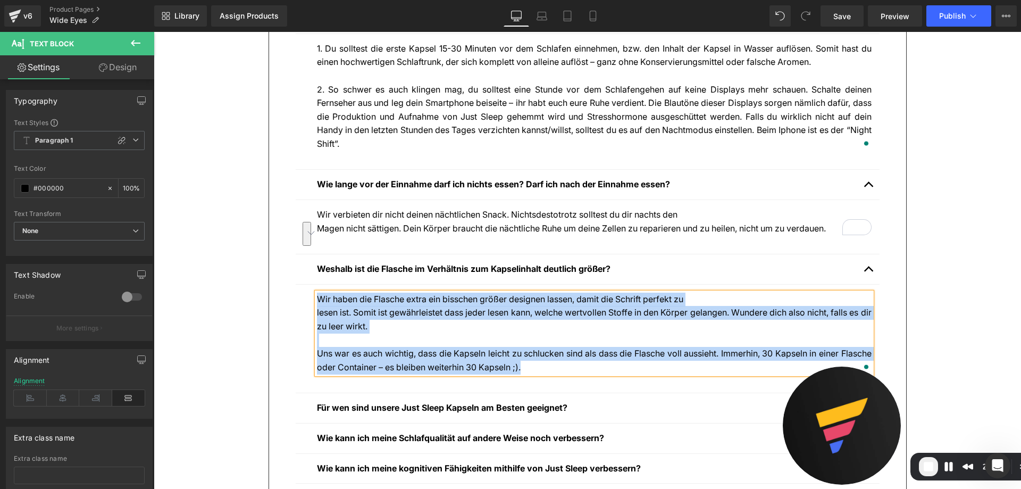
copy div "Wir haben die Flasche extra ein bisschen größer designen lassen, damit die Schr…"
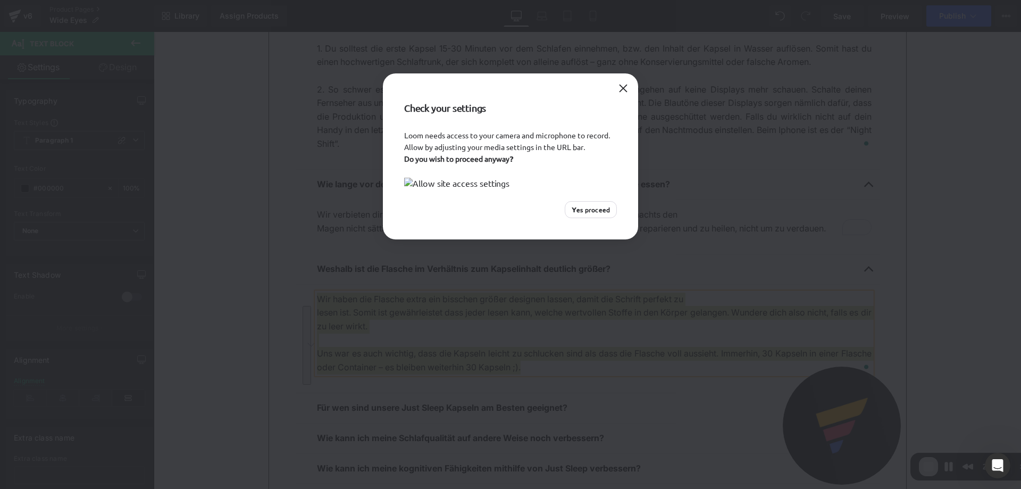
click at [363, 338] on div "Check your settings Loom needs access to your camera and microphone to record. …" at bounding box center [510, 244] width 1021 height 489
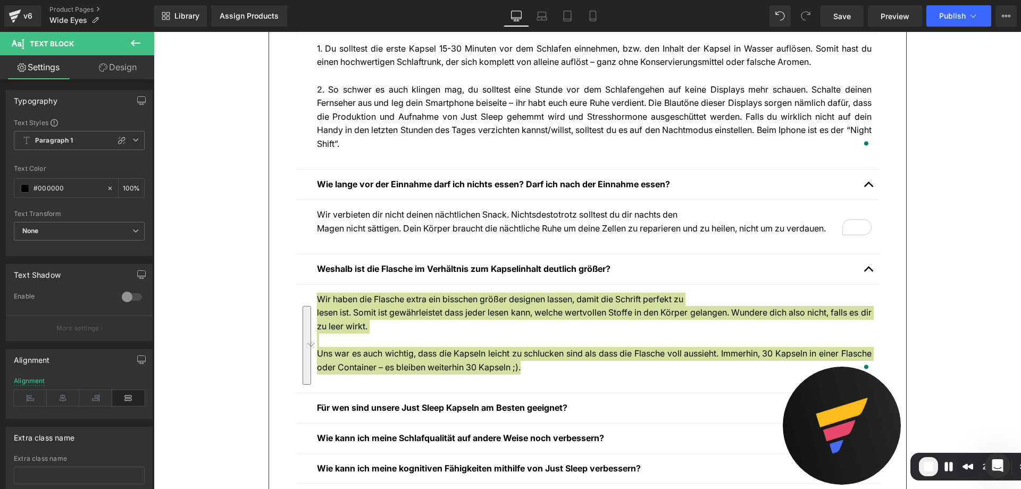
click at [363, 338] on div "Check your settings Loom needs access to your camera and microphone to record. …" at bounding box center [510, 244] width 1021 height 489
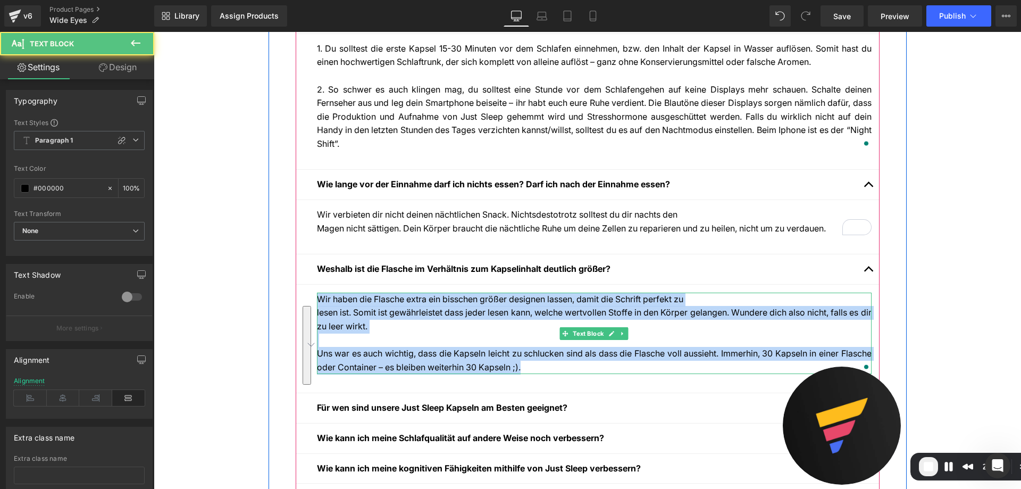
click at [388, 334] on p "Wir haben die Flasche extra ein bisschen größer designen lassen, damit die Schr…" at bounding box center [594, 313] width 555 height 41
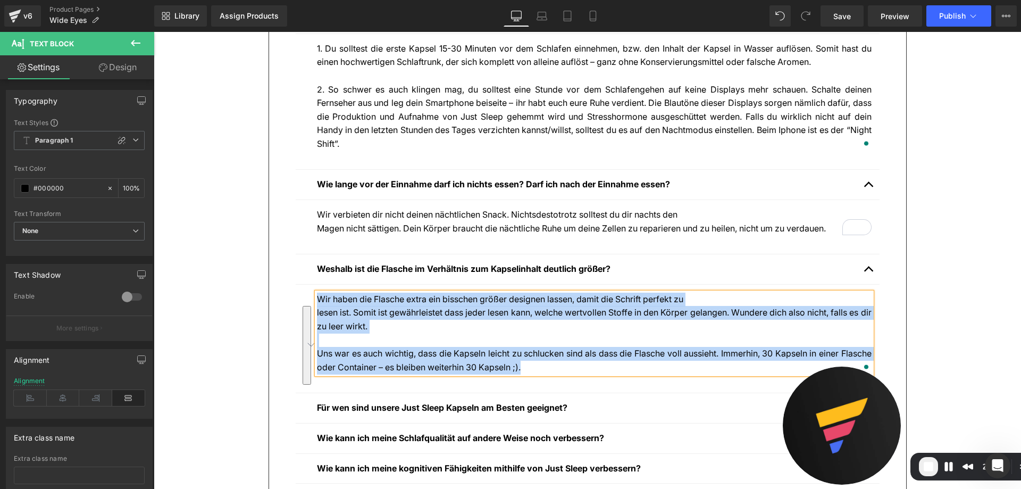
copy div "Wir haben die Flasche extra ein bisschen größer designen lassen, damit die Schr…"
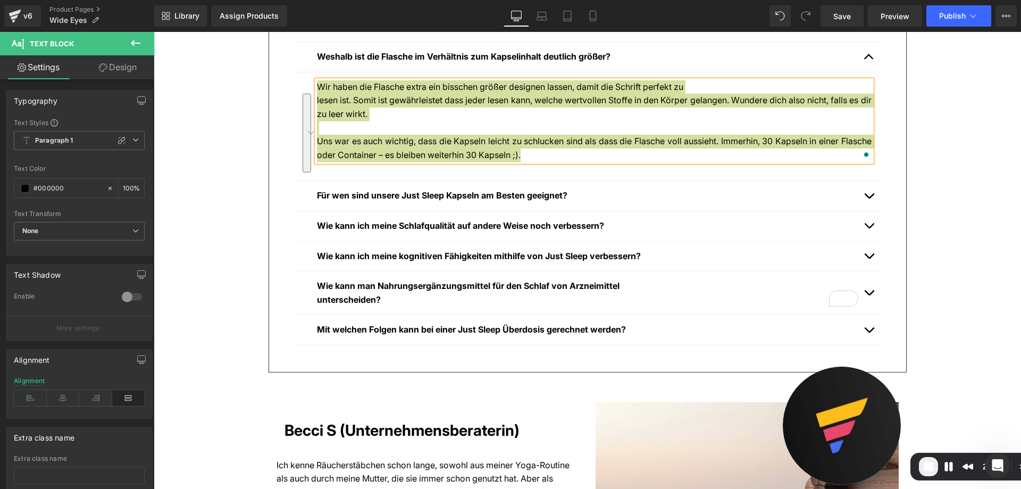
scroll to position [1915, 0]
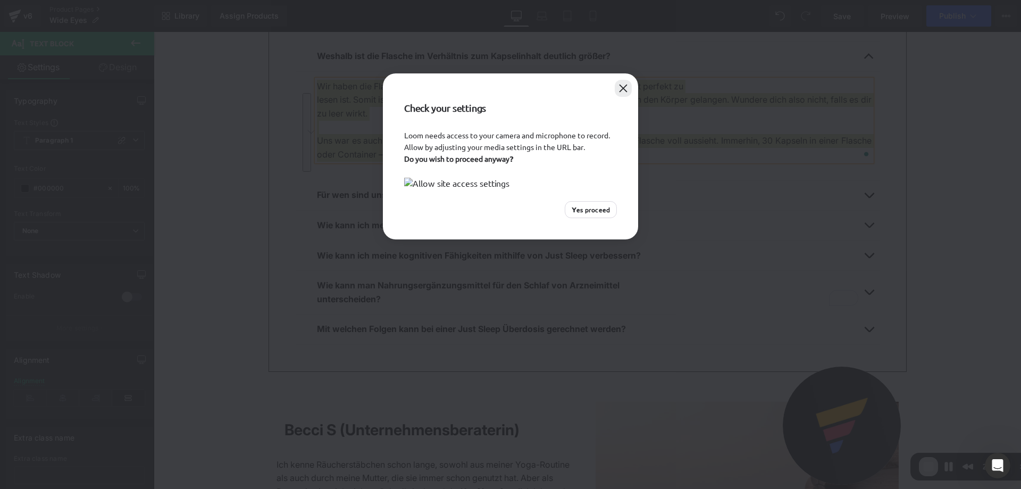
click at [626, 84] on button "Close" at bounding box center [623, 88] width 17 height 17
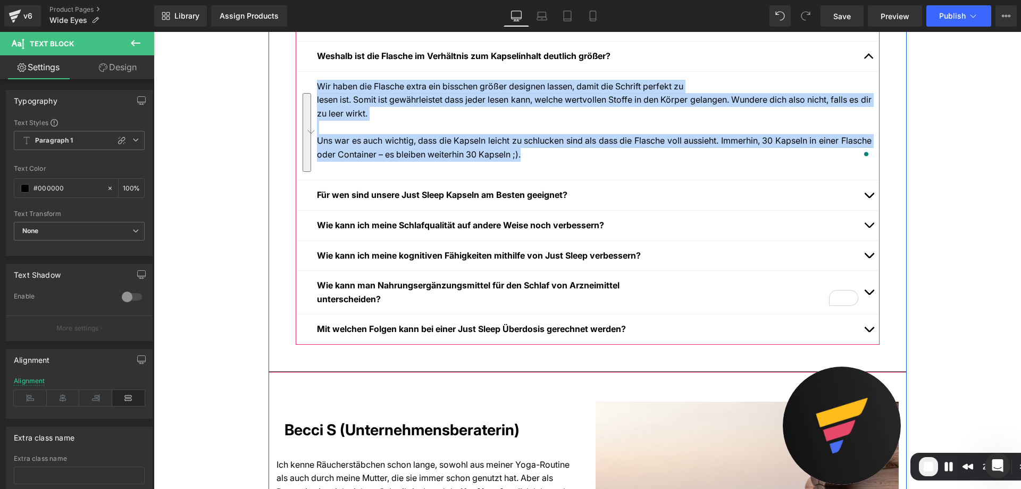
click at [869, 210] on button "button" at bounding box center [869, 195] width 21 height 30
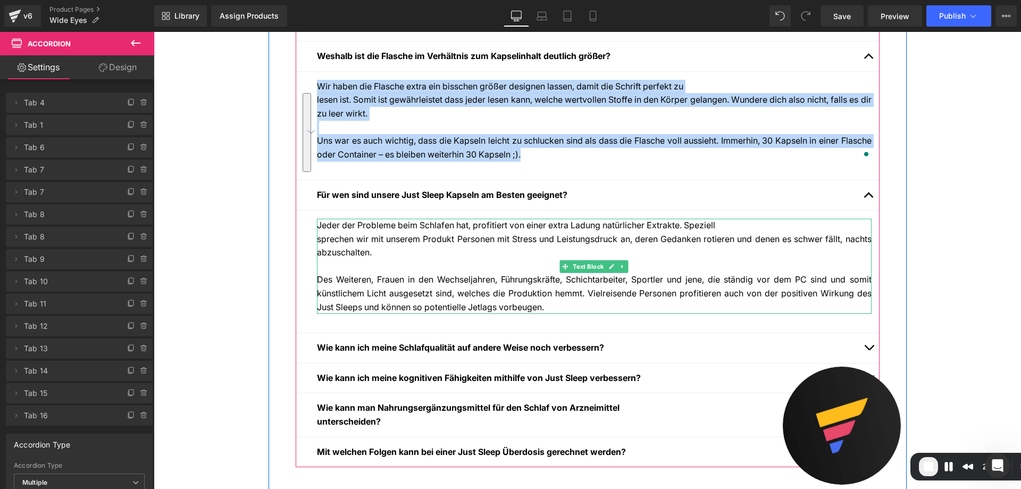
click at [438, 260] on p "Jeder der Probleme beim Schlafen hat, profitiert von einer extra Ladung natürli…" at bounding box center [594, 239] width 555 height 41
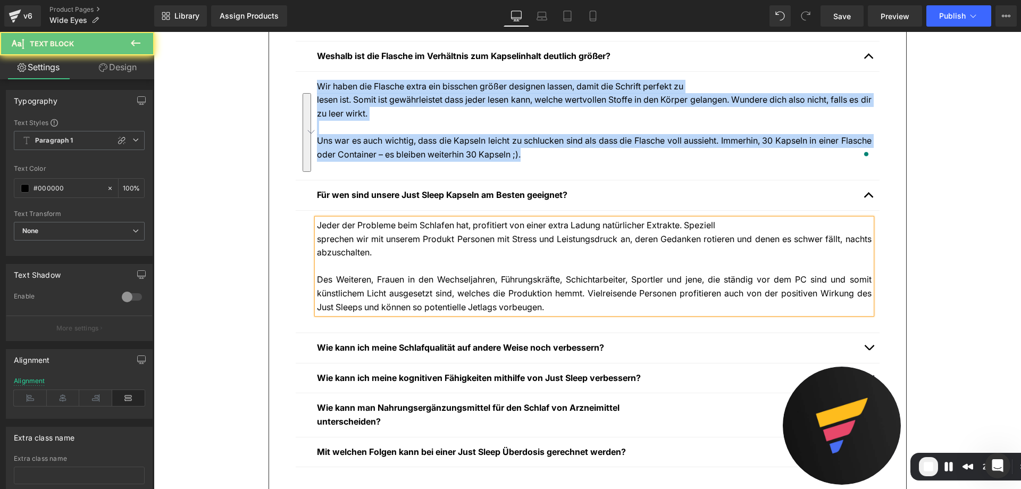
copy div "Wir haben die Flasche extra ein bisschen größer designen lassen, damit die Schr…"
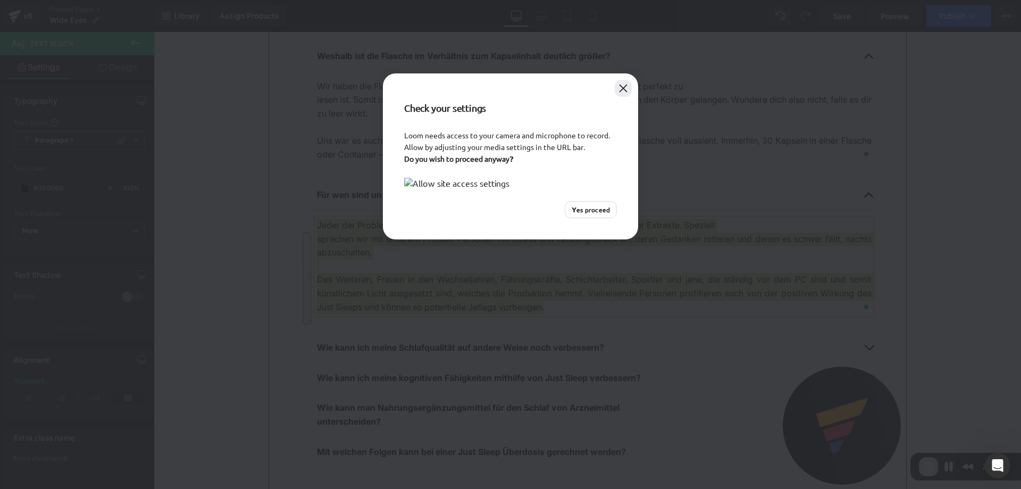
click at [624, 86] on button "Close" at bounding box center [623, 88] width 17 height 17
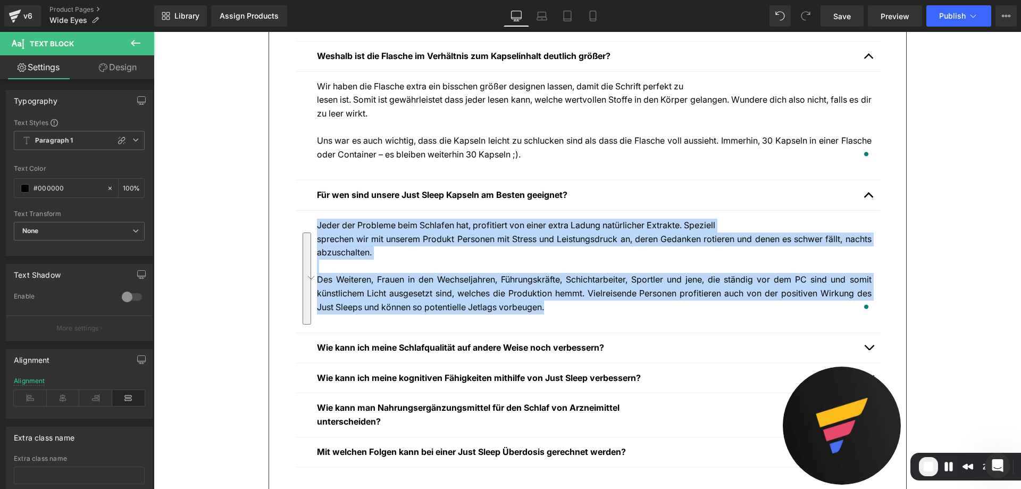
click at [467, 242] on p "Jeder der Probleme beim Schlafen hat, profitiert von einer extra Ladung natürli…" at bounding box center [594, 239] width 555 height 41
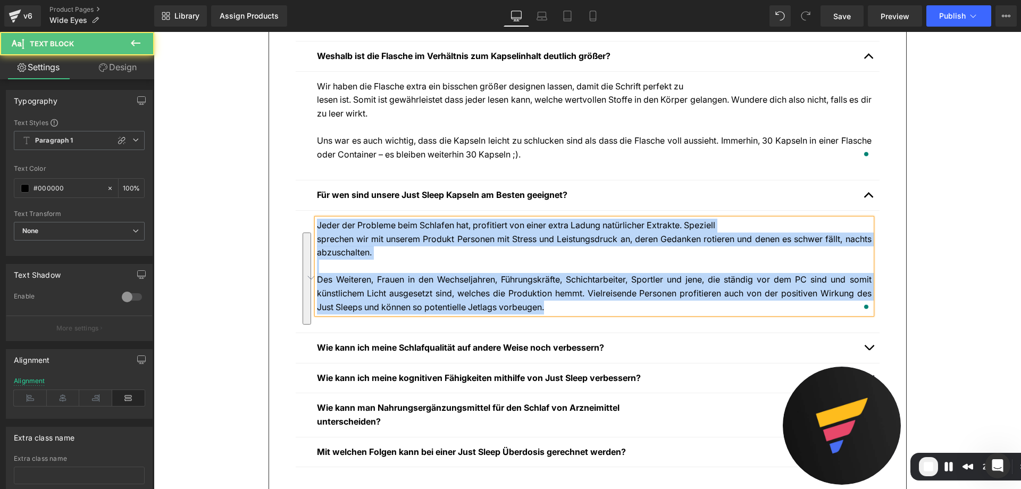
copy div "Jeder der Probleme beim Schlafen hat, profitiert von einer extra Ladung natürli…"
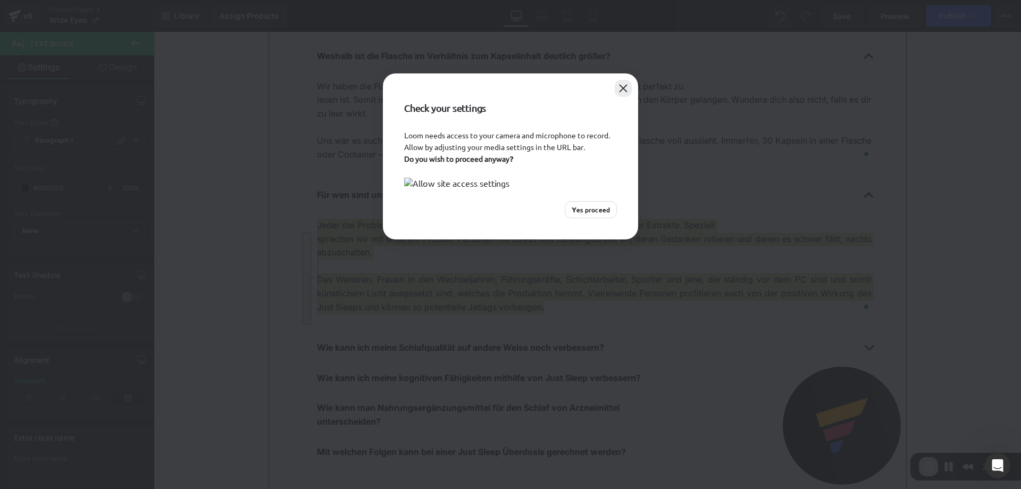
click at [627, 86] on button "Close" at bounding box center [623, 88] width 17 height 17
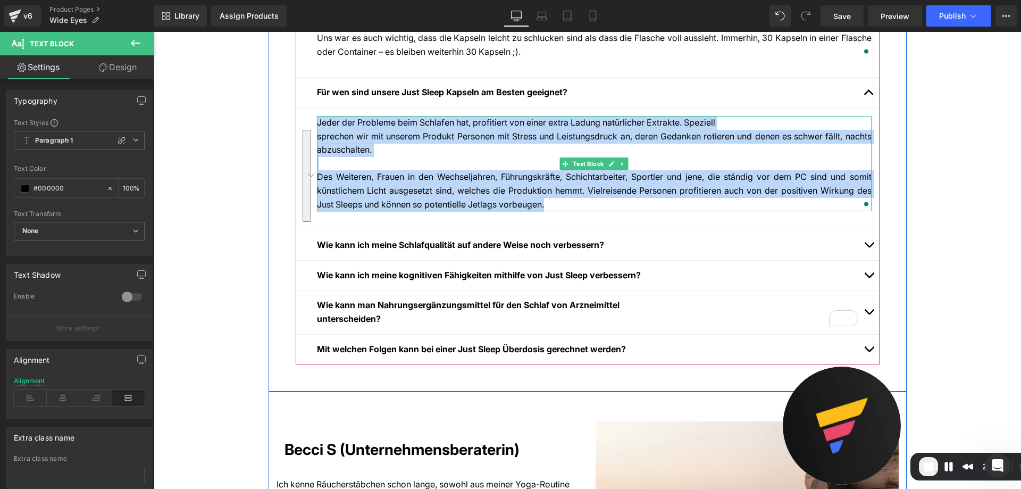
scroll to position [2022, 0]
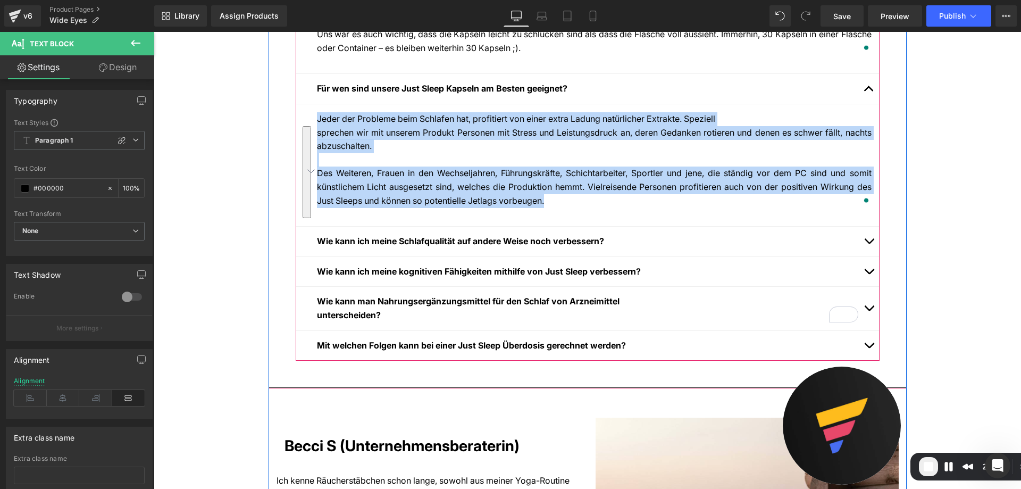
click at [869, 244] on span "button" at bounding box center [869, 244] width 0 height 0
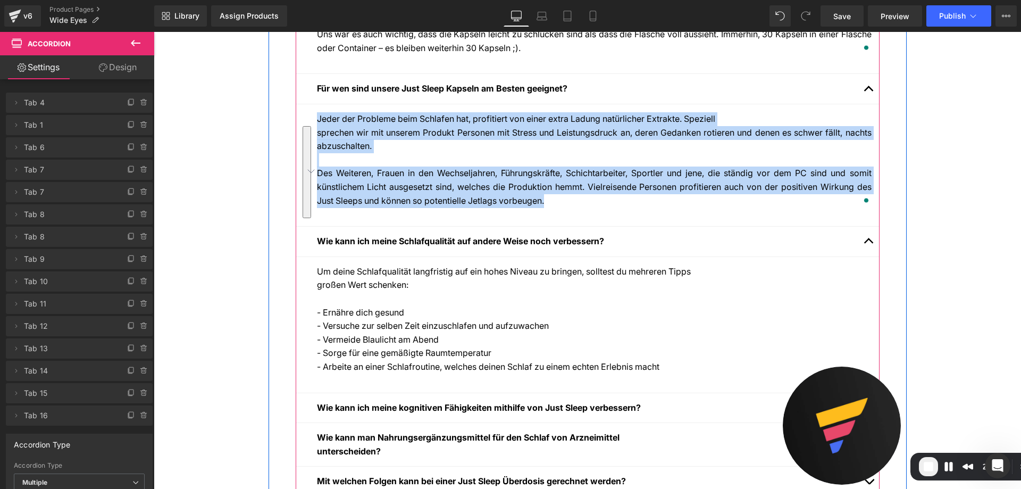
click at [390, 306] on div at bounding box center [594, 299] width 555 height 14
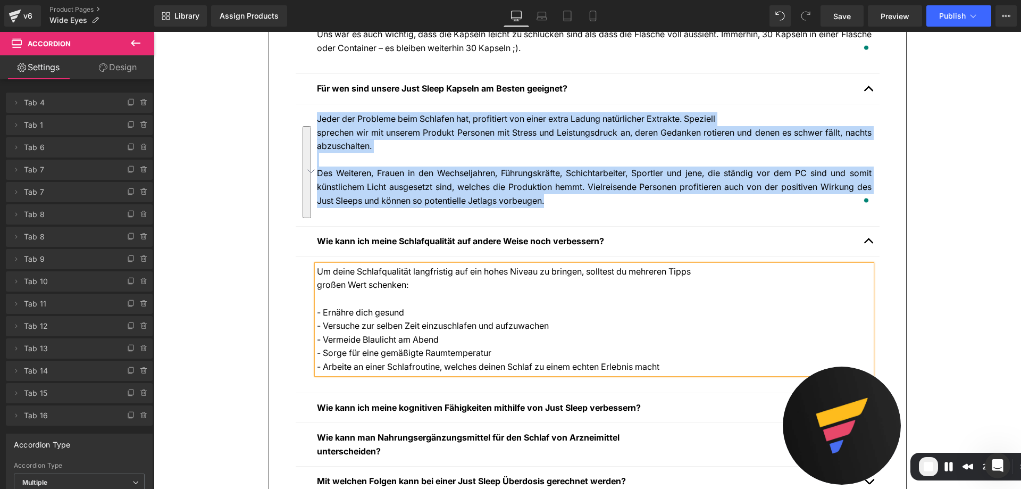
click at [398, 306] on div at bounding box center [594, 299] width 555 height 14
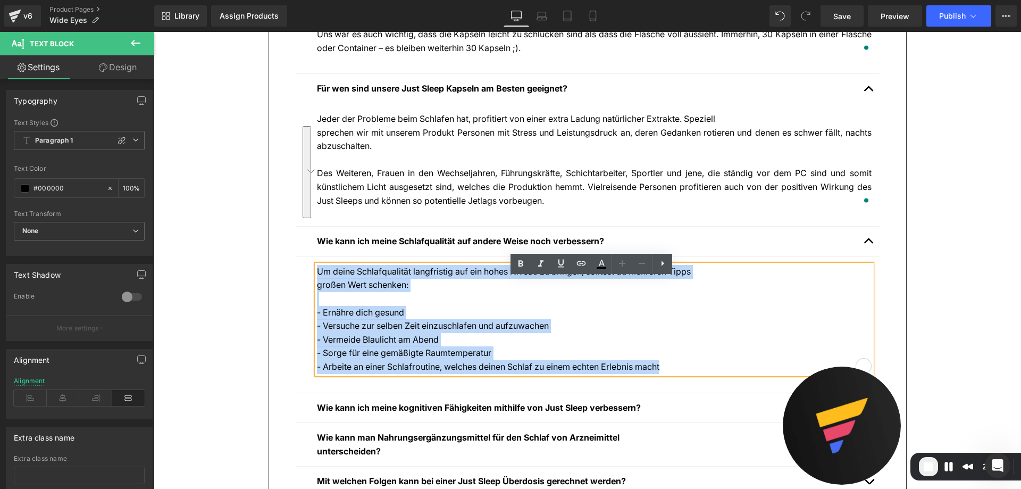
copy div "Um deine Schlafqualität langfristig auf ein hohes Niveau zu bringen, solltest d…"
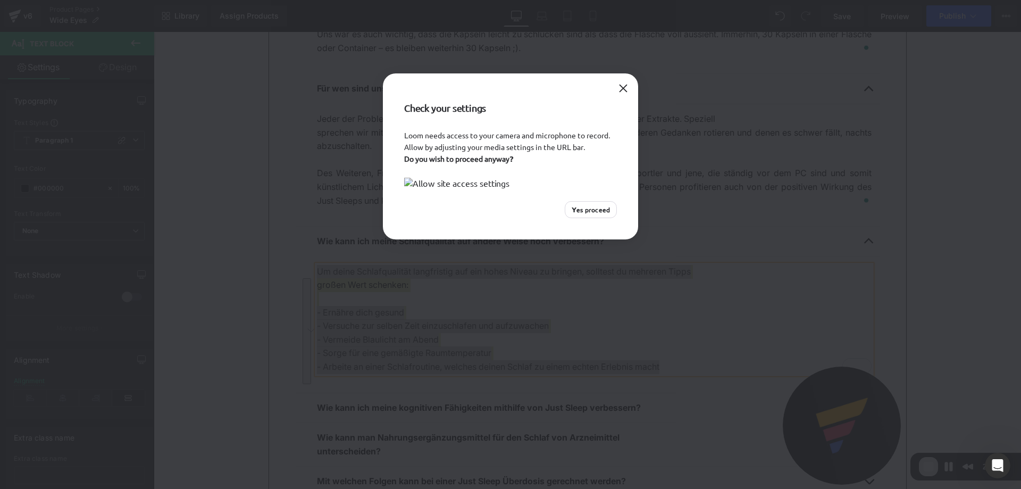
click at [441, 188] on img at bounding box center [510, 183] width 213 height 11
click at [372, 327] on div "Check your settings Loom needs access to your camera and microphone to record. …" at bounding box center [510, 244] width 1021 height 489
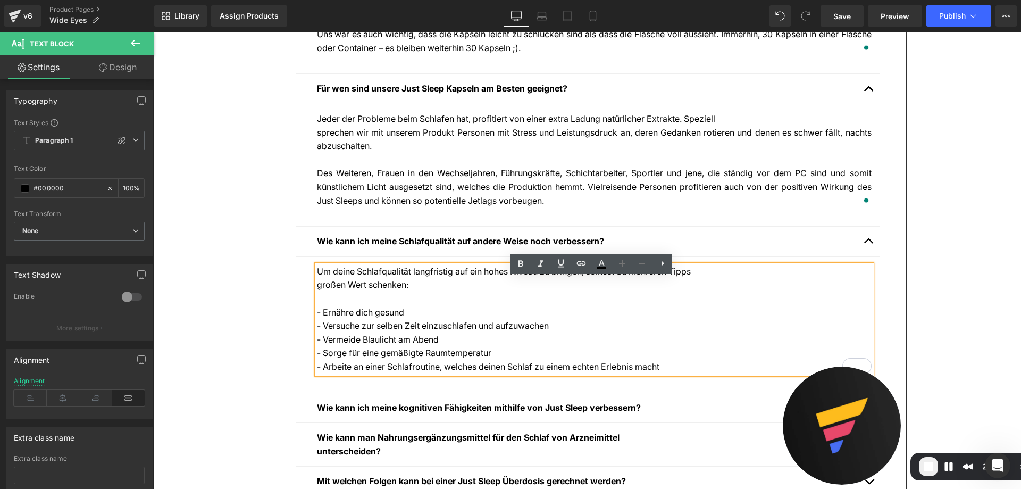
scroll to position [2022, 0]
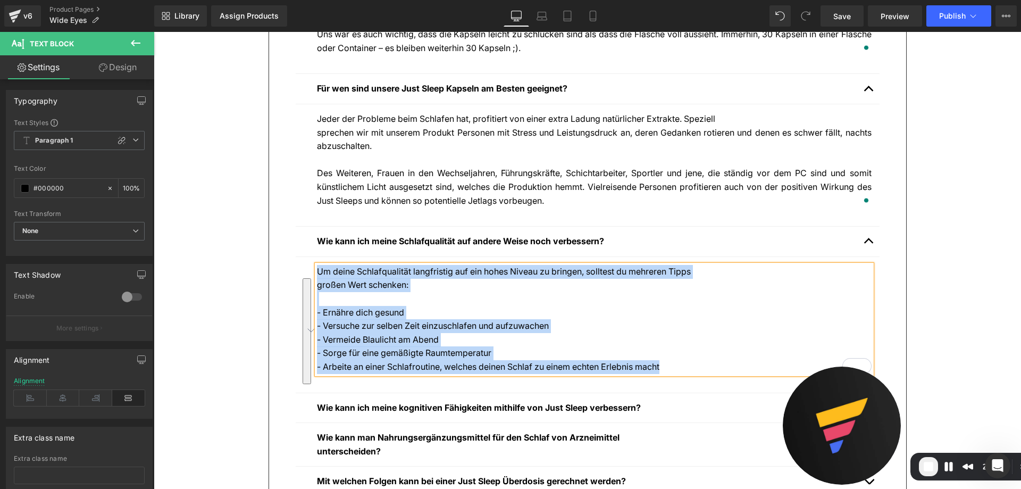
copy div "Um deine Schlafqualität langfristig auf ein hohes Niveau zu bringen, solltest d…"
click at [441, 306] on div "To enrich screen reader interactions, please activate Accessibility in Grammarl…" at bounding box center [594, 299] width 555 height 14
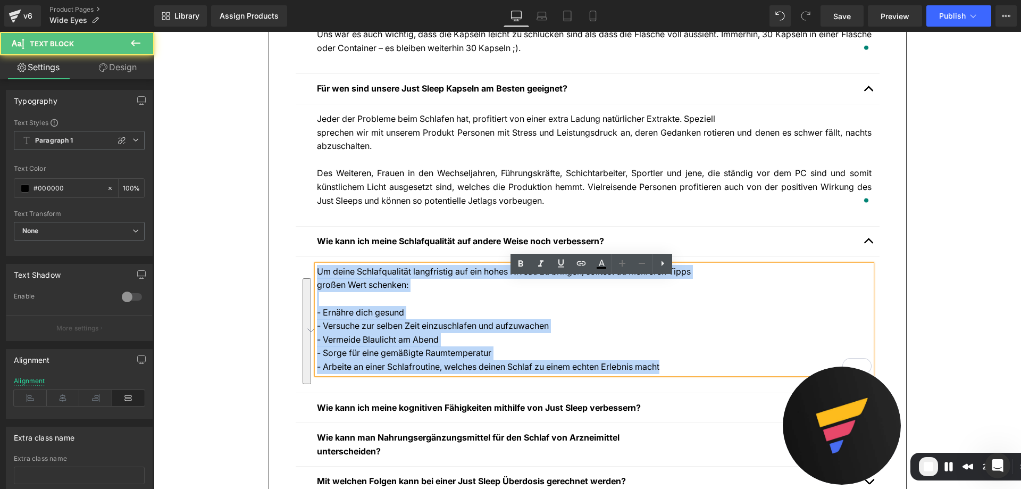
click at [309, 287] on button "See rewrite suggestions" at bounding box center [307, 331] width 9 height 106
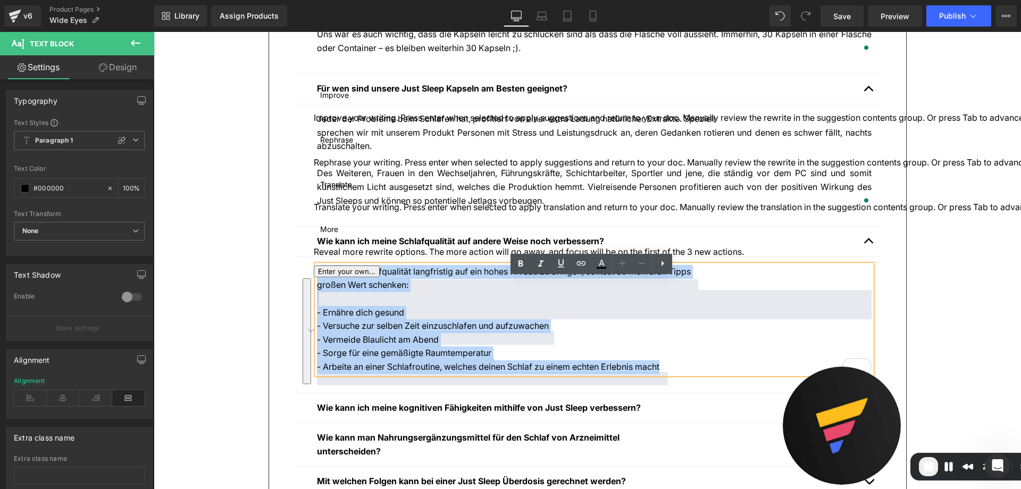
click at [317, 285] on div "Um deine Schlafqualität langfristig auf ein hohes Niveau zu bringen, solltest d…" at bounding box center [594, 319] width 555 height 109
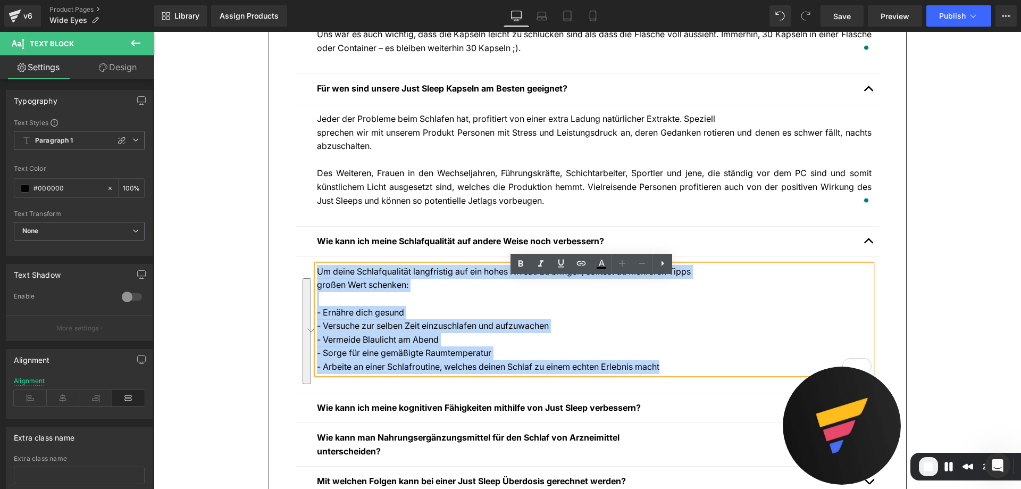
drag, startPoint x: 315, startPoint y: 285, endPoint x: 653, endPoint y: 385, distance: 351.7
click at [653, 374] on div "Um deine Schlafqualität langfristig auf ein hohes Niveau zu bringen, solltest d…" at bounding box center [594, 319] width 555 height 109
copy div "Um deine Schlafqualität langfristig auf ein hohes Niveau zu bringen, solltest d…"
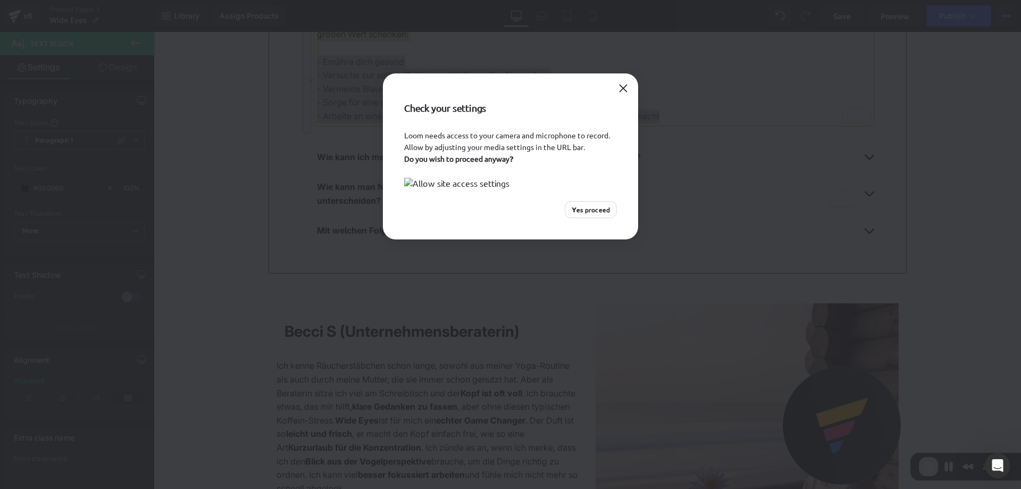
scroll to position [2341, 0]
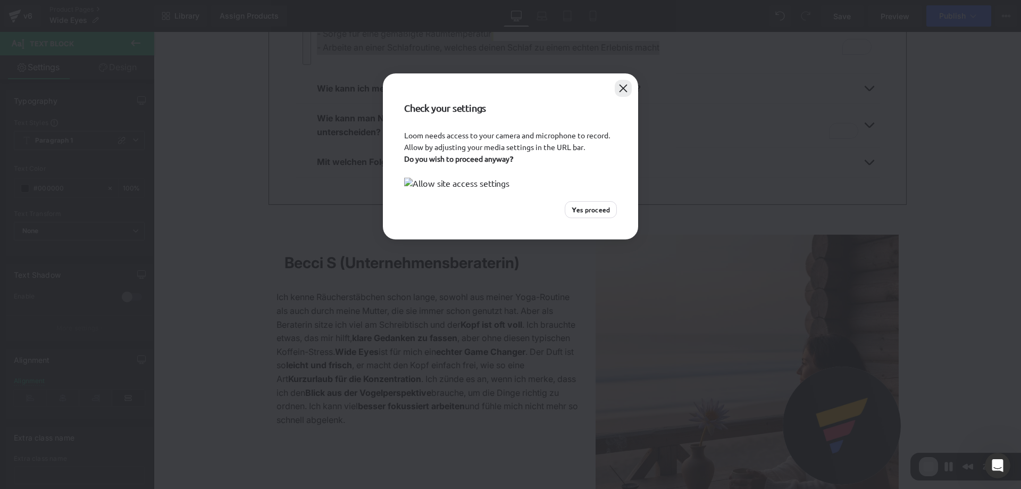
click at [624, 83] on button "Close" at bounding box center [623, 88] width 17 height 17
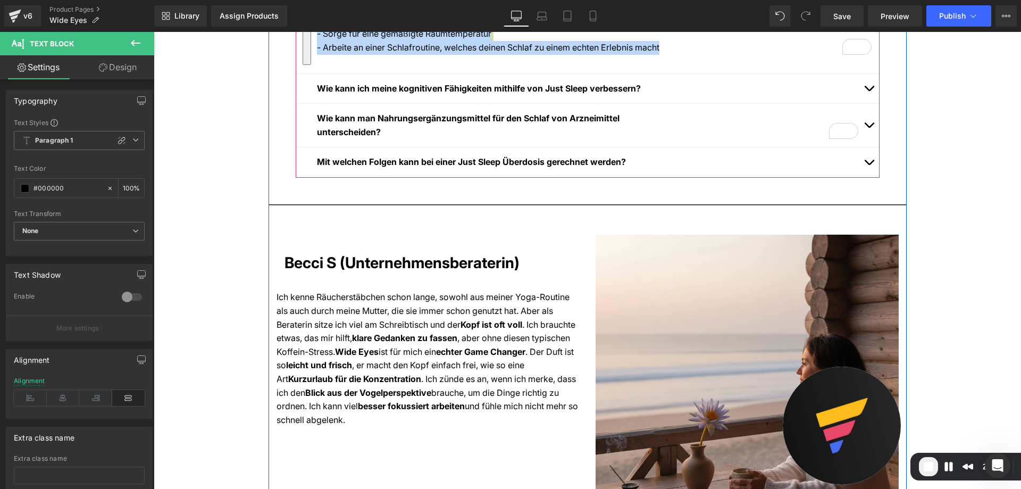
click at [869, 91] on span "button" at bounding box center [869, 91] width 0 height 0
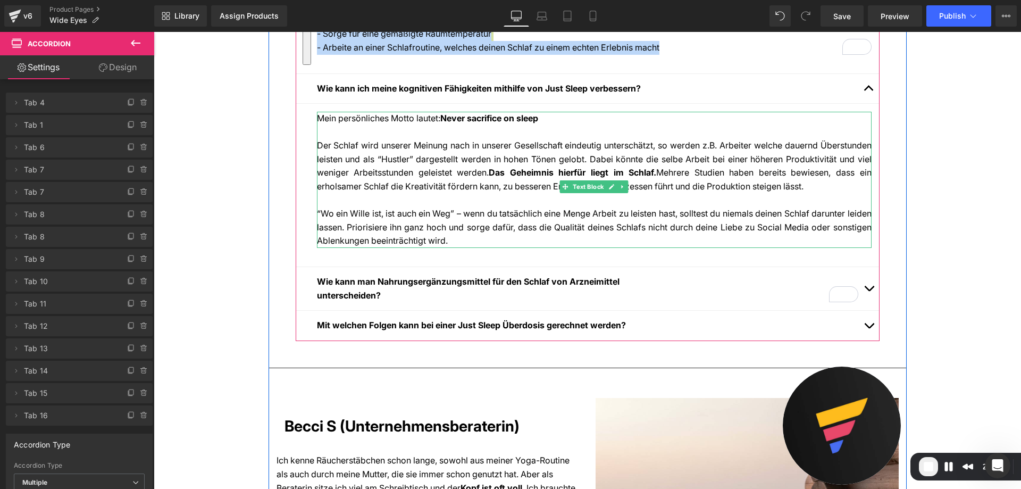
click at [484, 159] on div "Der Schlaf wird unserer Meinung nach in unserer Gesellschaft eindeutig untersch…" at bounding box center [594, 166] width 555 height 54
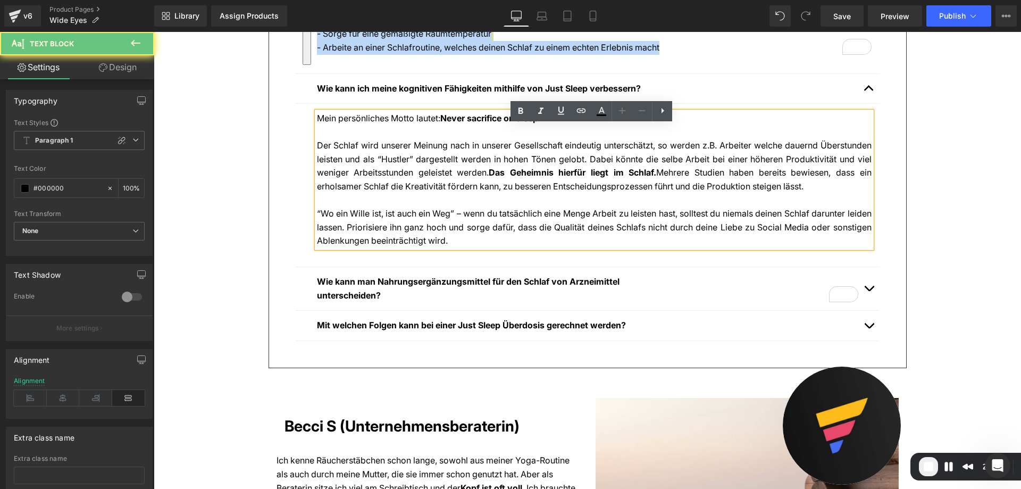
copy div "Um deine Schlafqualität langfristig auf ein hohes Niveau zu bringen, solltest d…"
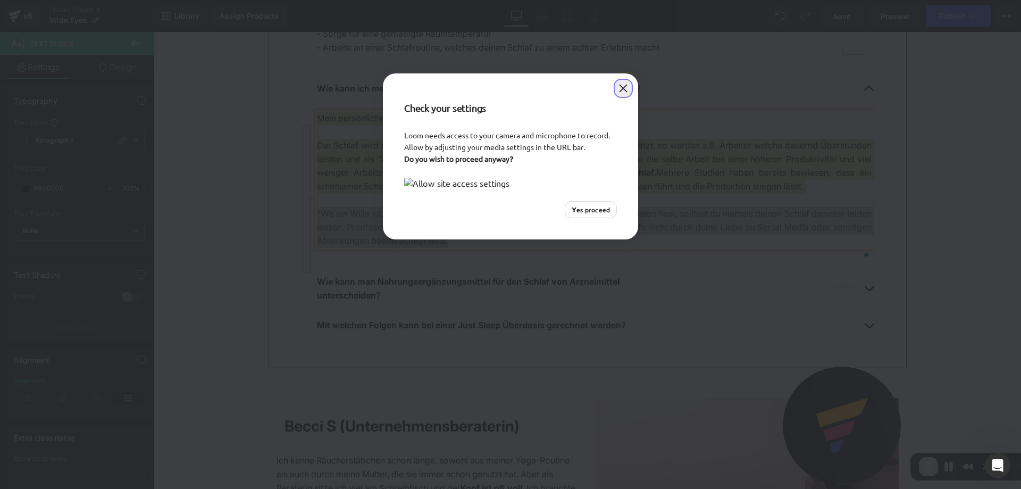
click at [619, 81] on button "Close" at bounding box center [623, 88] width 17 height 17
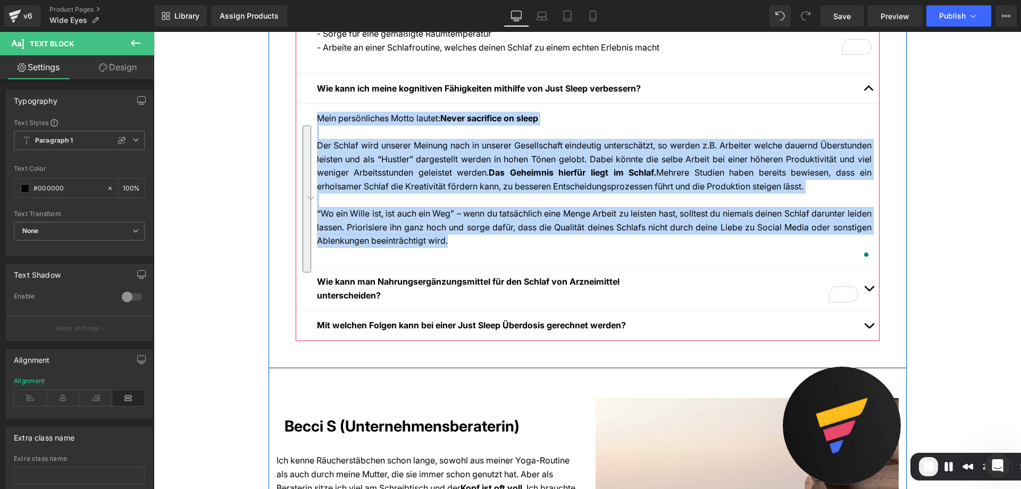
click at [867, 310] on button "button" at bounding box center [869, 288] width 21 height 43
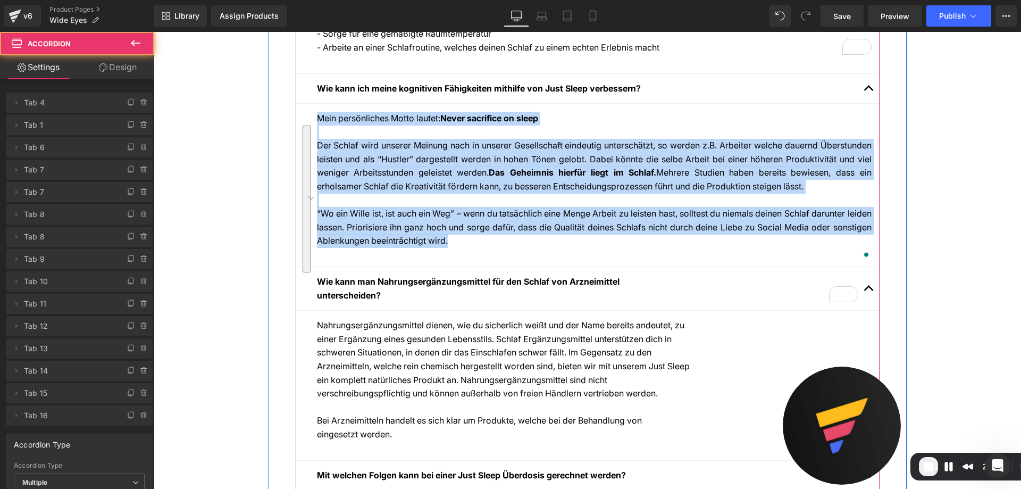
scroll to position [2501, 0]
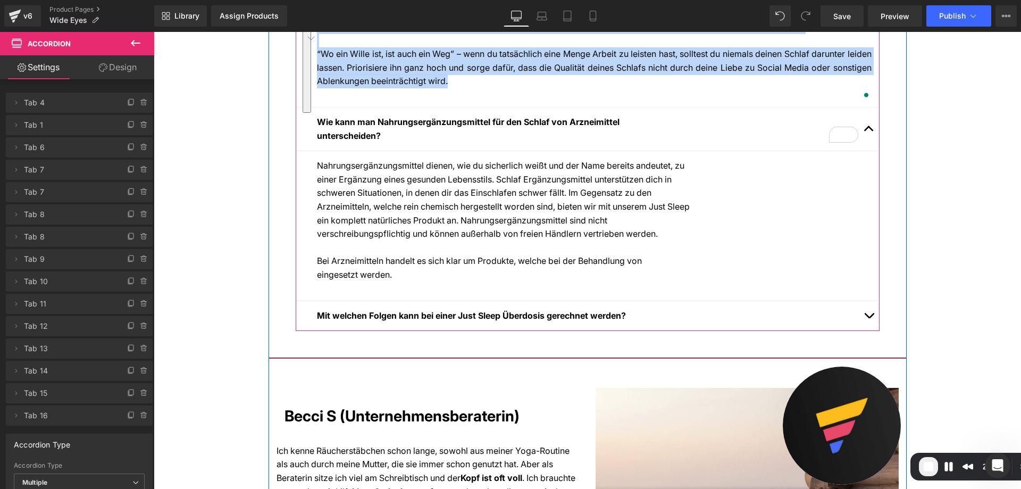
click at [420, 214] on div "Nahrungsergänzungsmittel dienen, wie du sicherlich weißt und der Name bereits a…" at bounding box center [594, 220] width 555 height 122
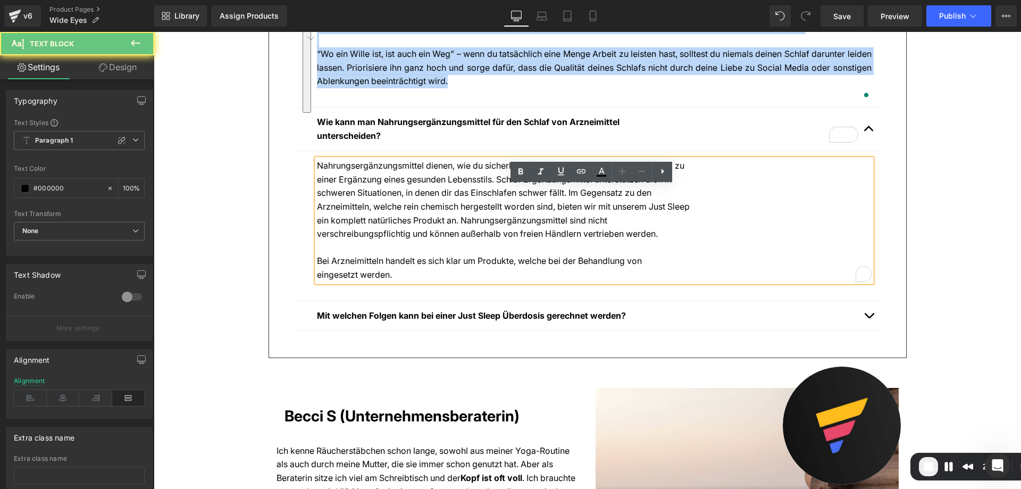
click at [427, 214] on div "Arzneimitteln, welche rein chemisch hergestellt worden sind, bieten wir mit uns…" at bounding box center [594, 207] width 555 height 14
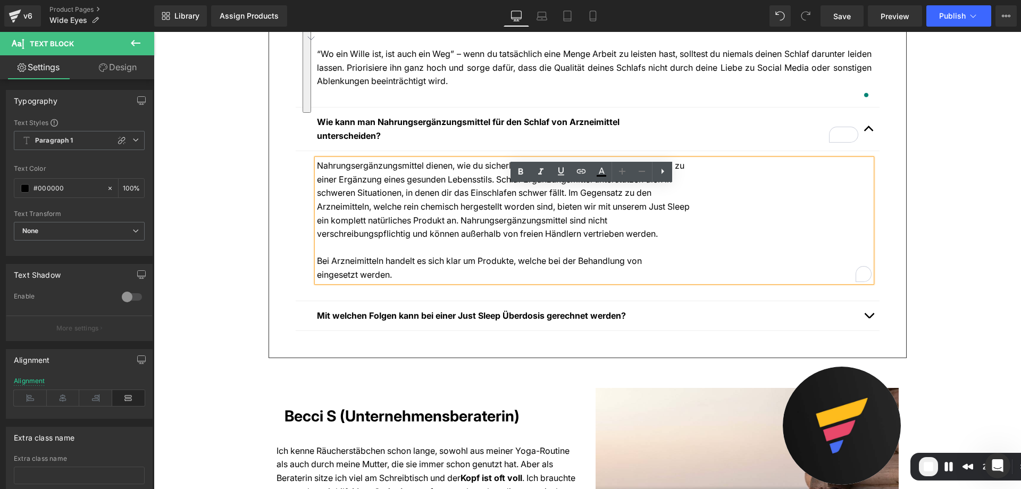
click at [422, 228] on div "ein komplett natürliches Produkt an. Nahrungsergänzungsmittel sind nicht" at bounding box center [594, 221] width 555 height 14
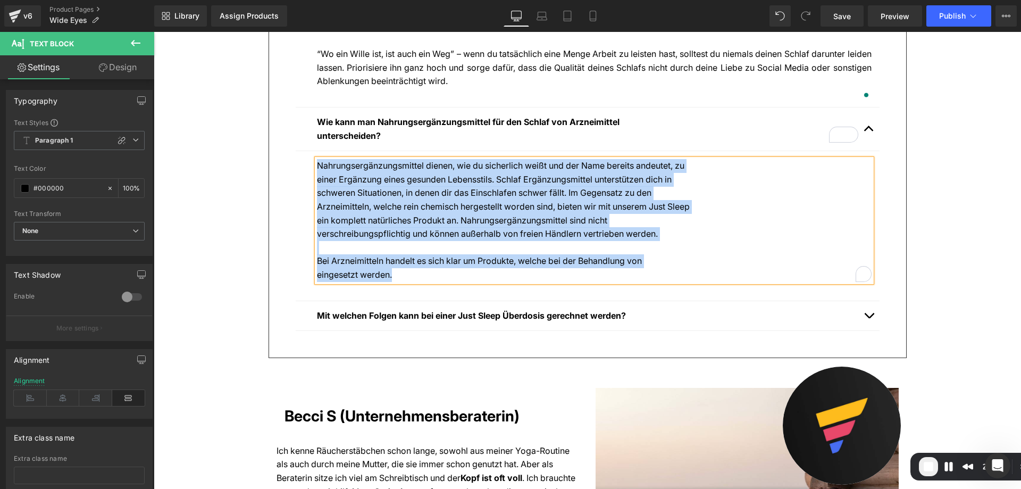
copy div "Nahrungsergänzungsmittel dienen, wie du sicherlich weißt und der Name bereits a…"
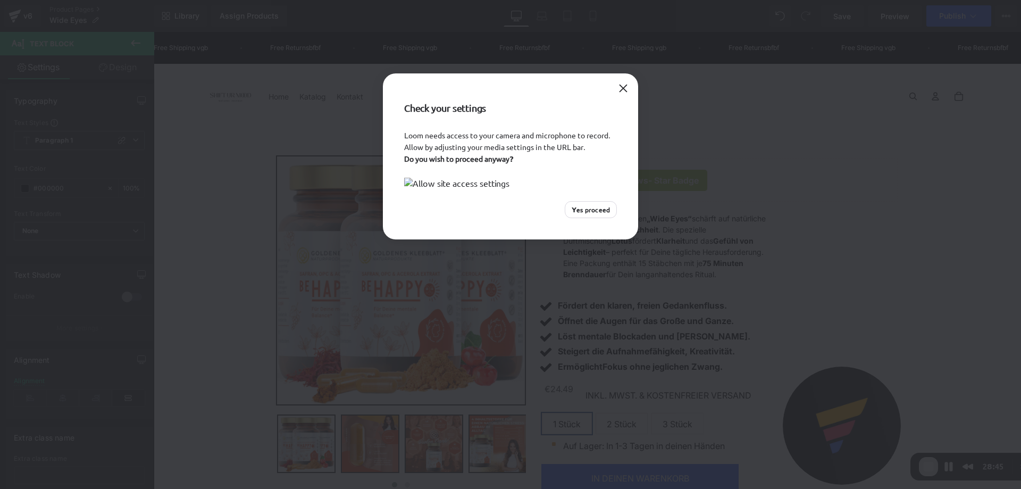
click at [600, 214] on span "Yes proceed" at bounding box center [591, 210] width 38 height 10
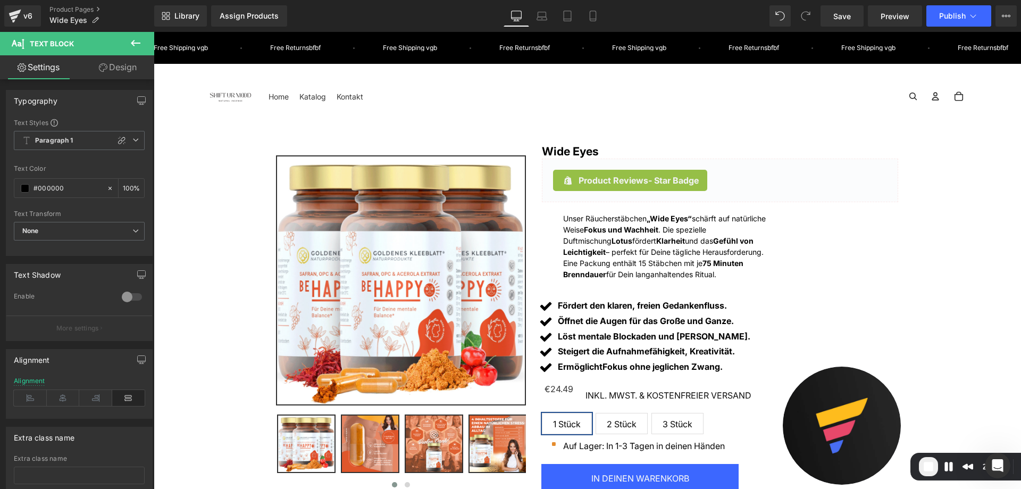
scroll to position [2501, 0]
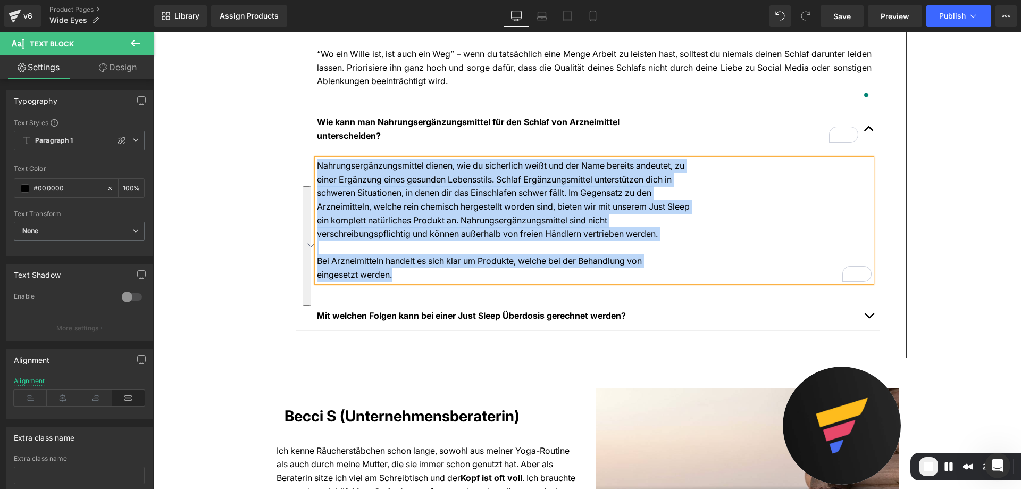
click at [596, 358] on div "Check your settings Loom needs access to your camera and microphone to record. …" at bounding box center [510, 244] width 1021 height 489
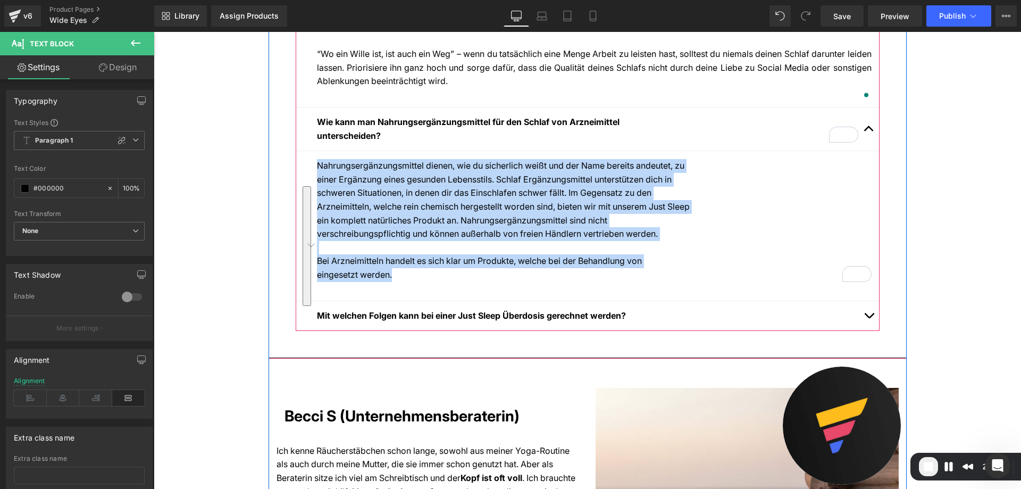
click at [544, 321] on strong "Mit welchen Folgen kann bei einer Just Sleep Überdosis gerechnet werden?" at bounding box center [471, 315] width 309 height 11
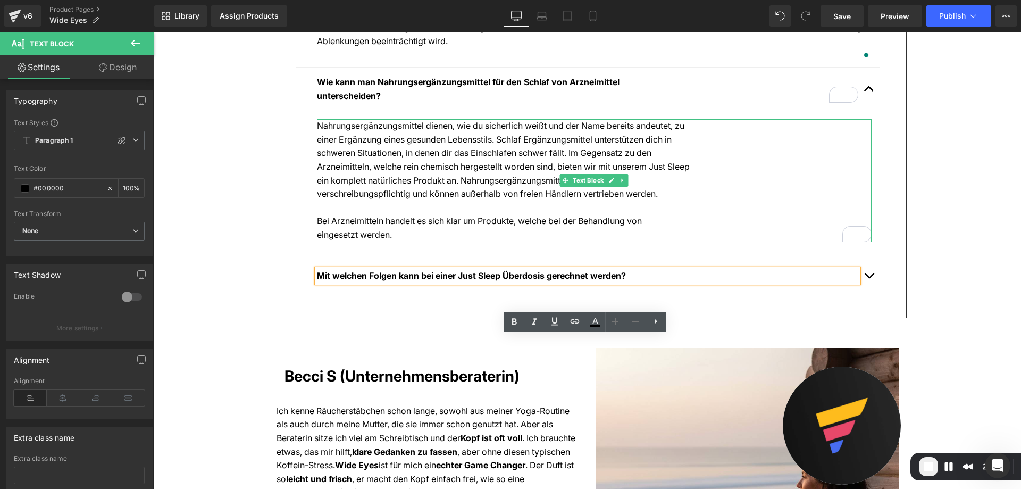
scroll to position [2607, 0]
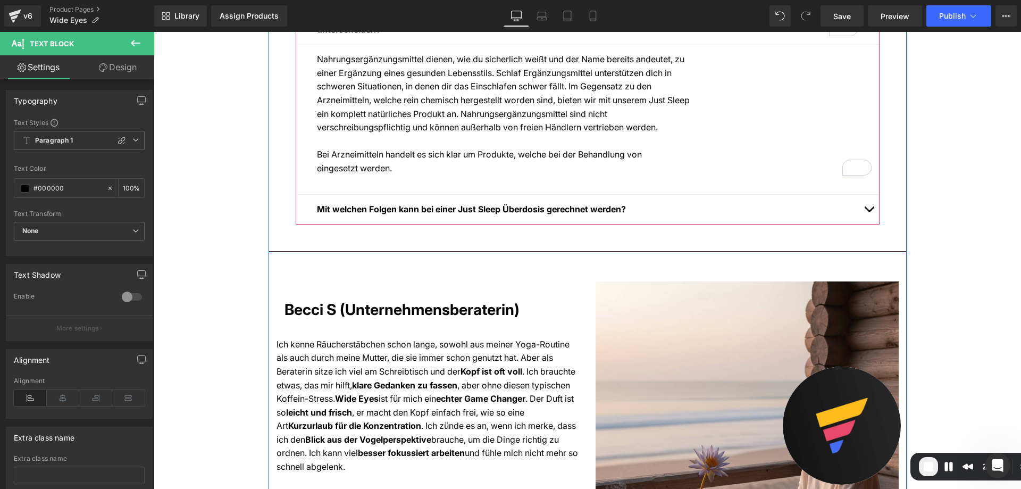
click at [861, 225] on button "button" at bounding box center [869, 210] width 21 height 30
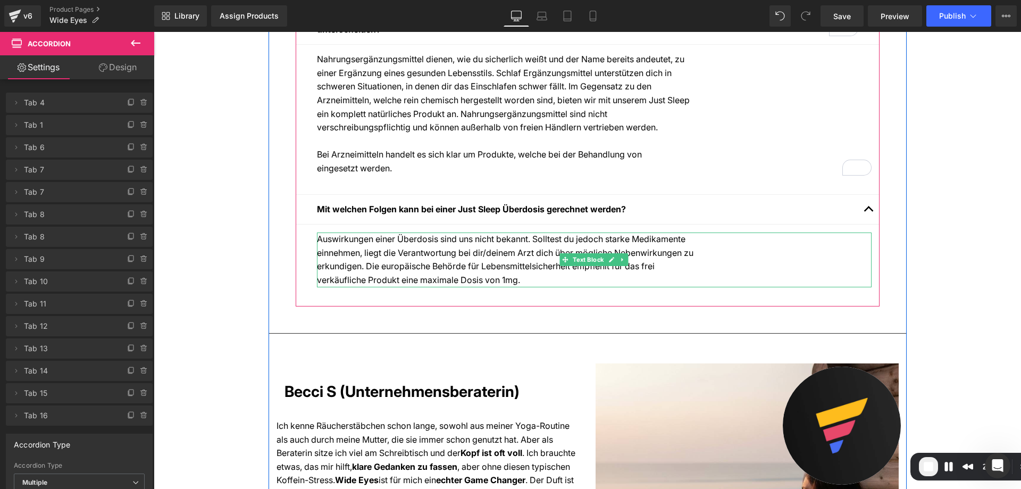
click at [360, 272] on div "Auswirkungen einer Überdosis sind uns nicht bekannt. Solltest du jedoch starke …" at bounding box center [594, 259] width 555 height 54
click at [360, 273] on div "Auswirkungen einer Überdosis sind uns nicht bekannt. Solltest du jedoch starke …" at bounding box center [594, 259] width 555 height 54
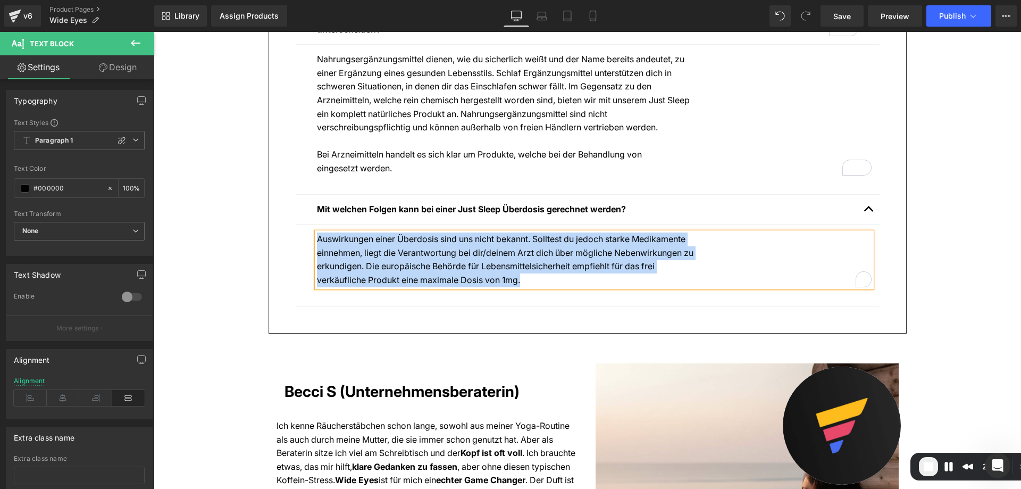
copy div "Auswirkungen einer Überdosis sind uns nicht bekannt. Solltest du jedoch starke …"
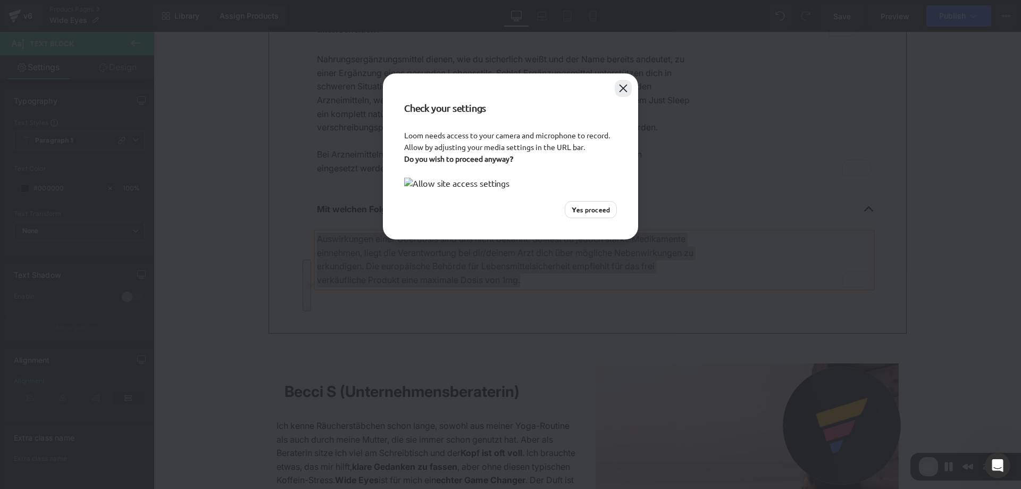
click at [620, 84] on button "Close" at bounding box center [623, 88] width 17 height 17
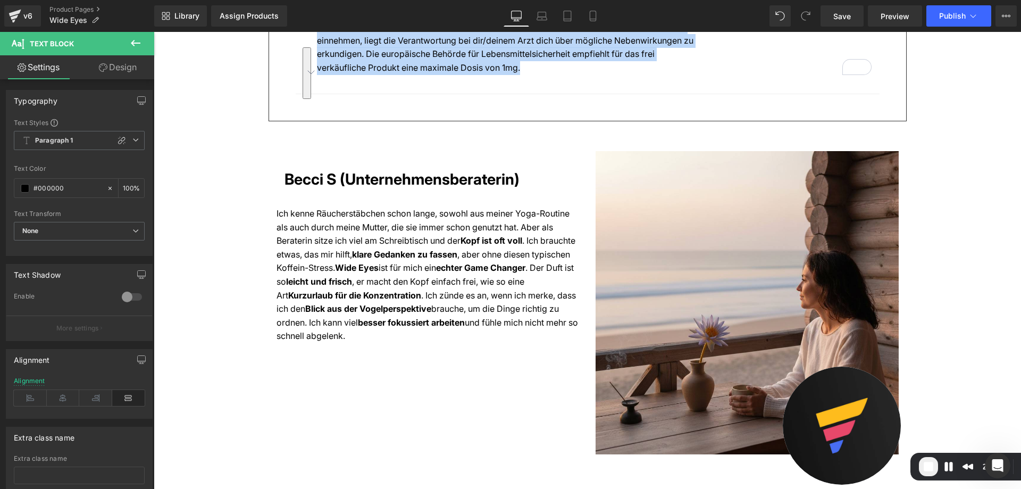
scroll to position [2820, 0]
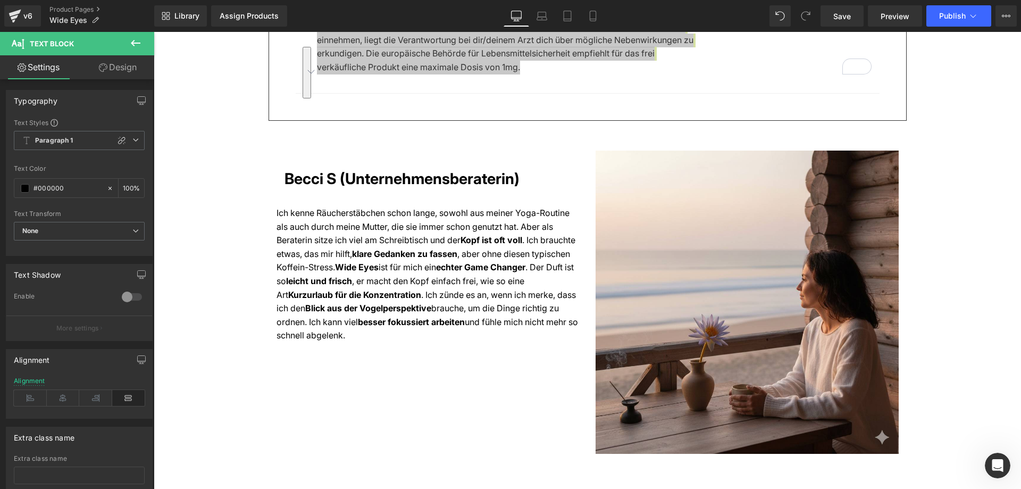
scroll to position [2820, 0]
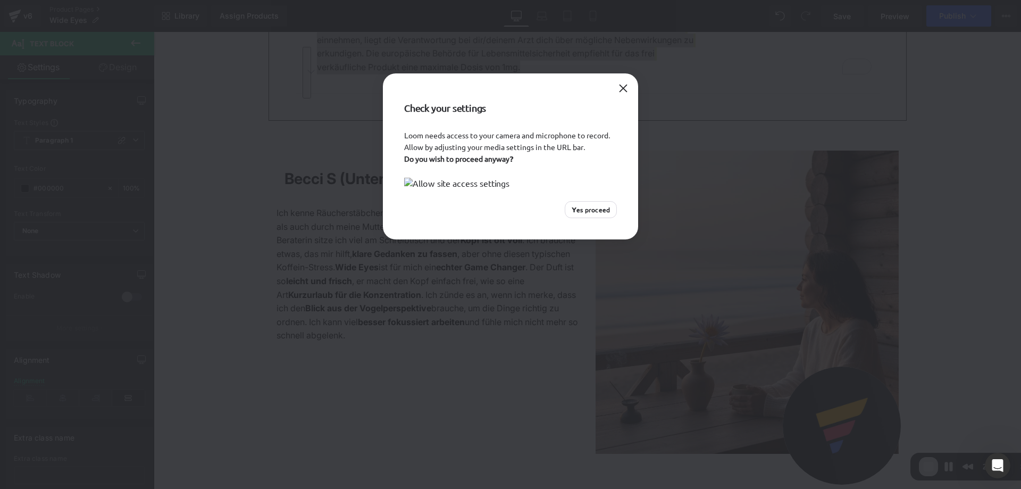
click at [638, 87] on div "Check your settings" at bounding box center [510, 101] width 255 height 56
click at [624, 88] on button "Close" at bounding box center [623, 88] width 17 height 17
click at [614, 85] on div "Check your settings" at bounding box center [510, 101] width 255 height 56
click at [617, 85] on button "Close" at bounding box center [623, 88] width 17 height 17
click at [618, 92] on button "Close" at bounding box center [623, 88] width 17 height 17
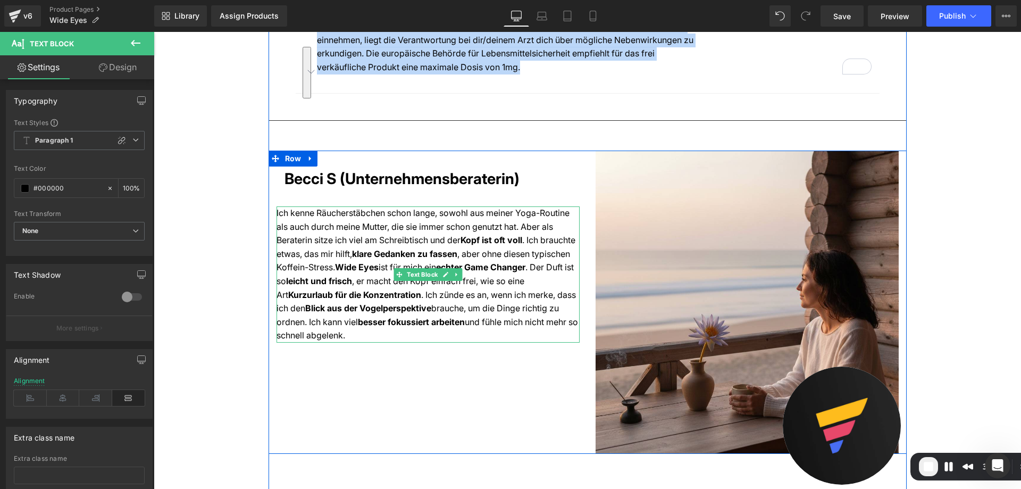
click at [487, 311] on div "Ich kenne Räucherstäbchen schon lange, sowohl aus meiner Yoga-Routine als auch …" at bounding box center [428, 274] width 303 height 136
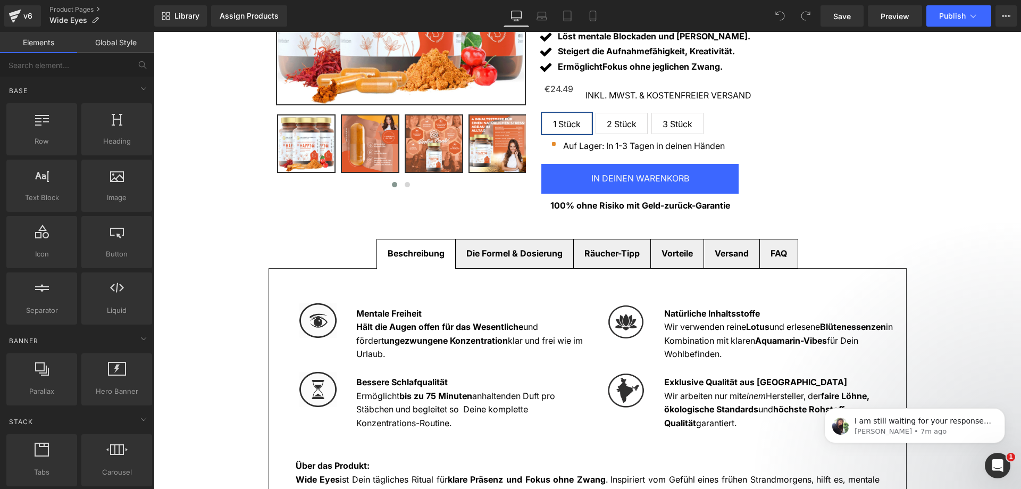
scroll to position [319, 0]
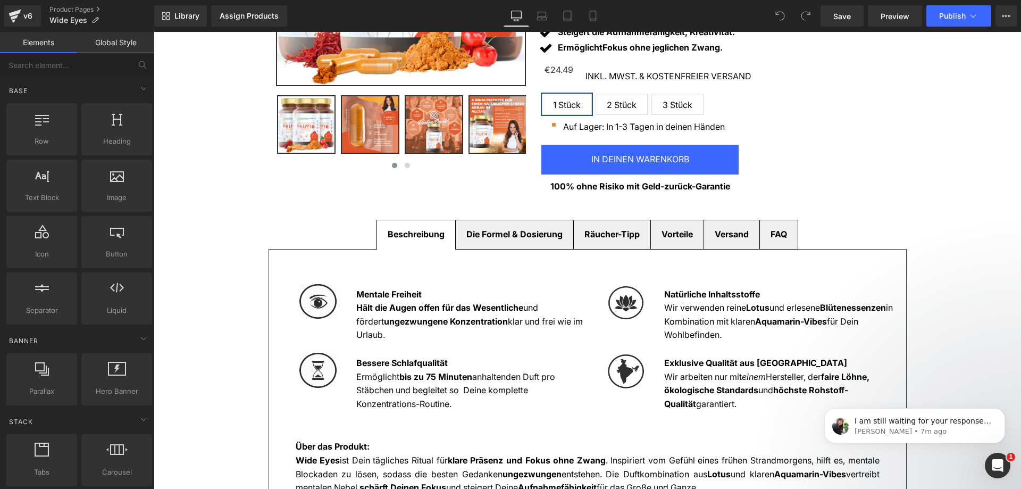
click at [154, 32] on div at bounding box center [154, 32] width 0 height 0
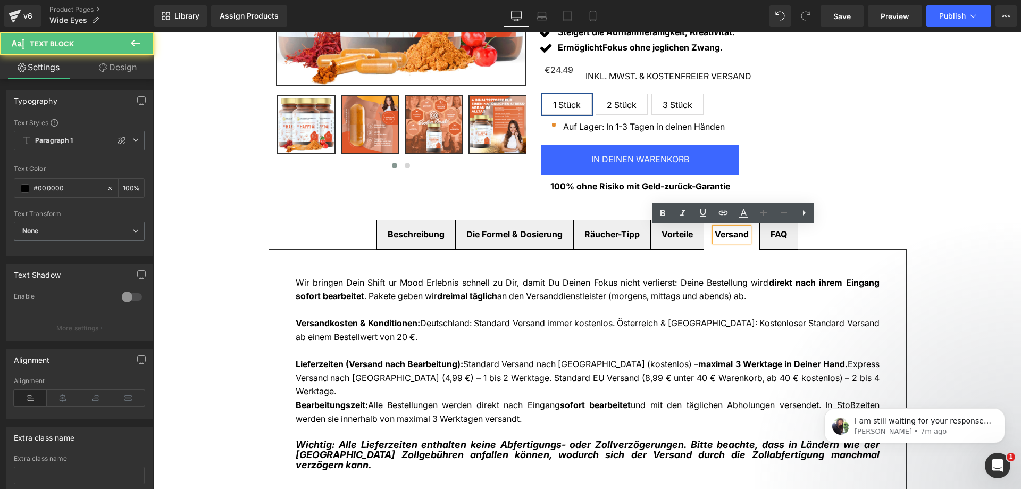
click at [690, 234] on b "Vorteile" at bounding box center [677, 234] width 31 height 11
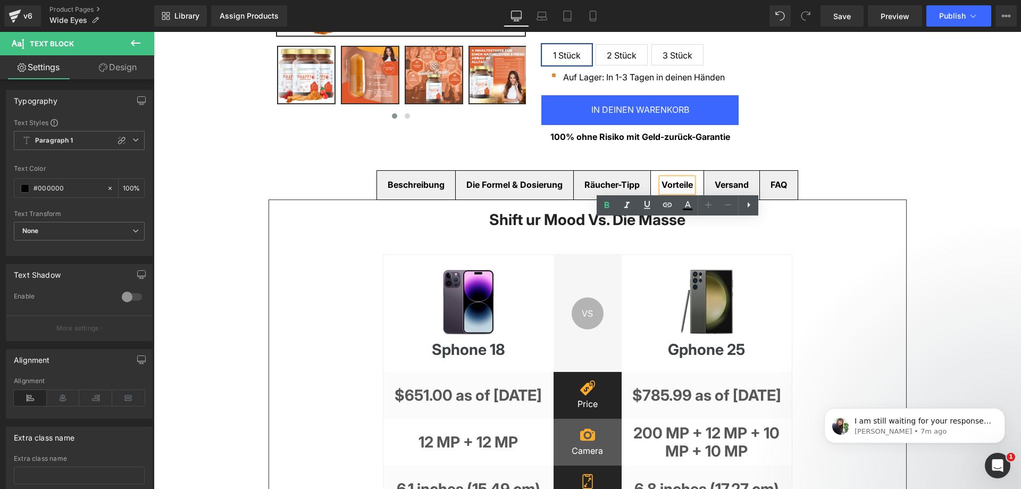
scroll to position [426, 0]
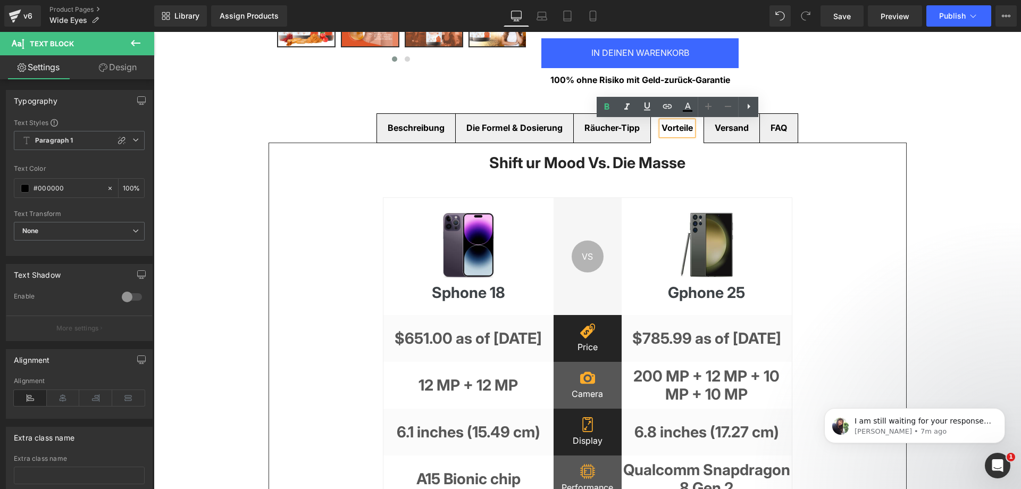
click at [397, 215] on div at bounding box center [469, 244] width 170 height 67
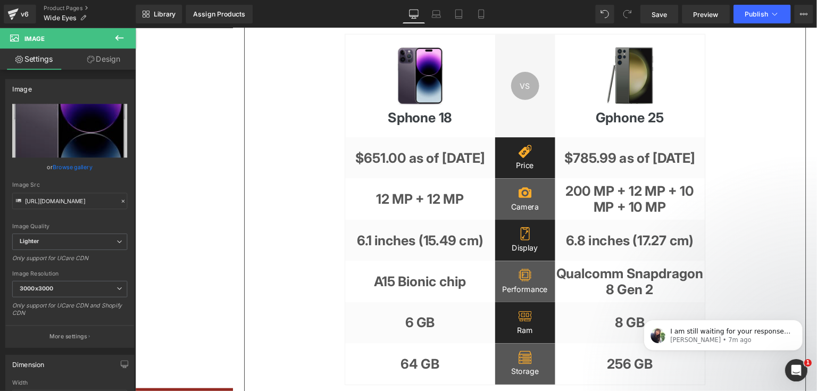
scroll to position [585, 0]
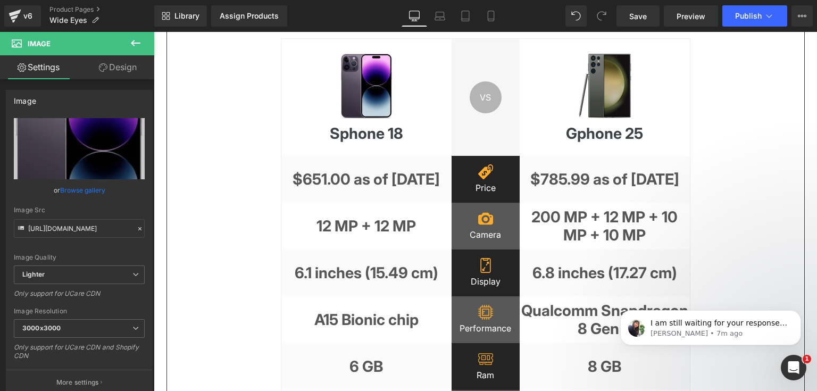
drag, startPoint x: 1075, startPoint y: 32, endPoint x: 662, endPoint y: 138, distance: 426.3
click at [662, 138] on h1 "Gphone 25" at bounding box center [605, 133] width 170 height 18
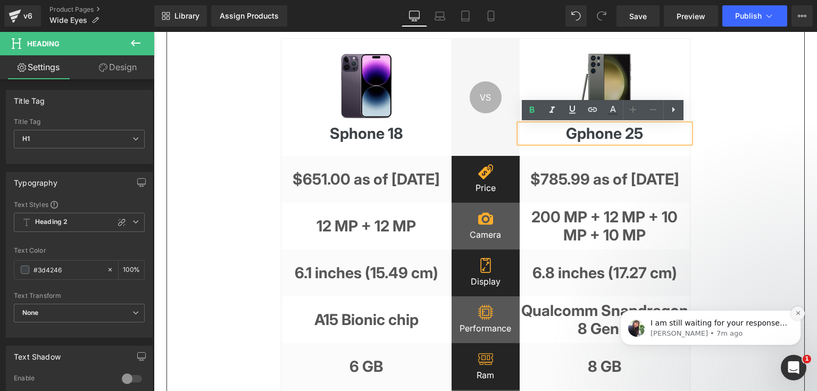
click at [800, 313] on icon "Dismiss notification" at bounding box center [798, 313] width 6 height 6
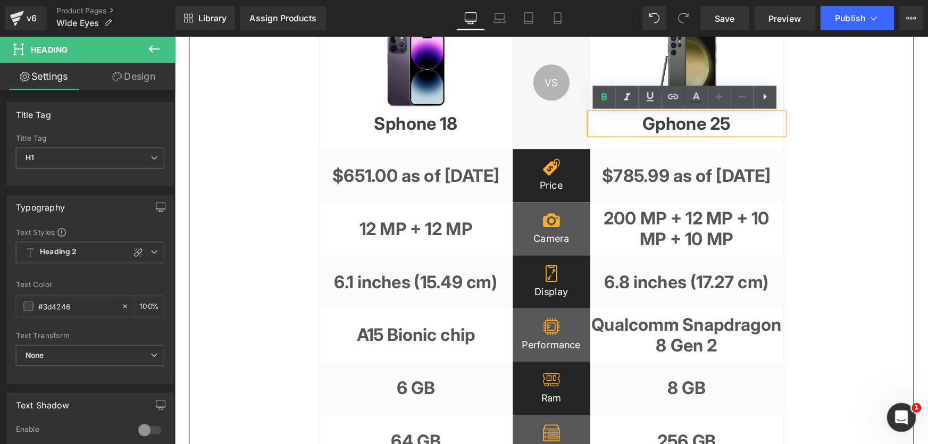
scroll to position [609, 0]
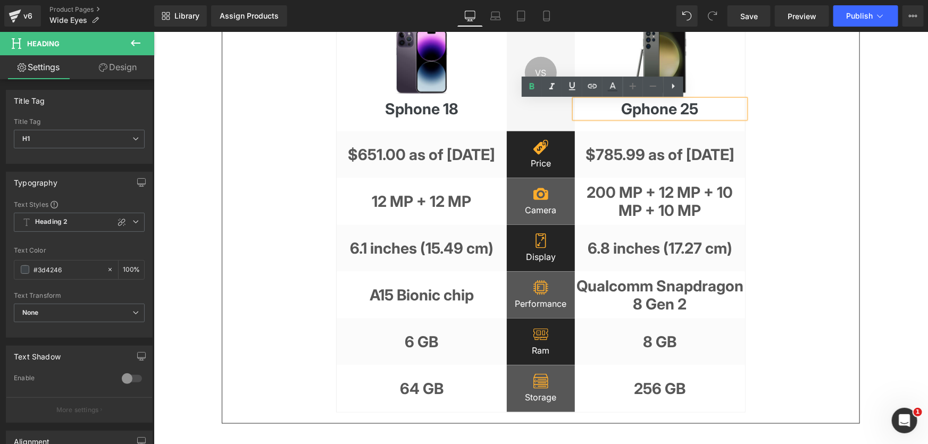
drag, startPoint x: 967, startPoint y: 32, endPoint x: 750, endPoint y: 134, distance: 239.9
click at [750, 134] on div "Shift ur Mood Vs. Die Masse Heading Image Sphone 18 Heading VS Text Block Row R…" at bounding box center [540, 191] width 638 height 465
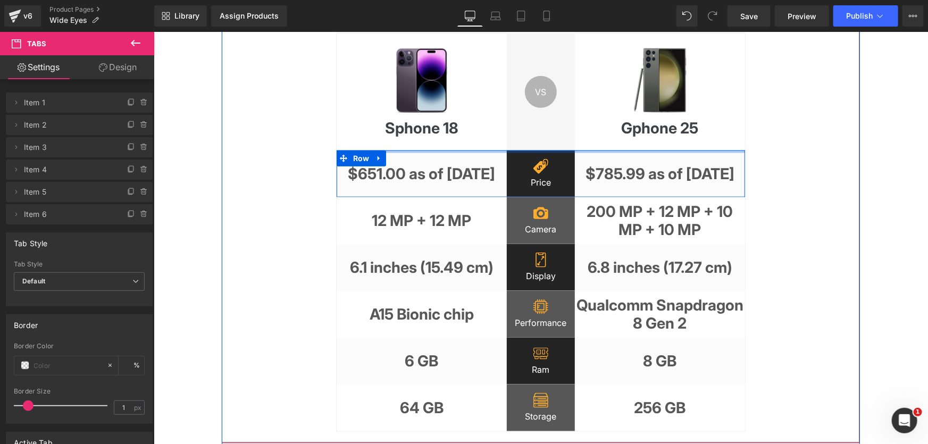
scroll to position [638, 0]
